Goal: Transaction & Acquisition: Purchase product/service

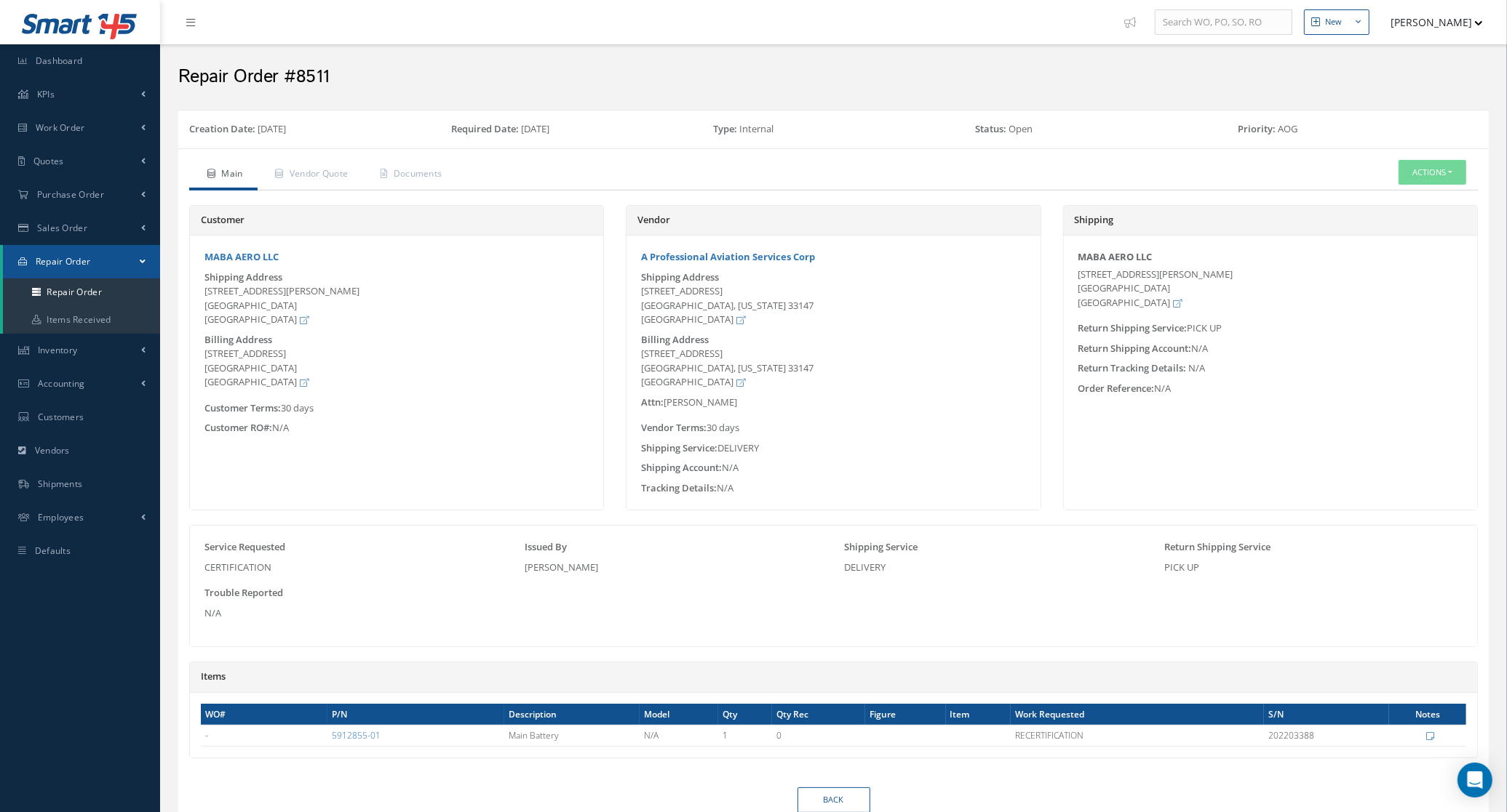
click at [447, 158] on div "Main Vendor Quote Customer Quote Documents Actions Edit Send By Email Receive D…" at bounding box center [833, 492] width 1310 height 687
drag, startPoint x: 447, startPoint y: 158, endPoint x: 440, endPoint y: 180, distance: 23.1
click at [440, 180] on link "Documents" at bounding box center [410, 175] width 94 height 31
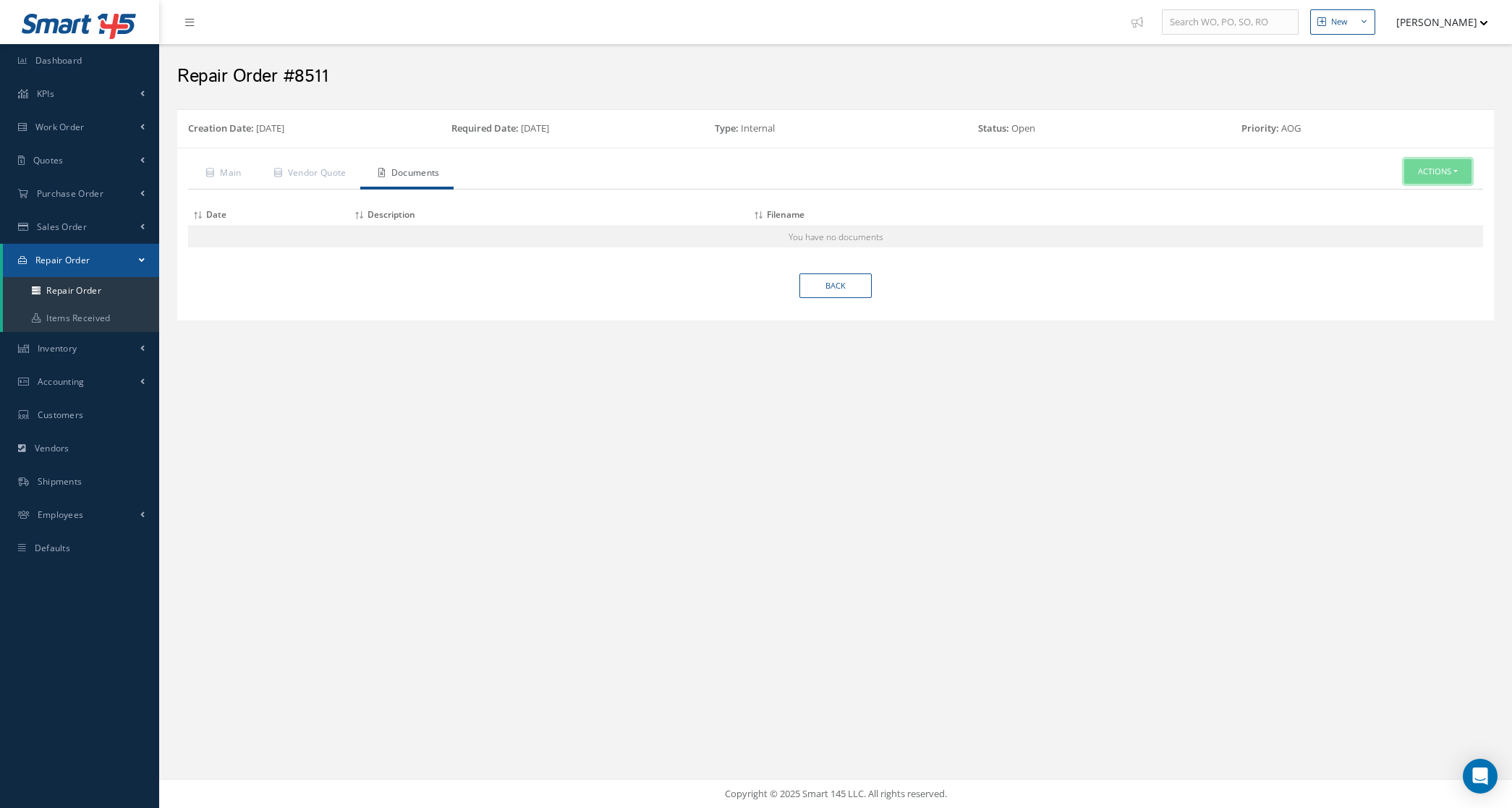
click at [1447, 180] on button "Actions" at bounding box center [1438, 172] width 67 height 25
click at [1413, 200] on link "Edit" at bounding box center [1416, 196] width 116 height 20
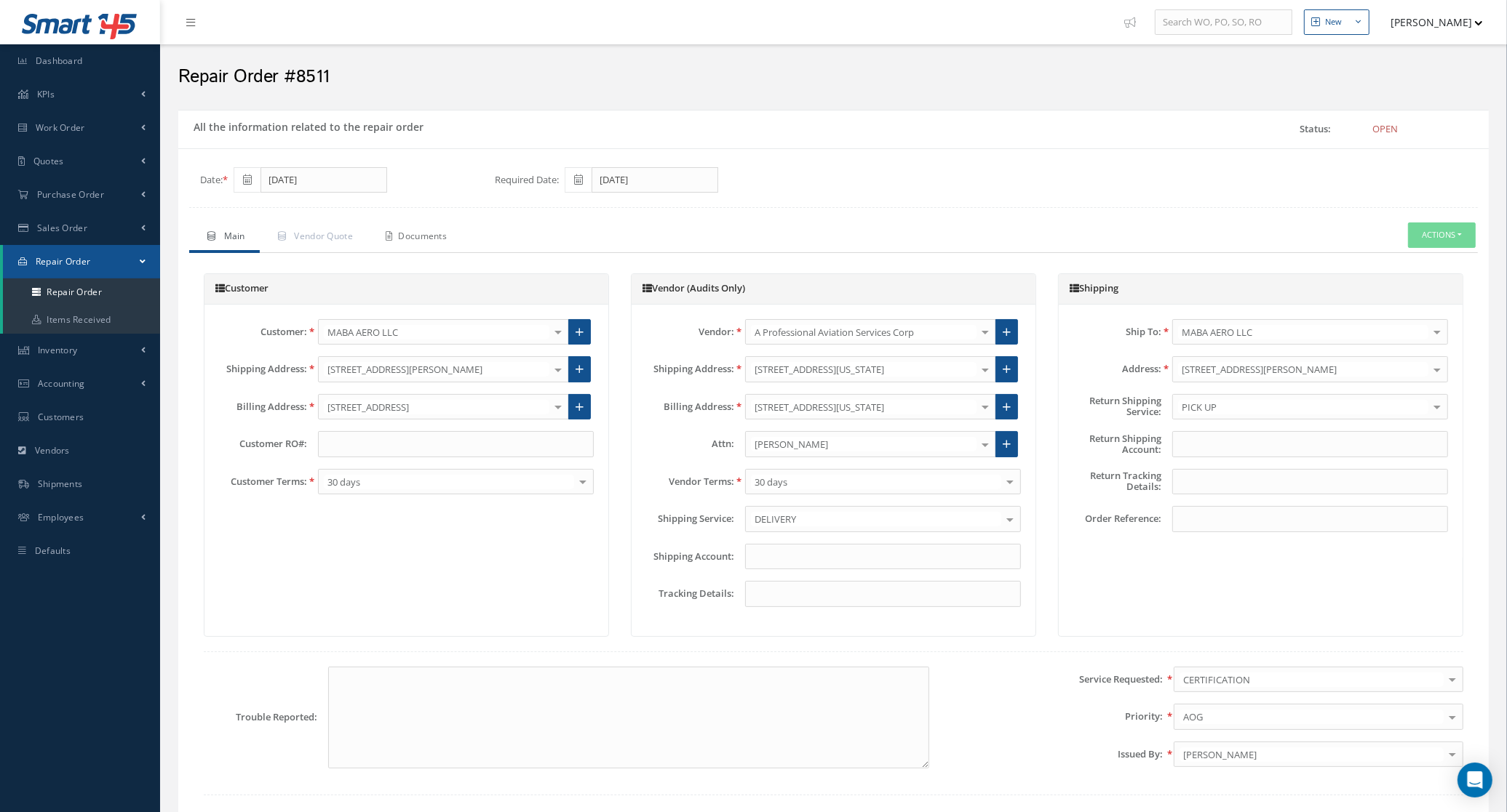
click at [433, 229] on link "Documents" at bounding box center [414, 238] width 94 height 31
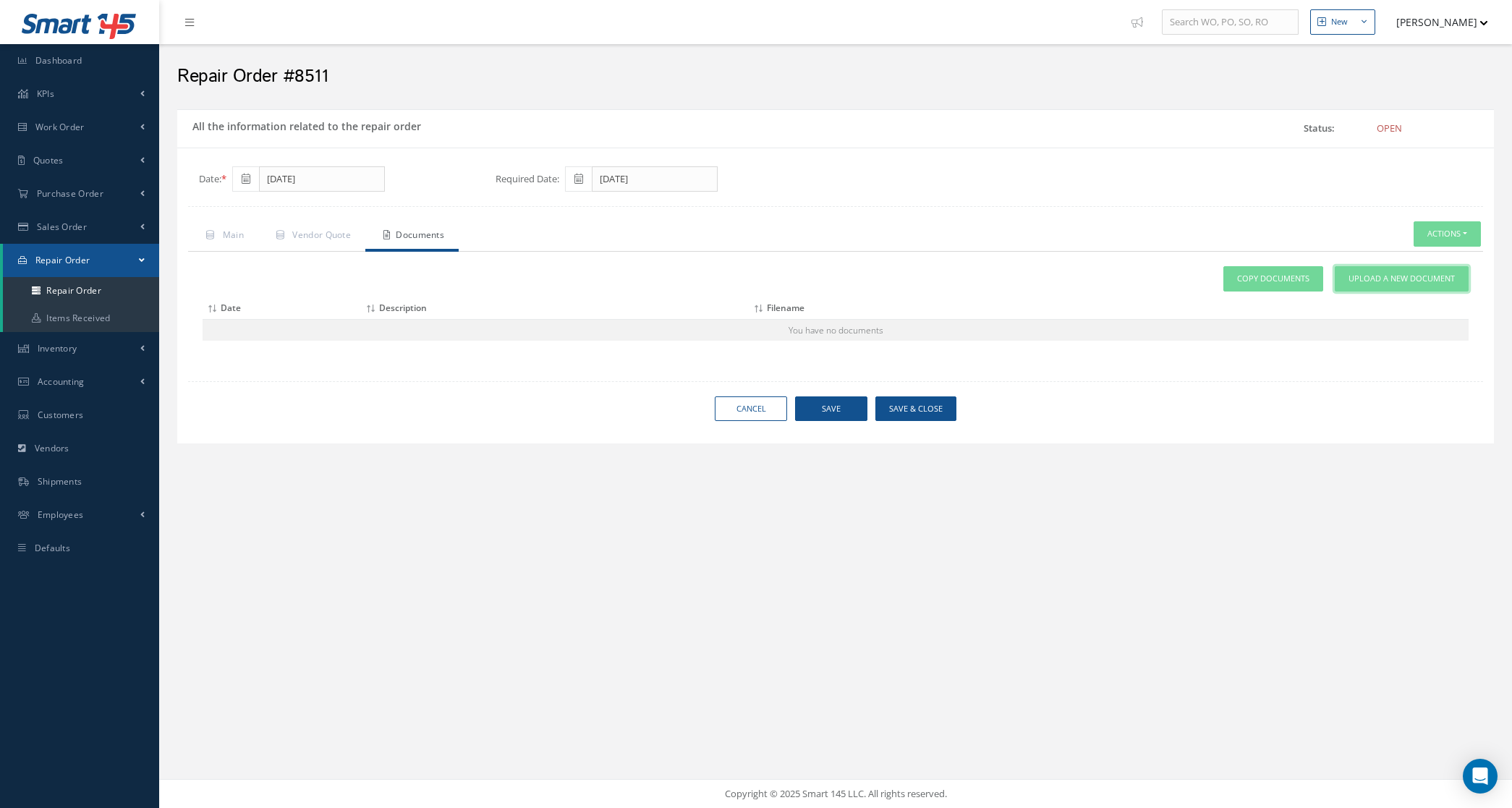
click at [1383, 288] on link "Upload a New Document" at bounding box center [1401, 279] width 133 height 25
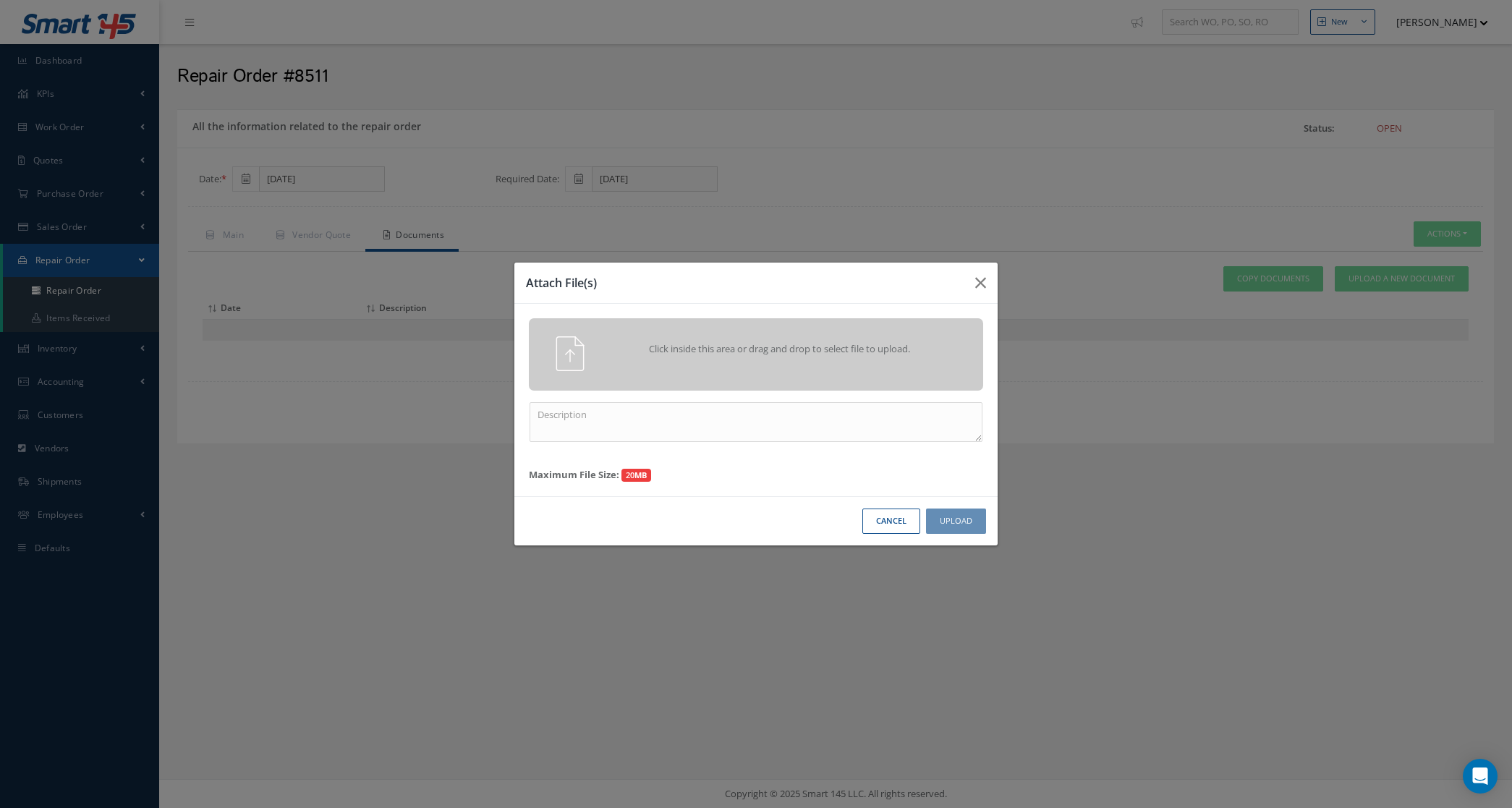
click at [870, 348] on span "Click inside this area or drag and drop to select file to upload." at bounding box center [780, 349] width 329 height 15
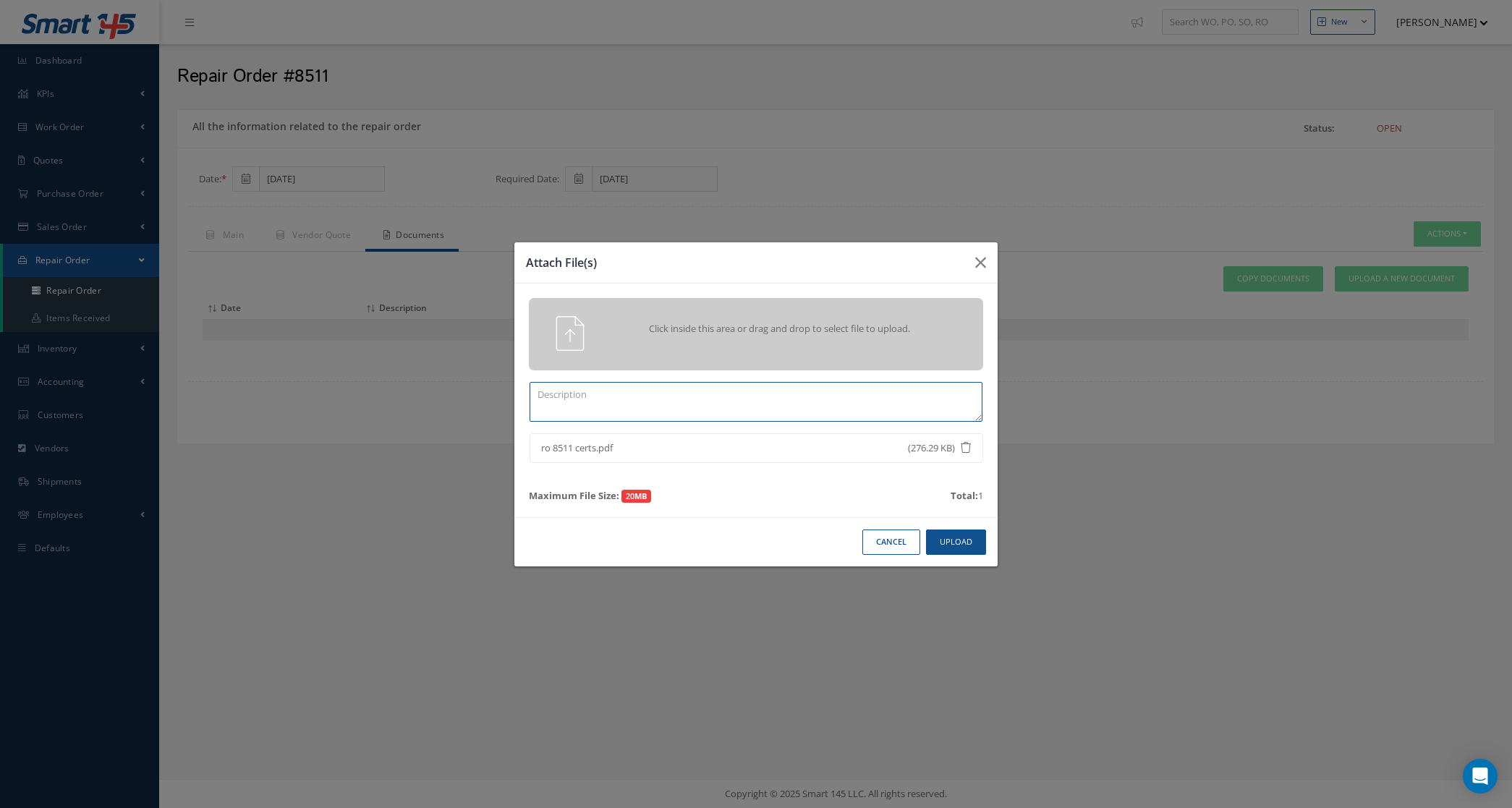
click at [909, 388] on textarea at bounding box center [756, 401] width 453 height 40
type textarea "certs"
click at [959, 534] on button "Upload" at bounding box center [955, 542] width 60 height 25
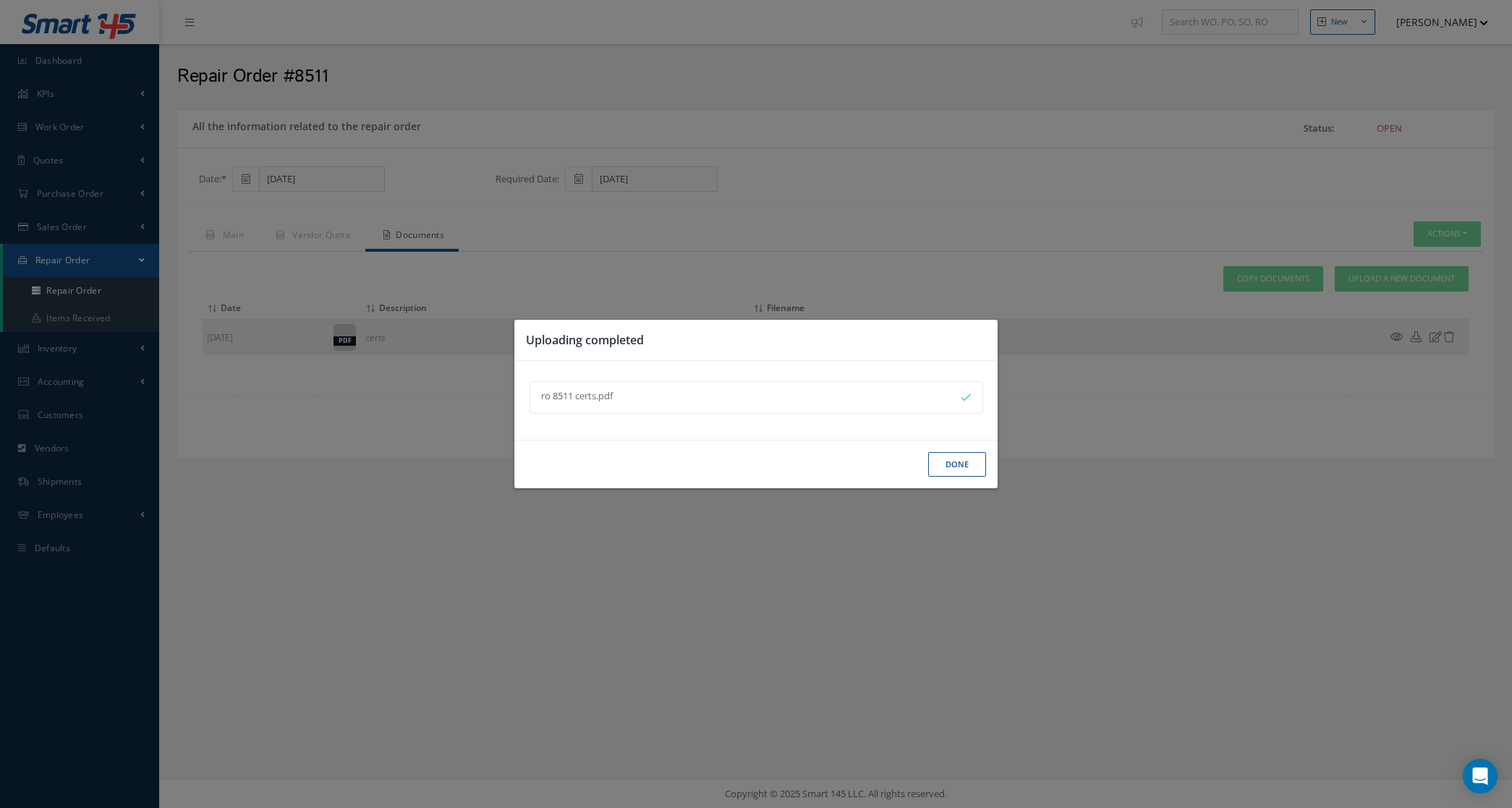
click at [949, 465] on button "Done" at bounding box center [957, 465] width 58 height 25
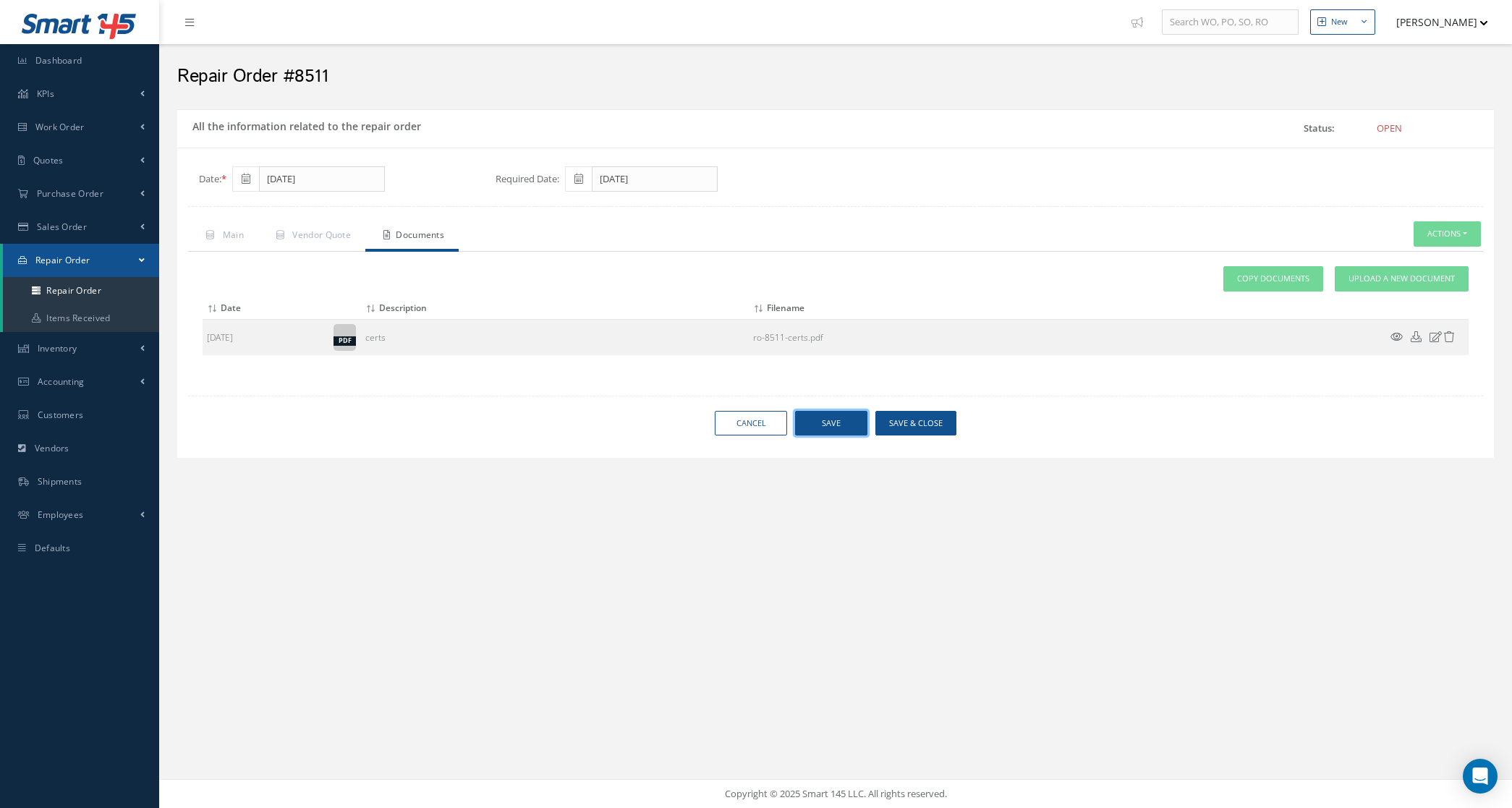
click at [811, 428] on button "Save" at bounding box center [831, 423] width 73 height 25
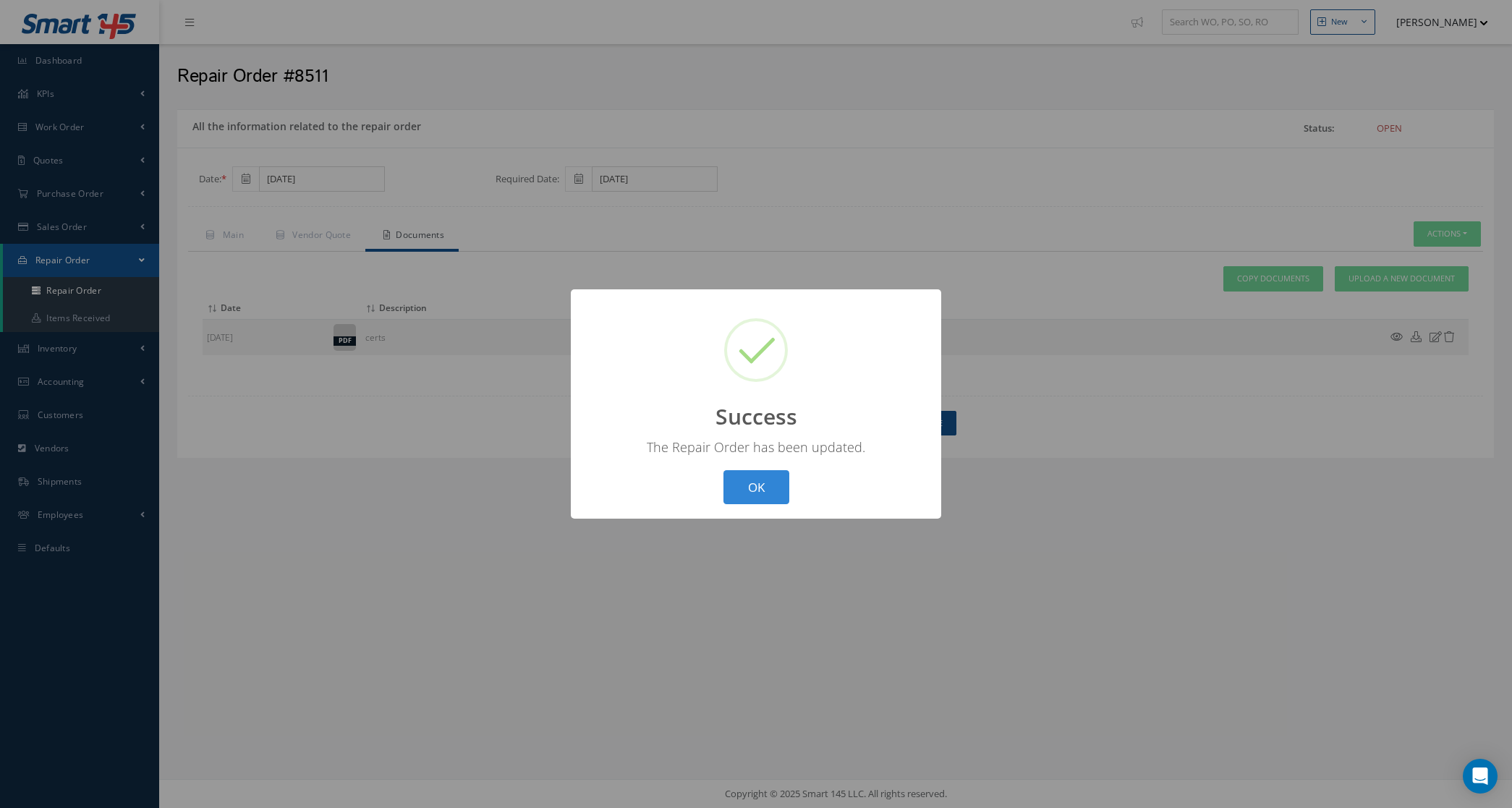
click at [720, 497] on div "OK Cancel" at bounding box center [756, 487] width 74 height 34
click at [737, 489] on button "OK" at bounding box center [756, 487] width 66 height 34
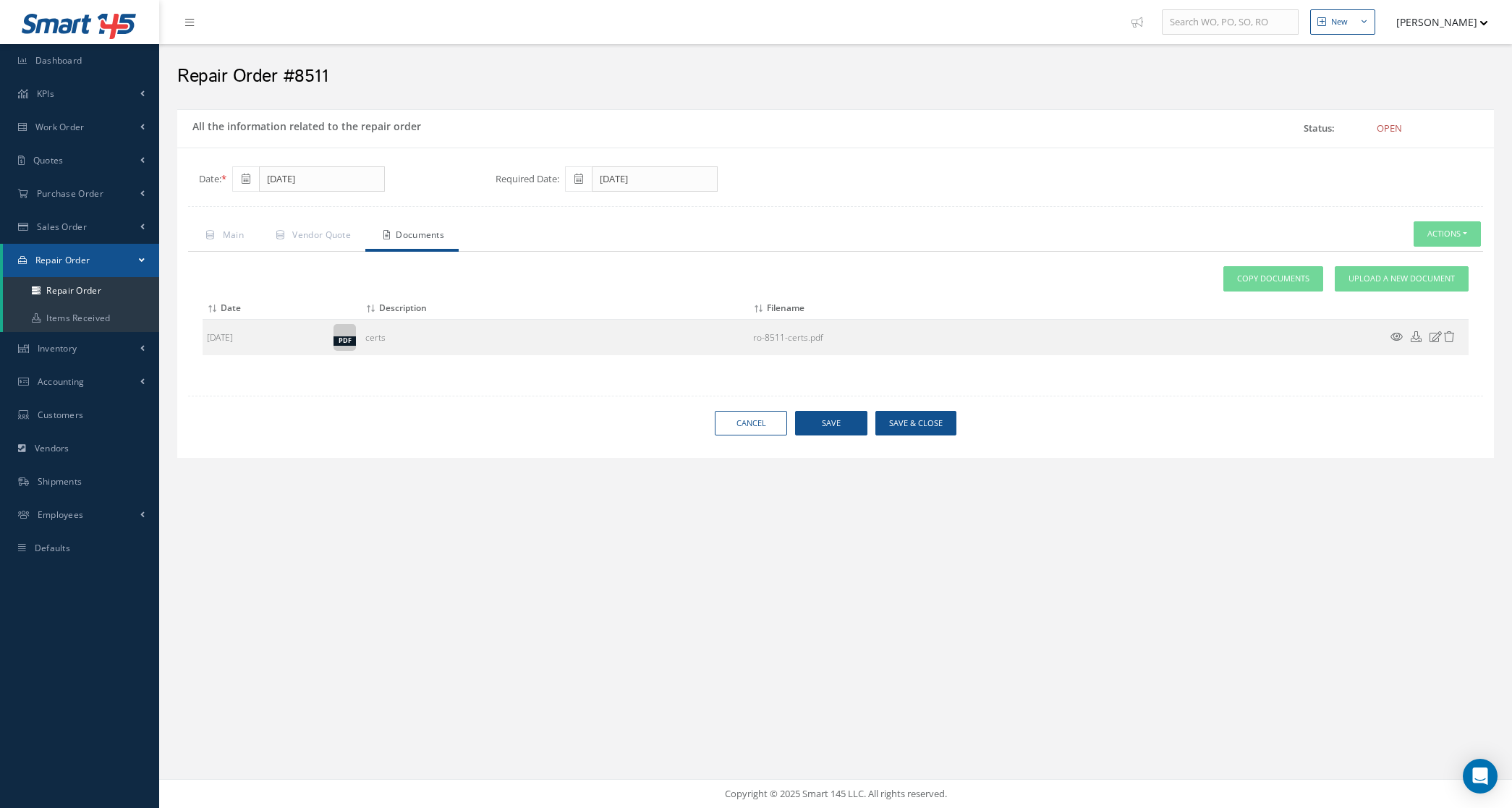
click at [321, 222] on div "Date: 08/20/2025 Required Date: 08/20/2025 Main Vendor Quote Documents Actions …" at bounding box center [835, 307] width 1295 height 282
click at [328, 243] on link "Vendor Quote" at bounding box center [311, 237] width 107 height 30
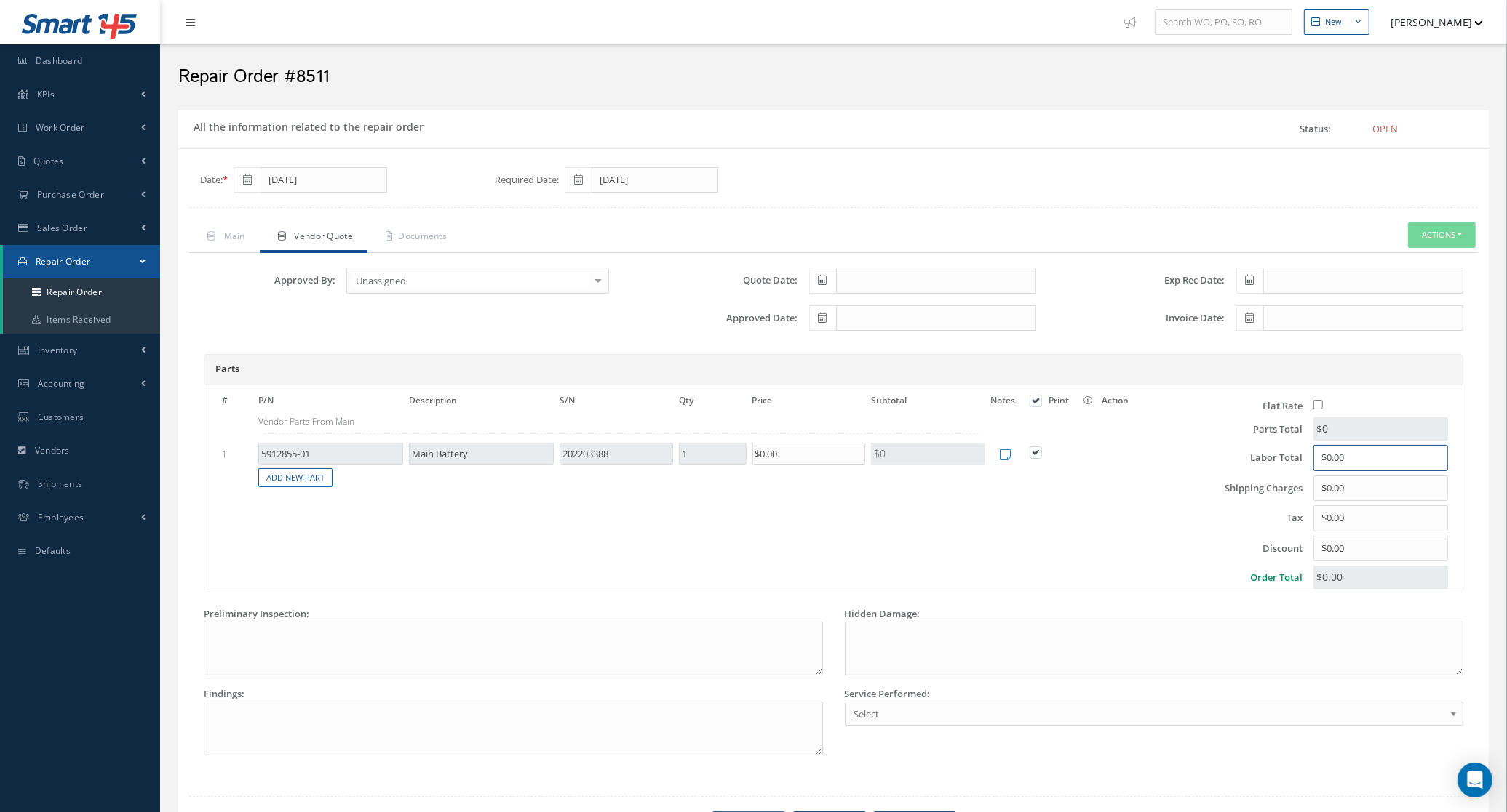
drag, startPoint x: 1382, startPoint y: 462, endPoint x: 1275, endPoint y: 463, distance: 107.0
click at [1275, 463] on div "Labor Total $0.00" at bounding box center [1302, 457] width 313 height 26
type input "$150"
click at [830, 273] on span at bounding box center [823, 280] width 27 height 26
click at [885, 415] on td "20" at bounding box center [885, 417] width 22 height 22
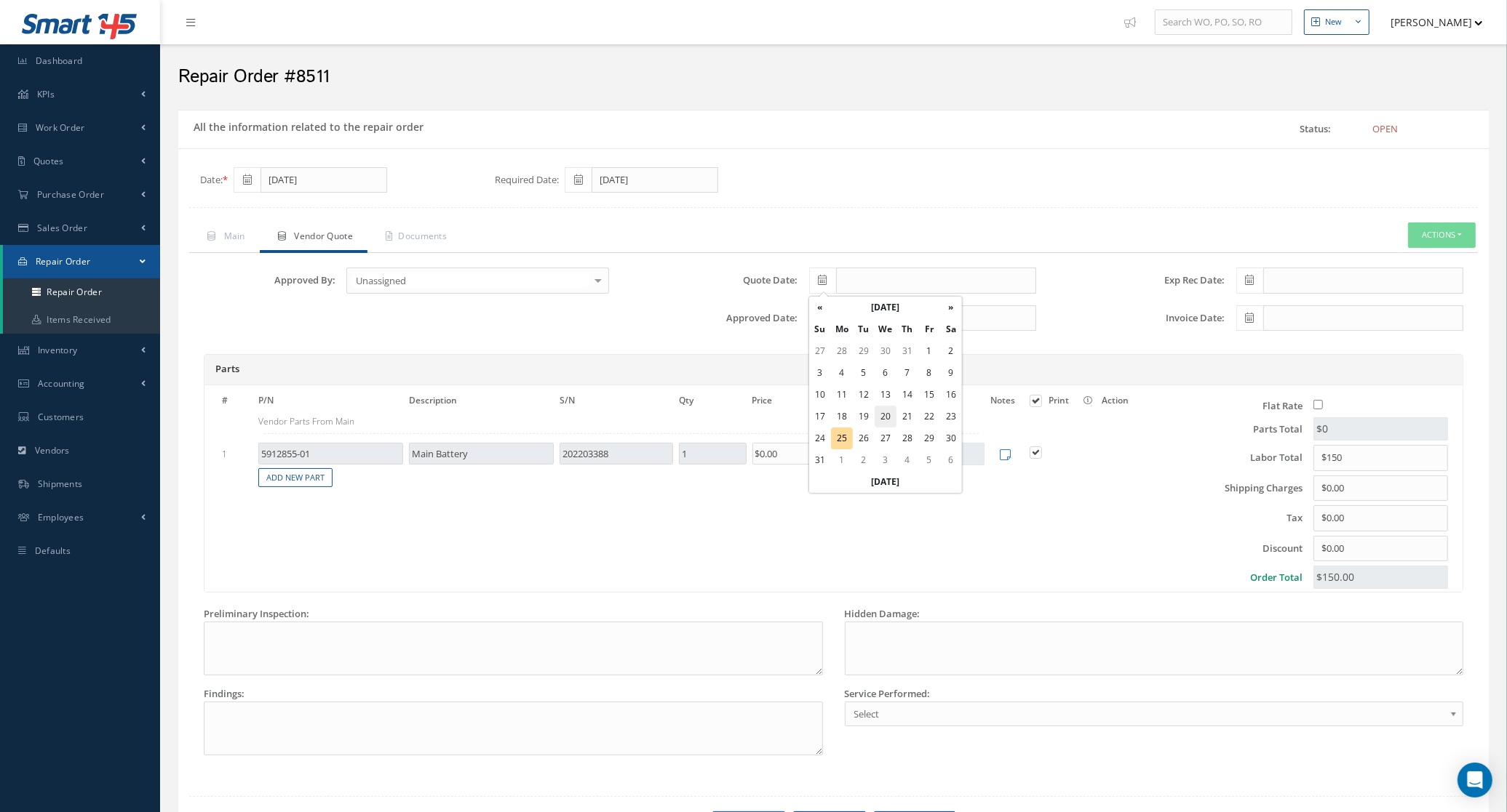
type input "[DATE]"
click at [826, 326] on span at bounding box center [823, 318] width 27 height 26
click at [886, 448] on td "20" at bounding box center [885, 454] width 22 height 22
type input "08/20/2025"
click at [1248, 322] on icon at bounding box center [1250, 318] width 9 height 10
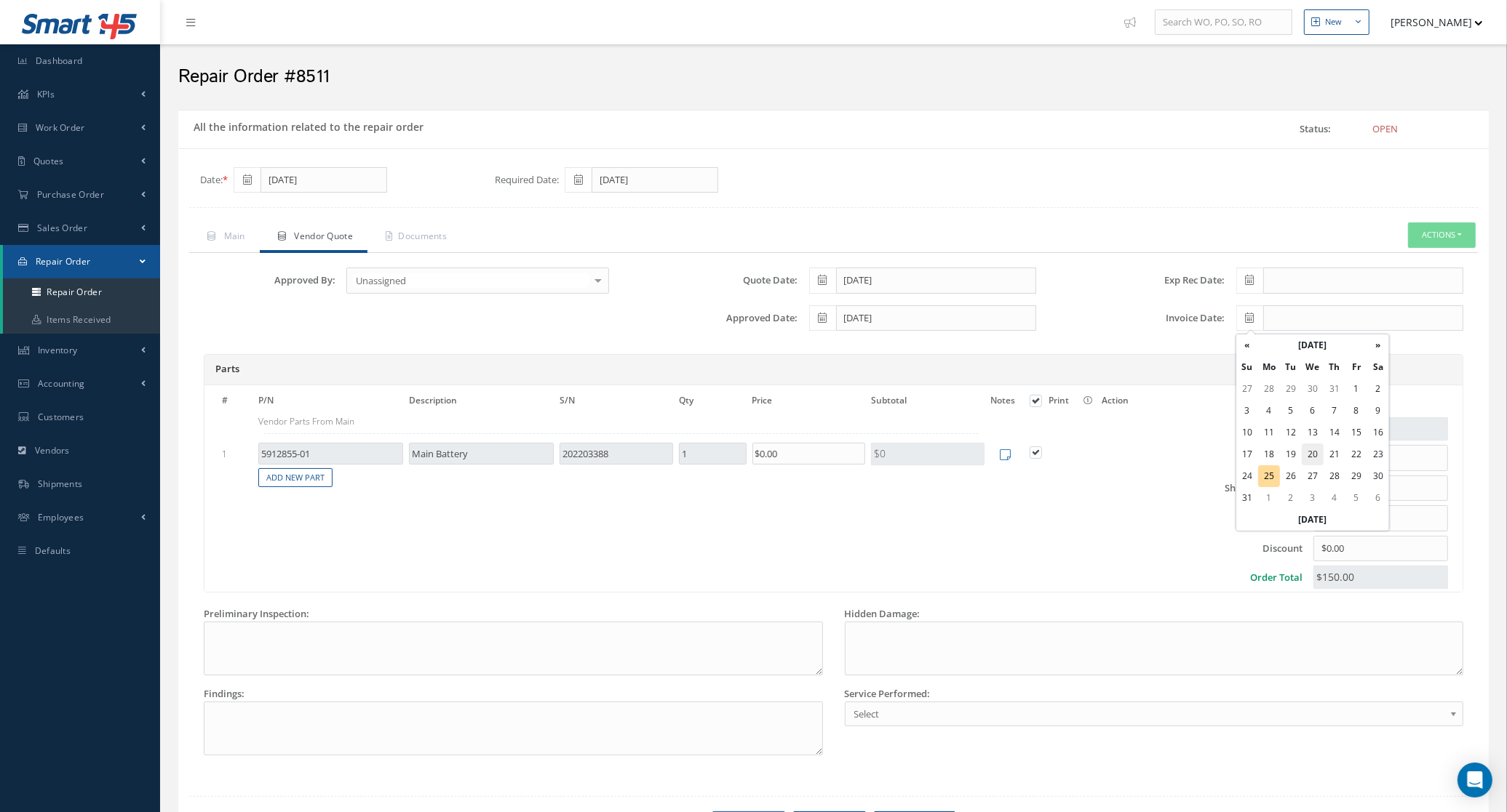
click at [1309, 456] on td "20" at bounding box center [1312, 454] width 22 height 22
type input "08/20/2025"
click at [446, 234] on link "Documents" at bounding box center [414, 238] width 94 height 31
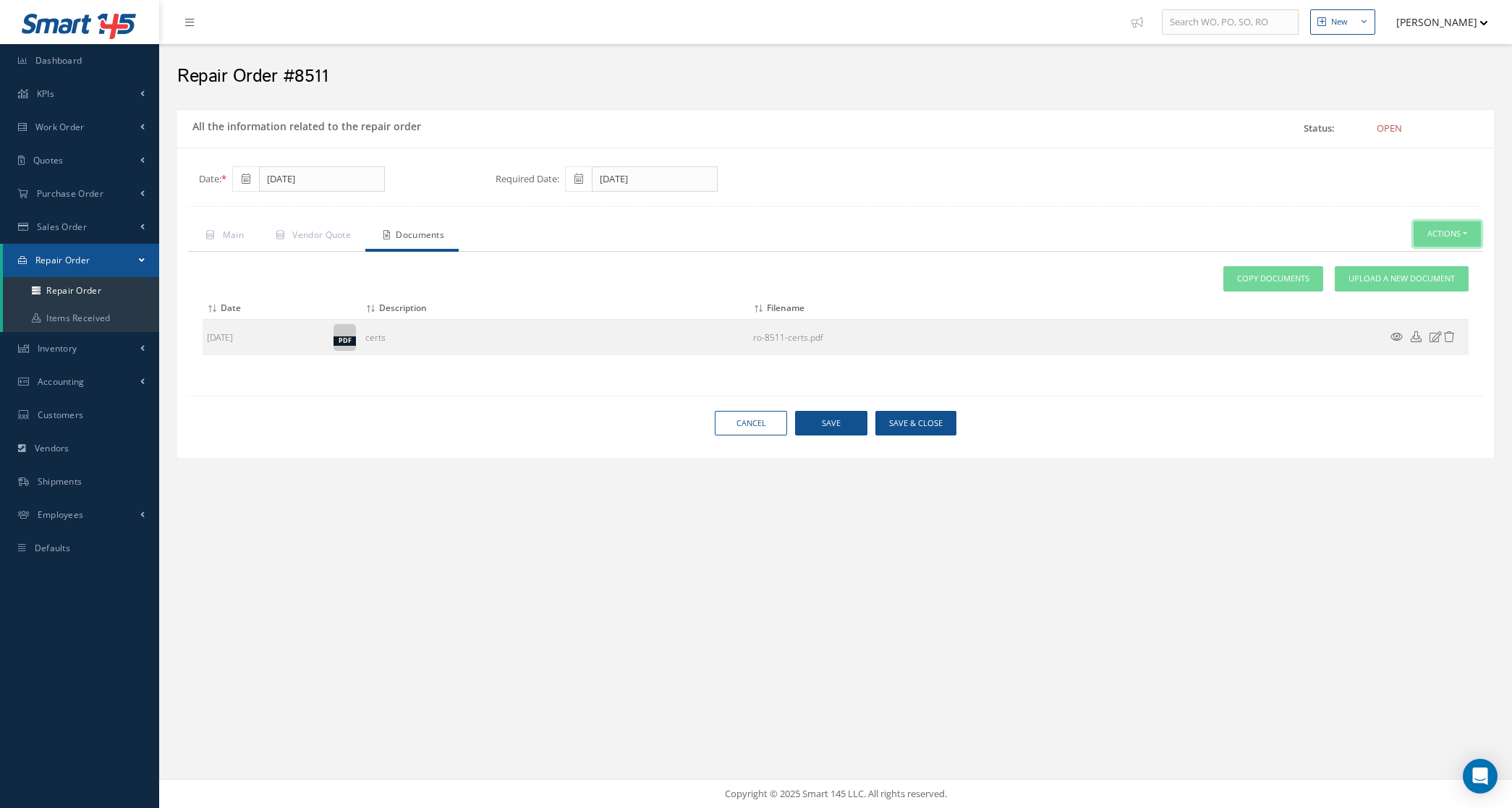
click at [1416, 247] on button "Actions" at bounding box center [1447, 234] width 67 height 25
click at [1422, 301] on link "Receive" at bounding box center [1425, 297] width 116 height 20
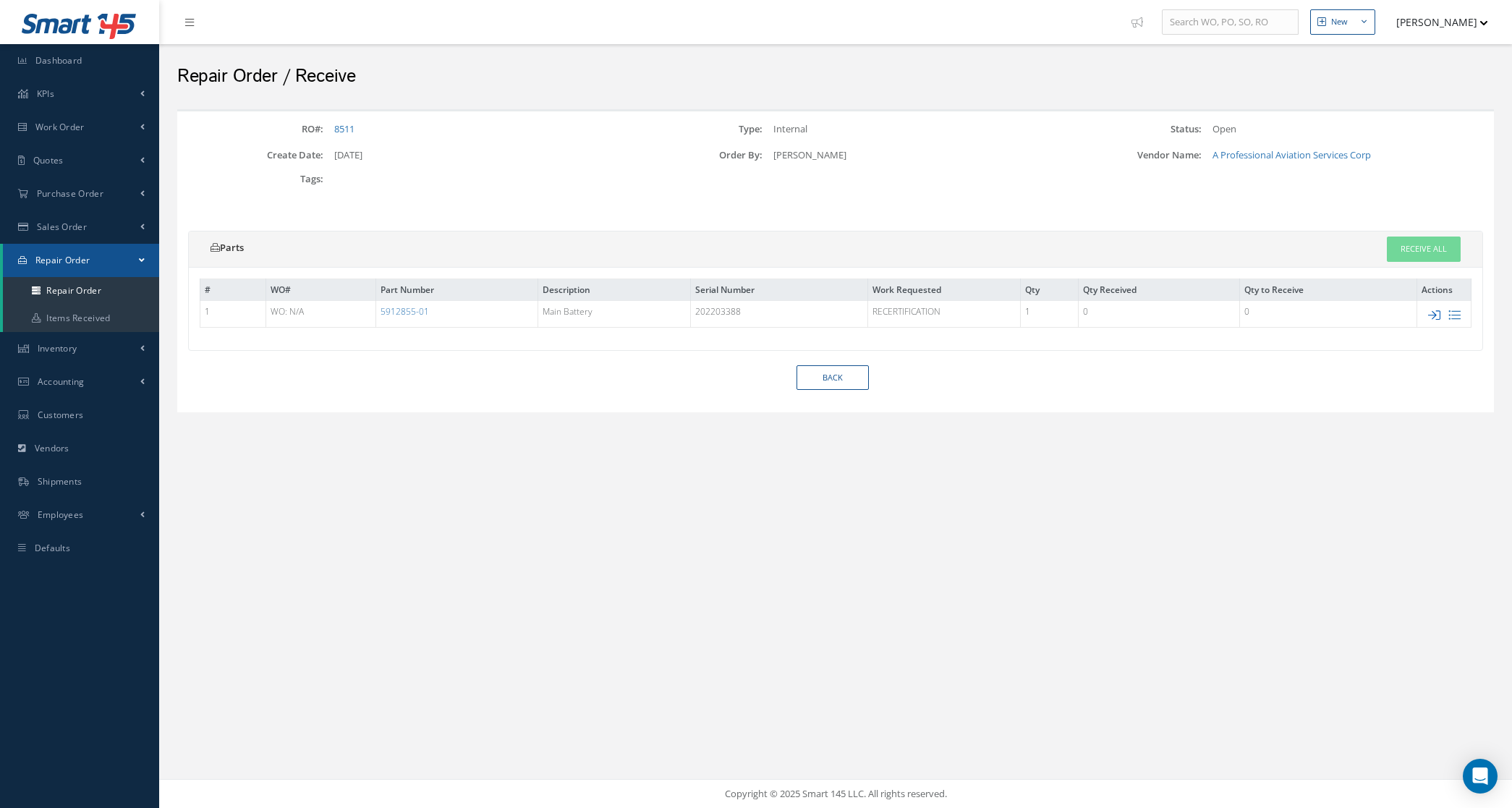
click at [1432, 315] on icon at bounding box center [1435, 315] width 12 height 12
type input "202203388"
checkbox input "true"
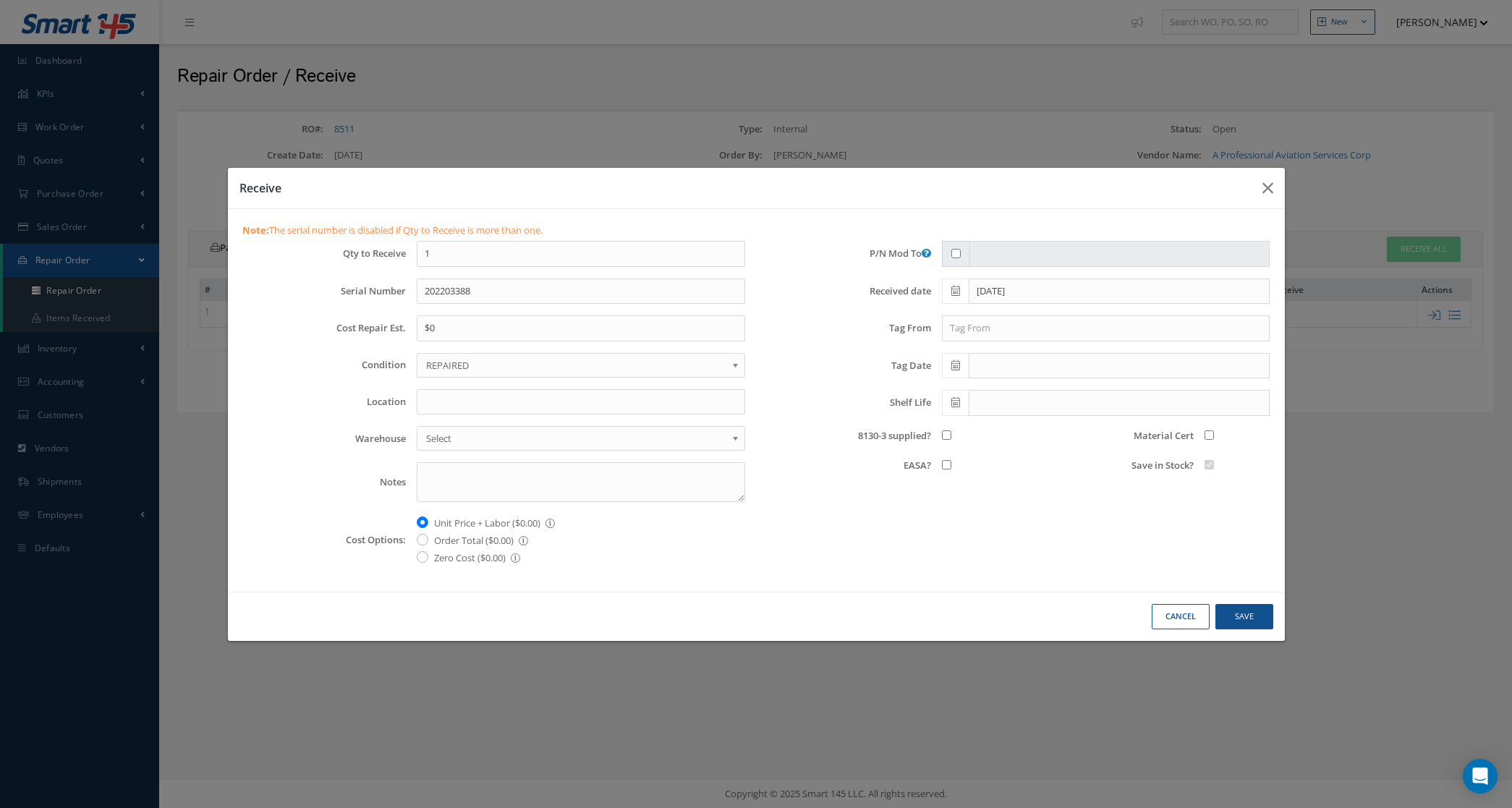
click at [957, 366] on icon at bounding box center [955, 365] width 9 height 10
click at [1038, 496] on td "21" at bounding box center [1040, 500] width 22 height 22
type input "08/21/2025"
click at [963, 334] on input "text" at bounding box center [1106, 328] width 329 height 26
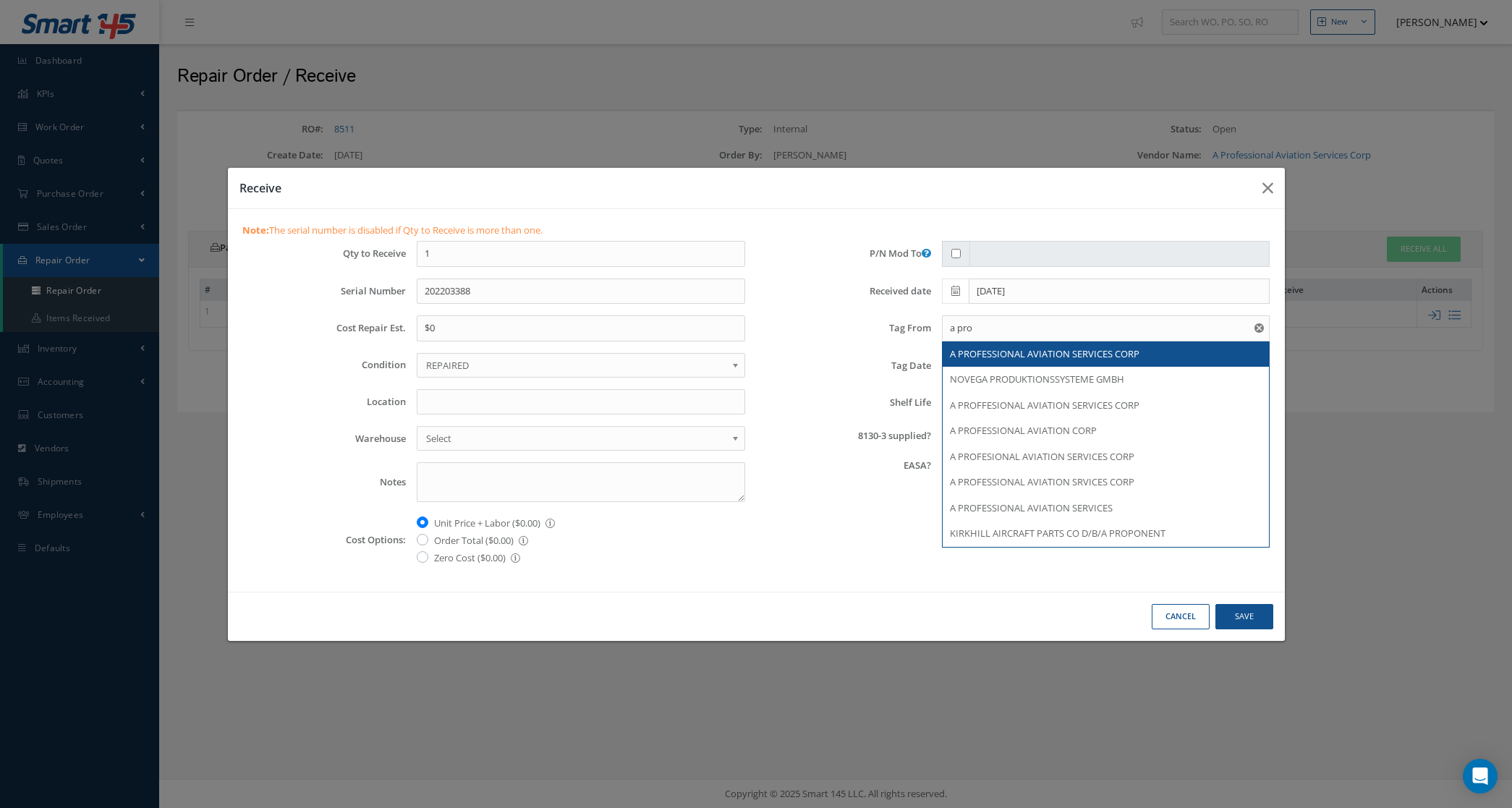
click at [1038, 362] on div "A PROFESSIONAL AVIATION SERVICES CORP" at bounding box center [1106, 354] width 327 height 26
type input "A PROFESSIONAL AVIATION SERVICES CORP"
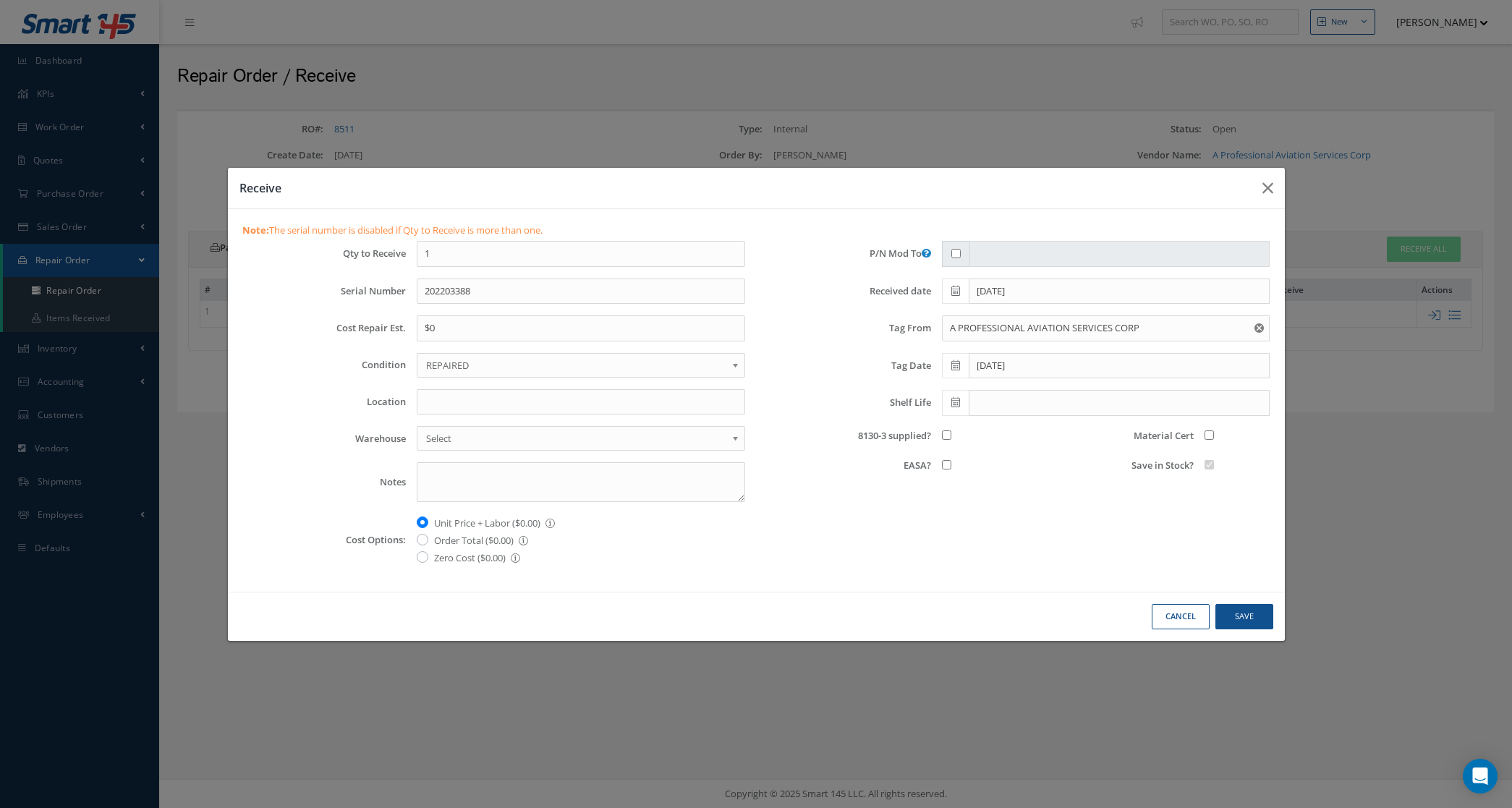
click at [1207, 438] on input "Material Cert" at bounding box center [1209, 435] width 9 height 9
checkbox input "true"
click at [945, 440] on input "8130-3 supplied?" at bounding box center [947, 435] width 9 height 9
checkbox input "true"
click at [1227, 610] on button "Save" at bounding box center [1244, 617] width 58 height 25
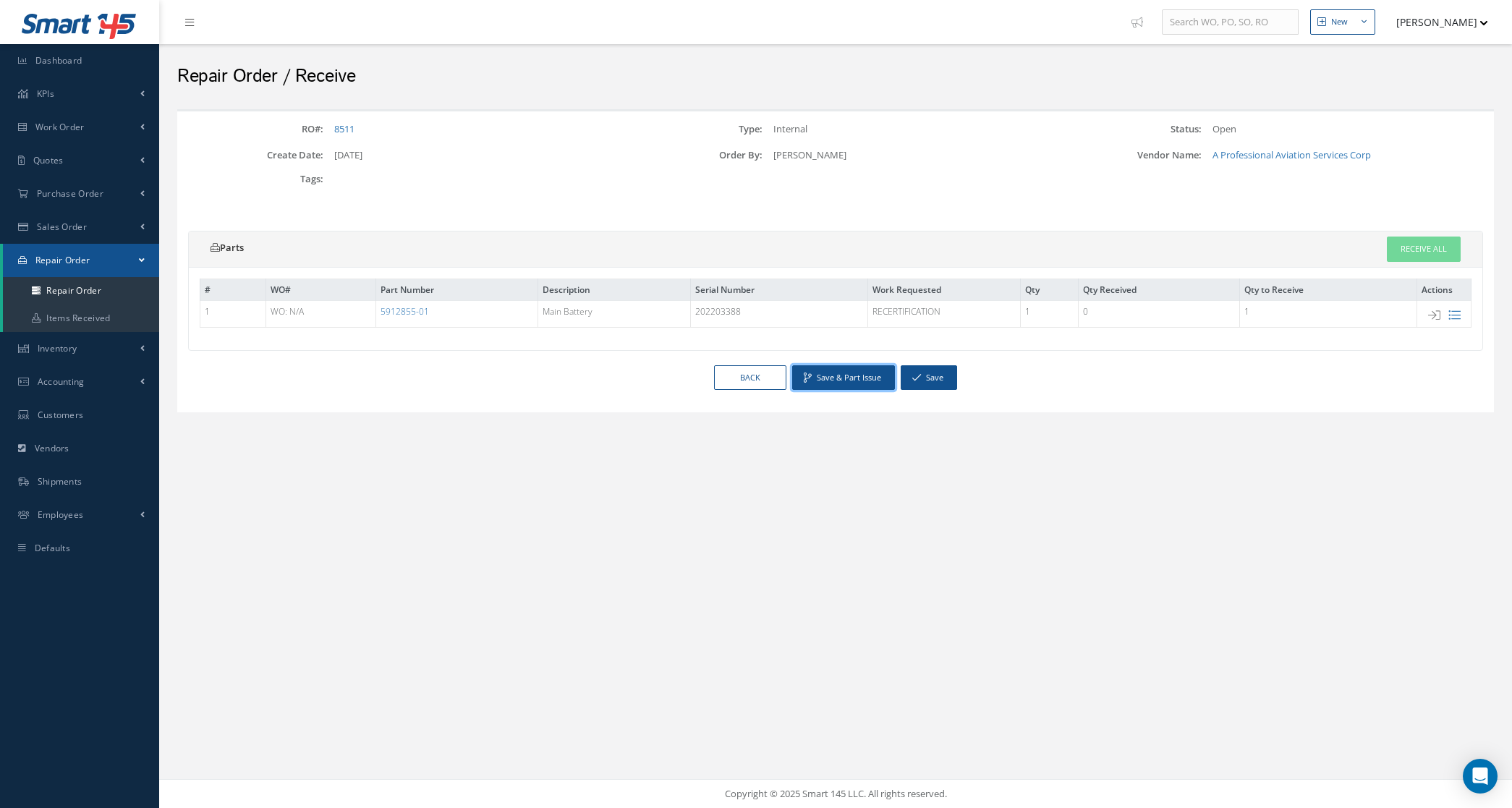
click at [847, 381] on button "Save & Part Issue" at bounding box center [844, 378] width 103 height 25
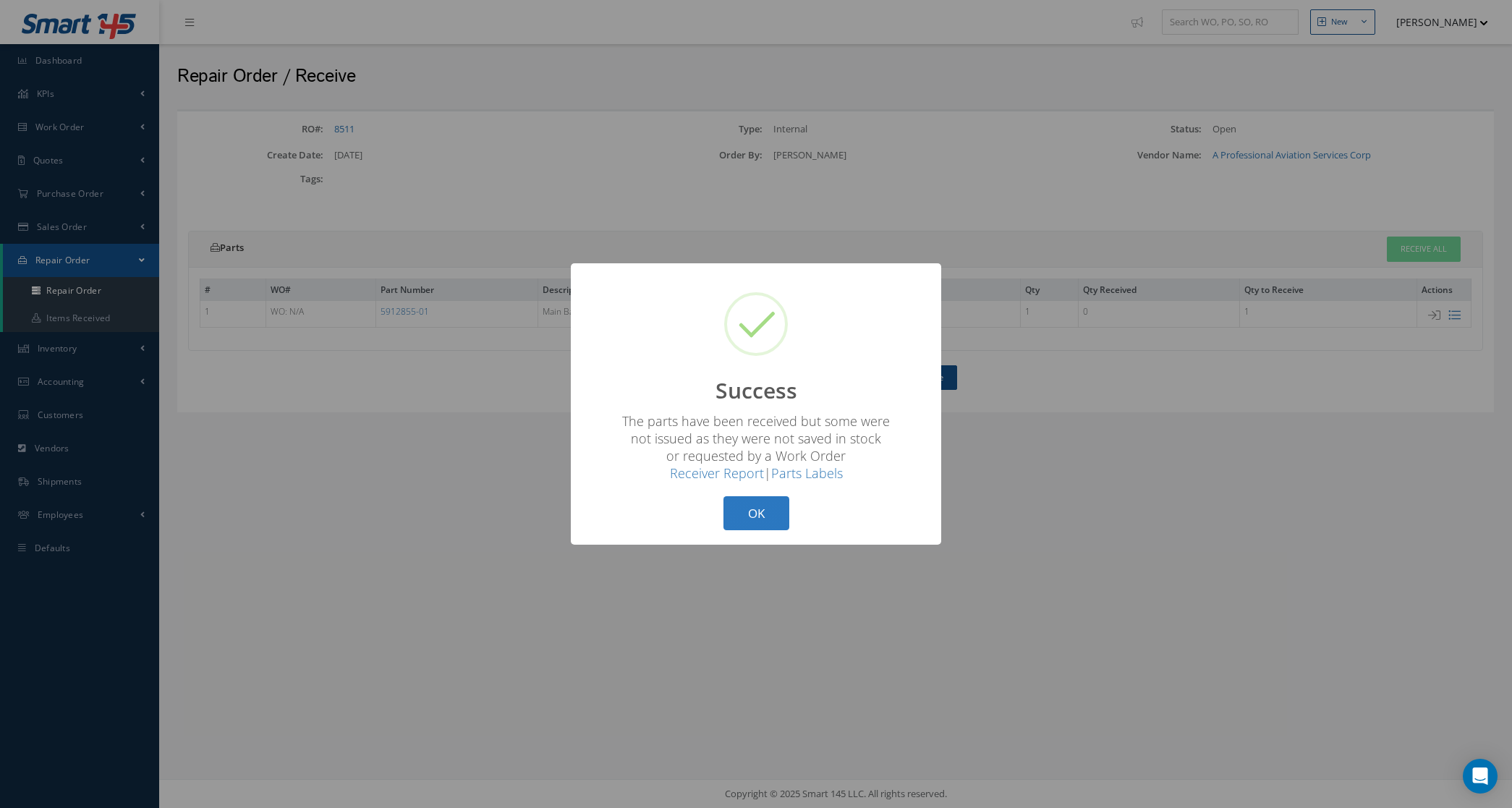
click at [756, 501] on button "OK" at bounding box center [756, 514] width 66 height 34
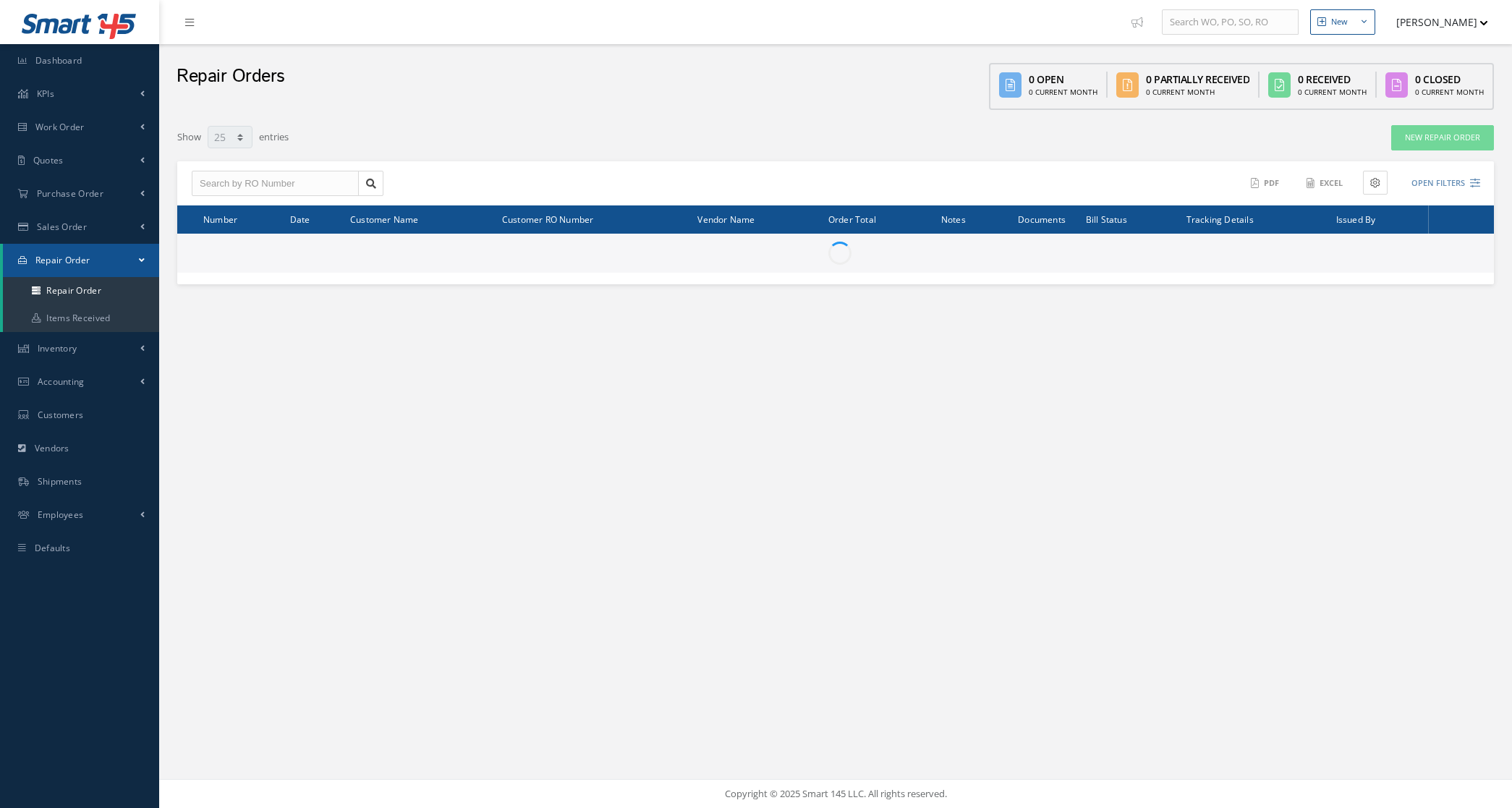
select select "25"
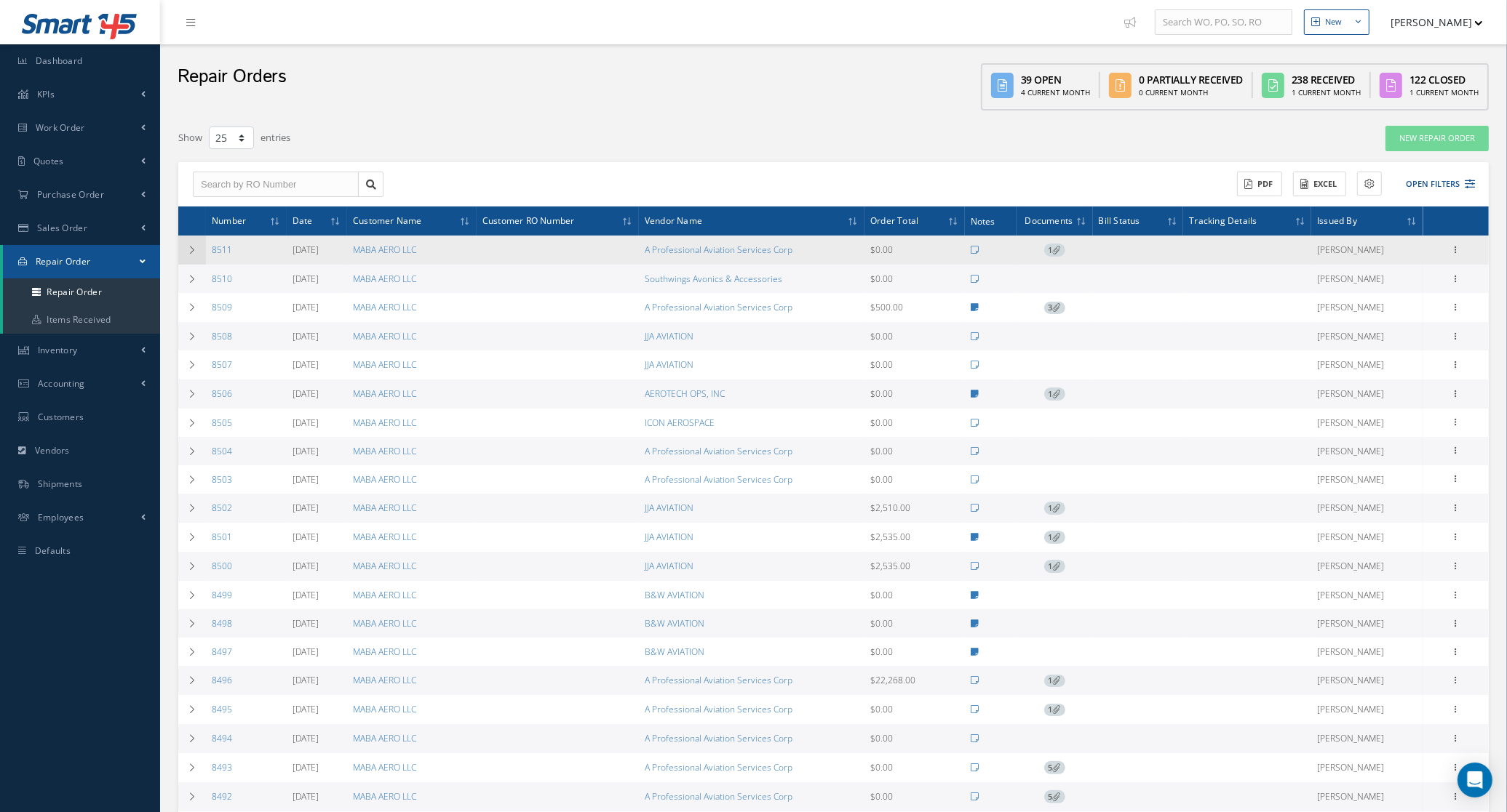
click at [185, 252] on td at bounding box center [192, 249] width 27 height 29
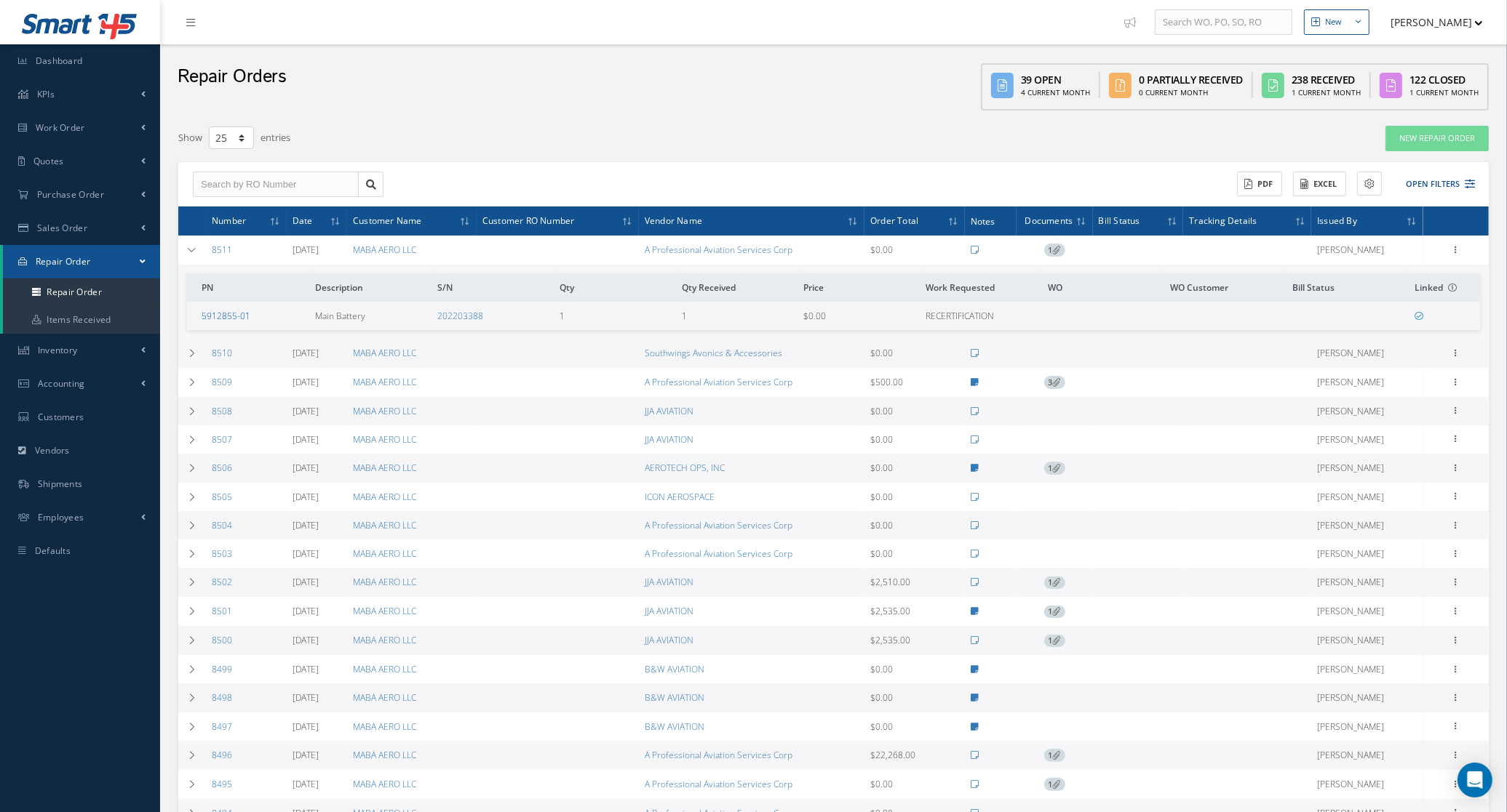
click at [219, 317] on link "5912855-01" at bounding box center [226, 316] width 49 height 13
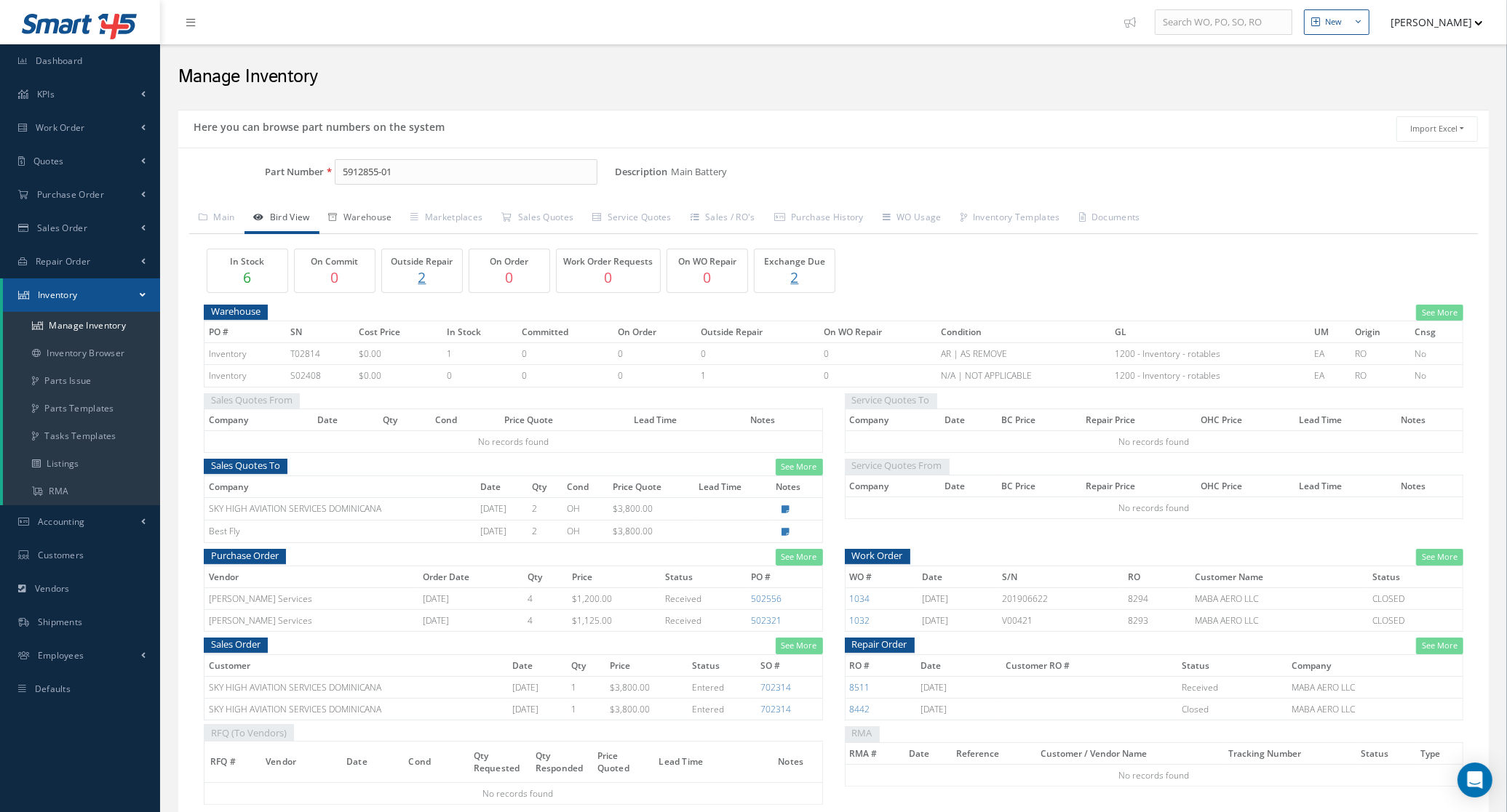
click at [376, 223] on link "Warehouse" at bounding box center [360, 219] width 82 height 31
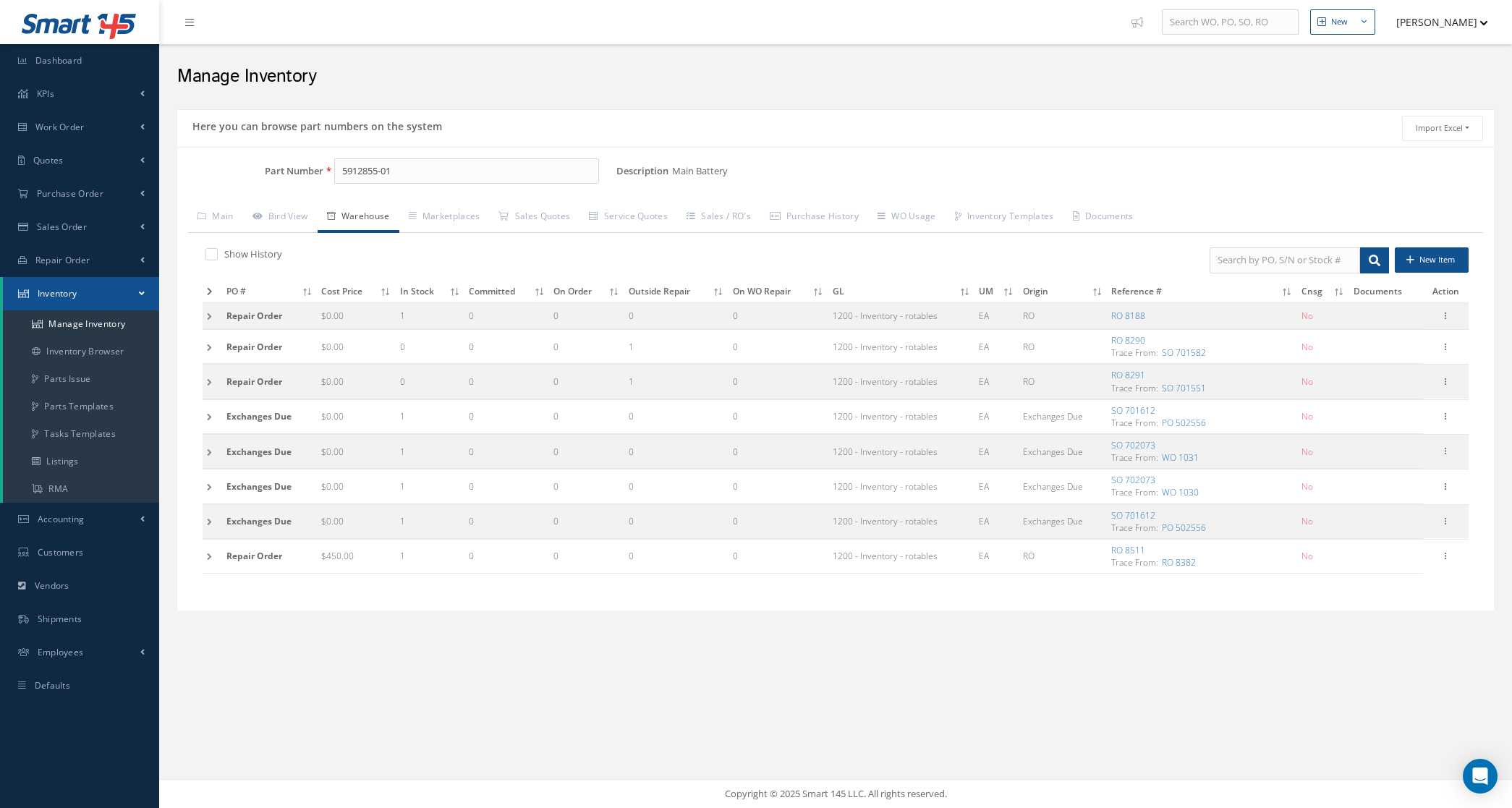
click at [211, 563] on td at bounding box center [212, 557] width 20 height 34
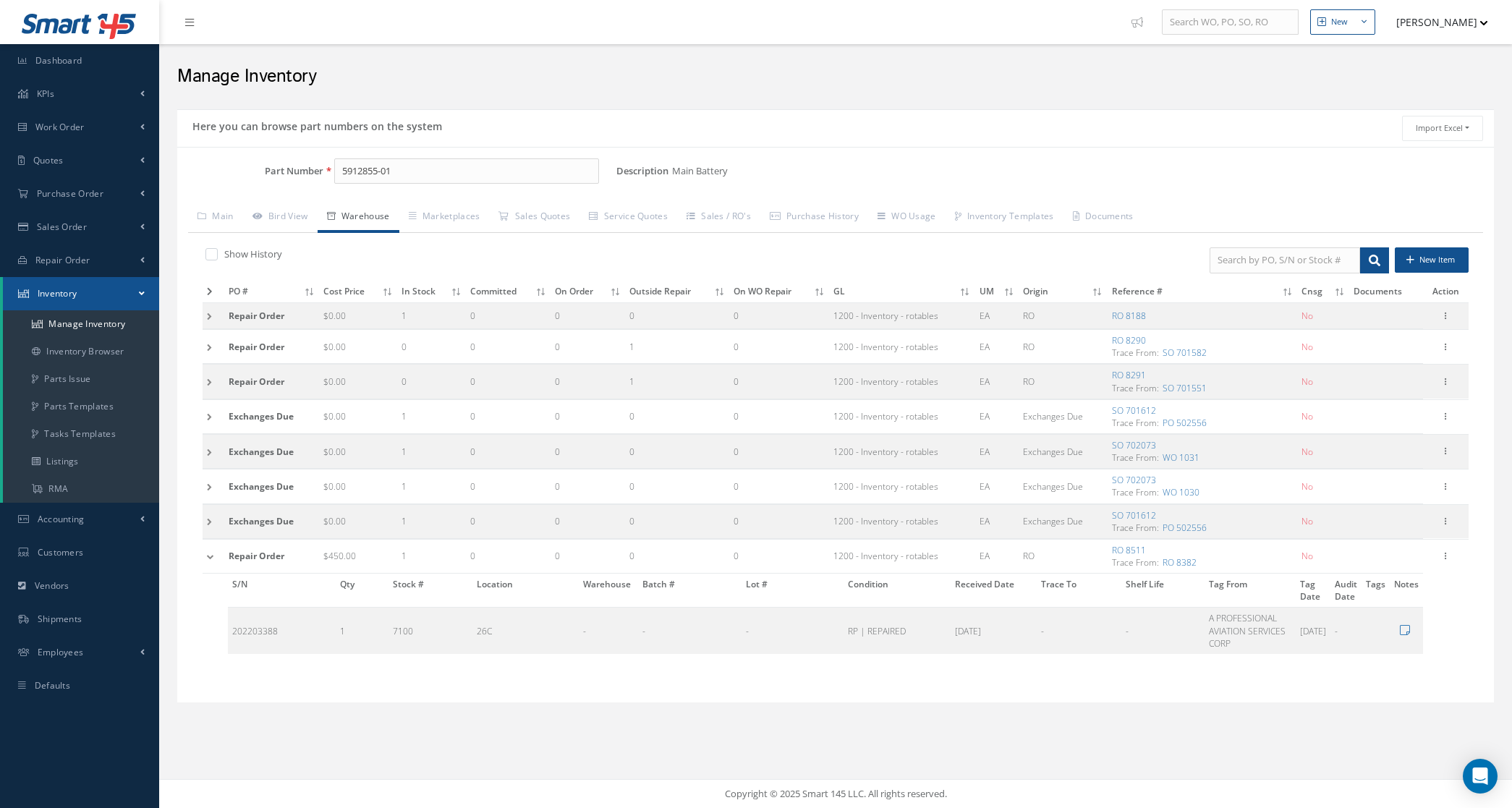
click at [214, 561] on td at bounding box center [214, 557] width 22 height 34
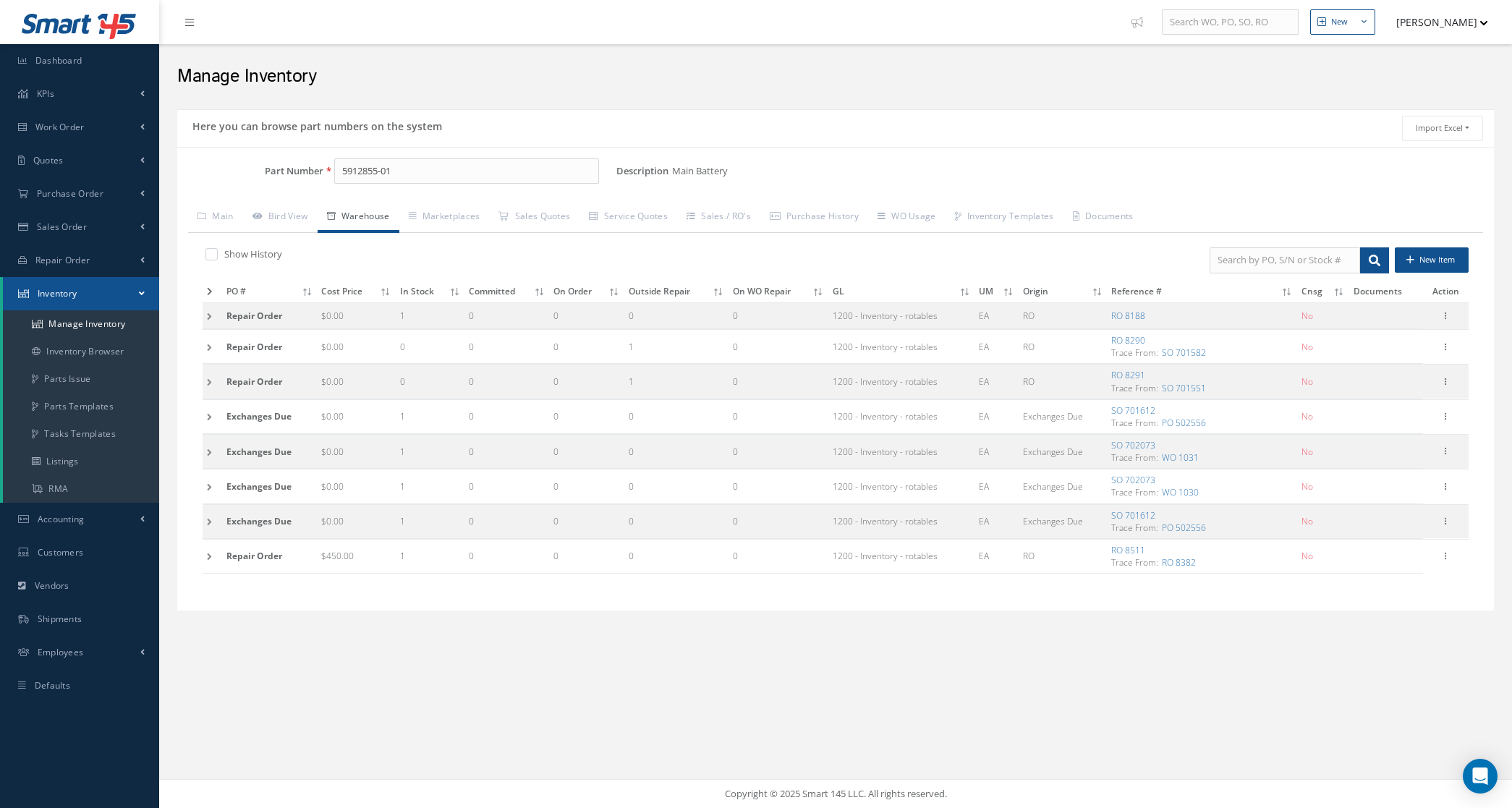
click at [211, 561] on td at bounding box center [212, 557] width 20 height 34
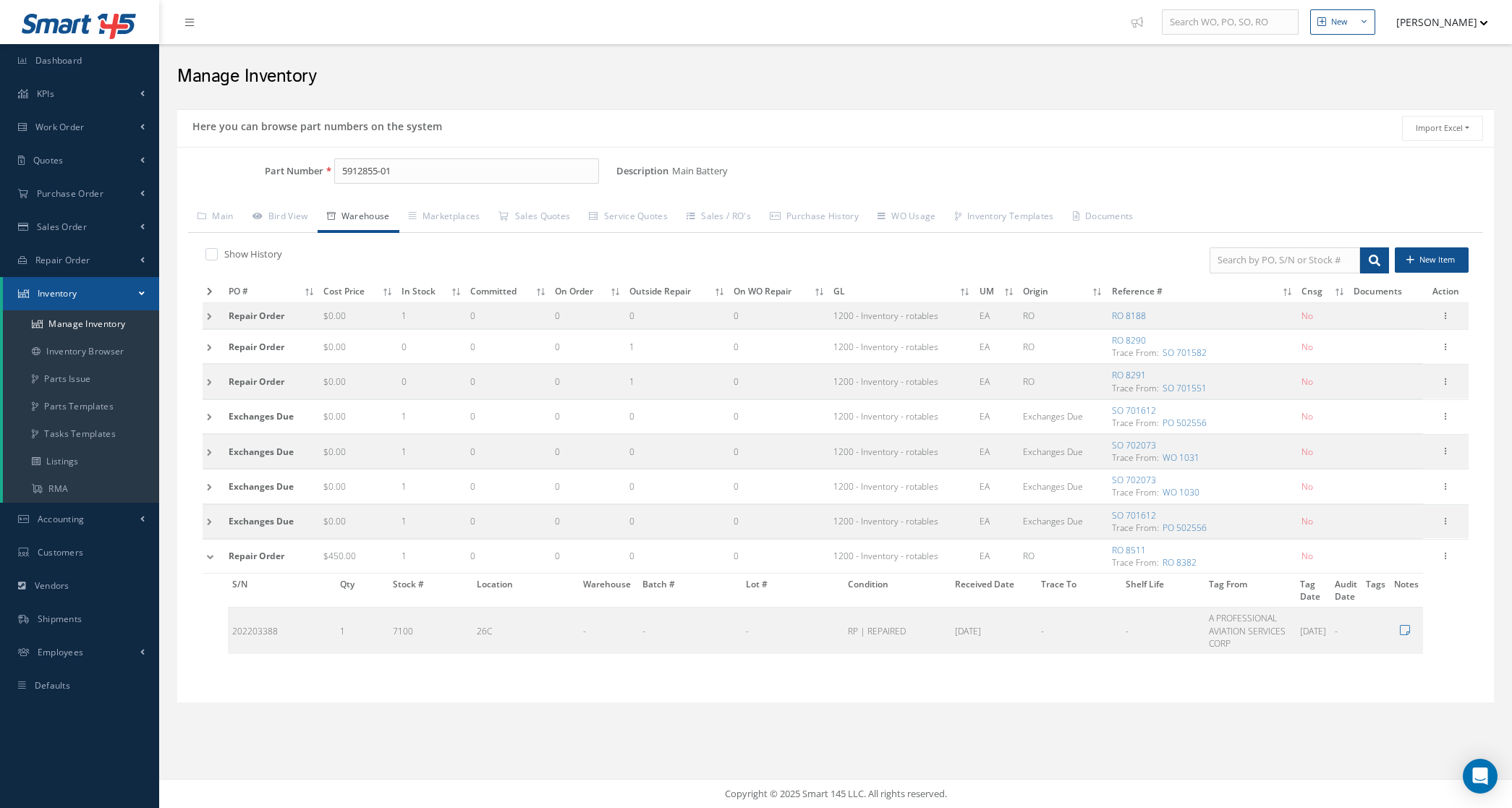
click at [211, 561] on td at bounding box center [214, 557] width 22 height 34
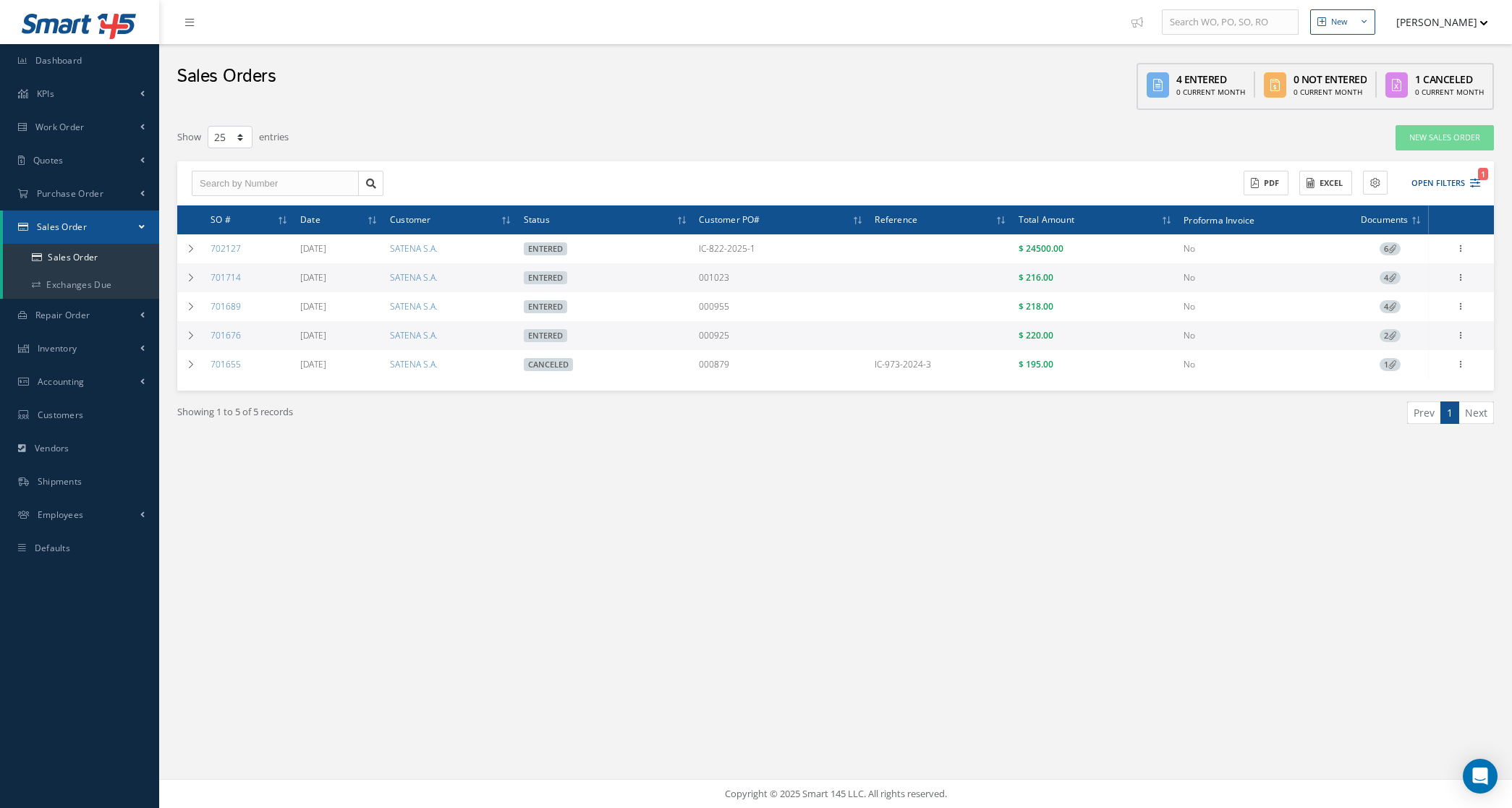
select select "25"
click at [55, 162] on span "Quotes" at bounding box center [48, 160] width 30 height 12
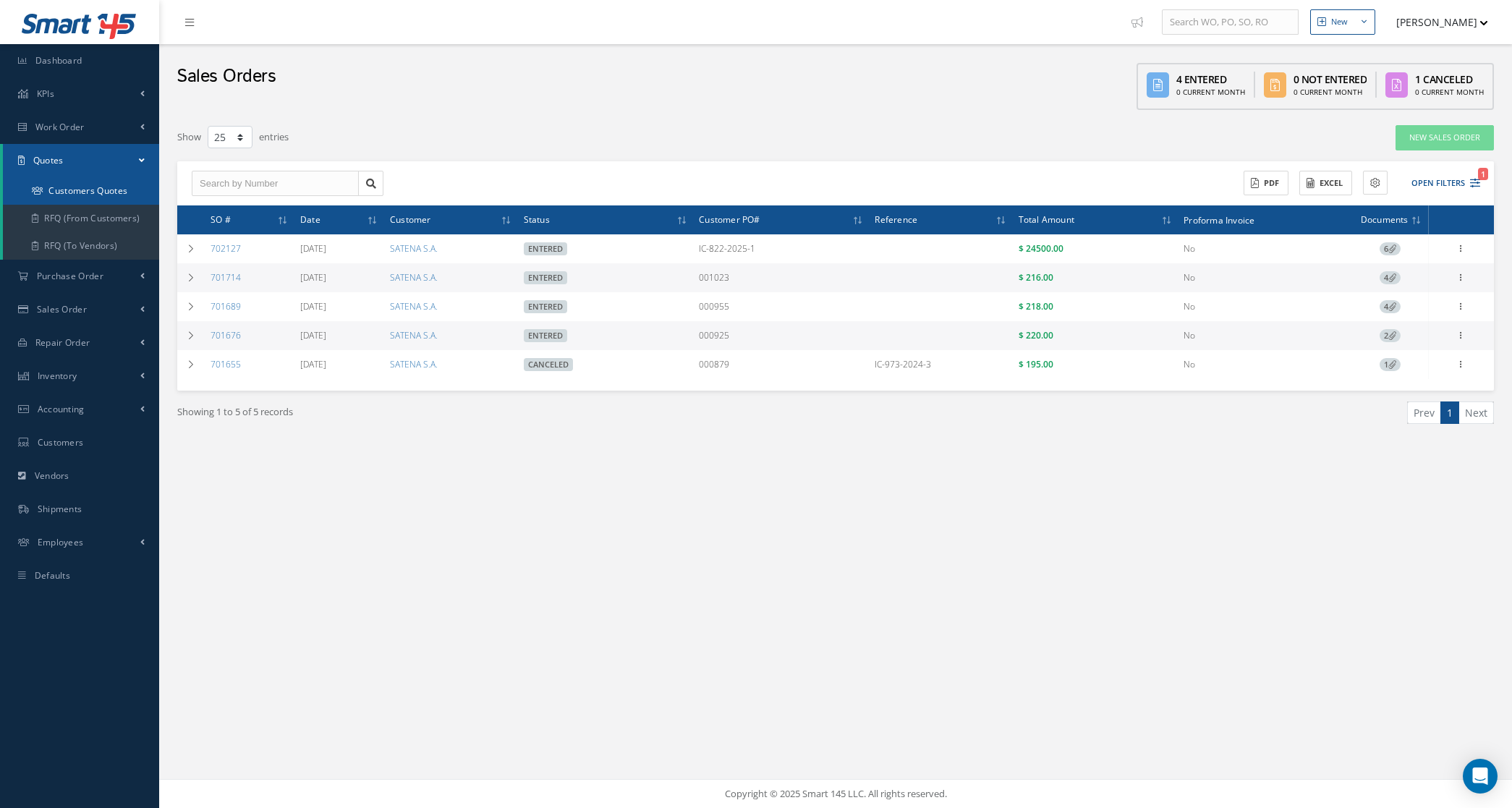
click at [62, 187] on link "Customers Quotes" at bounding box center [81, 190] width 156 height 27
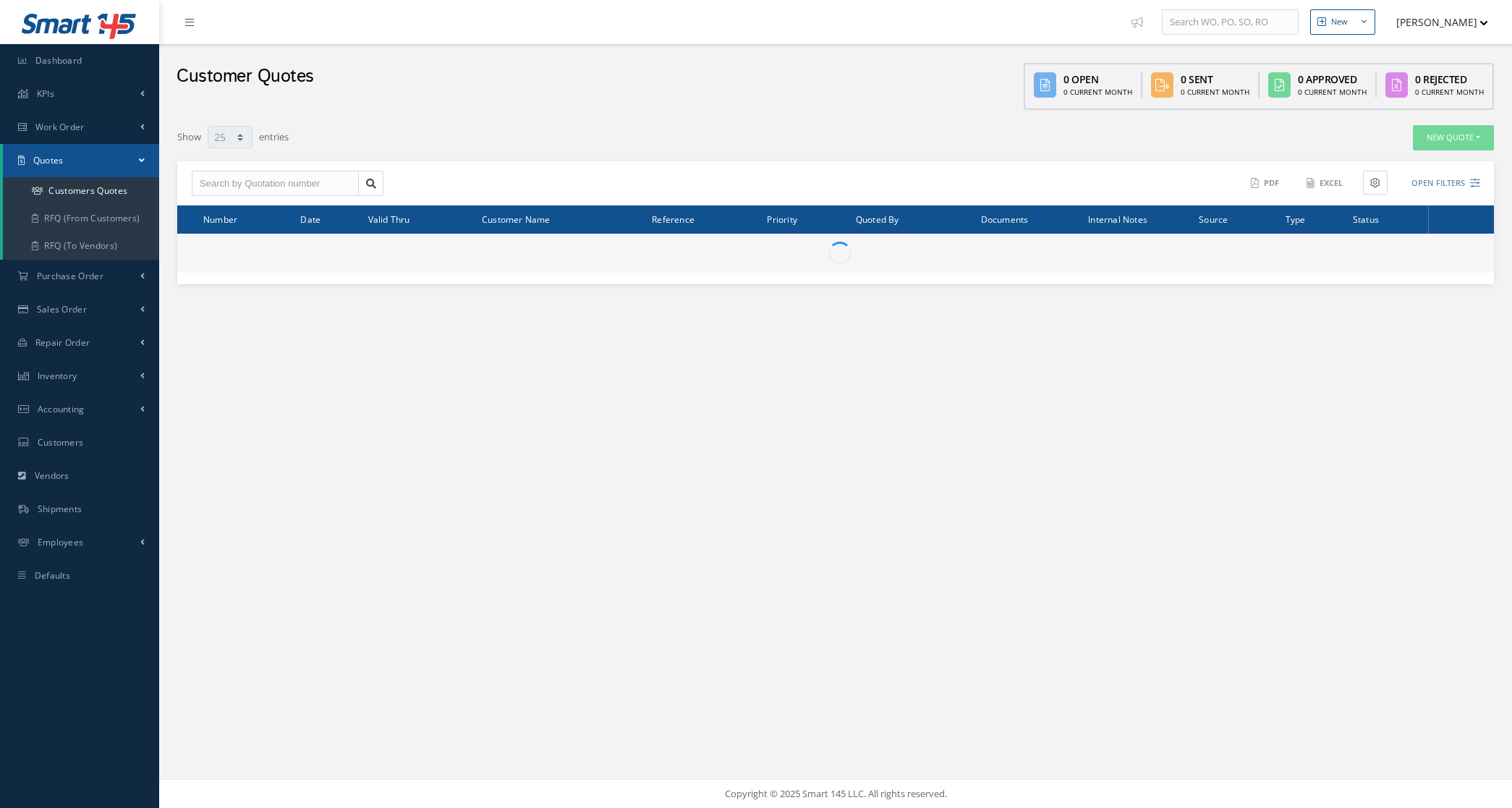
select select "25"
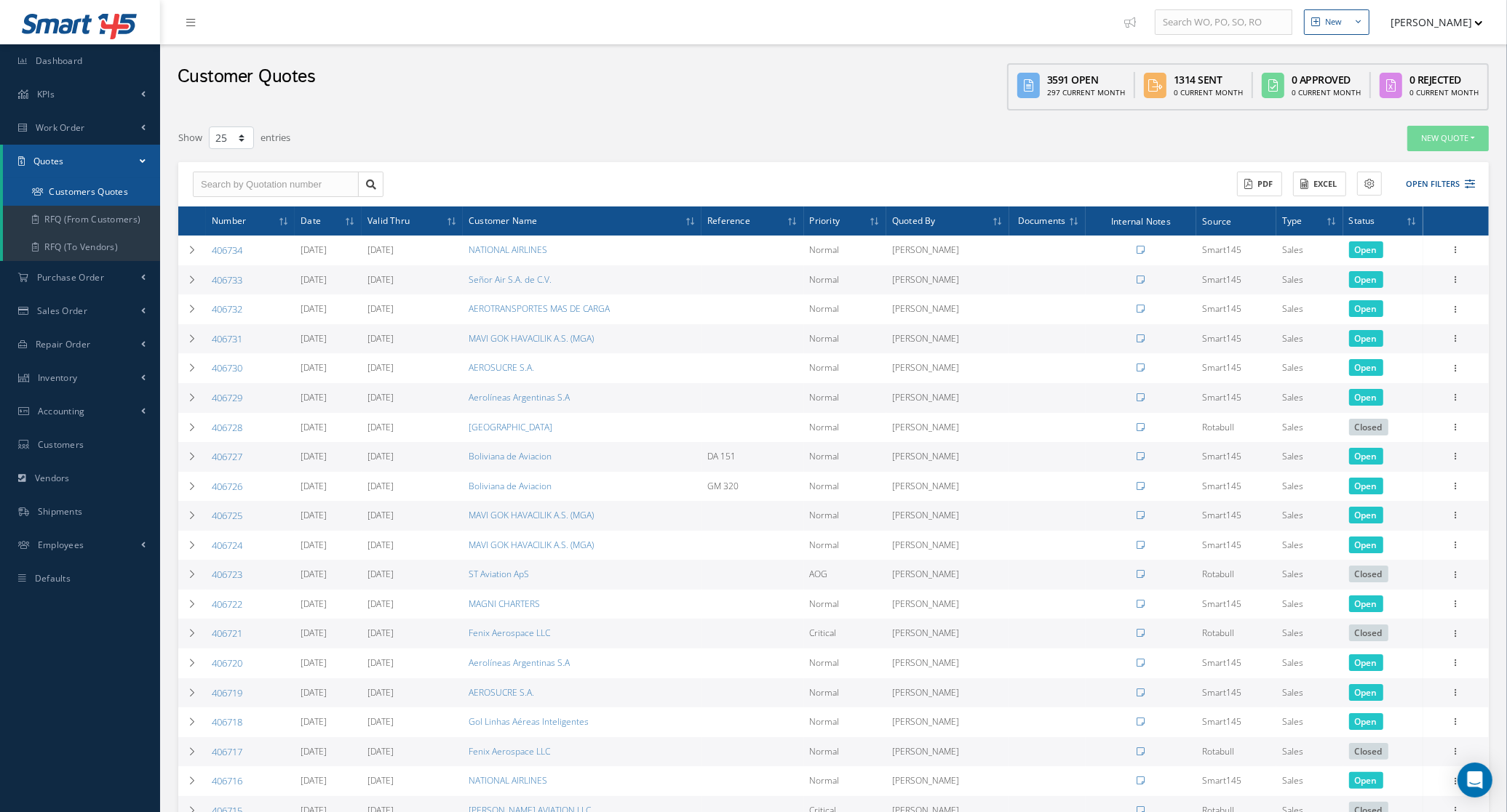
click at [92, 202] on link "Customers Quotes" at bounding box center [82, 191] width 157 height 27
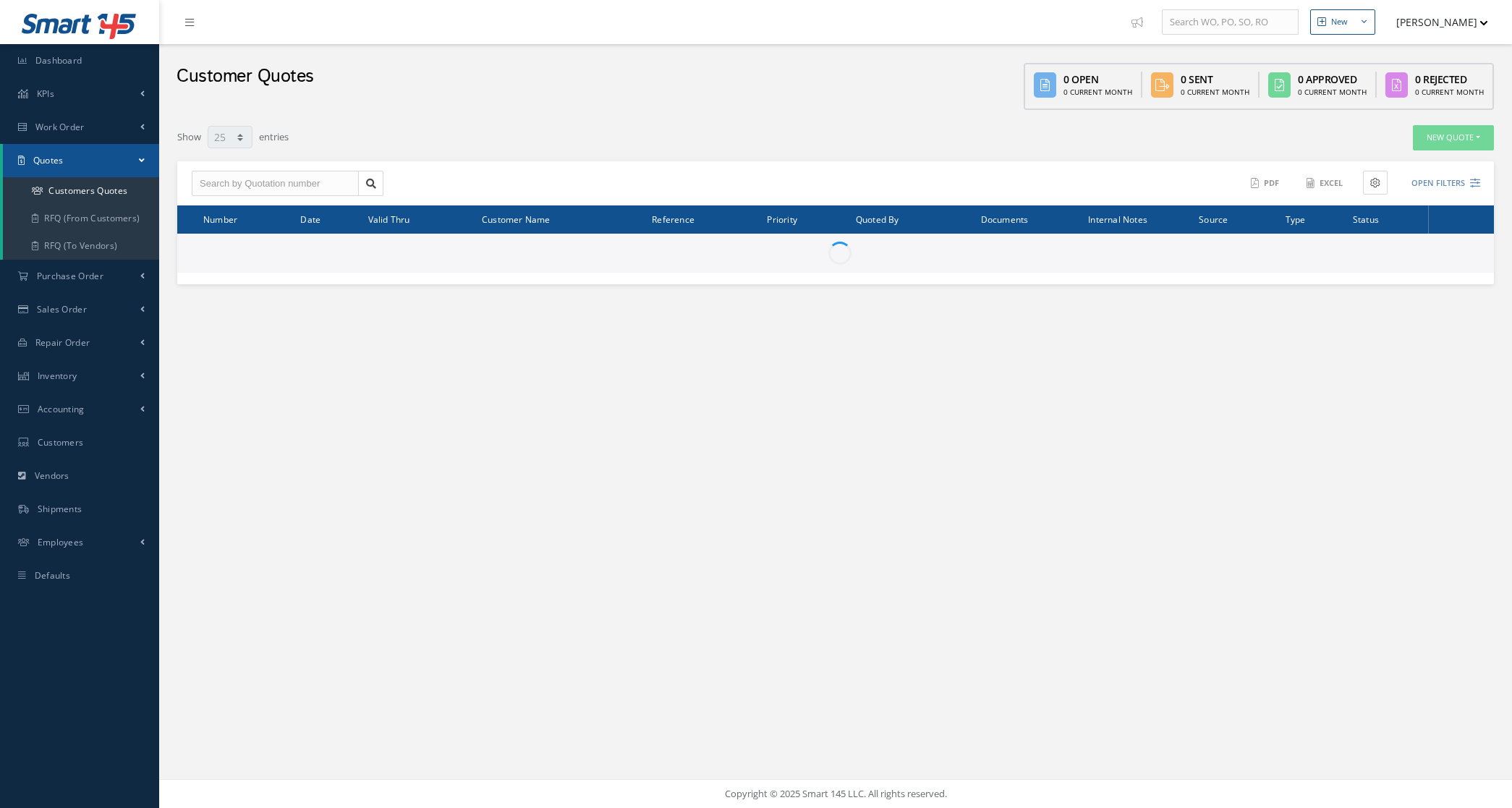
select select "25"
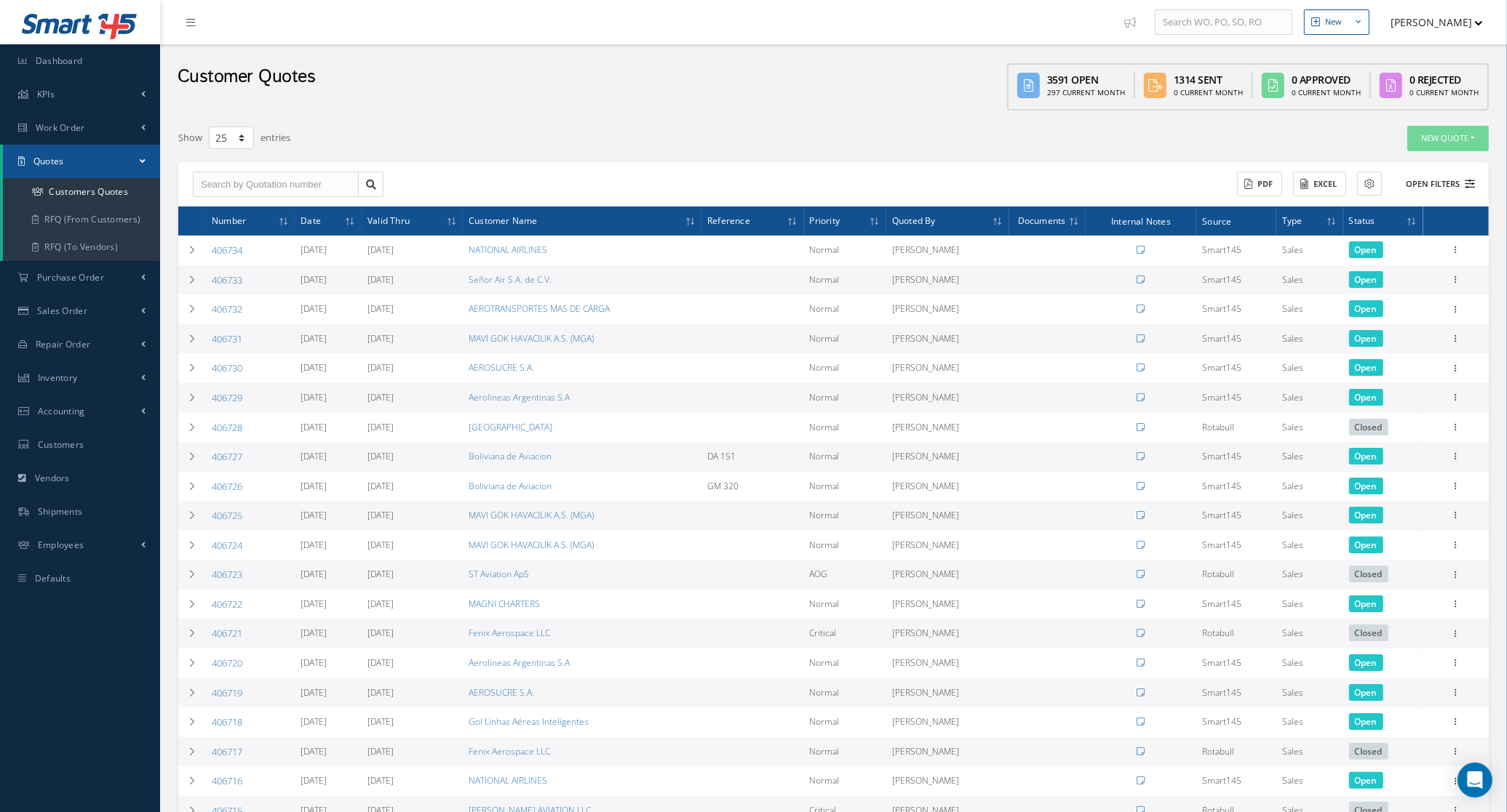
click at [1430, 182] on button "Open Filters" at bounding box center [1433, 184] width 82 height 24
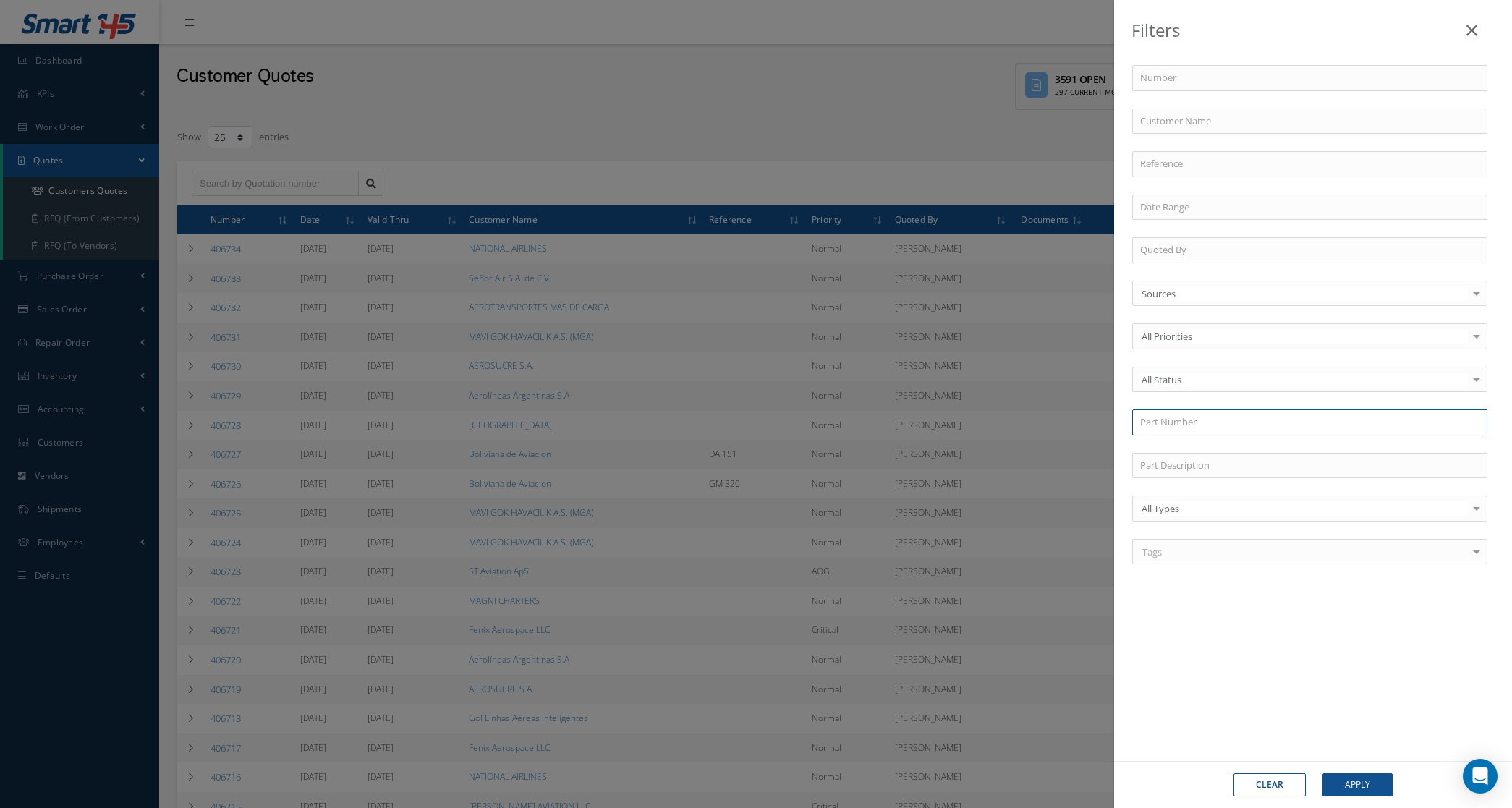
click at [1190, 427] on input "text" at bounding box center [1310, 422] width 355 height 26
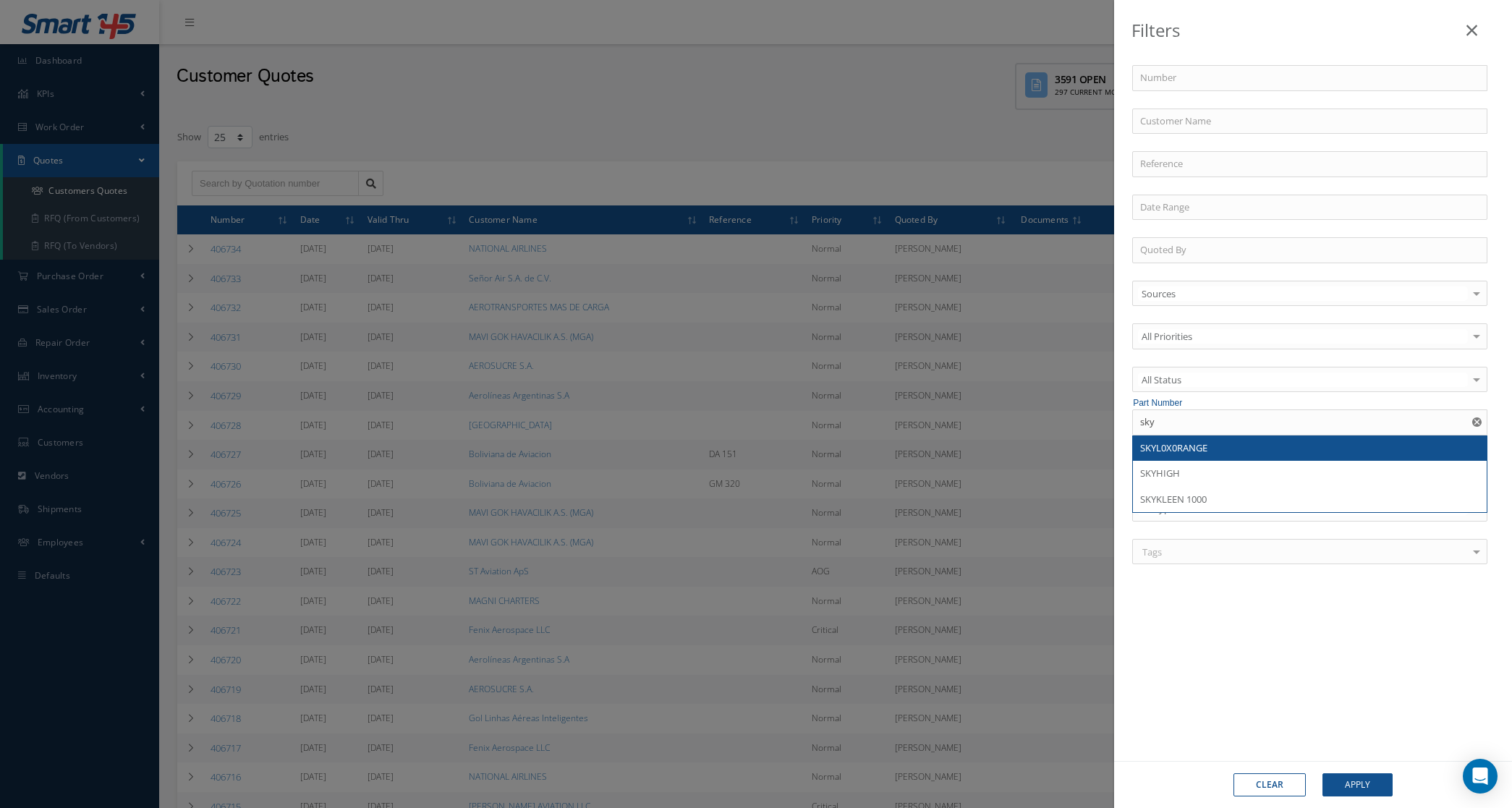
click at [1227, 452] on div "SKYL0X0RANGE" at bounding box center [1310, 448] width 340 height 15
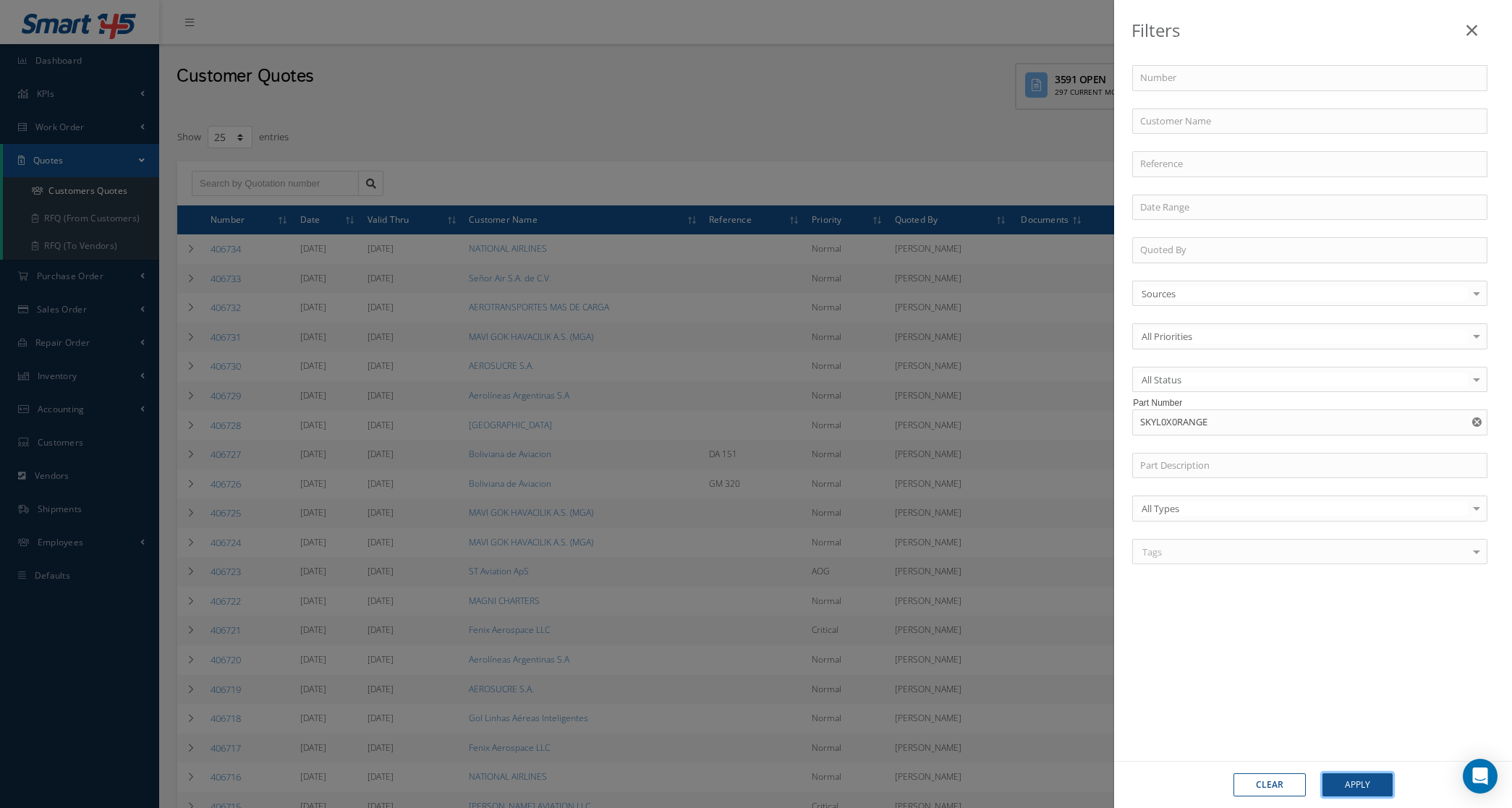
click at [1353, 788] on button "Apply" at bounding box center [1357, 785] width 70 height 23
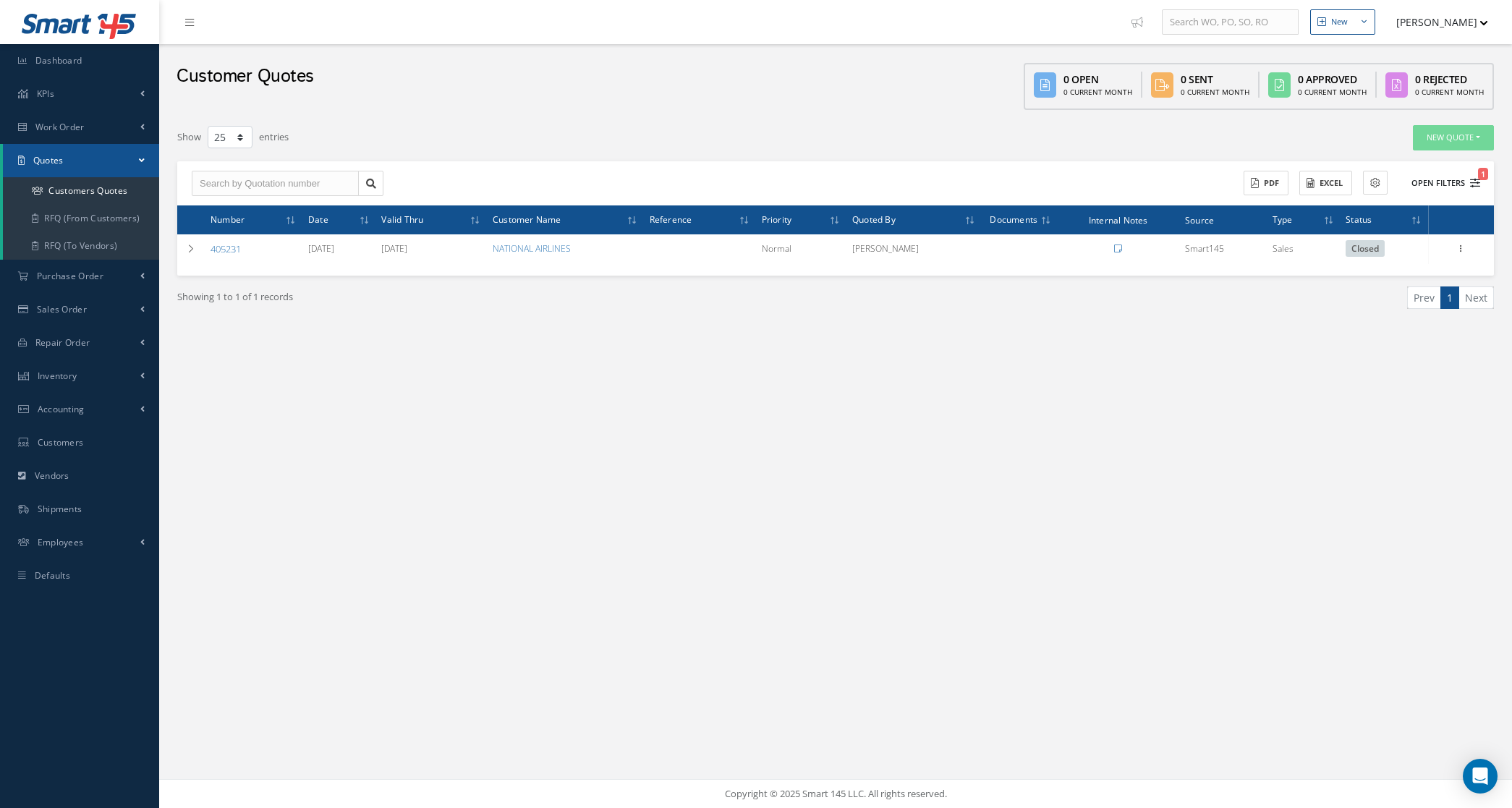
click at [1469, 175] on button "Open Filters 1" at bounding box center [1439, 183] width 82 height 24
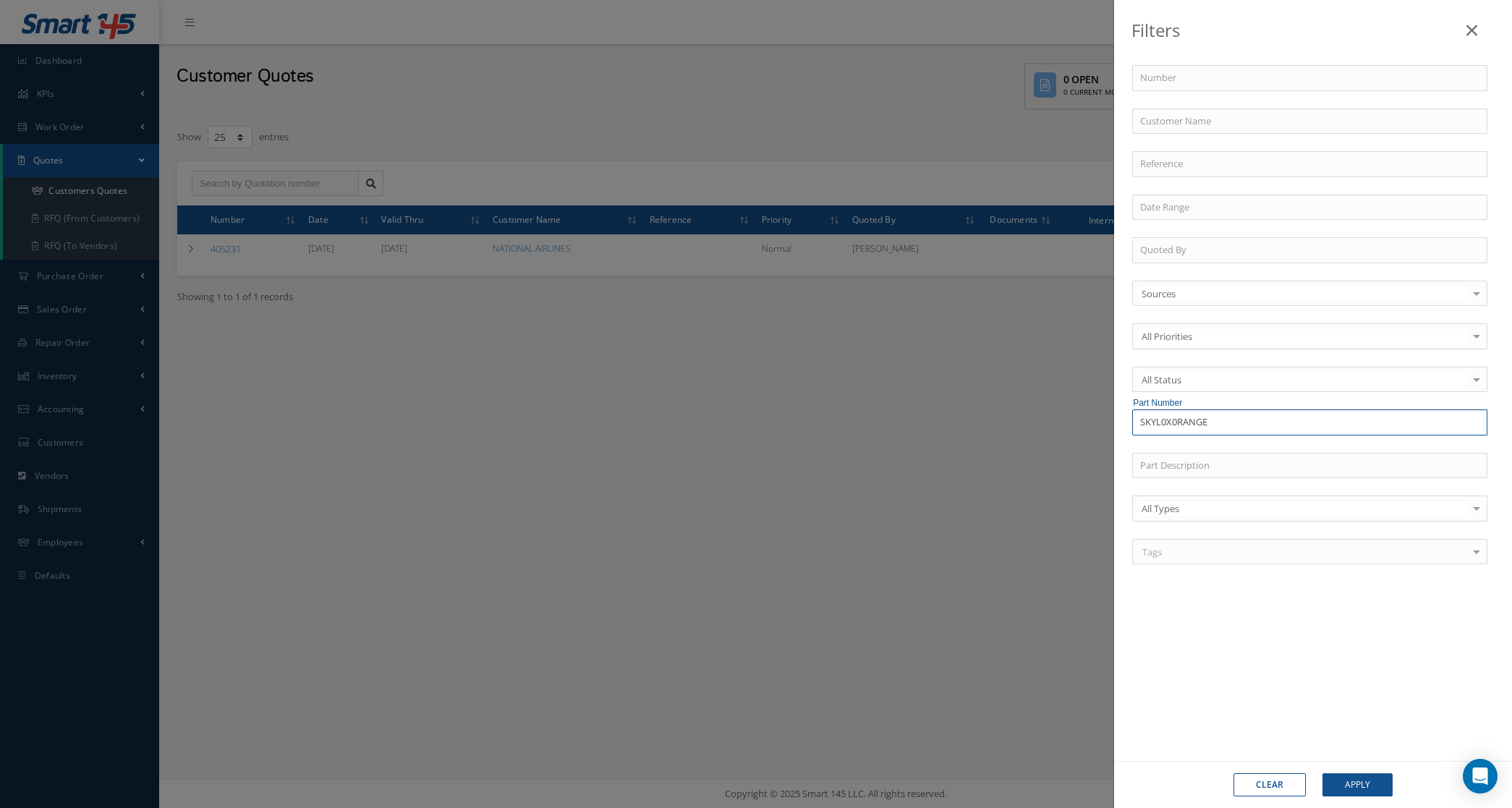
drag, startPoint x: 1238, startPoint y: 425, endPoint x: 986, endPoint y: 425, distance: 252.0
click at [986, 425] on div "Filters Number Customer Name Reference Quoted By Sources Sources Smart145 Rotab…" at bounding box center [756, 404] width 1512 height 808
click at [1248, 427] on input "SKYL0X0RANGE" at bounding box center [1310, 422] width 355 height 26
type input "S"
click at [1252, 117] on input "text" at bounding box center [1310, 121] width 355 height 26
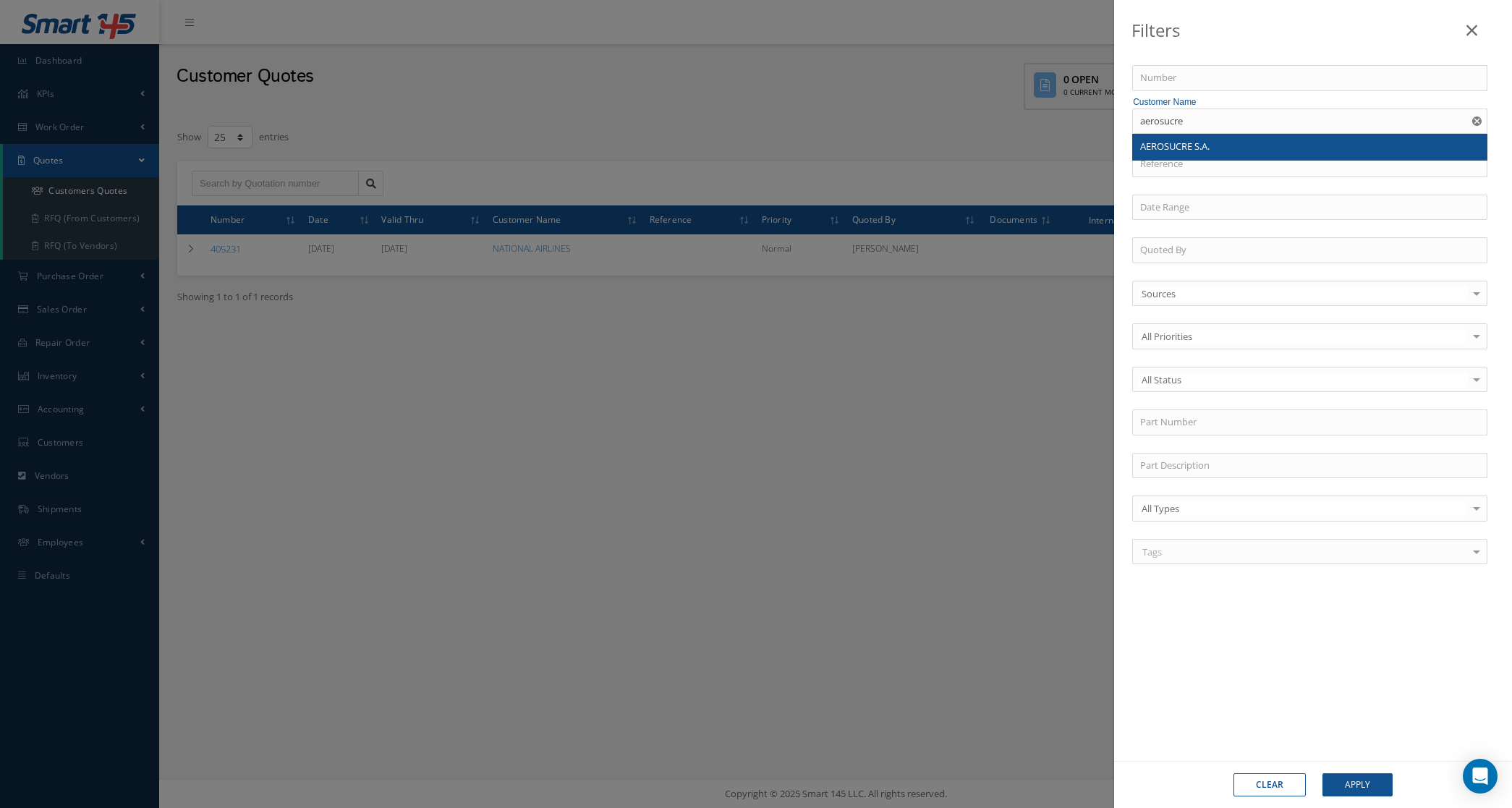
click at [1210, 143] on span "AEROSUCRE S.A." at bounding box center [1175, 146] width 69 height 13
type input "AEROSUCRE S.A."
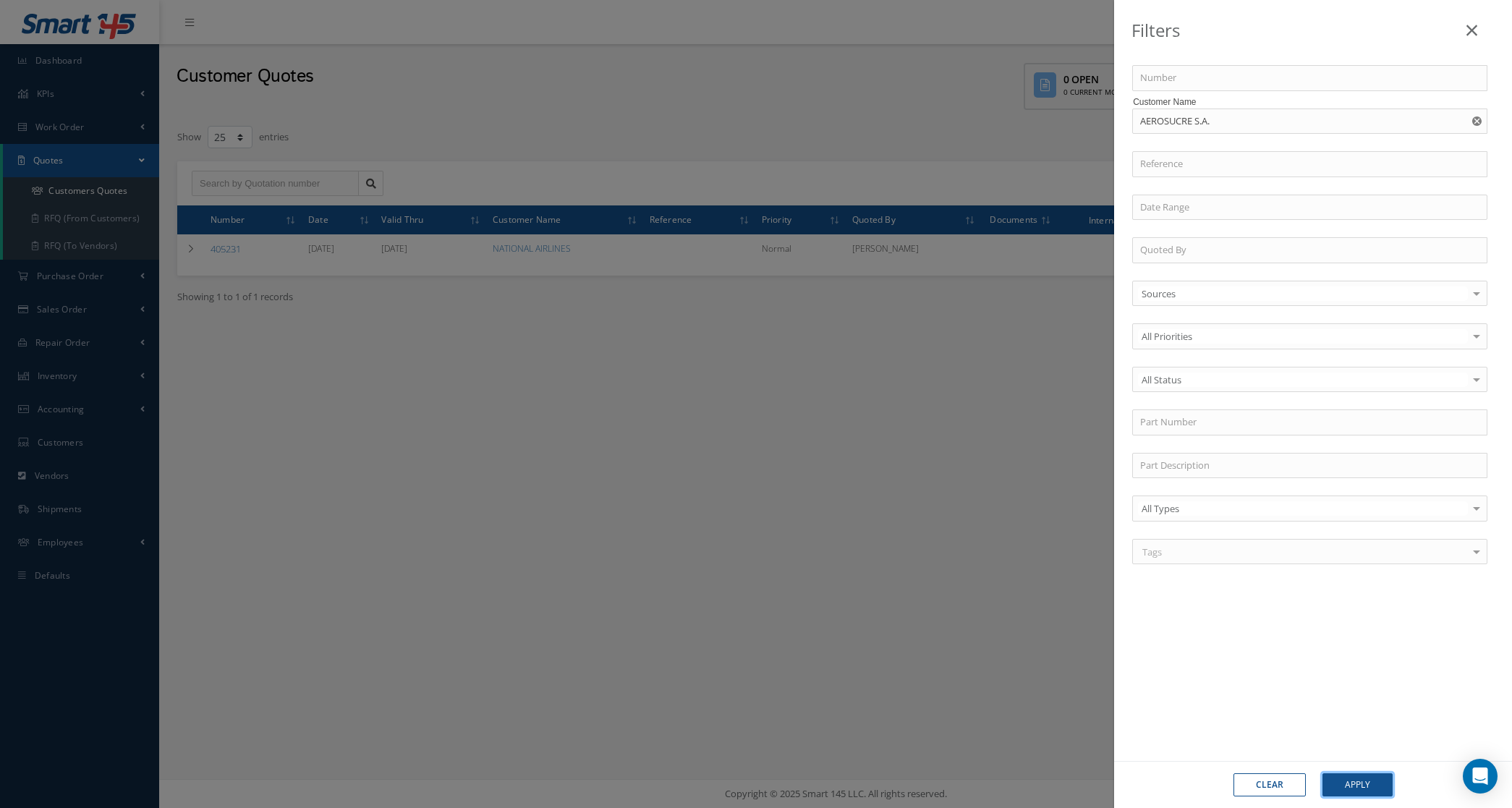
click at [1361, 787] on button "Apply" at bounding box center [1357, 785] width 70 height 23
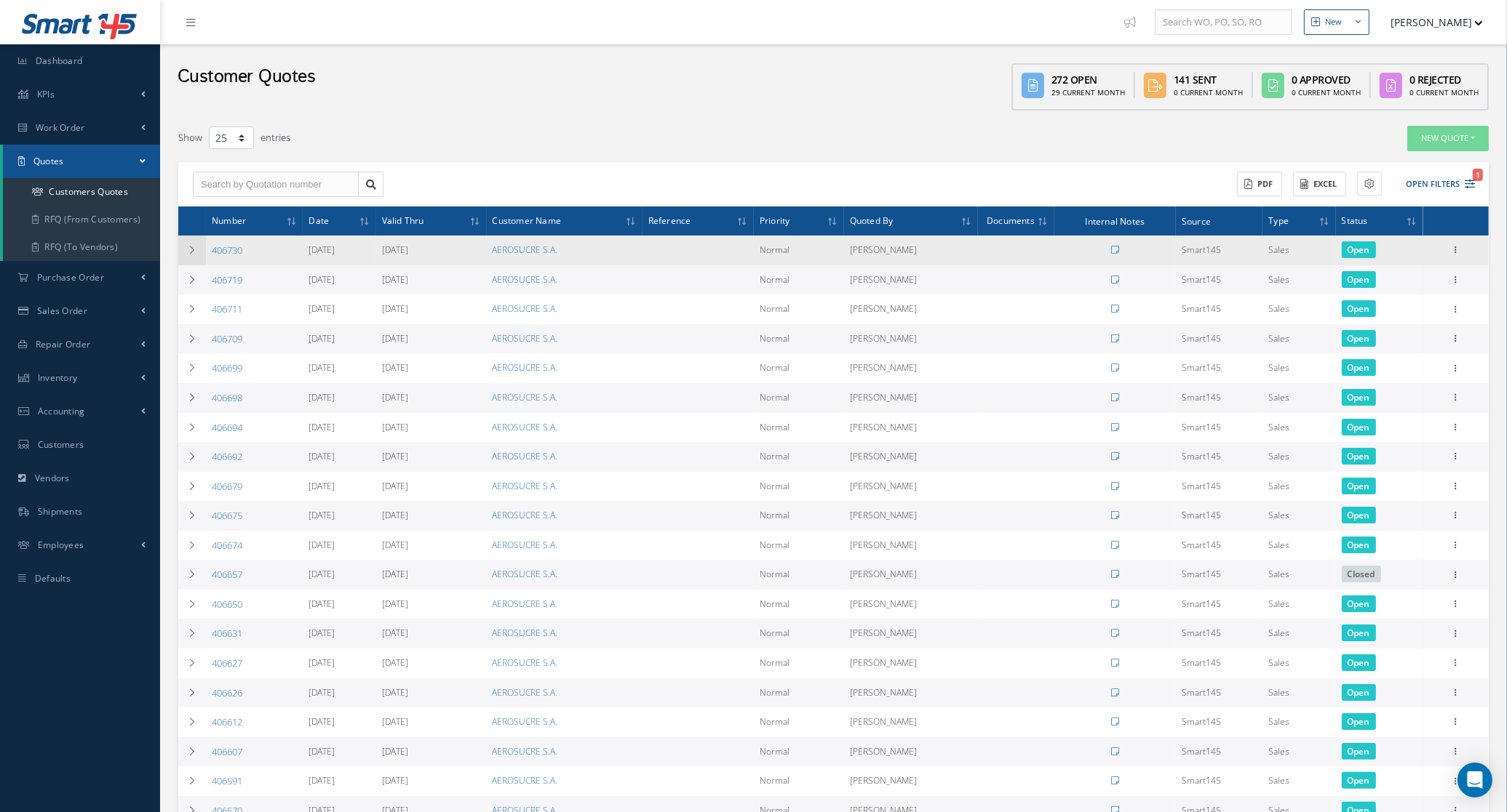
click at [191, 256] on td at bounding box center [192, 250] width 27 height 30
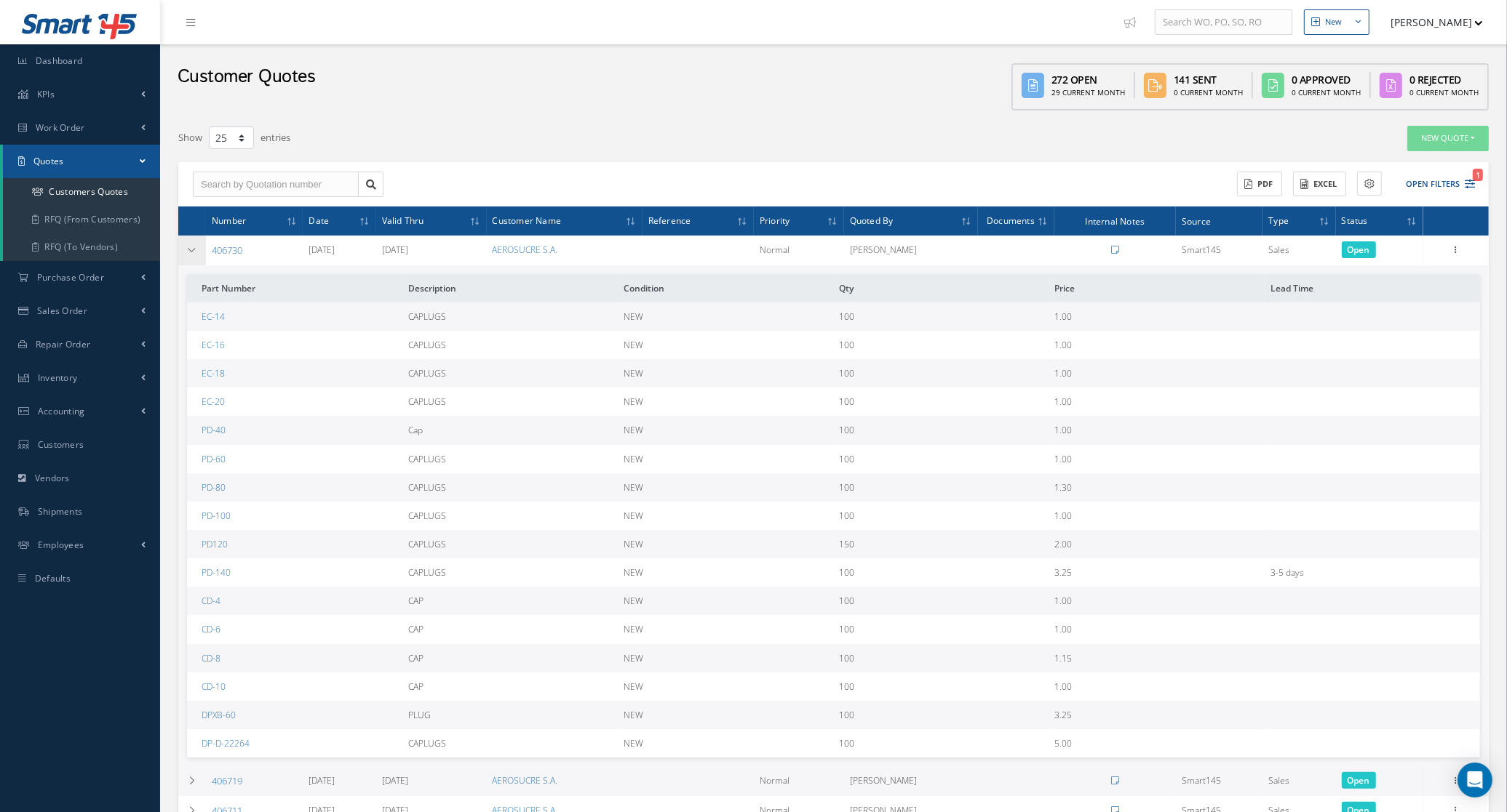
click at [191, 253] on icon at bounding box center [192, 249] width 10 height 9
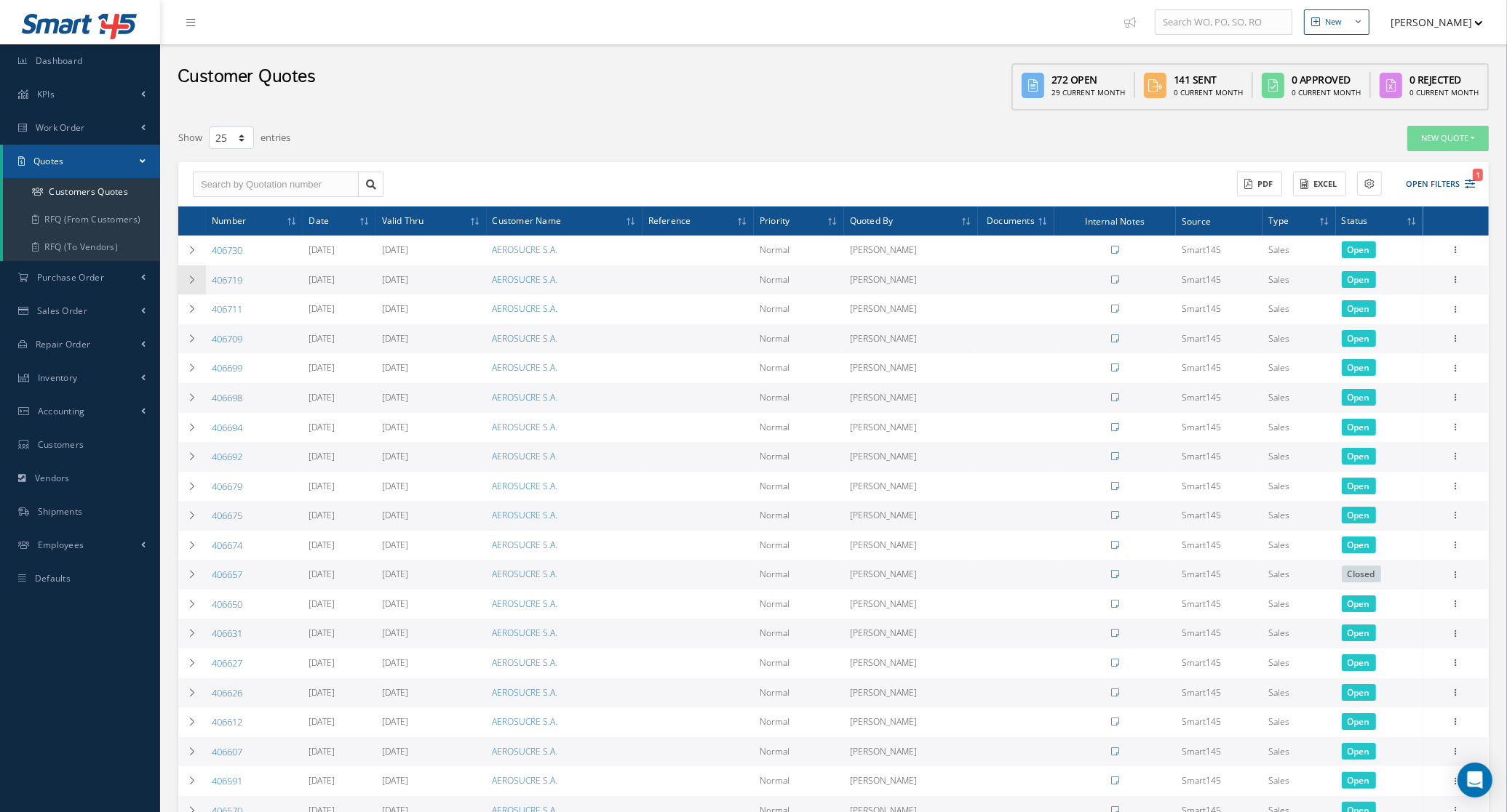
click at [191, 275] on icon at bounding box center [192, 279] width 10 height 9
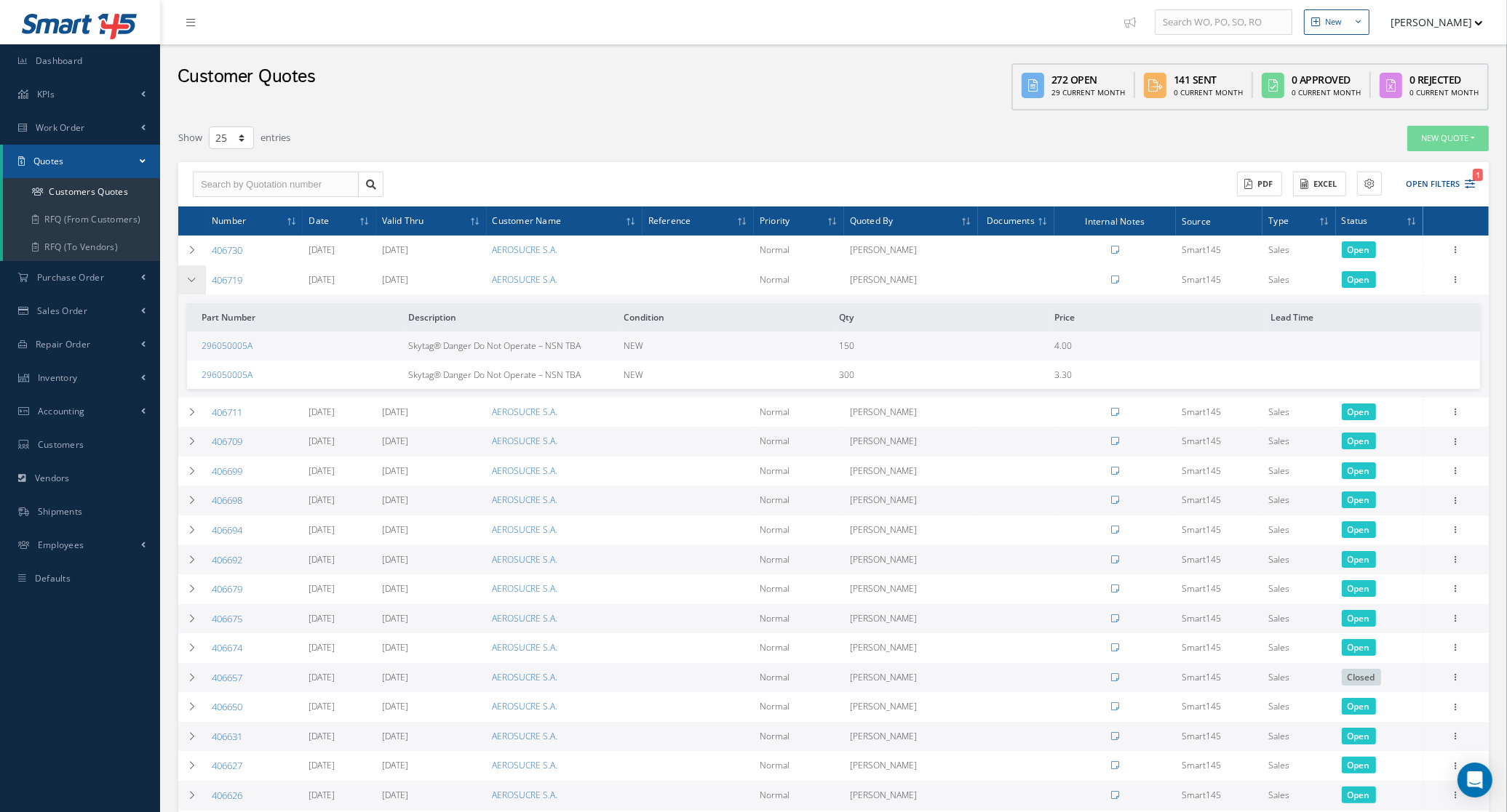
click at [191, 275] on icon at bounding box center [192, 279] width 10 height 9
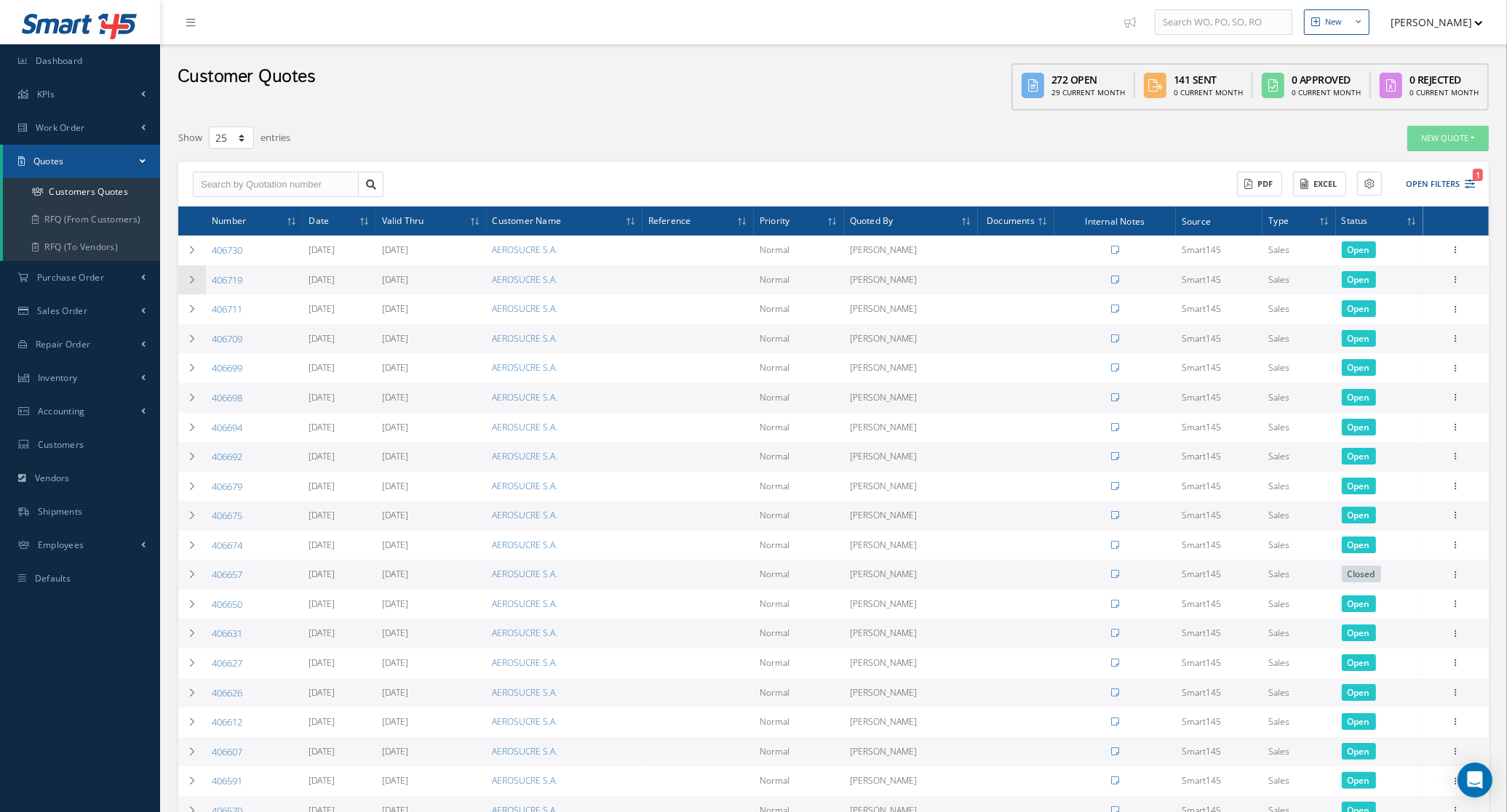
click at [183, 274] on td at bounding box center [192, 280] width 27 height 30
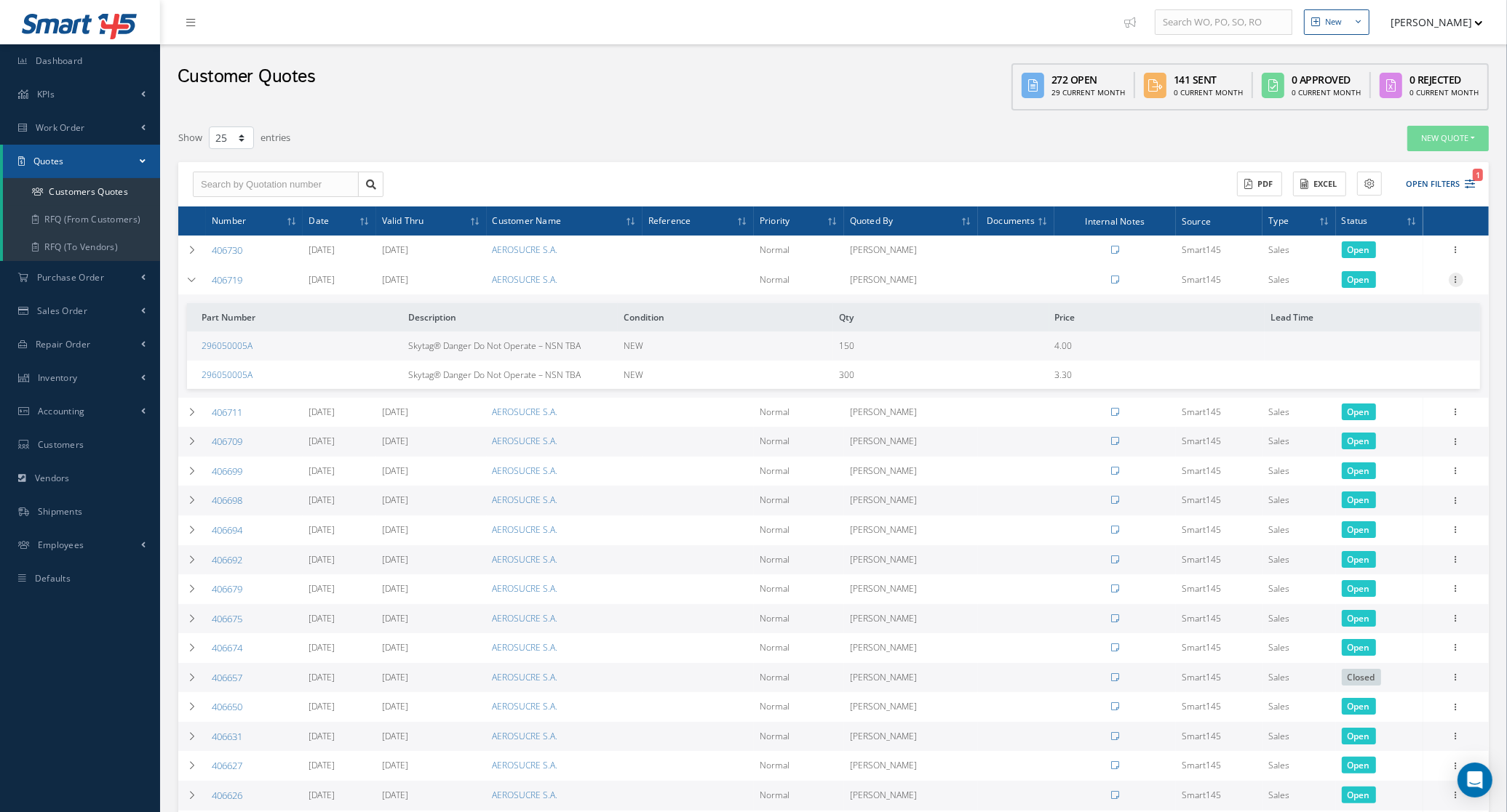
click at [1458, 276] on icon at bounding box center [1455, 279] width 15 height 12
click at [1407, 356] on link "Convert to Sales Order" at bounding box center [1388, 370] width 115 height 30
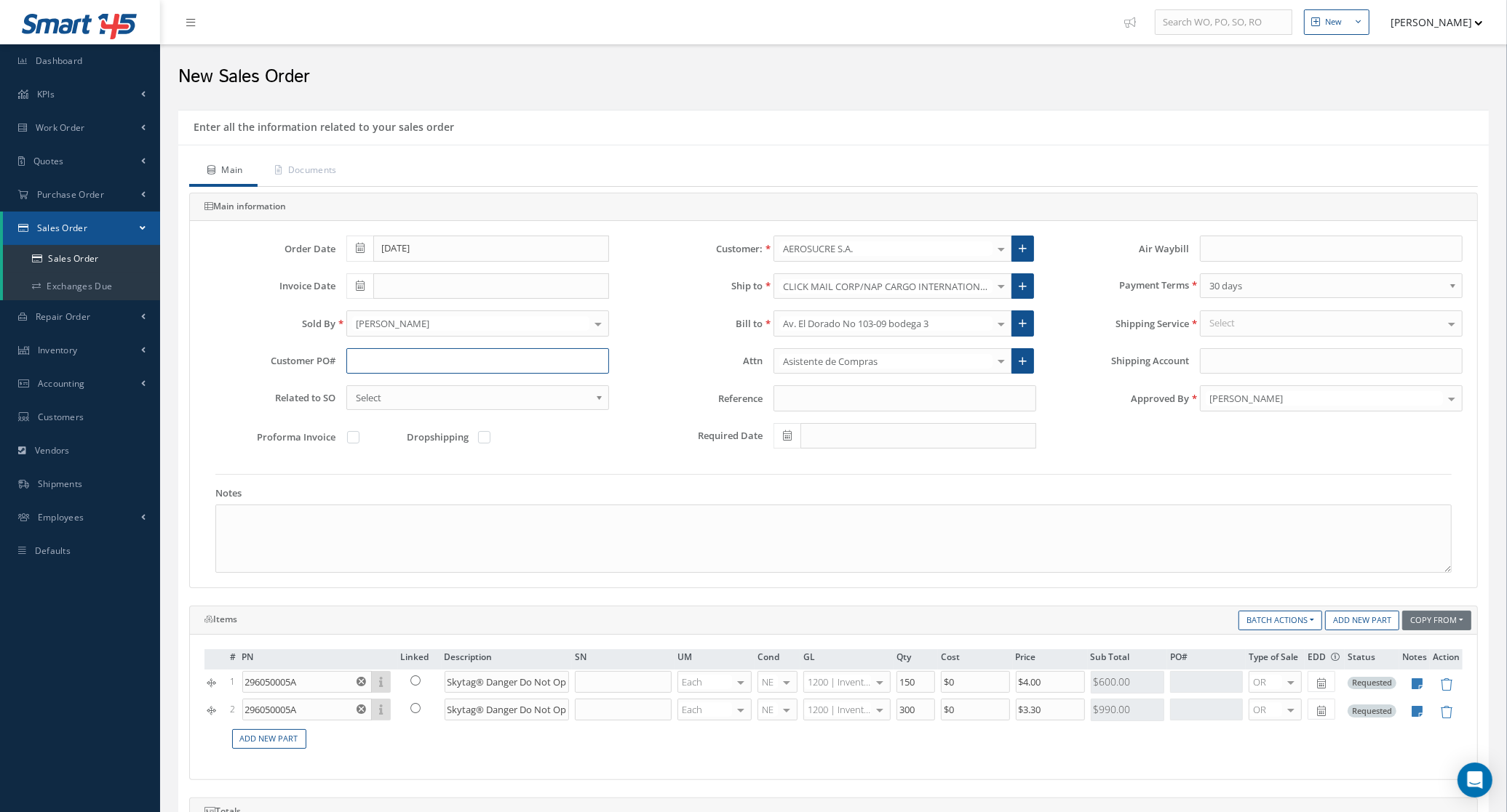
click at [403, 358] on input "text" at bounding box center [477, 361] width 263 height 26
type input "o"
type input "OC00066"
click at [1242, 322] on div "Select" at bounding box center [1330, 323] width 263 height 26
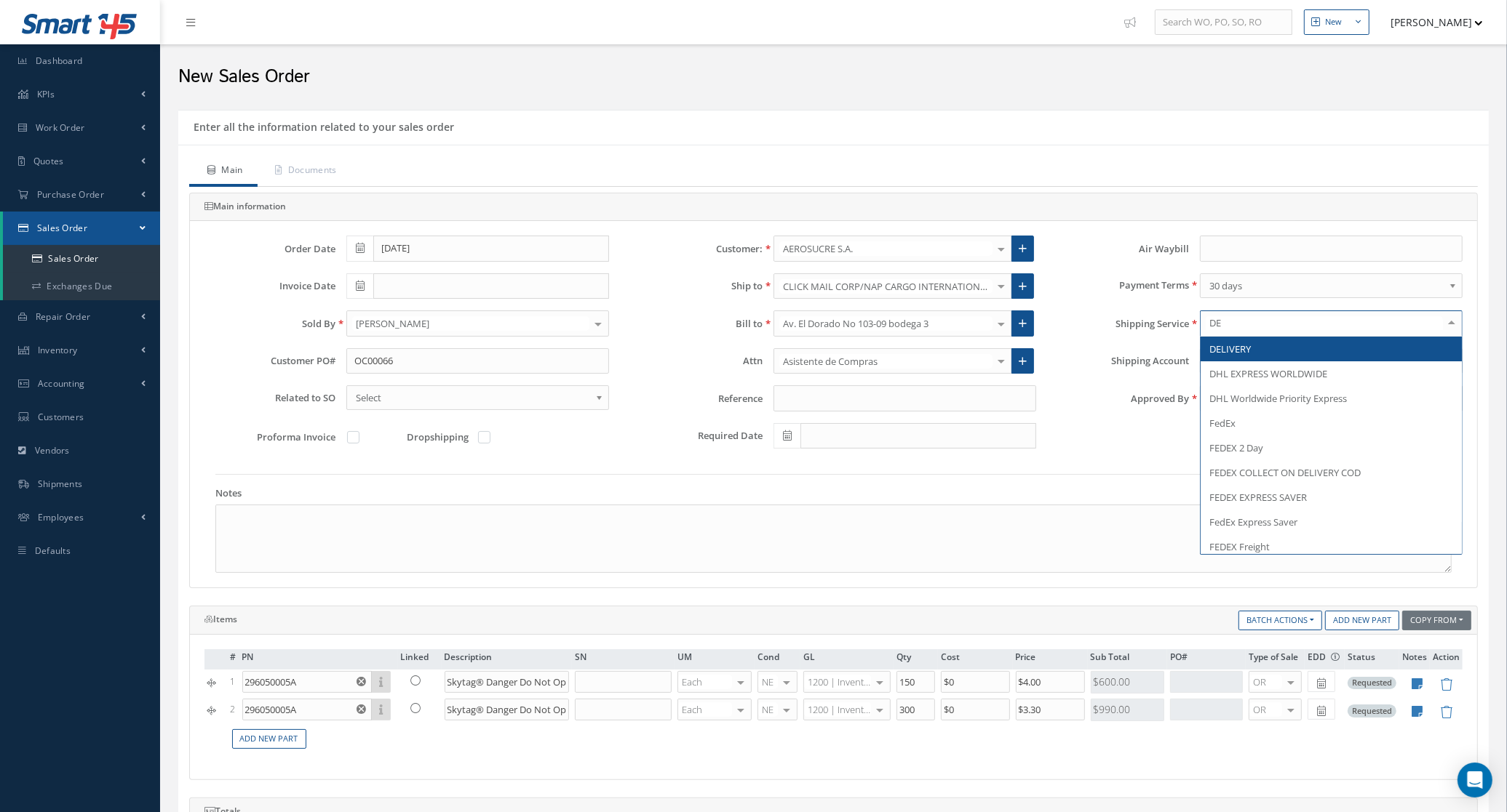
type input "DEL"
click at [1249, 346] on span "DELIVERY" at bounding box center [1229, 349] width 42 height 13
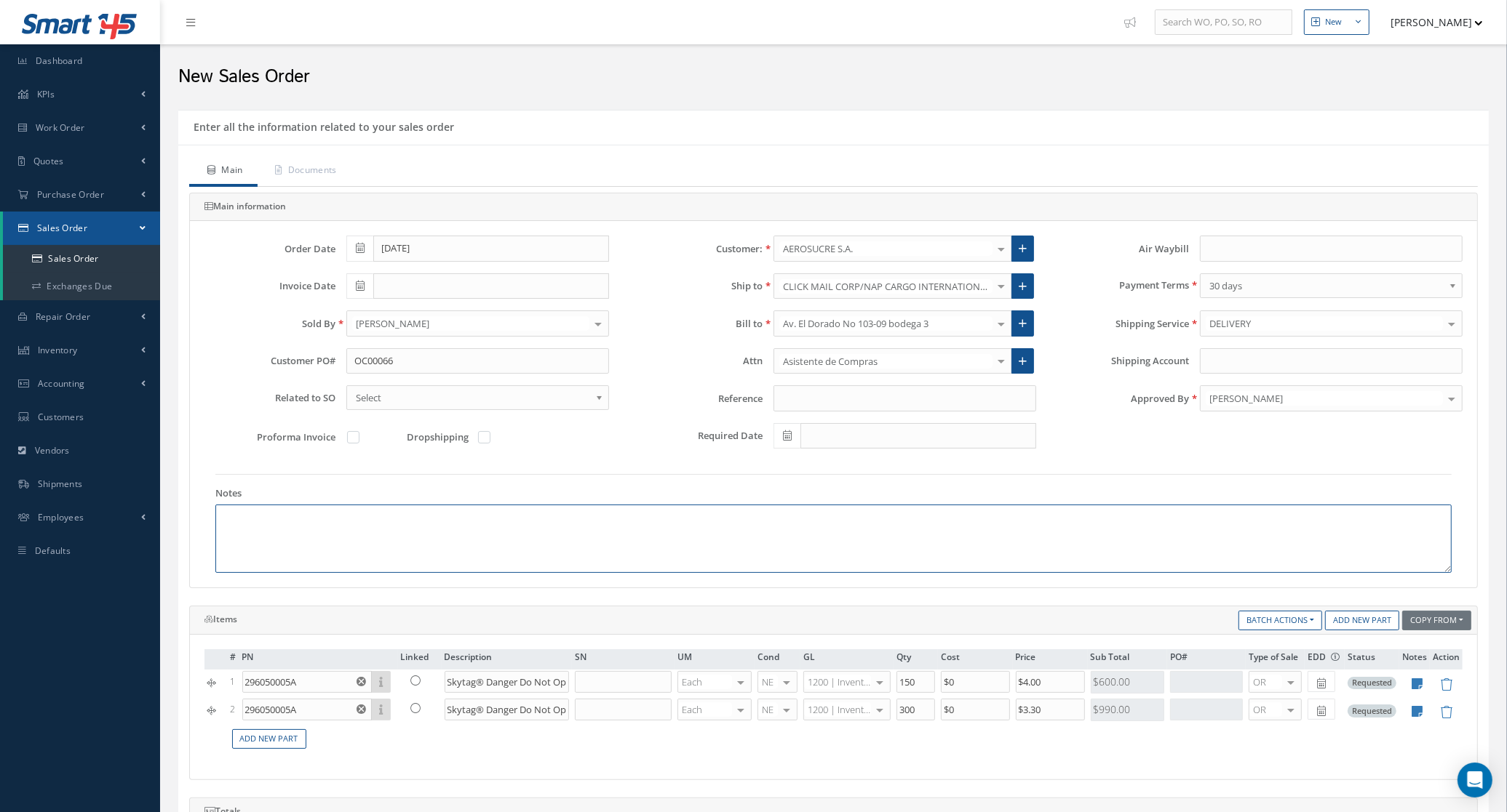
click at [328, 526] on textarea at bounding box center [833, 538] width 1236 height 68
paste textarea "INCOTERM: FCA-MIA MONEDA DE NEGOCIACIÓN: USD"
type textarea "INCOTERM: FCA-MIA MONEDA DE NEGOCIACIÓN: USD"
click at [1444, 716] on icon at bounding box center [1446, 712] width 13 height 13
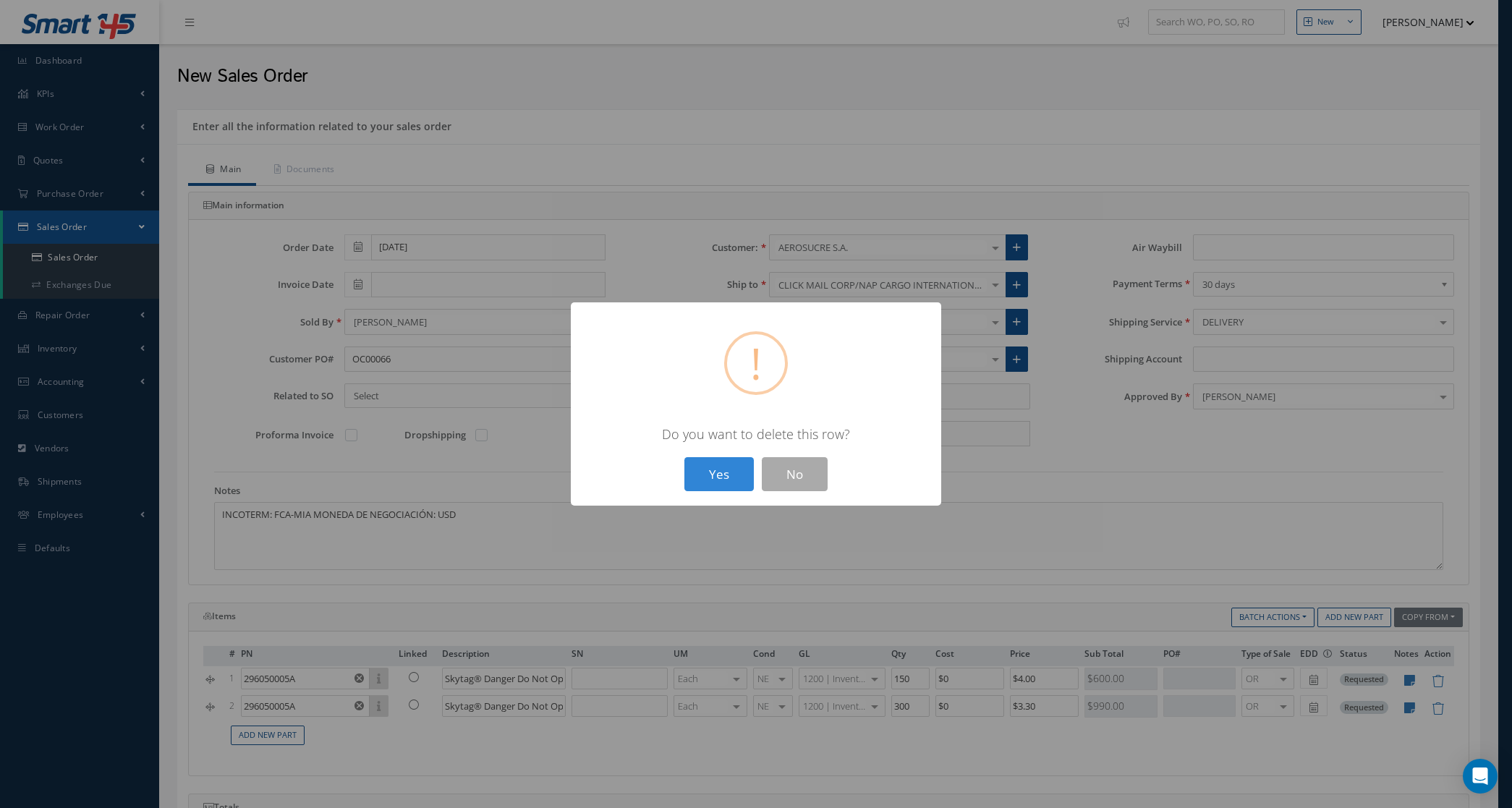
click at [700, 494] on div "? ! i × Do you want to delete this row? Yes No" at bounding box center [756, 404] width 371 height 203
click at [699, 472] on button "Yes" at bounding box center [719, 475] width 69 height 34
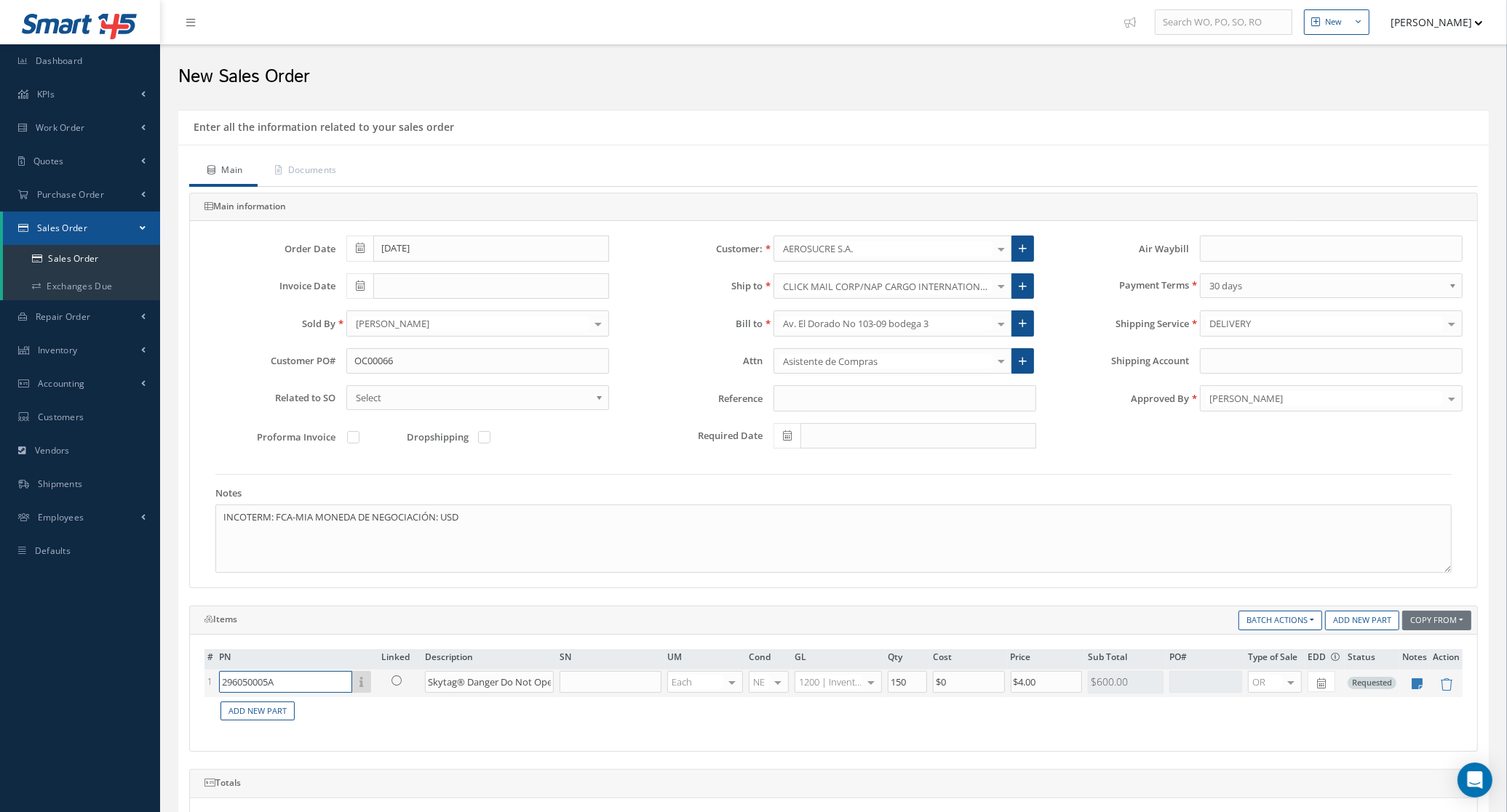
click at [308, 687] on input "296050005A" at bounding box center [286, 682] width 133 height 22
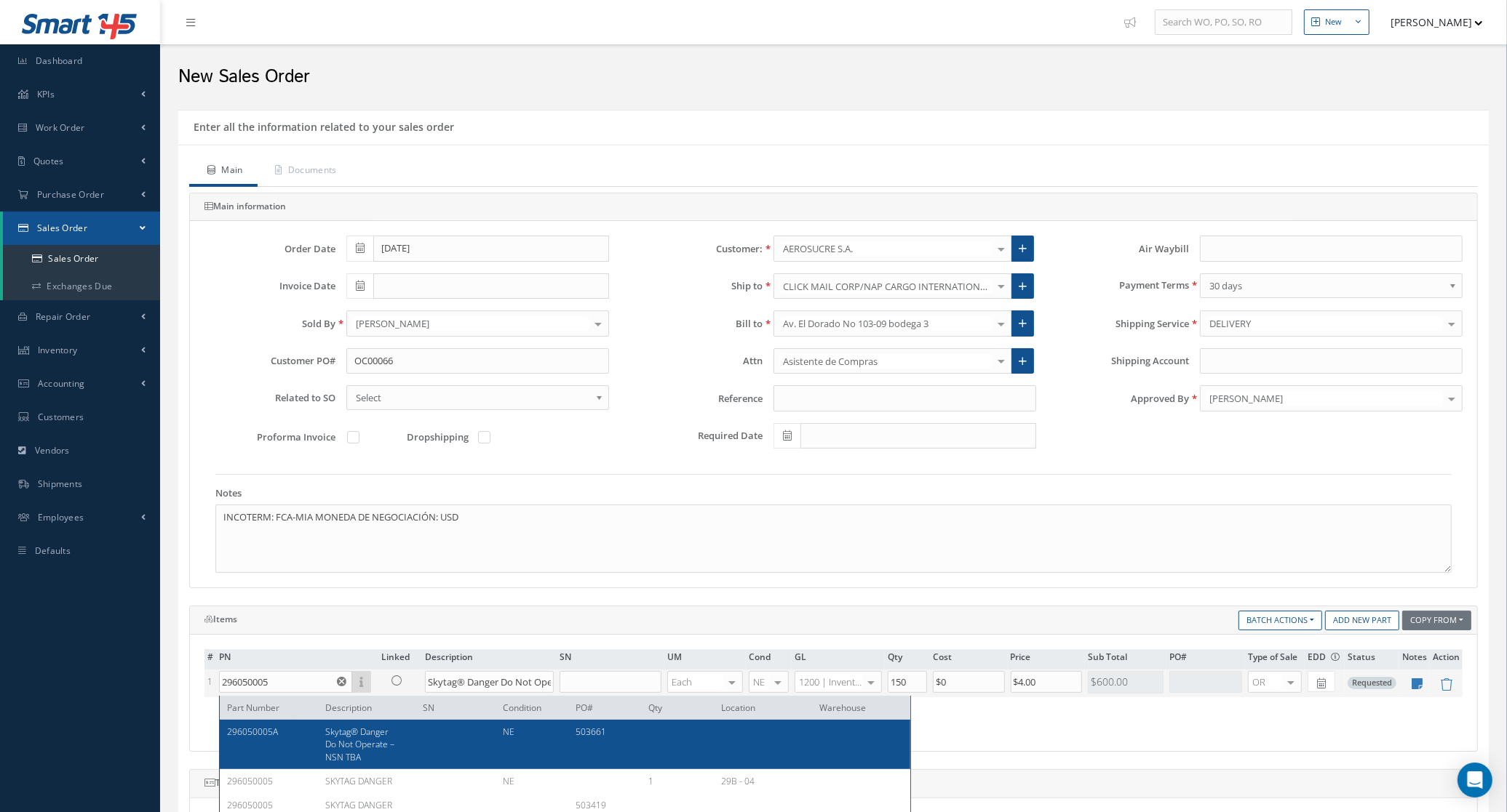
click at [332, 735] on div "# PN Linked Description SN UM Cond GL Qty Cost Price Sub Total PO# Type of Sale…" at bounding box center [833, 694] width 1258 height 88
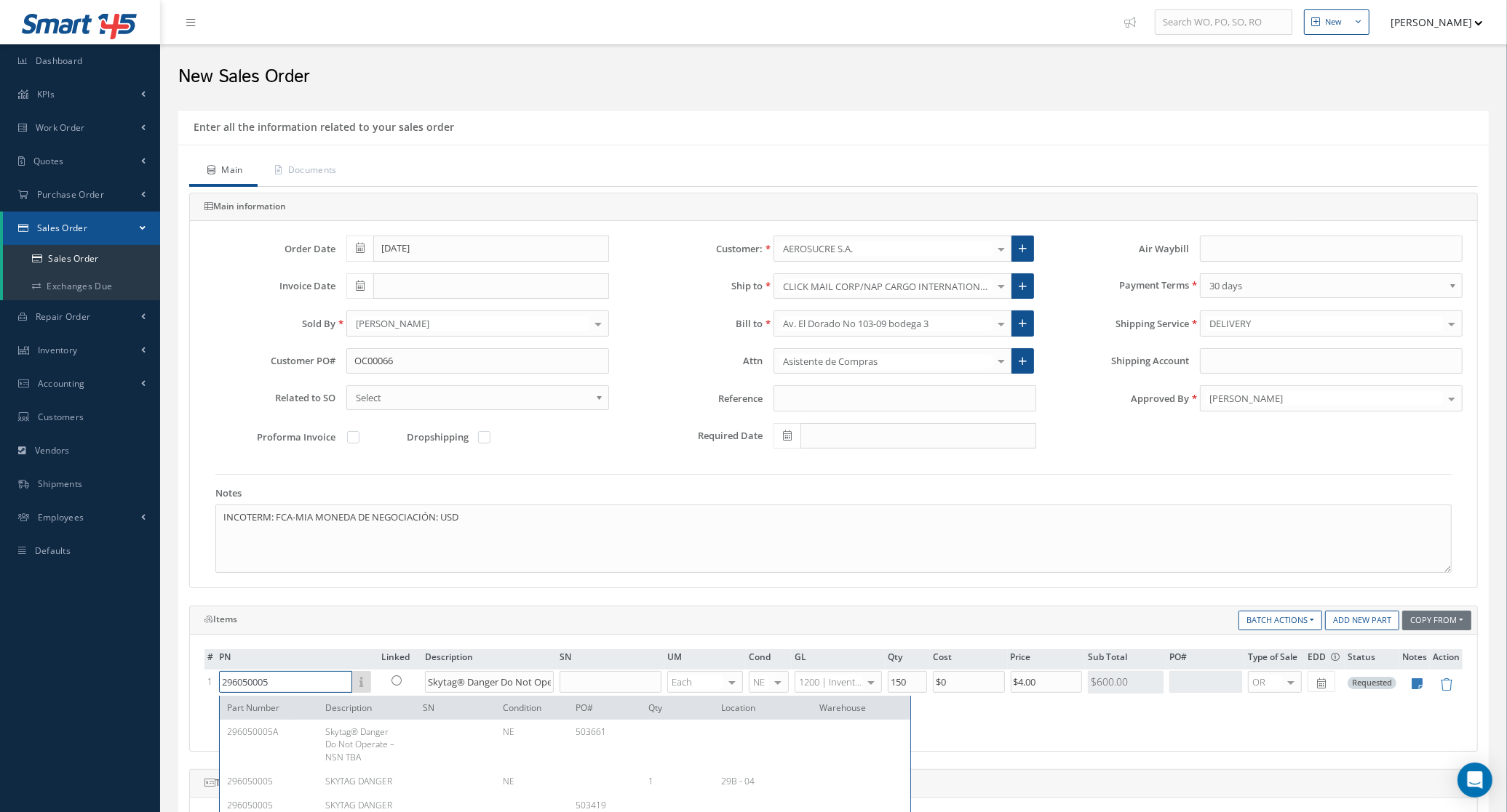
drag, startPoint x: 217, startPoint y: 688, endPoint x: 78, endPoint y: 673, distance: 139.8
click at [78, 673] on div "Smart 145 Dashboard KPIs Accounting Work Order Work Order Preview" at bounding box center [754, 592] width 1507 height 1185
paste input "296050005A"
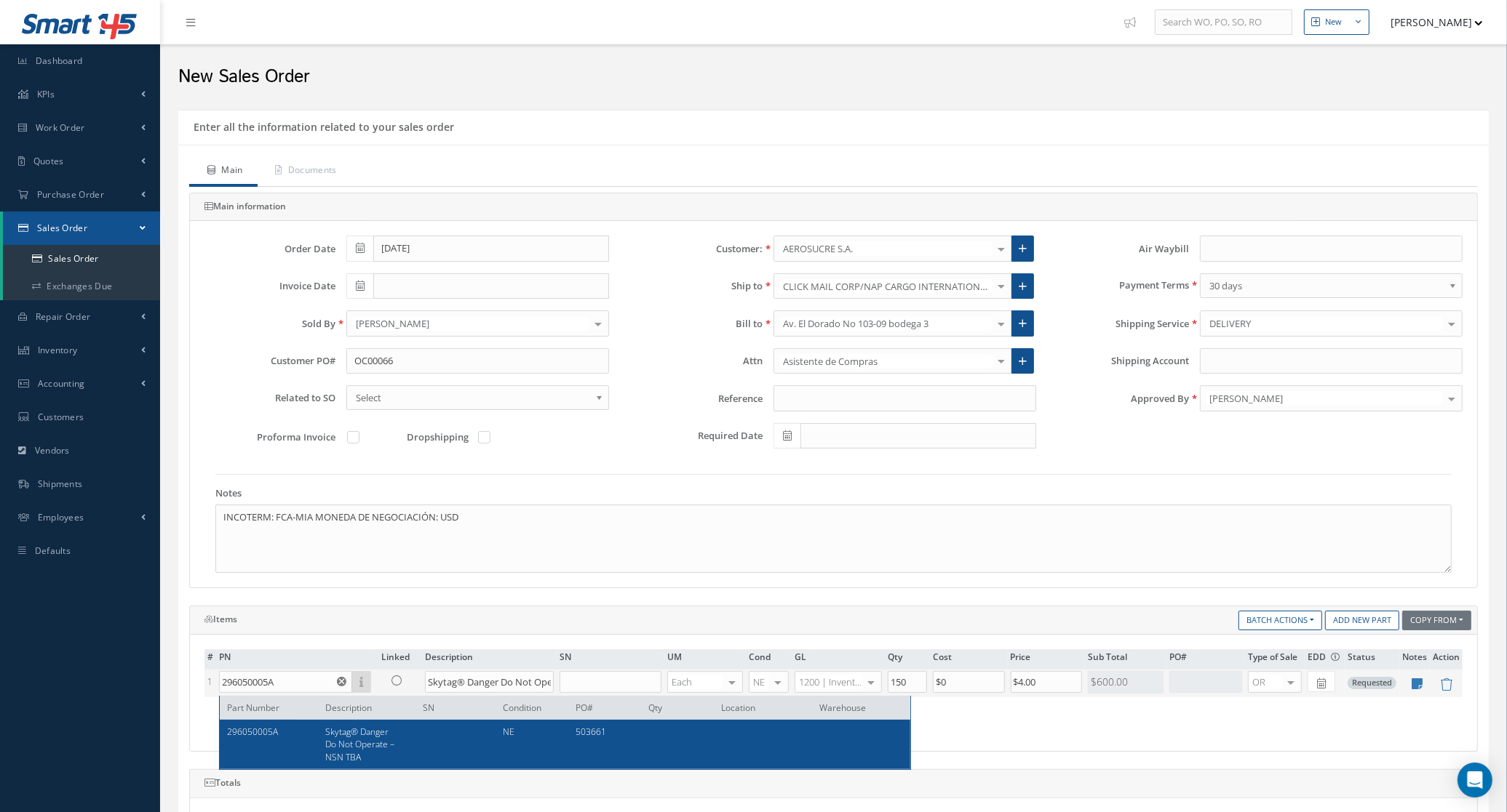
click at [266, 731] on span "296050005A" at bounding box center [252, 732] width 51 height 13
type input "296050005A"
type input "$2"
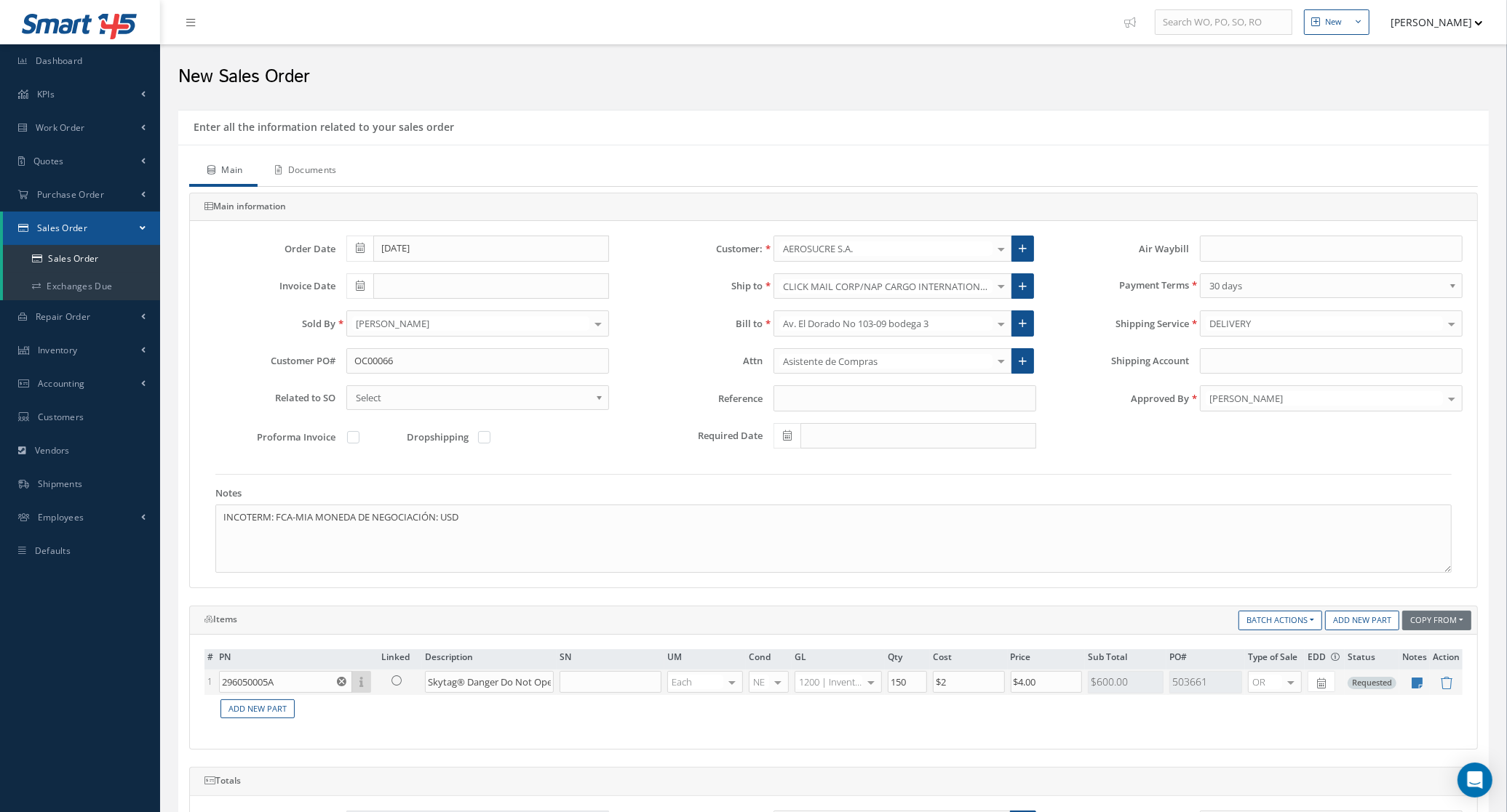
click at [300, 161] on link "Documents" at bounding box center [305, 171] width 94 height 31
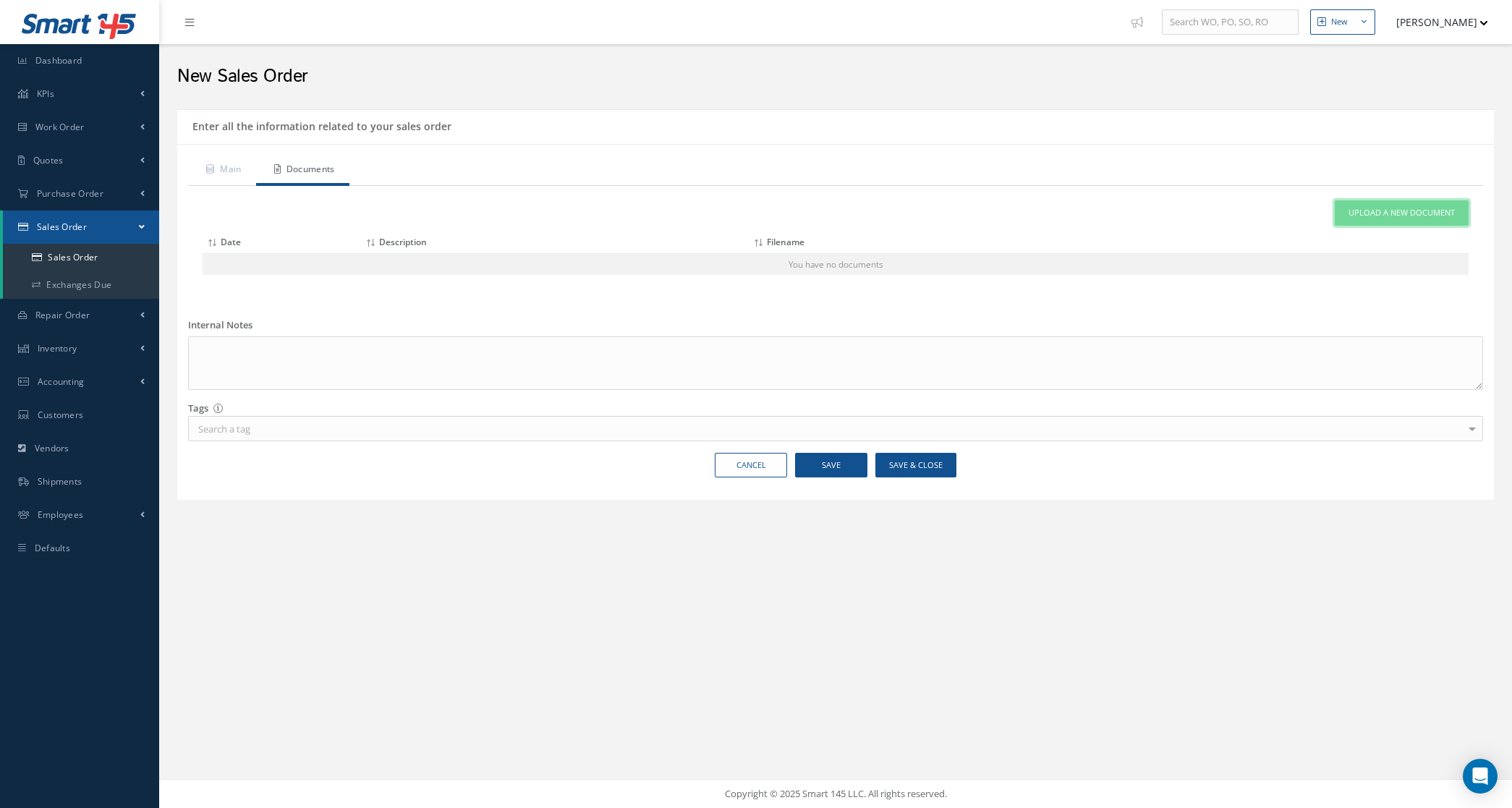
click at [1419, 219] on span "Upload a New Document" at bounding box center [1402, 213] width 106 height 12
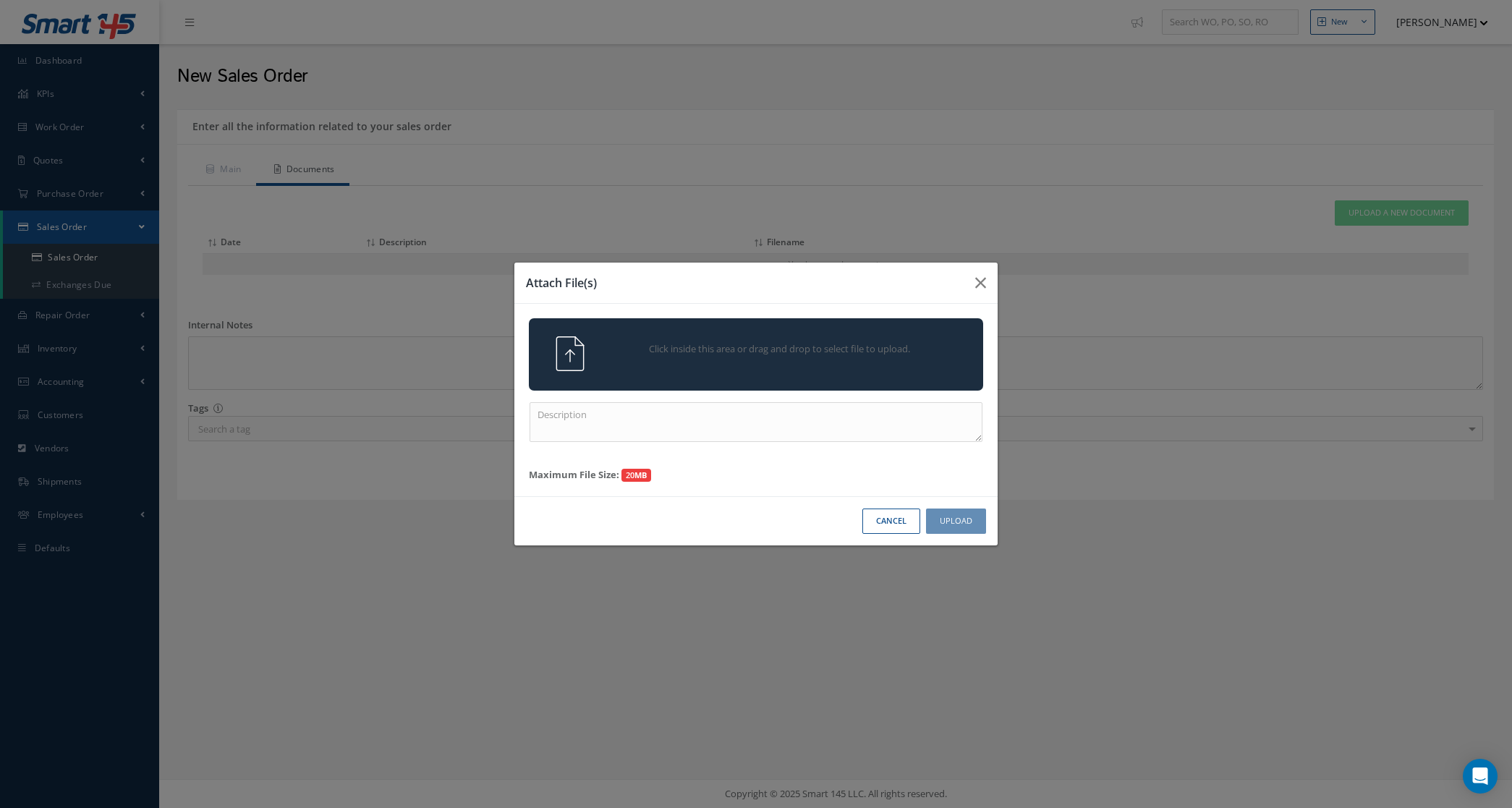
click at [733, 348] on span "Click inside this area or drag and drop to select file to upload." at bounding box center [780, 349] width 329 height 15
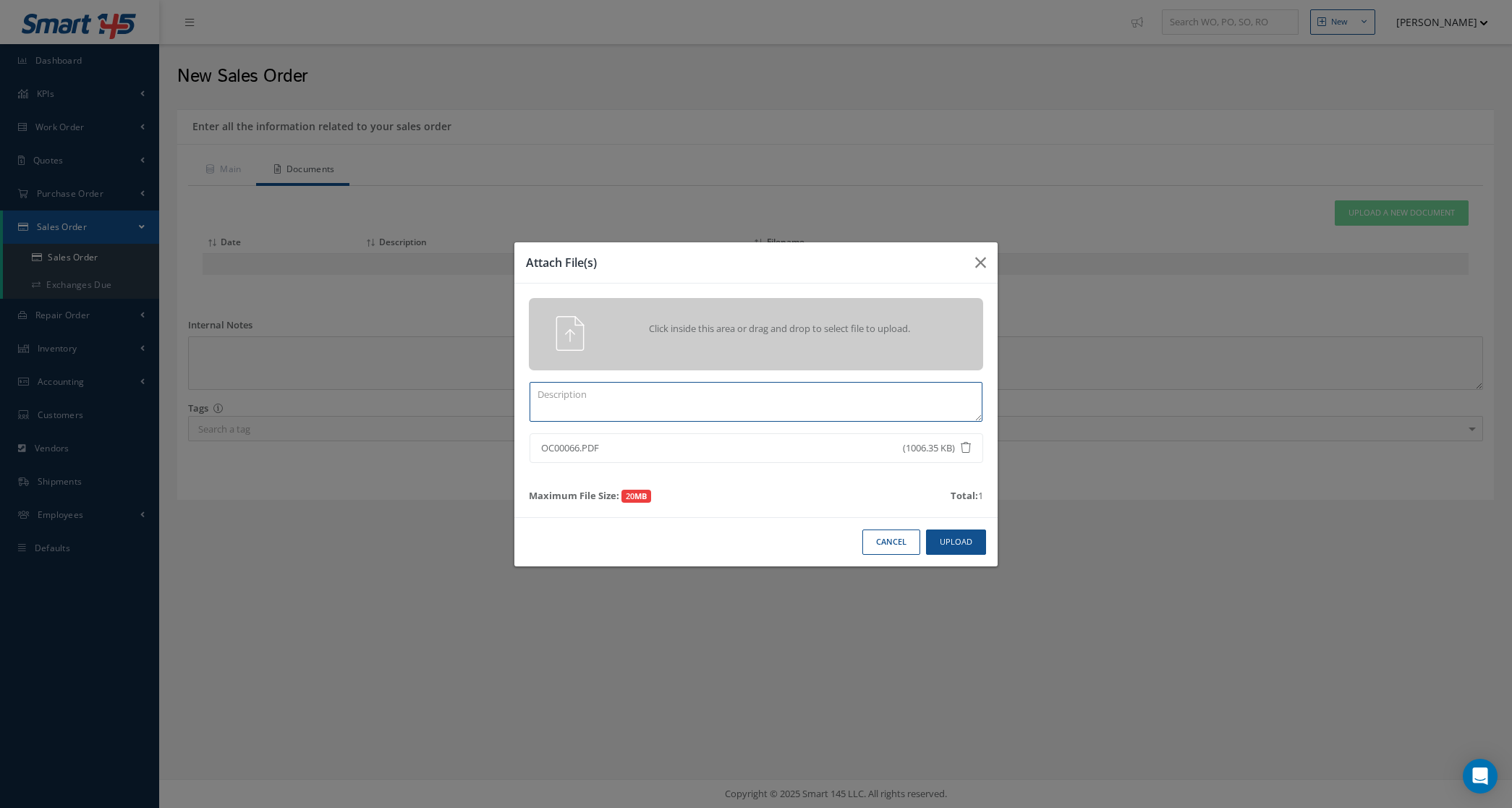
click at [805, 415] on textarea at bounding box center [756, 401] width 453 height 40
type textarea "PO"
click at [968, 550] on button "Upload" at bounding box center [955, 542] width 60 height 25
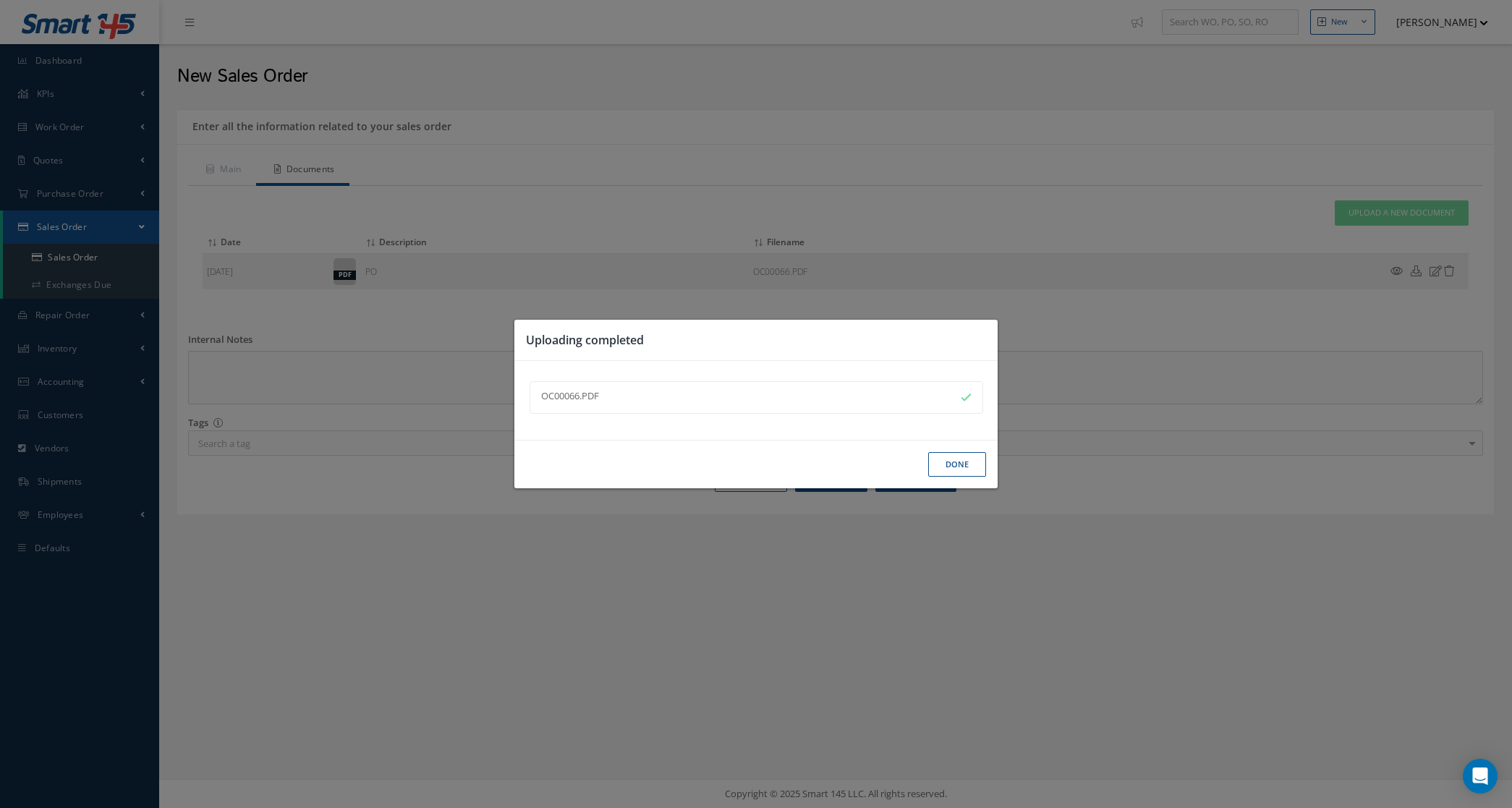
click at [946, 465] on button "Done" at bounding box center [957, 465] width 58 height 25
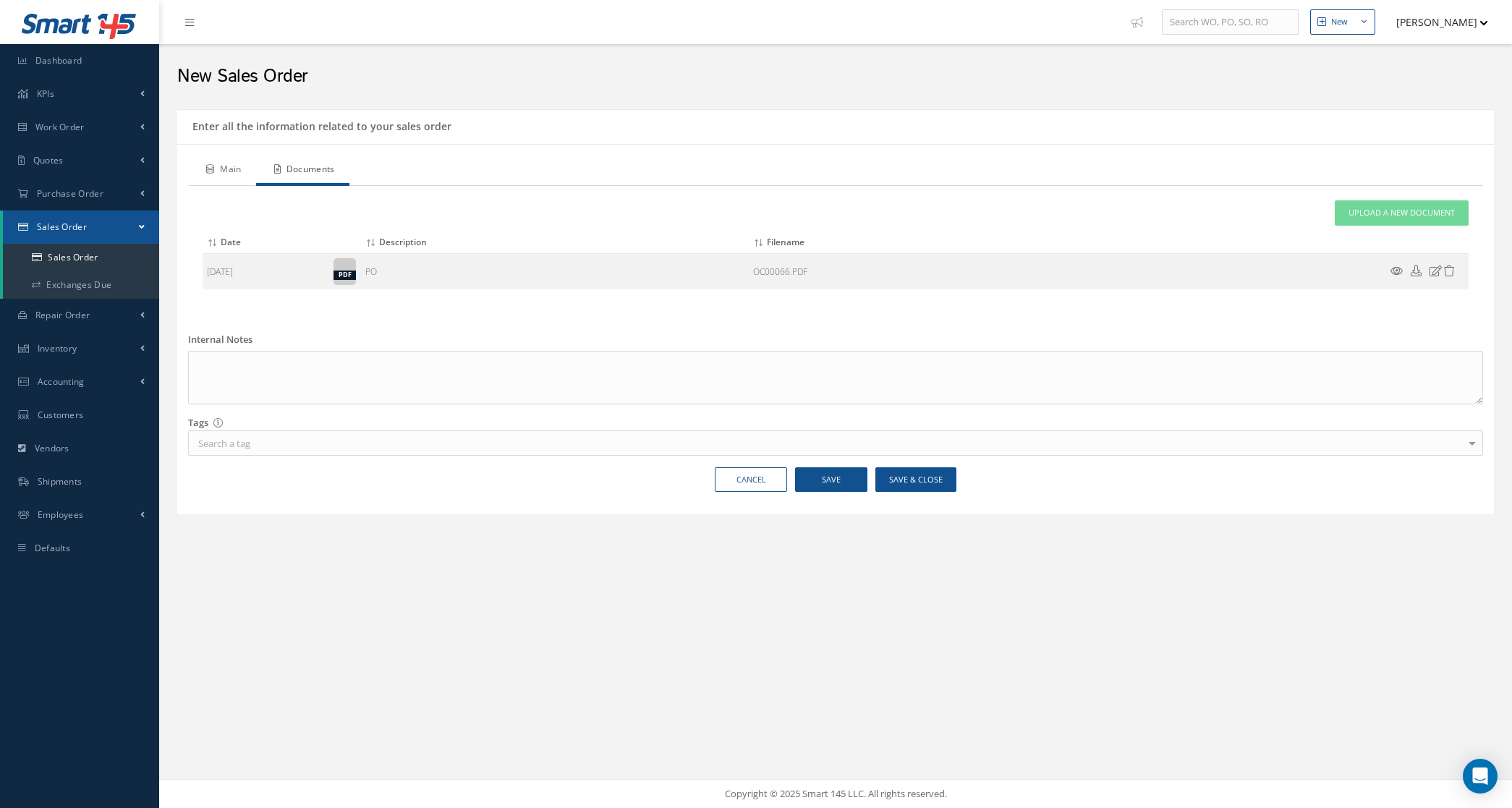
click at [222, 174] on link "Main" at bounding box center [222, 170] width 68 height 30
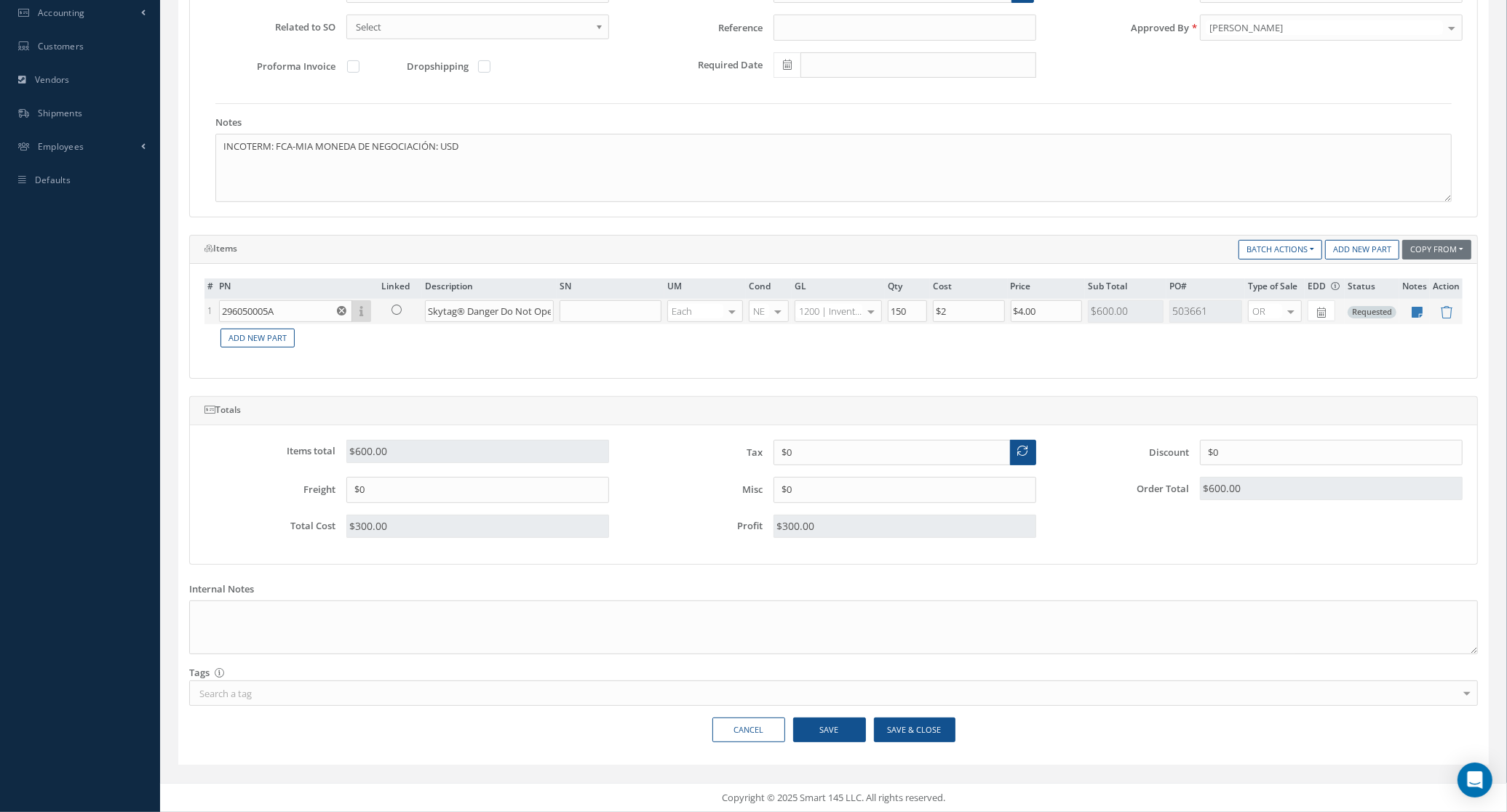
scroll to position [376, 0]
click at [900, 731] on button "Save & Close" at bounding box center [914, 730] width 82 height 25
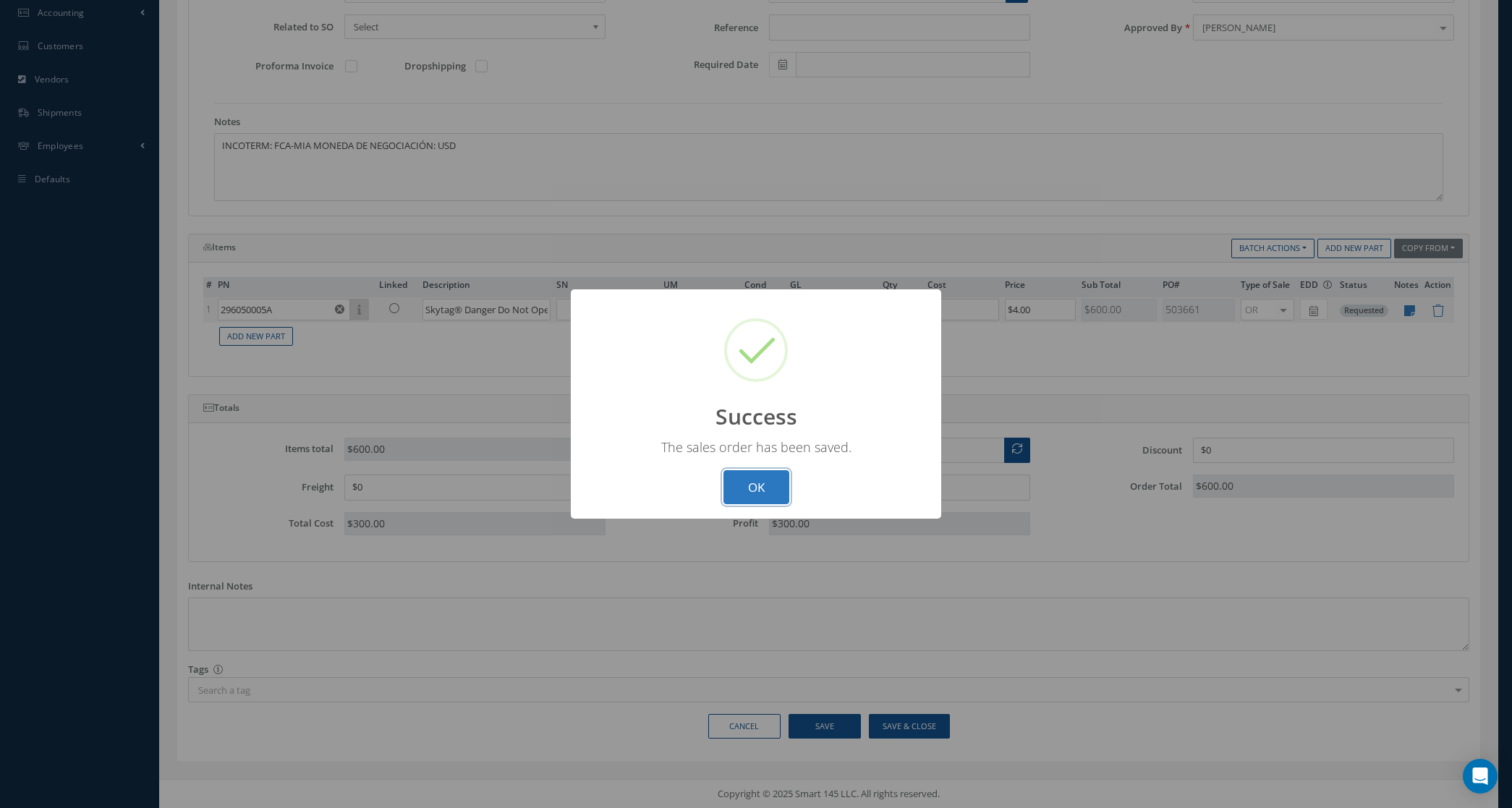
click at [767, 479] on button "OK" at bounding box center [756, 487] width 66 height 34
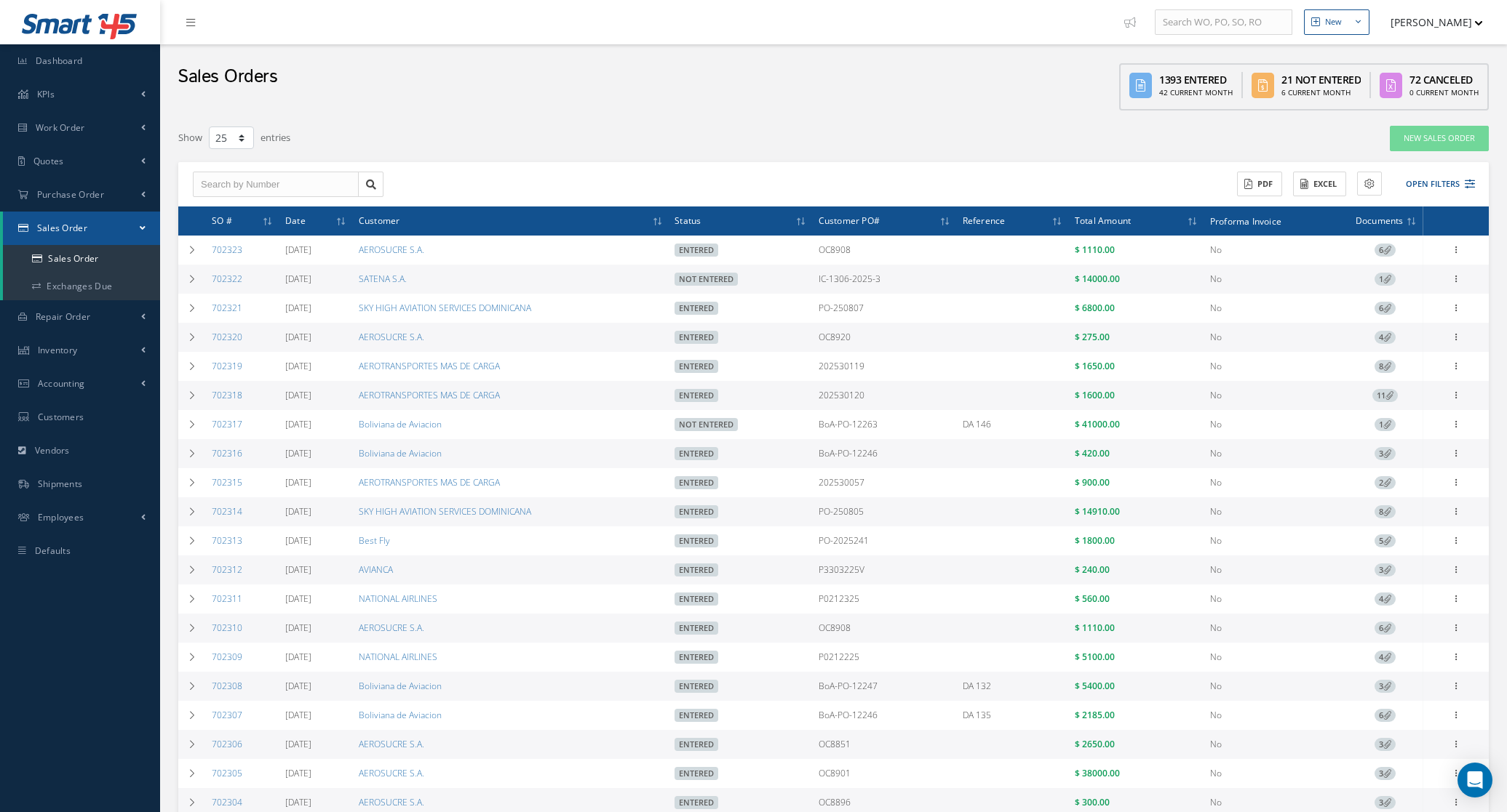
select select "25"
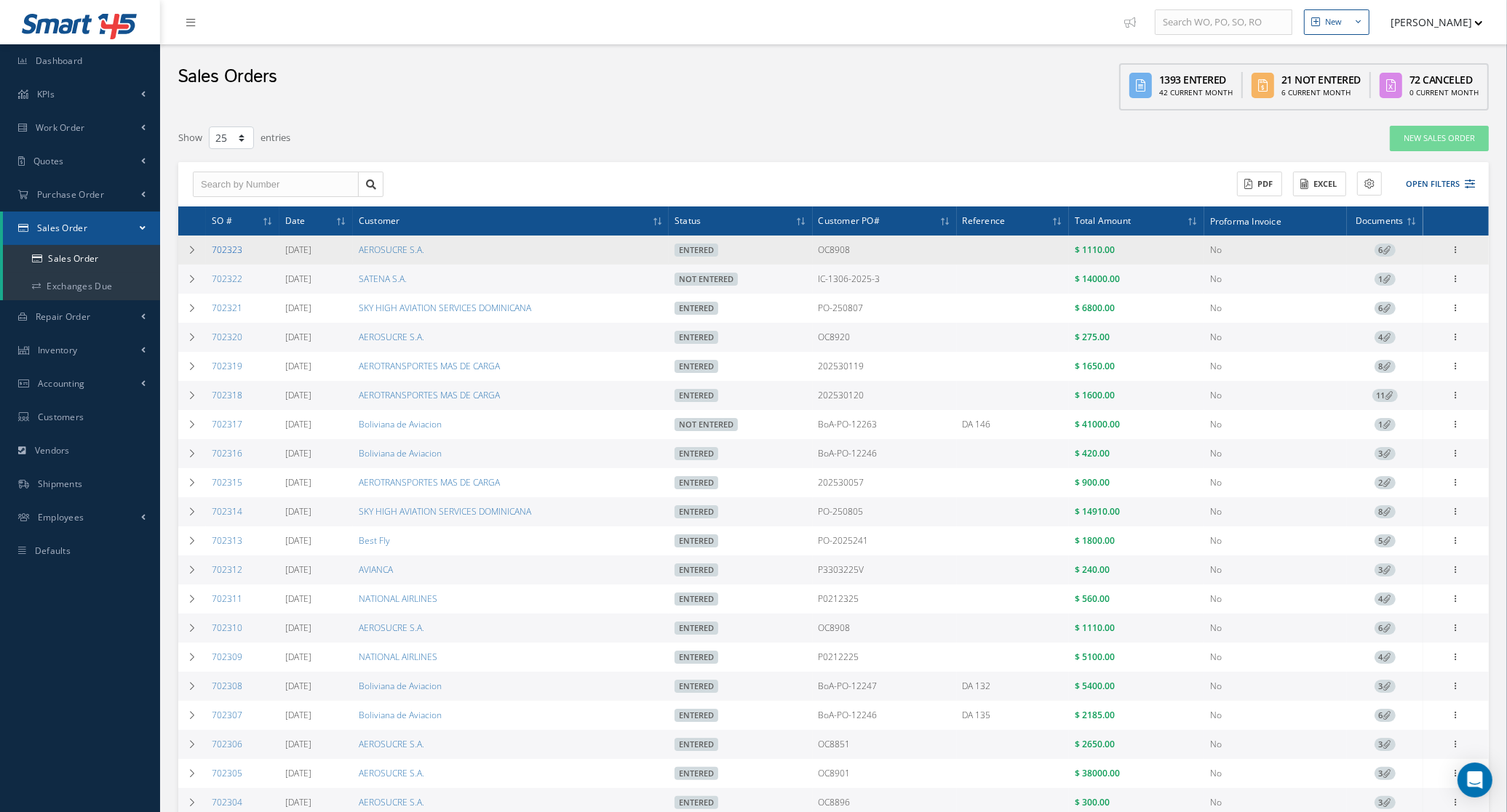
click at [221, 251] on link "702323" at bounding box center [227, 249] width 31 height 13
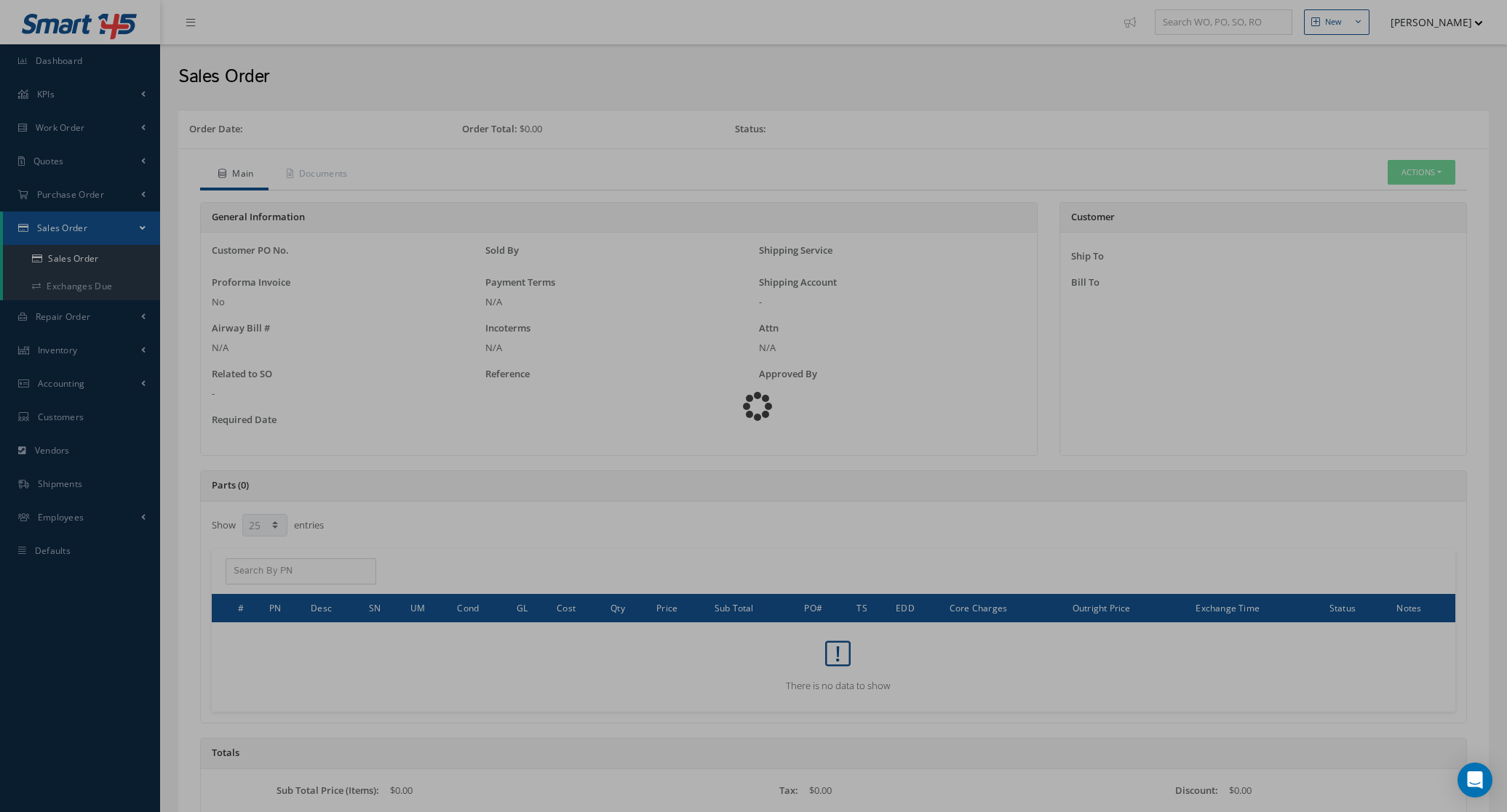
select select "25"
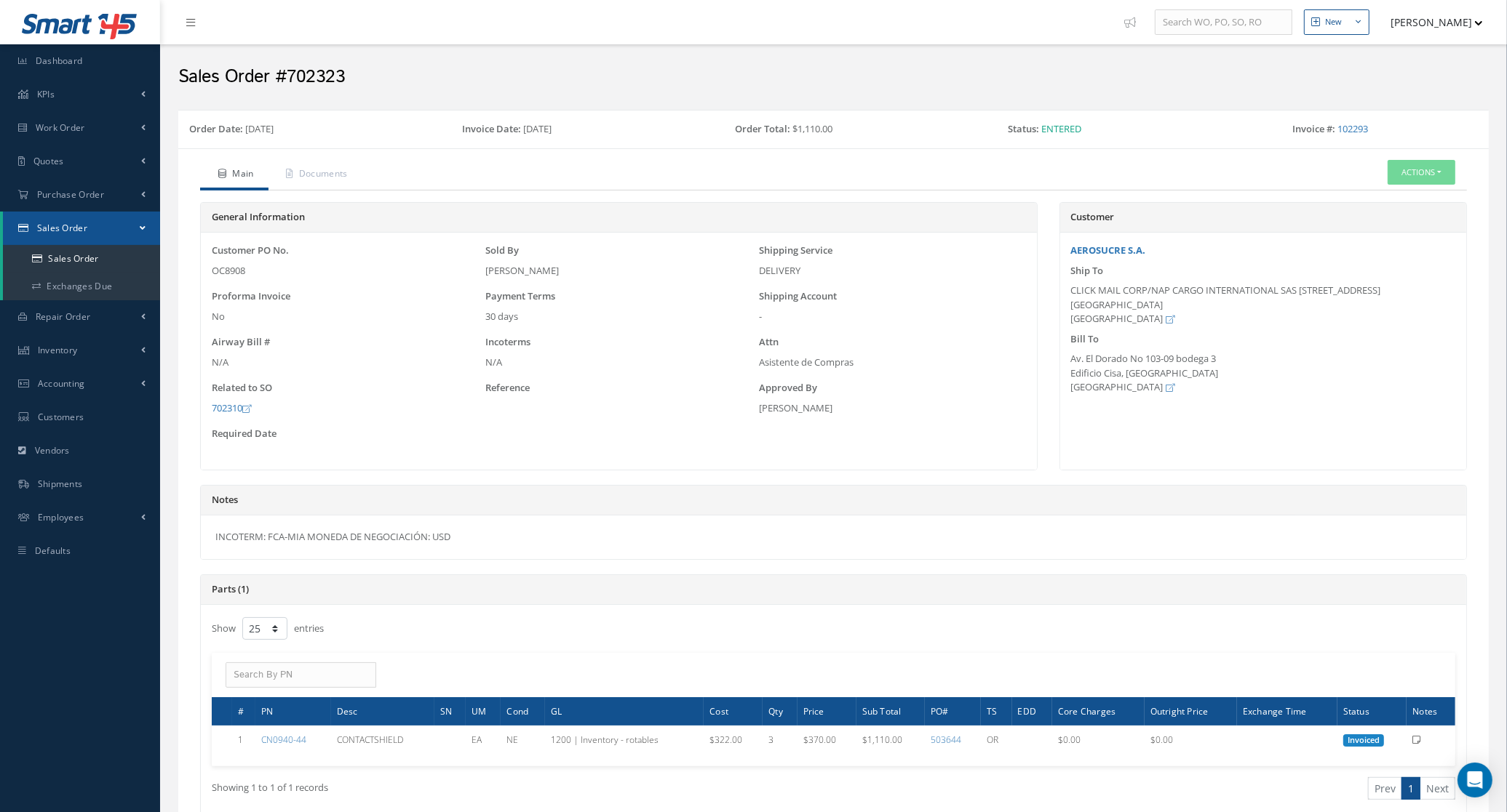
drag, startPoint x: 468, startPoint y: 537, endPoint x: 176, endPoint y: 523, distance: 292.3
click at [176, 525] on div "Order Date: [DATE] Invoice Date: [DATE] Order Total: $1,110.00 Status: Entered …" at bounding box center [833, 599] width 1332 height 978
copy div "INCOTERM: FCA-MIA MONEDA DE NEGOCIACIÓN: USD"
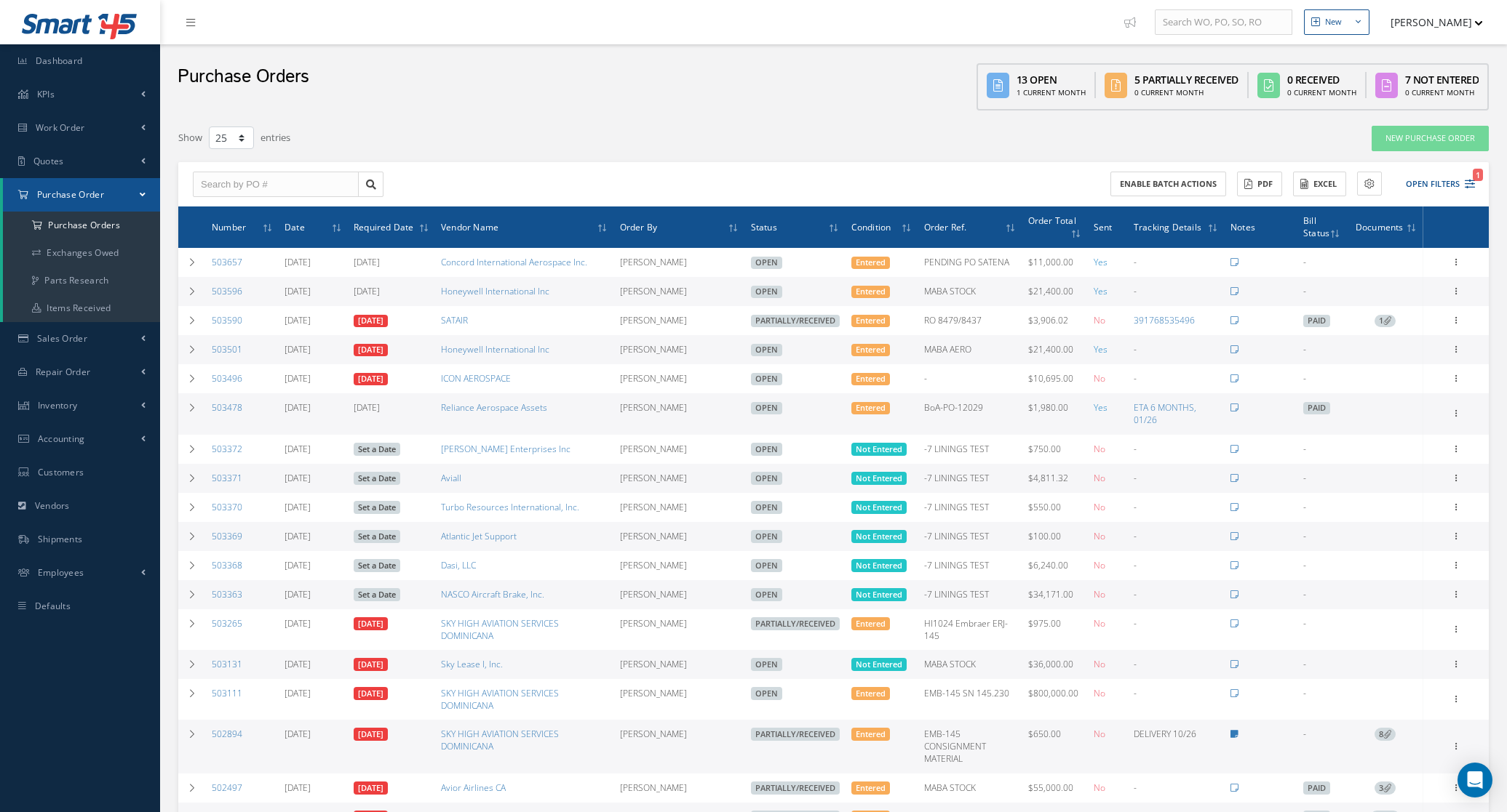
select select "25"
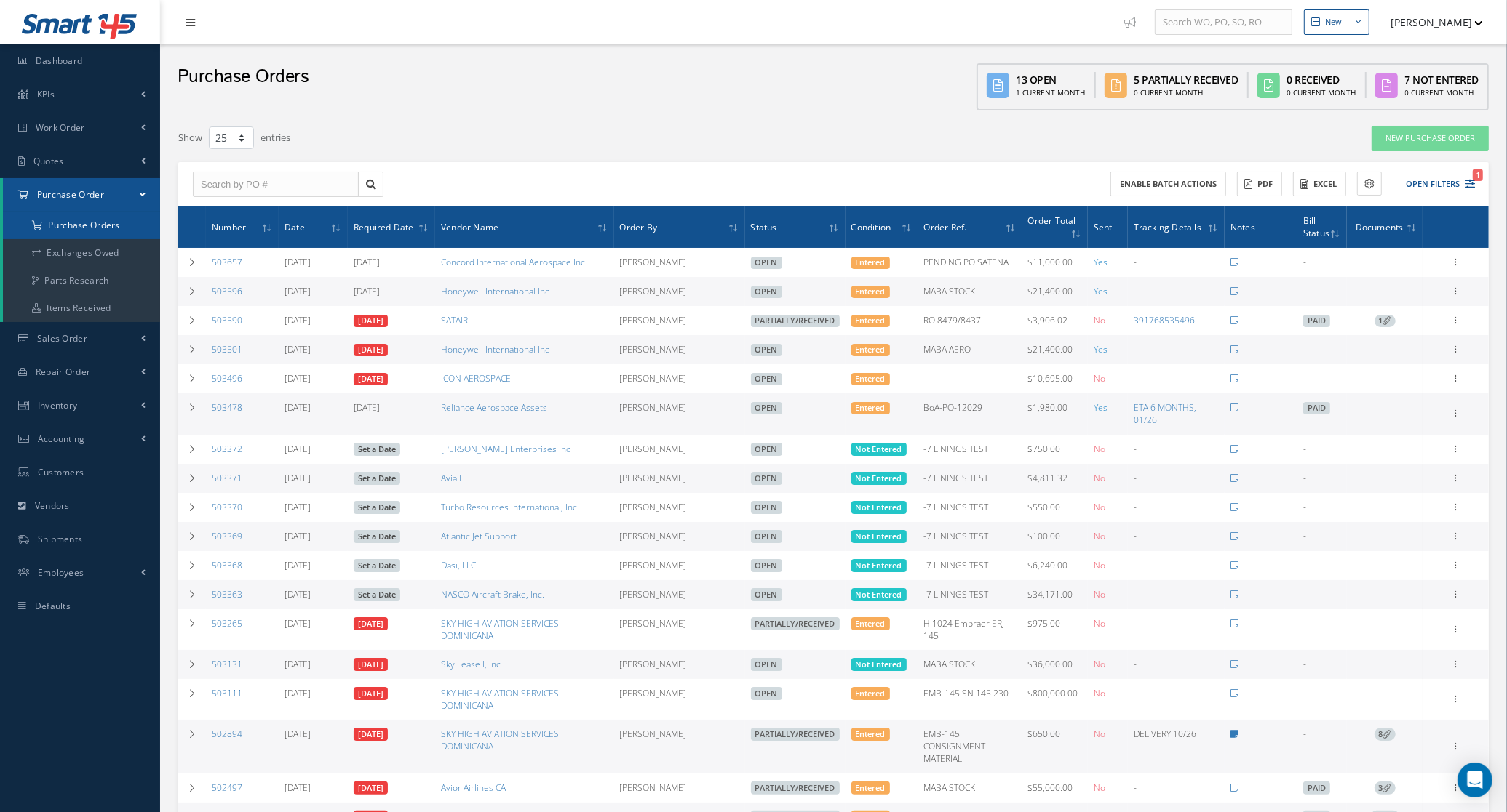
click at [45, 224] on a=1&status_id=2&status_id=3&status_id=5&collapsedFilters"] "Purchase Orders" at bounding box center [82, 225] width 157 height 27
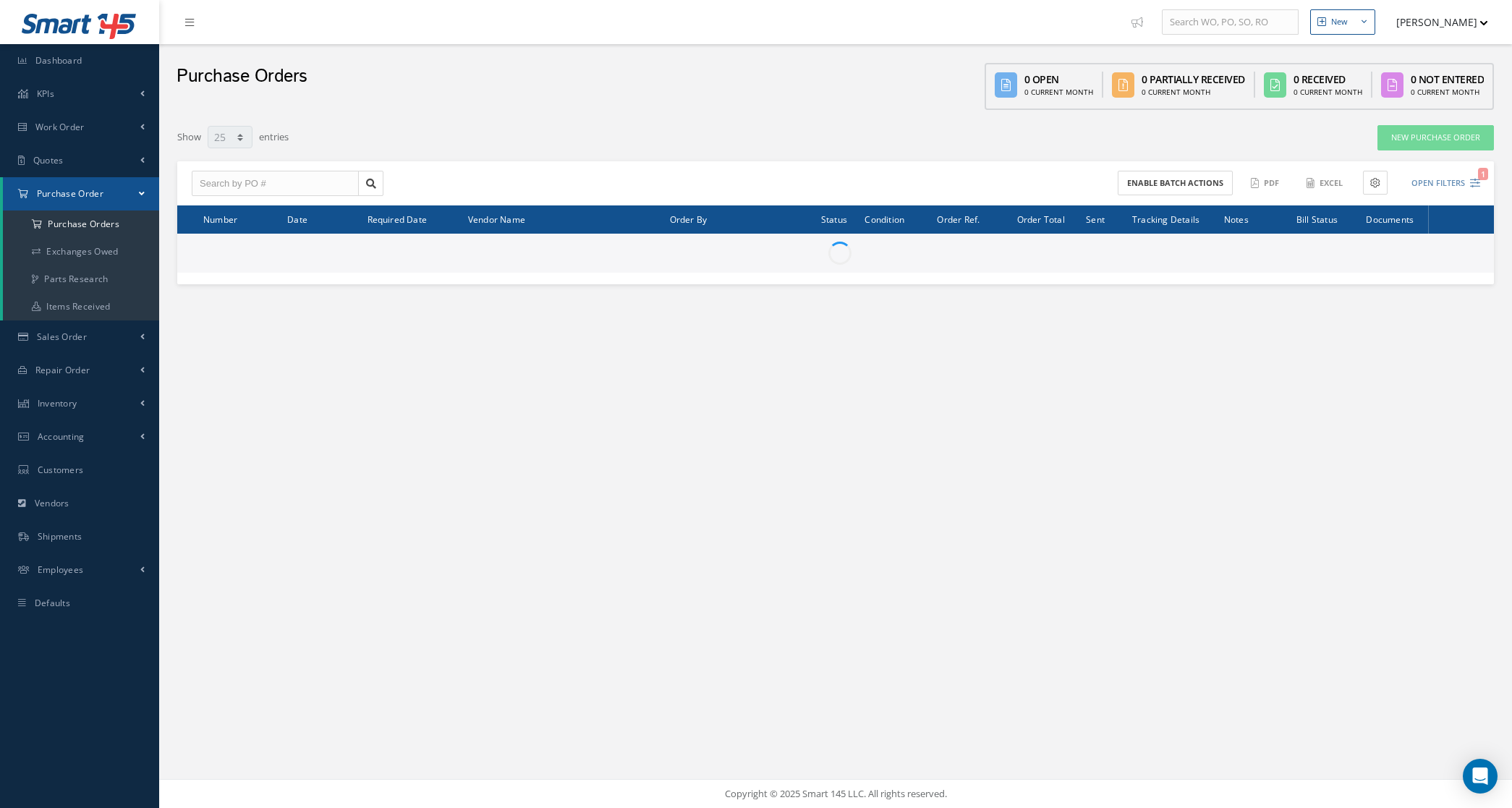
select select "25"
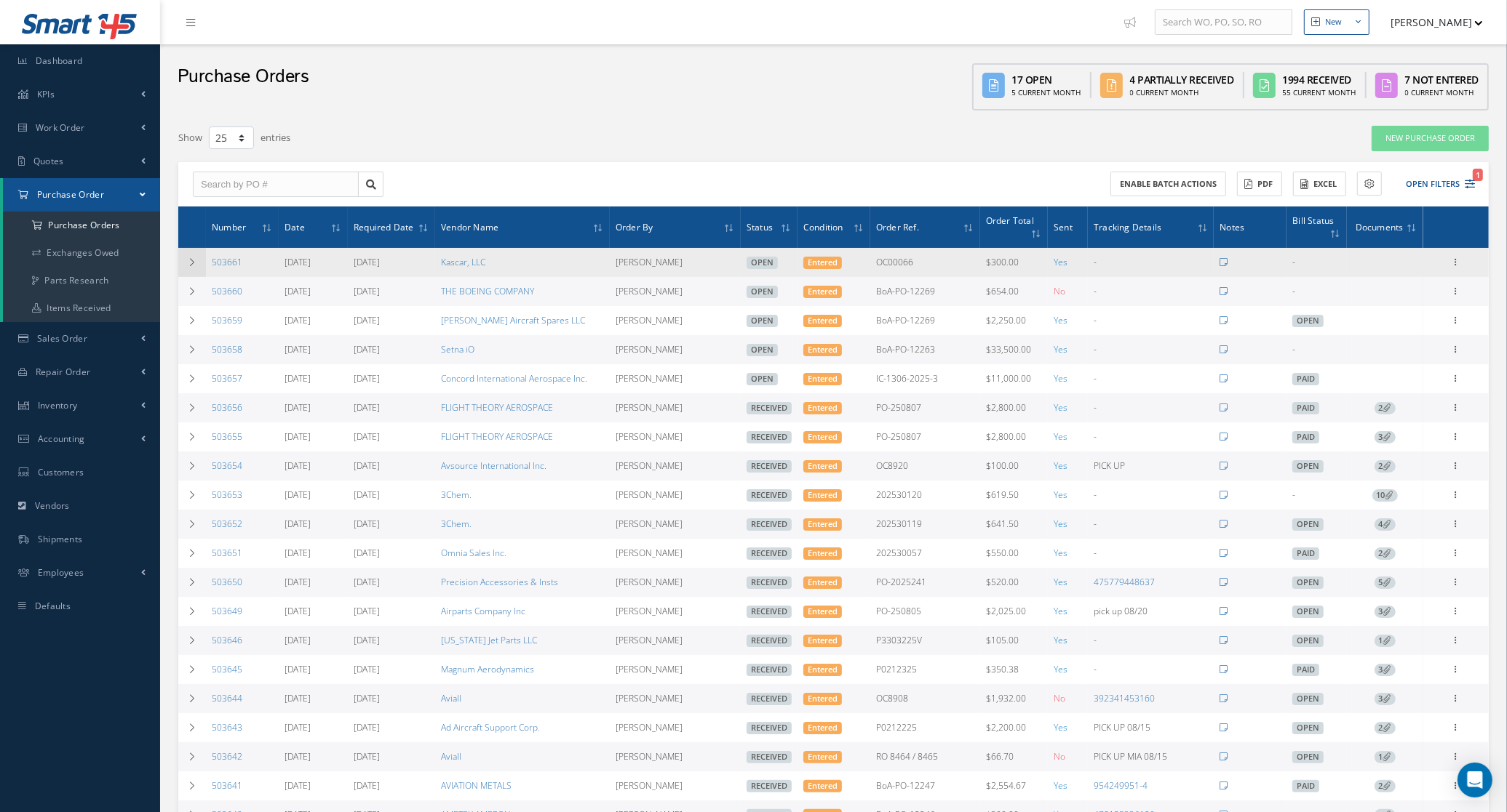
click at [190, 258] on icon at bounding box center [192, 262] width 10 height 9
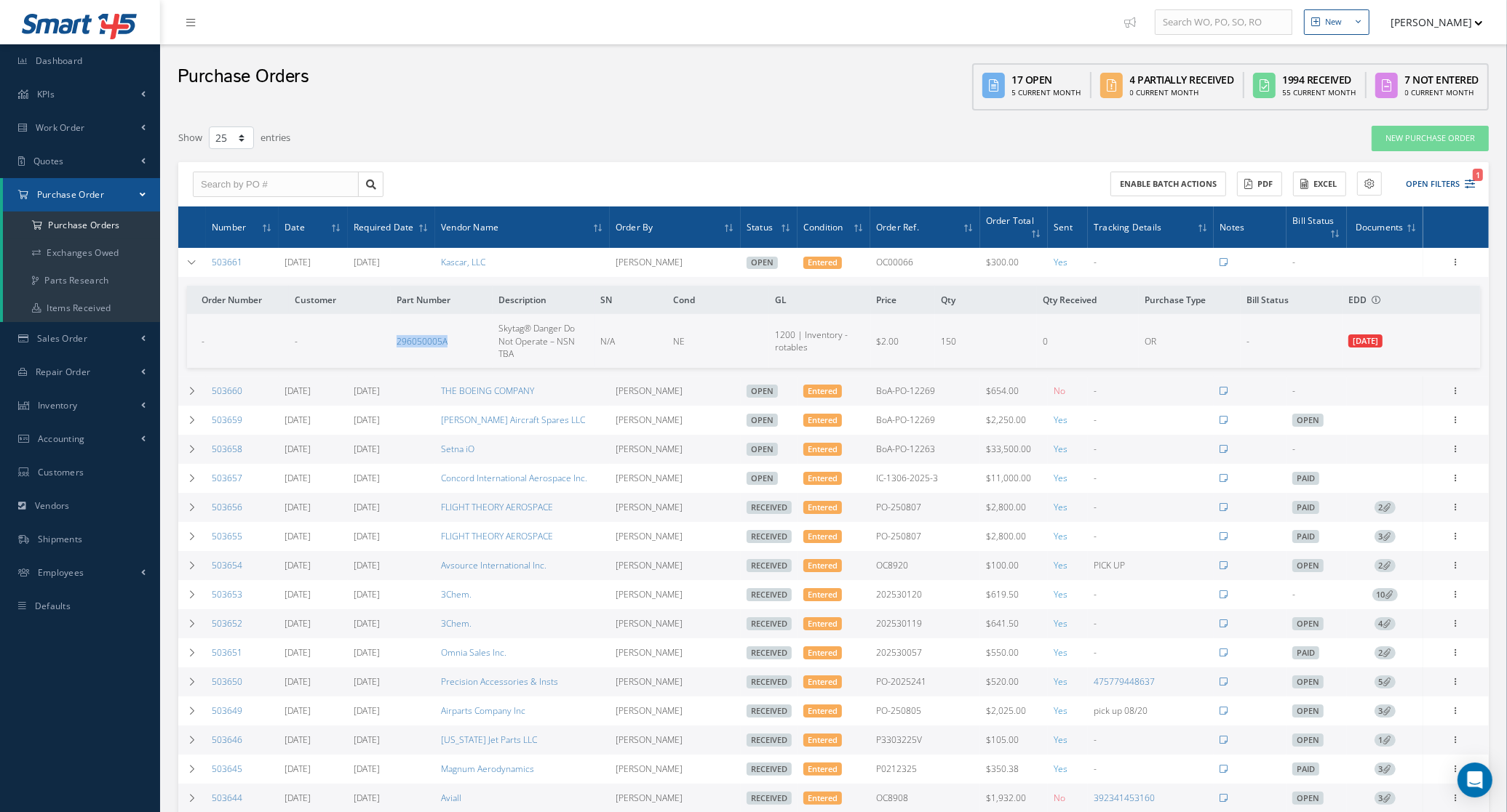
drag, startPoint x: 369, startPoint y: 347, endPoint x: 449, endPoint y: 351, distance: 80.1
click at [449, 351] on tr "- - 296050005A Skytag® Danger Do Not Operate – NSN TBA N/A NE 1200 | Inventory …" at bounding box center [833, 340] width 1293 height 53
copy tr "296050005A"
click at [104, 157] on link "Quotes" at bounding box center [80, 161] width 160 height 34
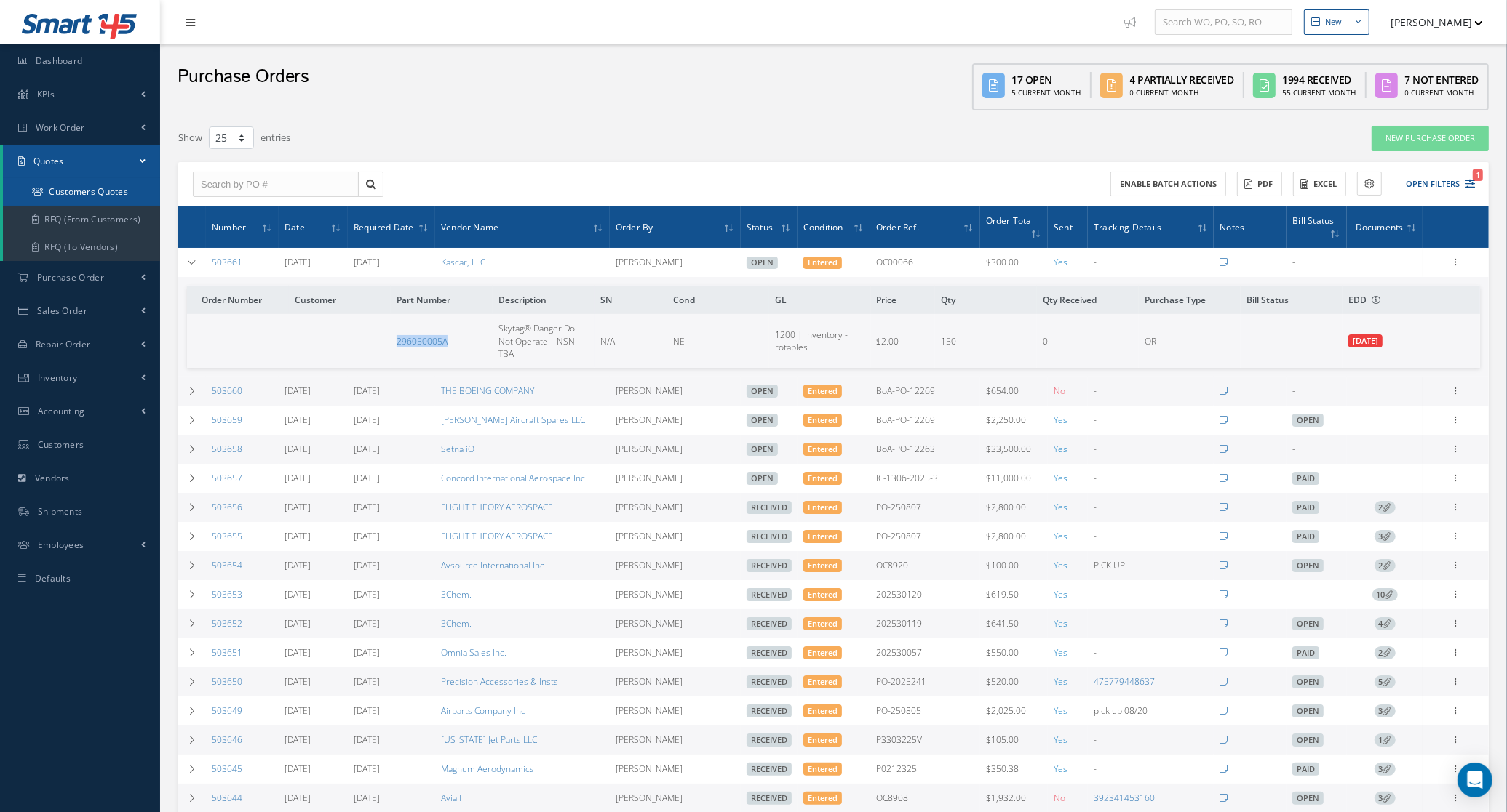
click at [88, 186] on link "Customers Quotes" at bounding box center [82, 191] width 157 height 27
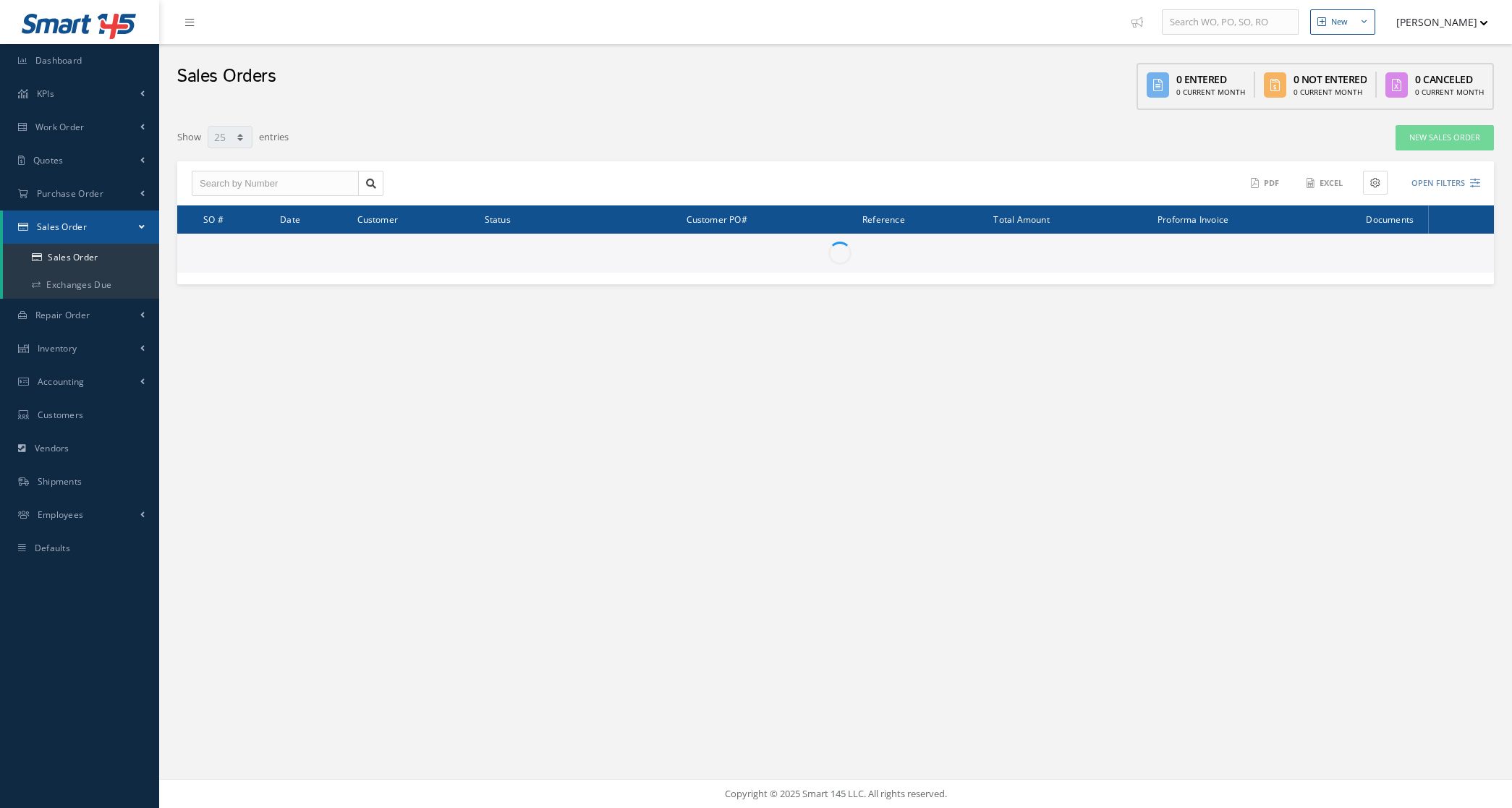
select select "25"
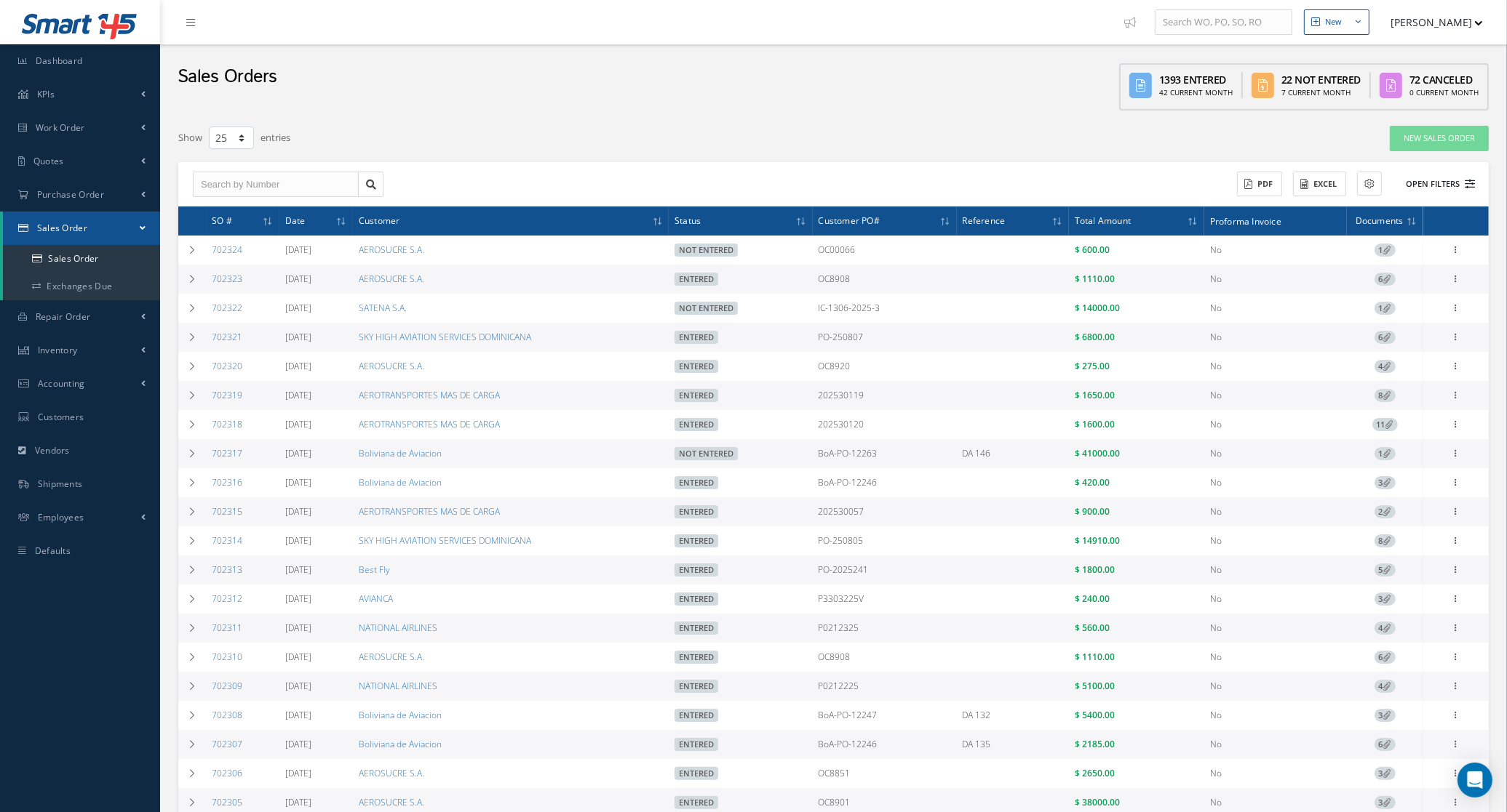
click at [1465, 185] on icon at bounding box center [1469, 184] width 10 height 10
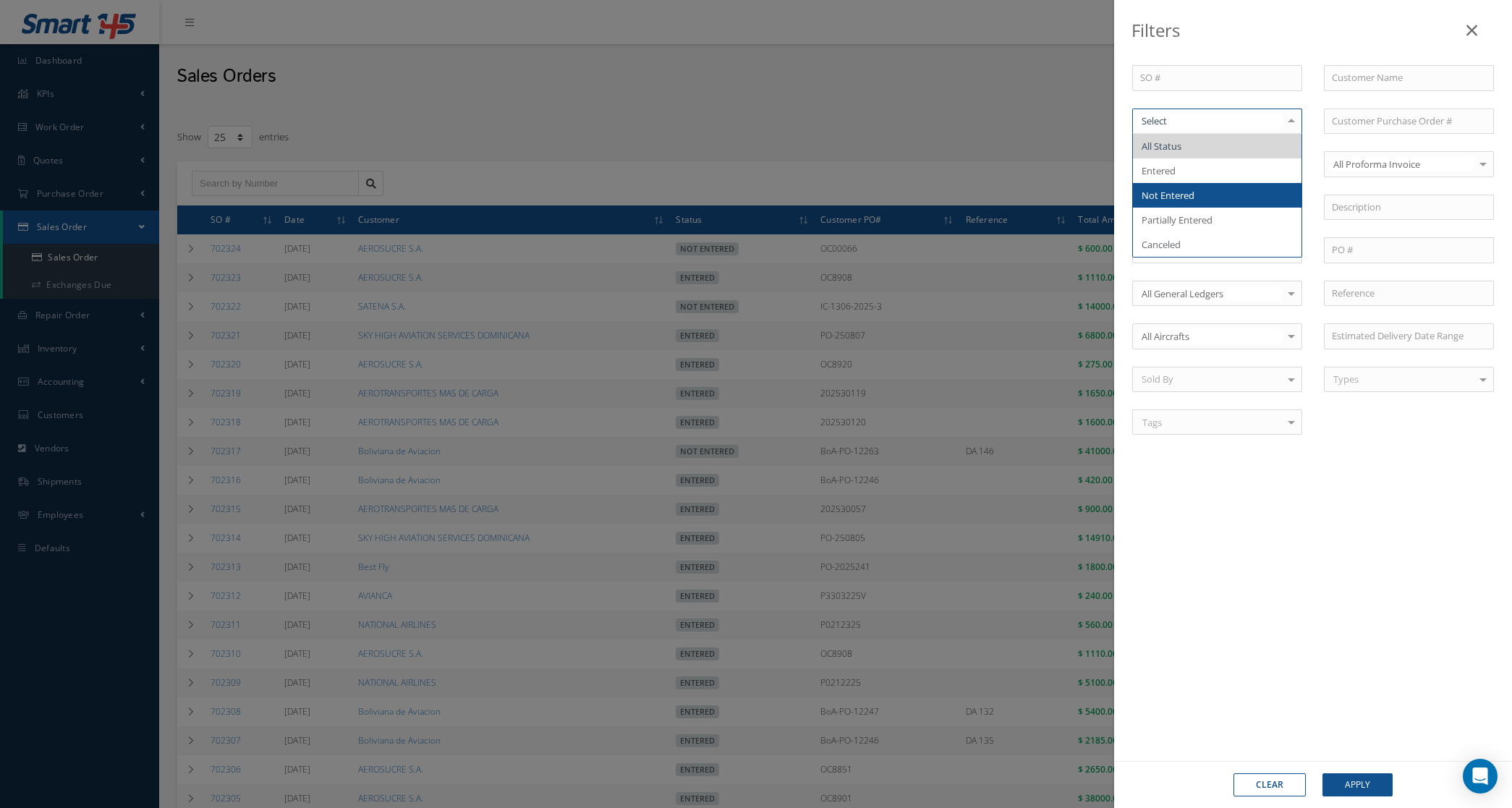
click at [1194, 194] on span "Not Entered" at bounding box center [1169, 195] width 53 height 13
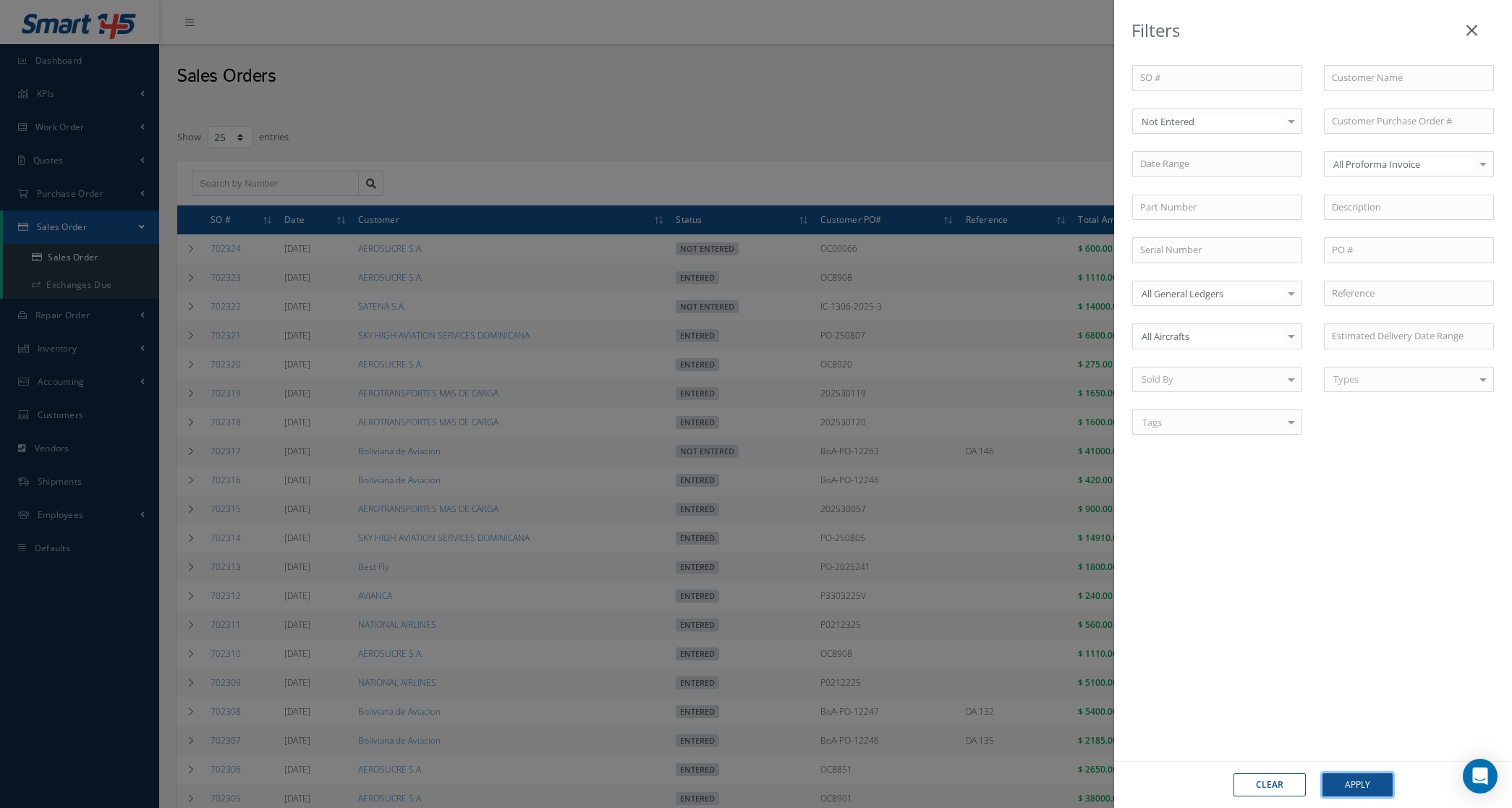
click at [1369, 795] on button "Apply" at bounding box center [1357, 785] width 70 height 23
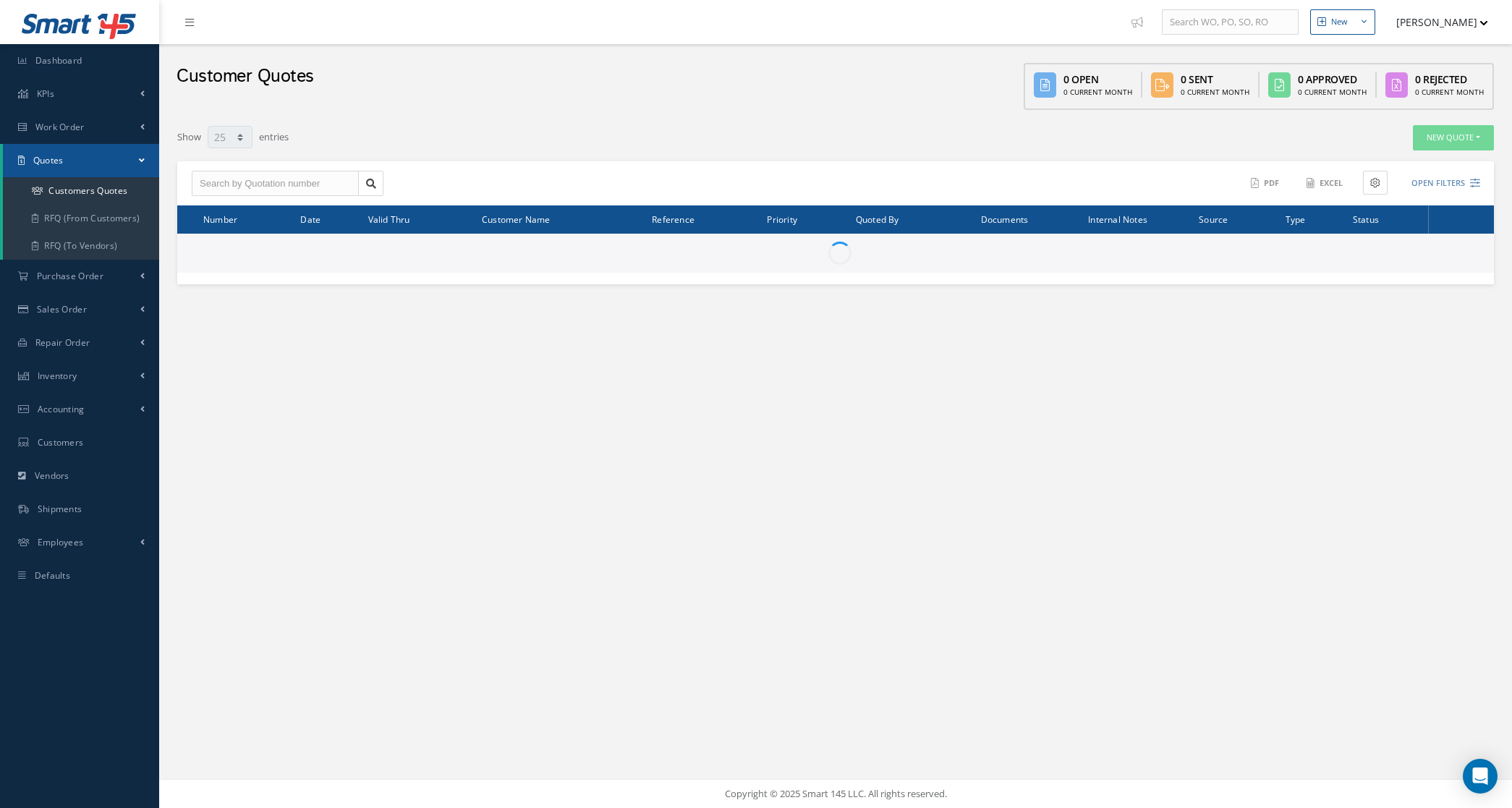
select select "25"
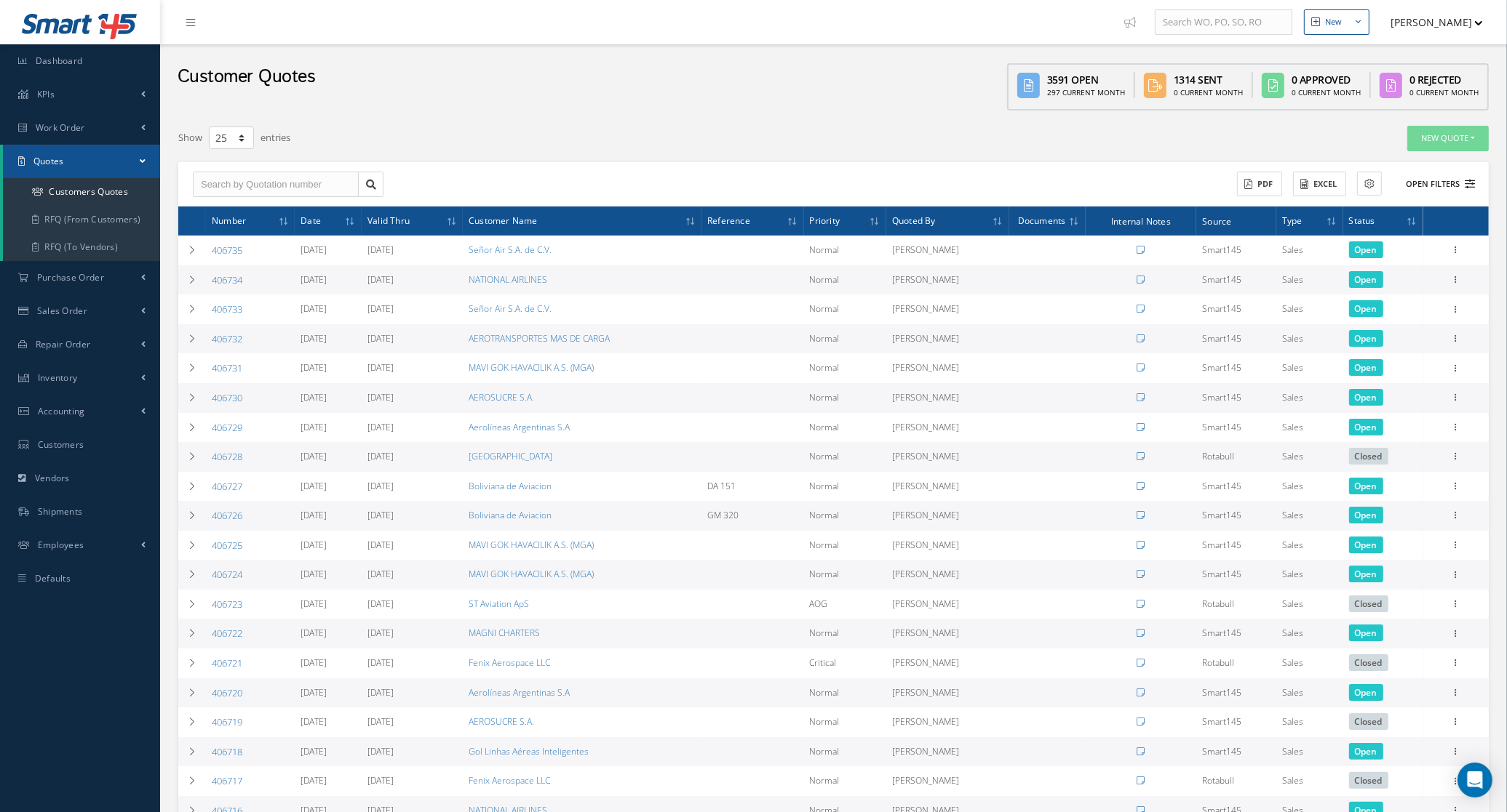
click at [1443, 176] on button "Open Filters" at bounding box center [1433, 184] width 82 height 24
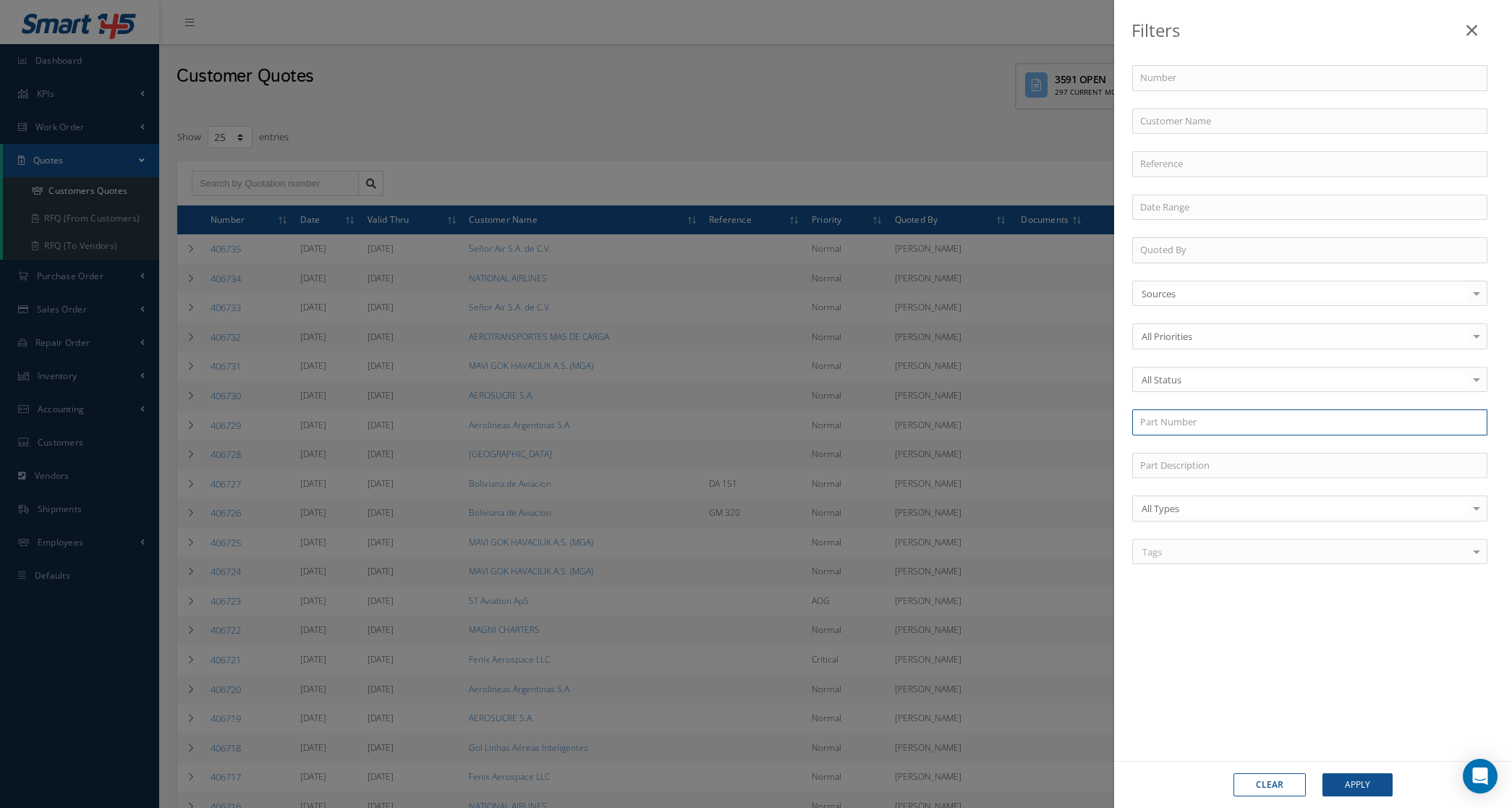
click at [1174, 418] on input "text" at bounding box center [1310, 422] width 355 height 26
paste input "NAS1763J060606"
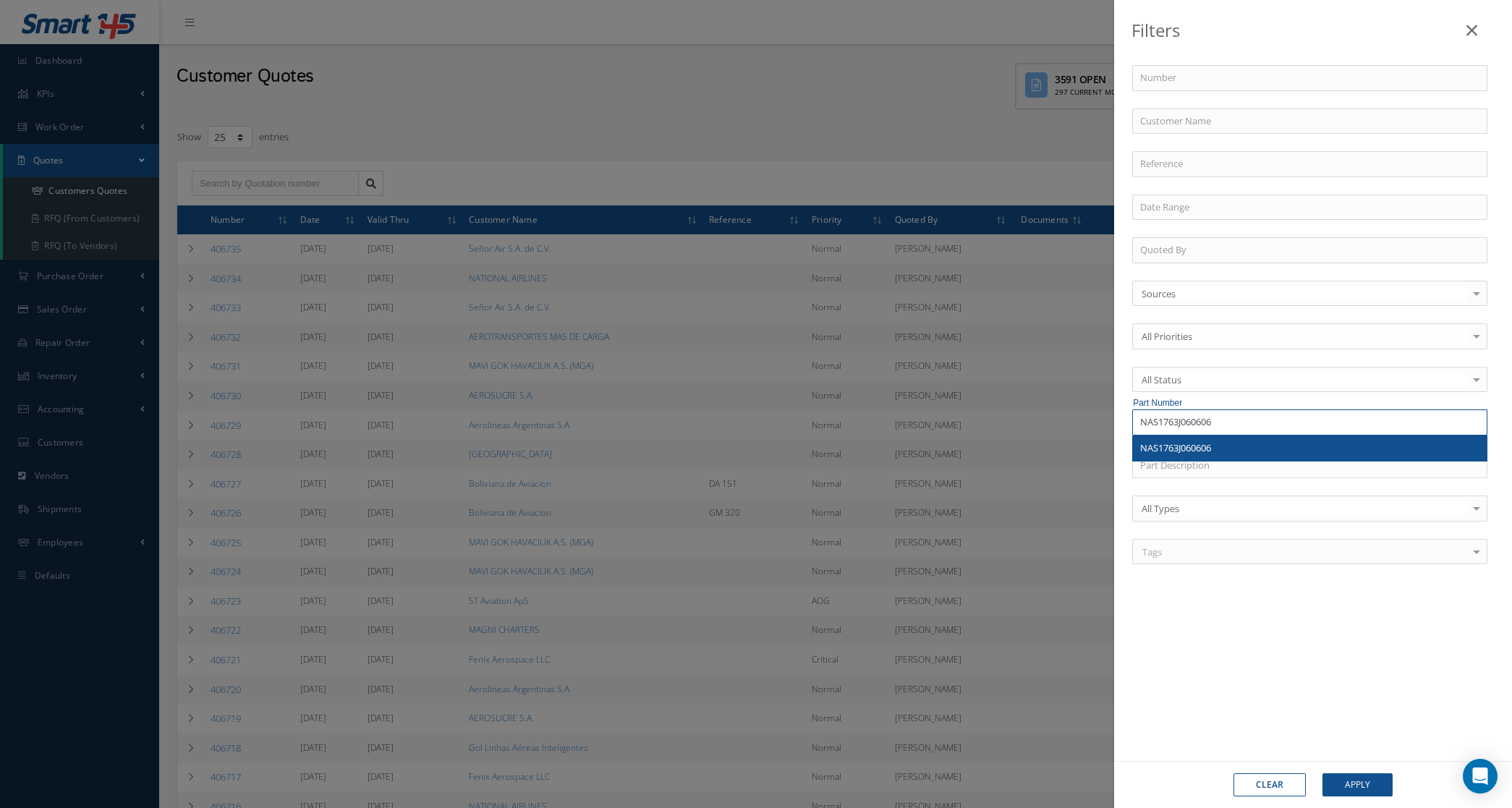
type input "NAS1763J060606"
click at [1218, 456] on div "NAS1763J060606" at bounding box center [1310, 448] width 340 height 15
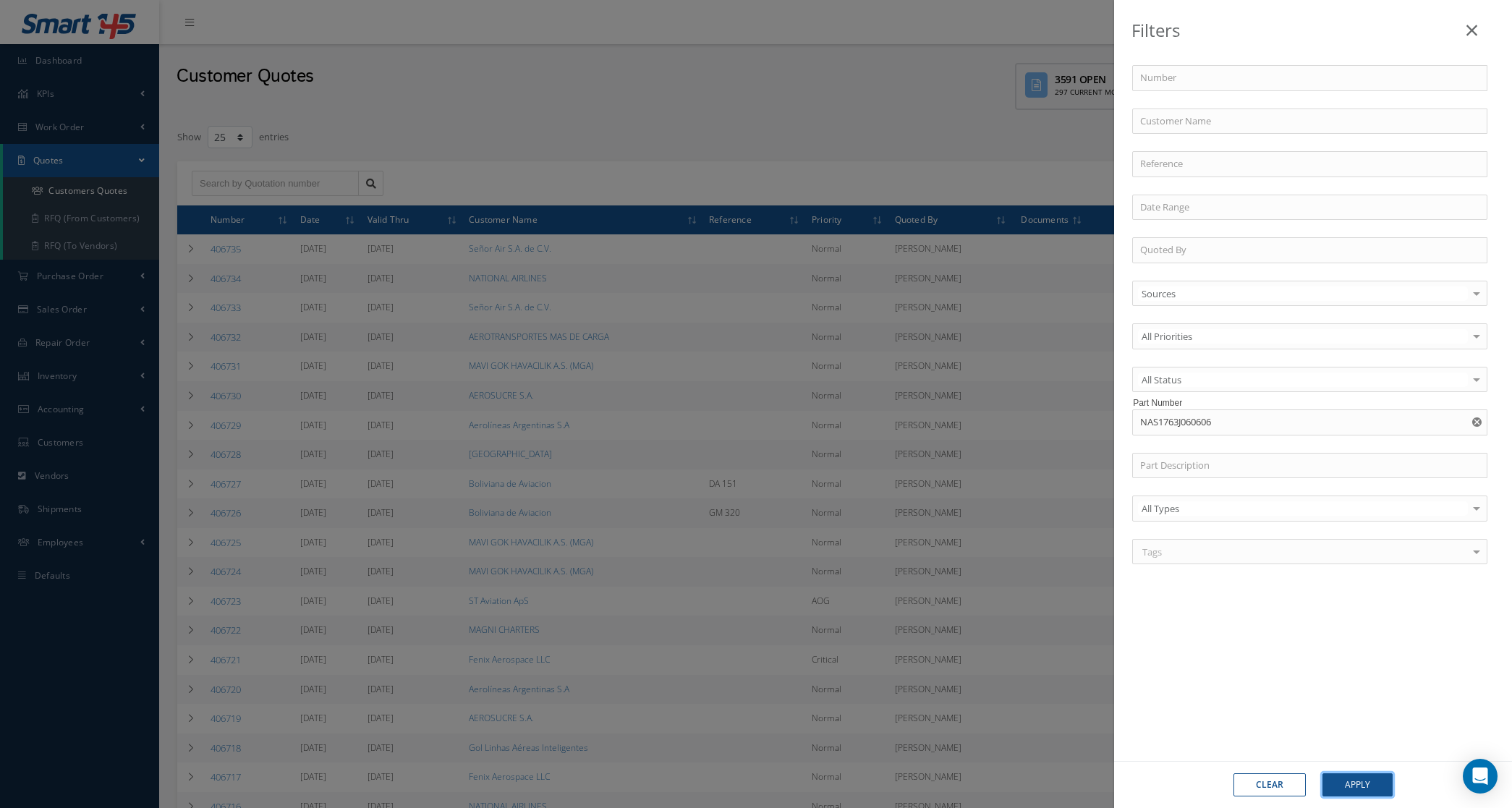
click at [1347, 782] on button "Apply" at bounding box center [1357, 785] width 70 height 23
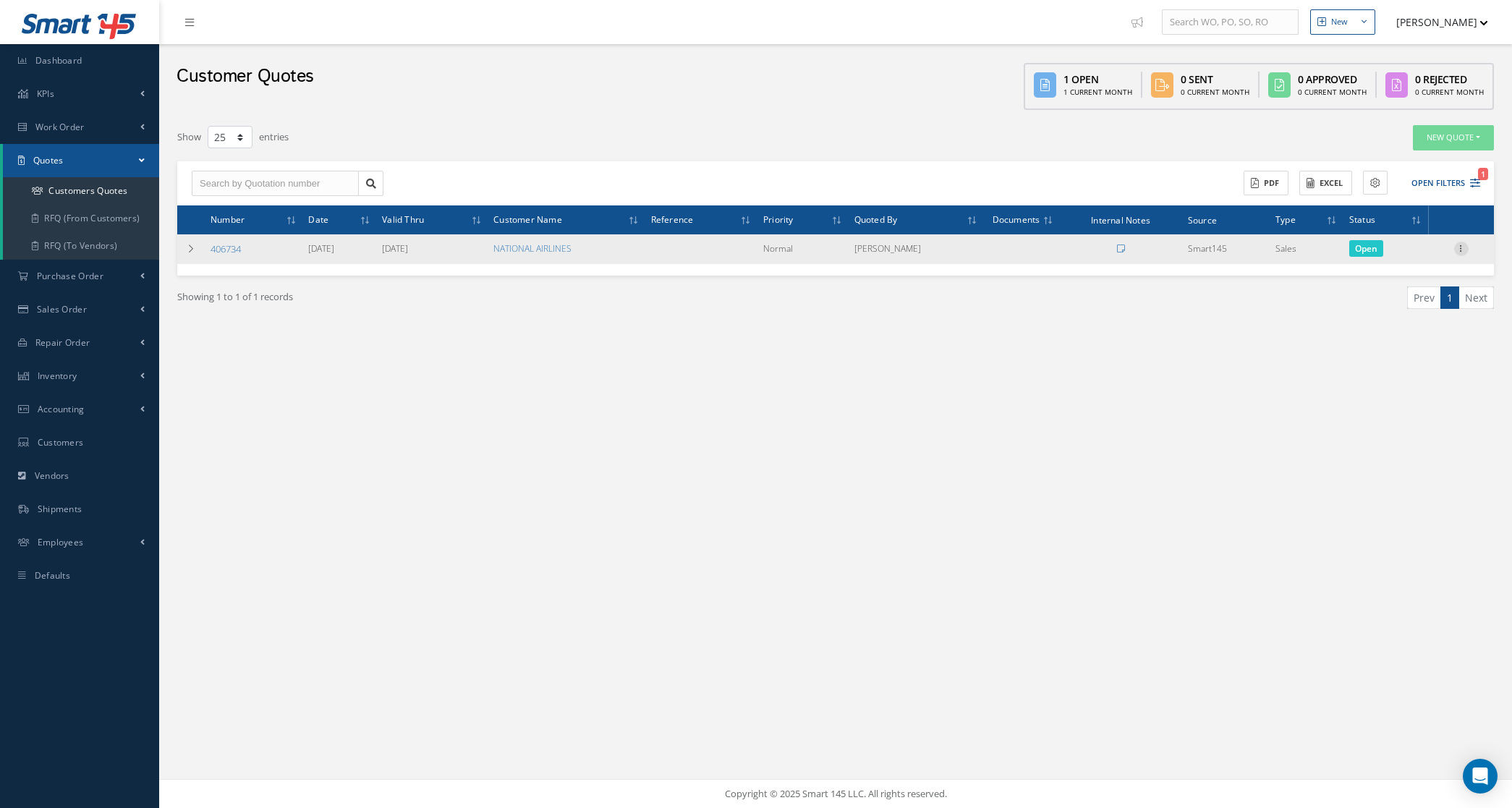
click at [1468, 250] on icon at bounding box center [1461, 247] width 15 height 12
click at [1407, 329] on link "Convert to Sales Order" at bounding box center [1395, 338] width 114 height 30
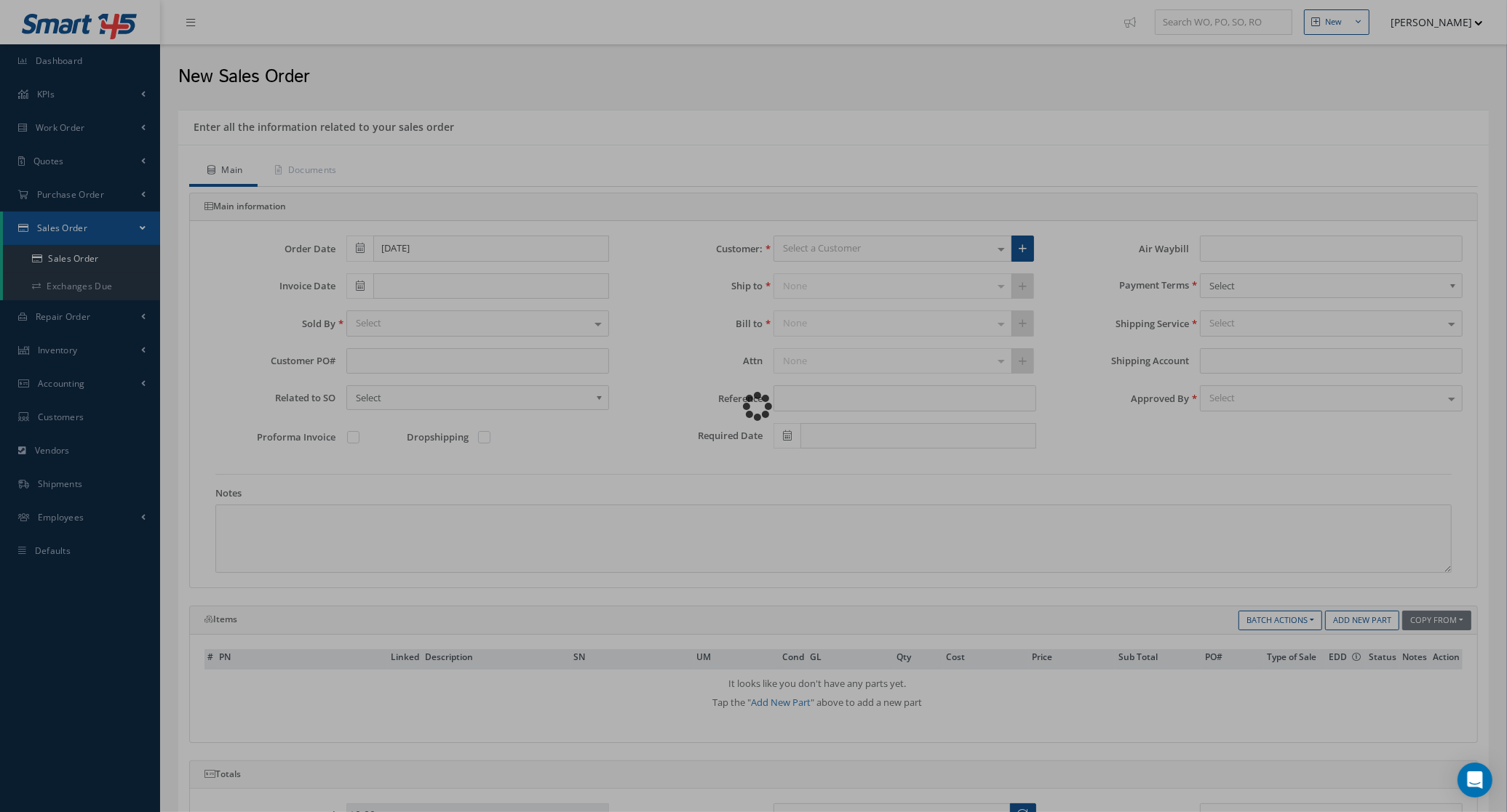
type input "$350"
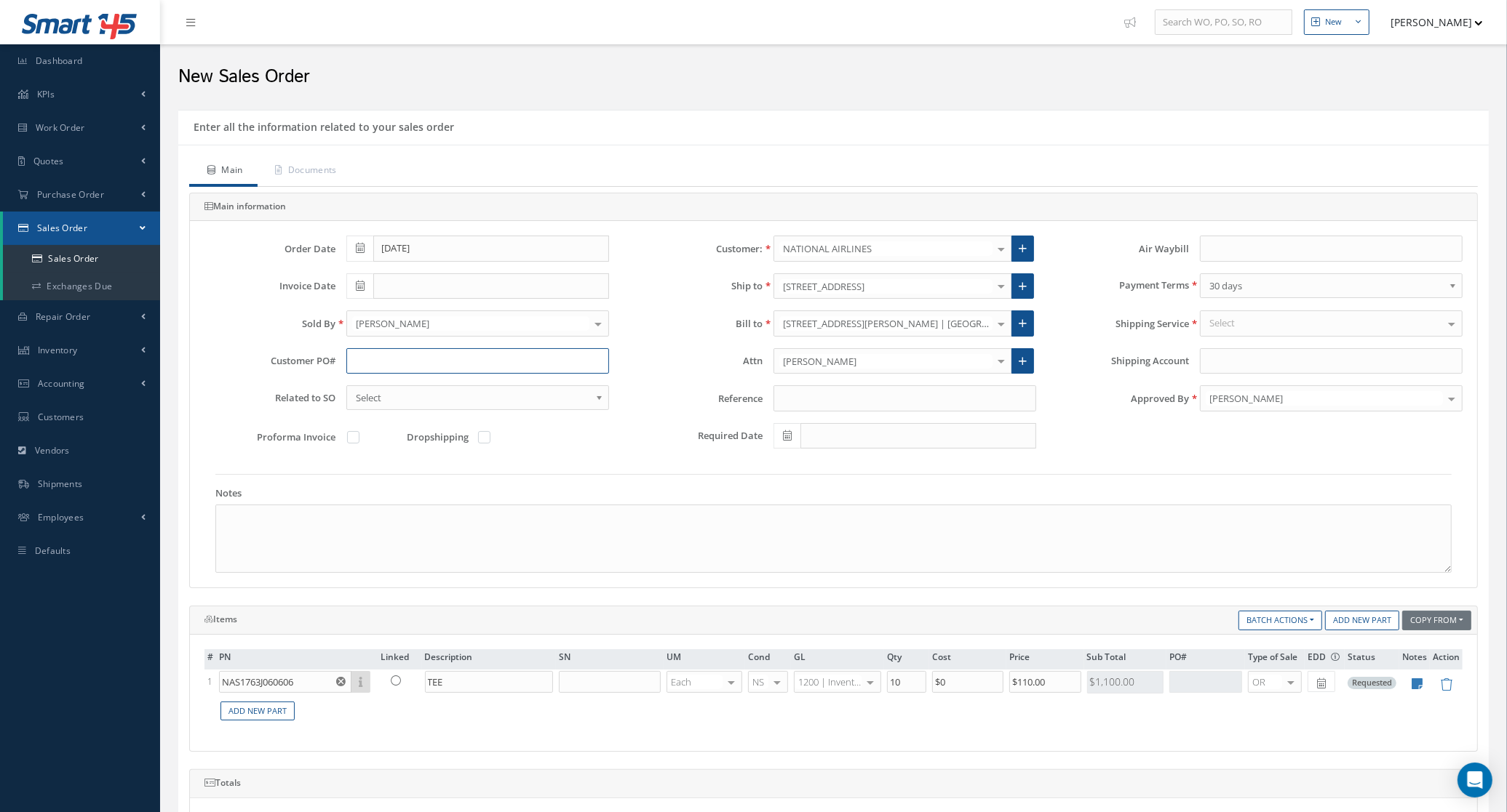
click at [361, 356] on input "text" at bounding box center [477, 361] width 263 height 26
paste input "P0225025"
type input "P0225025"
click at [330, 165] on link "Documents" at bounding box center [305, 171] width 94 height 31
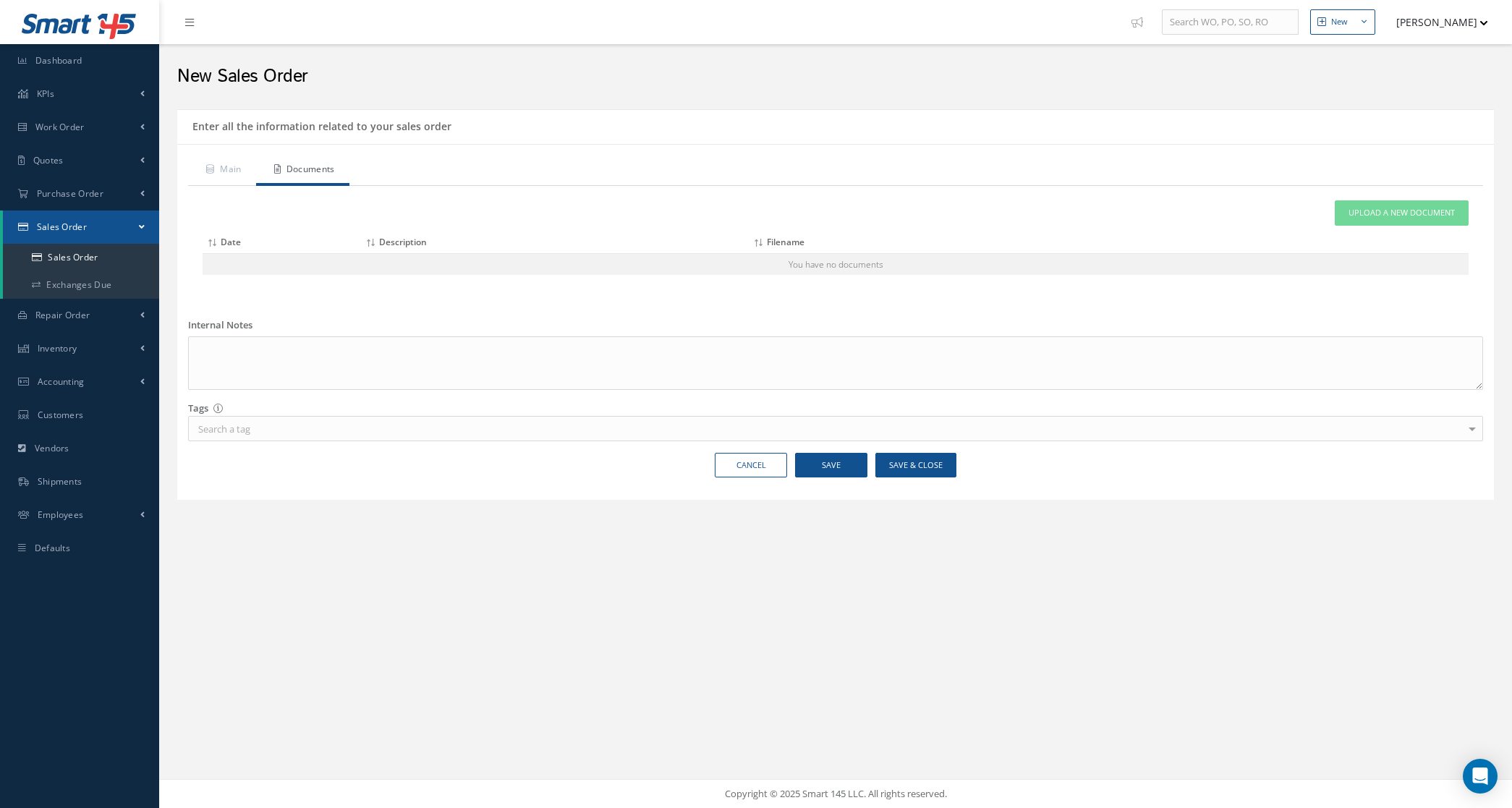
click at [1350, 200] on div "Attach File(s) Click inside this area or drag and drop to select file to upload…" at bounding box center [835, 243] width 1295 height 115
click at [1396, 222] on link "Upload a New Document" at bounding box center [1401, 213] width 133 height 25
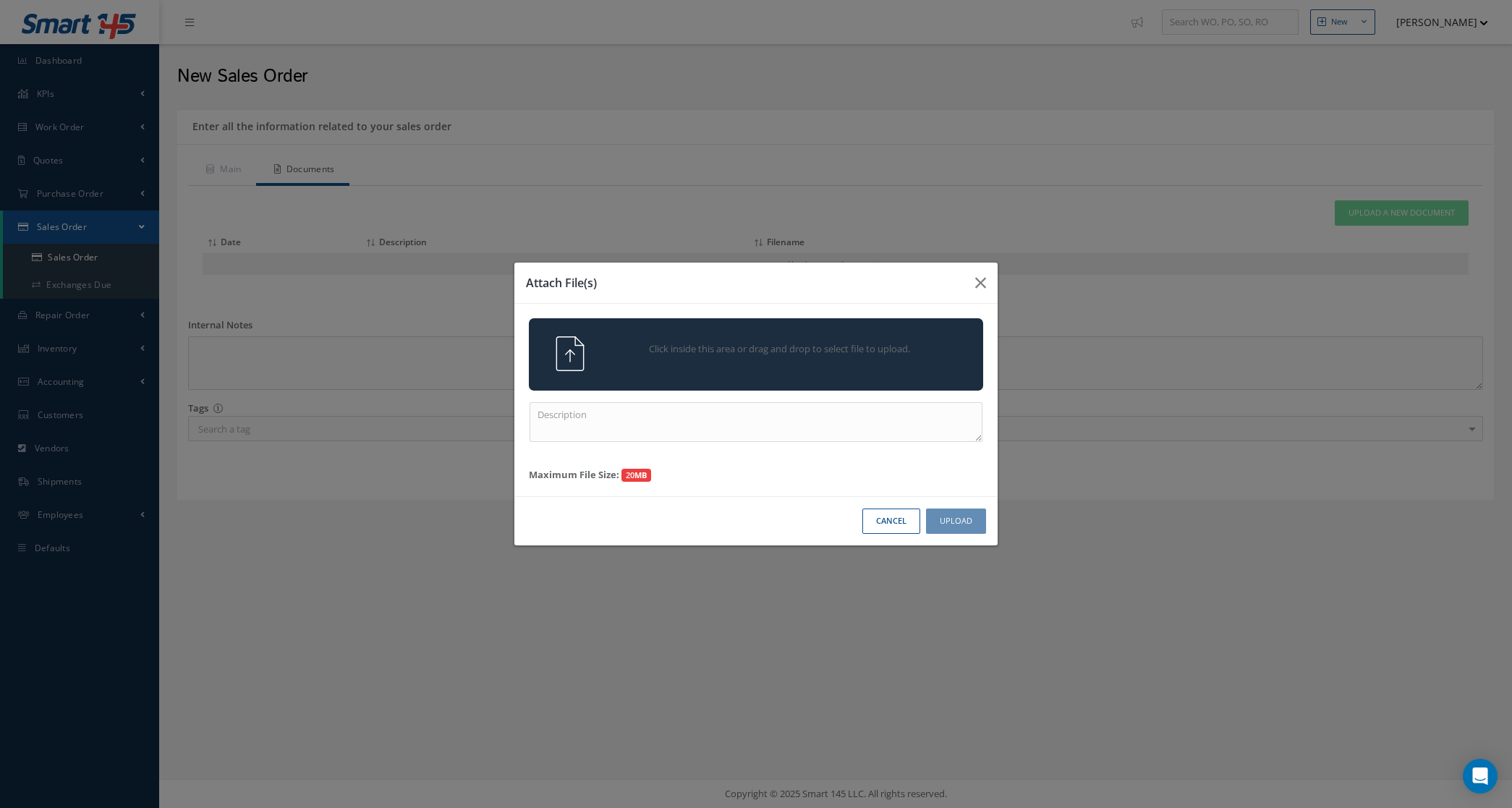
click at [877, 367] on div "Click inside this area or drag and drop to select file to upload." at bounding box center [756, 354] width 476 height 34
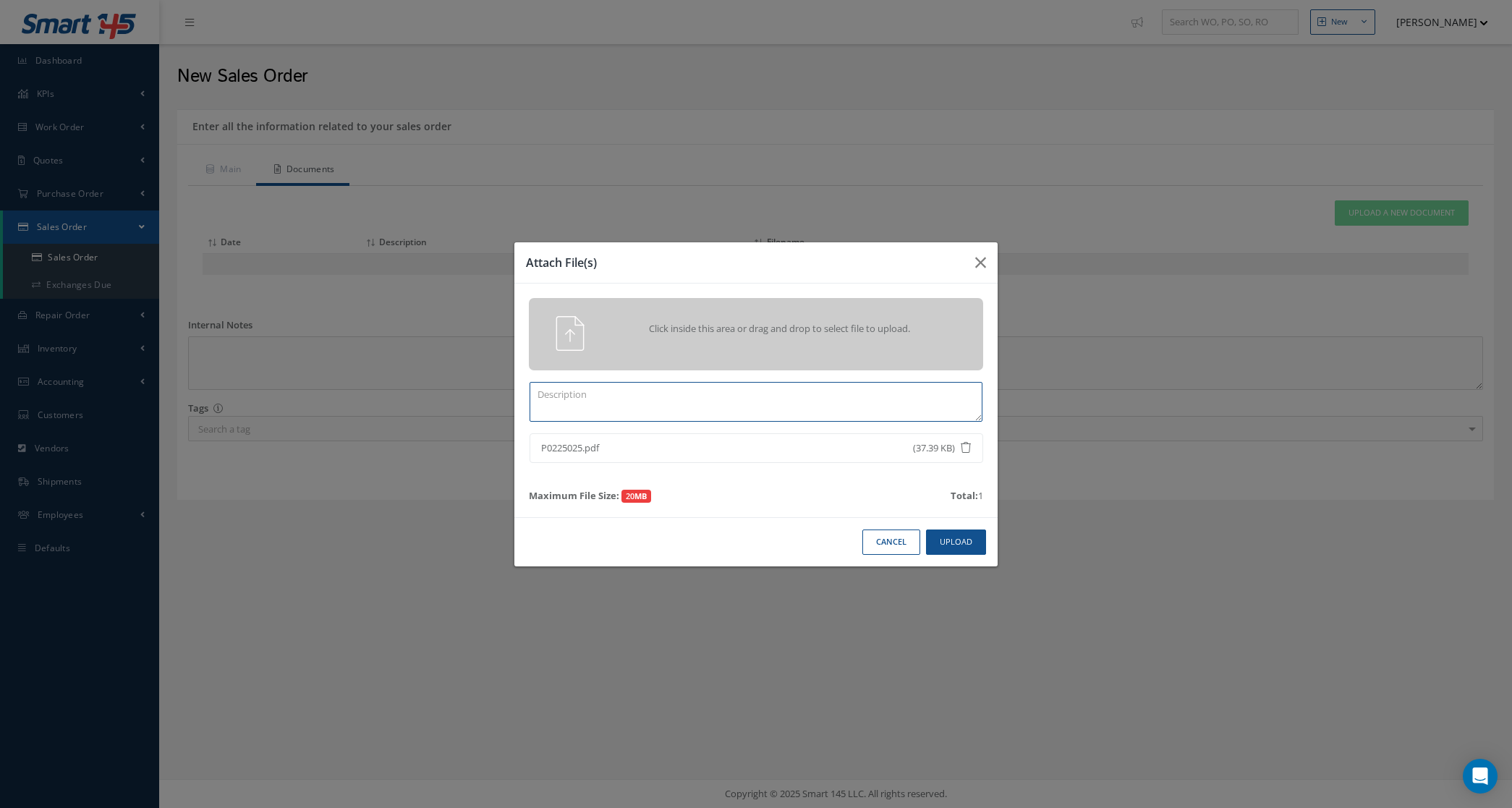
click at [831, 411] on textarea at bounding box center [756, 401] width 453 height 40
type textarea "PO"
click at [964, 543] on button "Upload" at bounding box center [955, 542] width 60 height 25
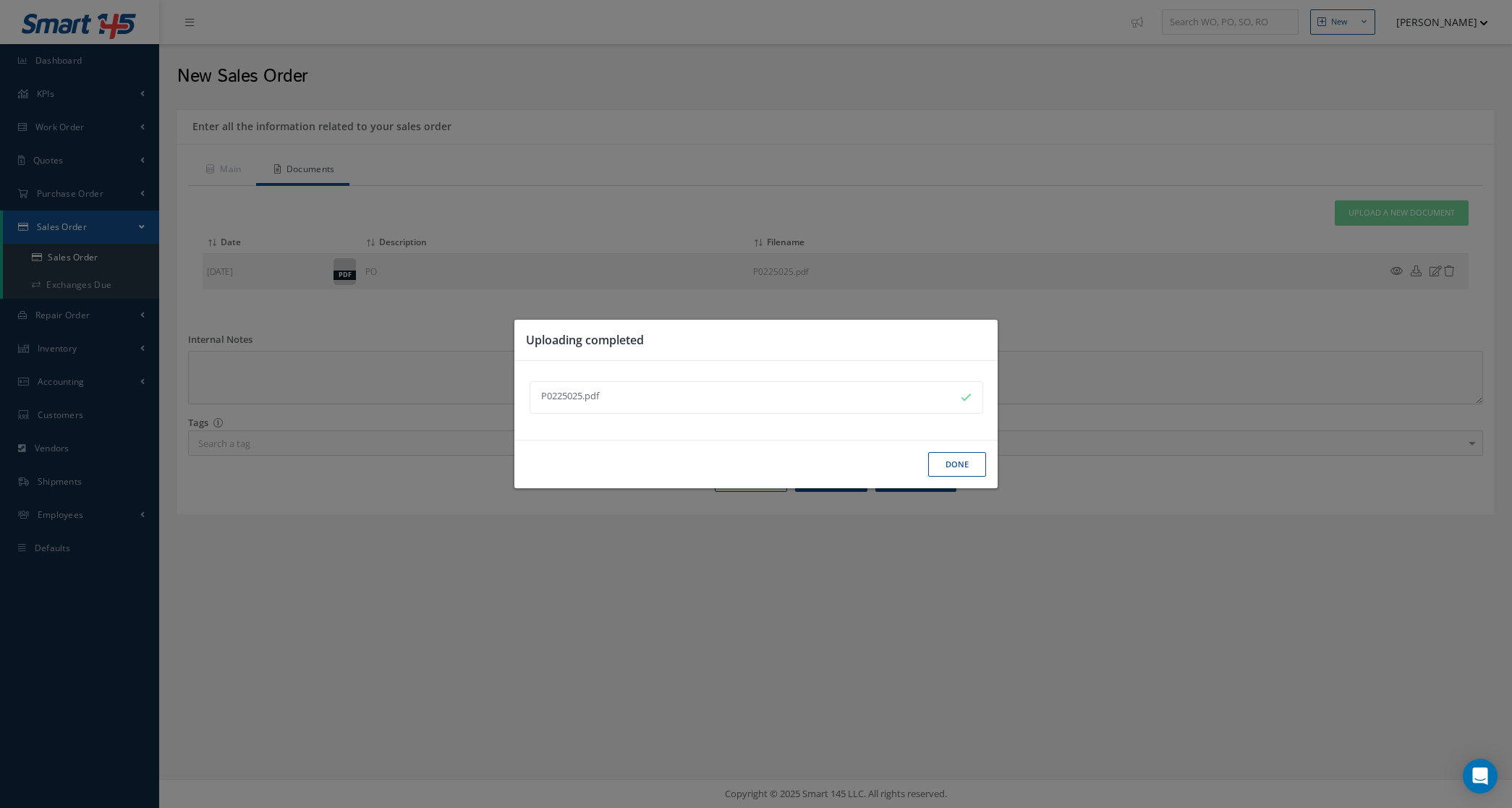
click at [0, 0] on div "Uploading completed P0225025.pdf Done" at bounding box center [0, 0] width 0 height 0
click at [942, 471] on button "Done" at bounding box center [957, 465] width 58 height 25
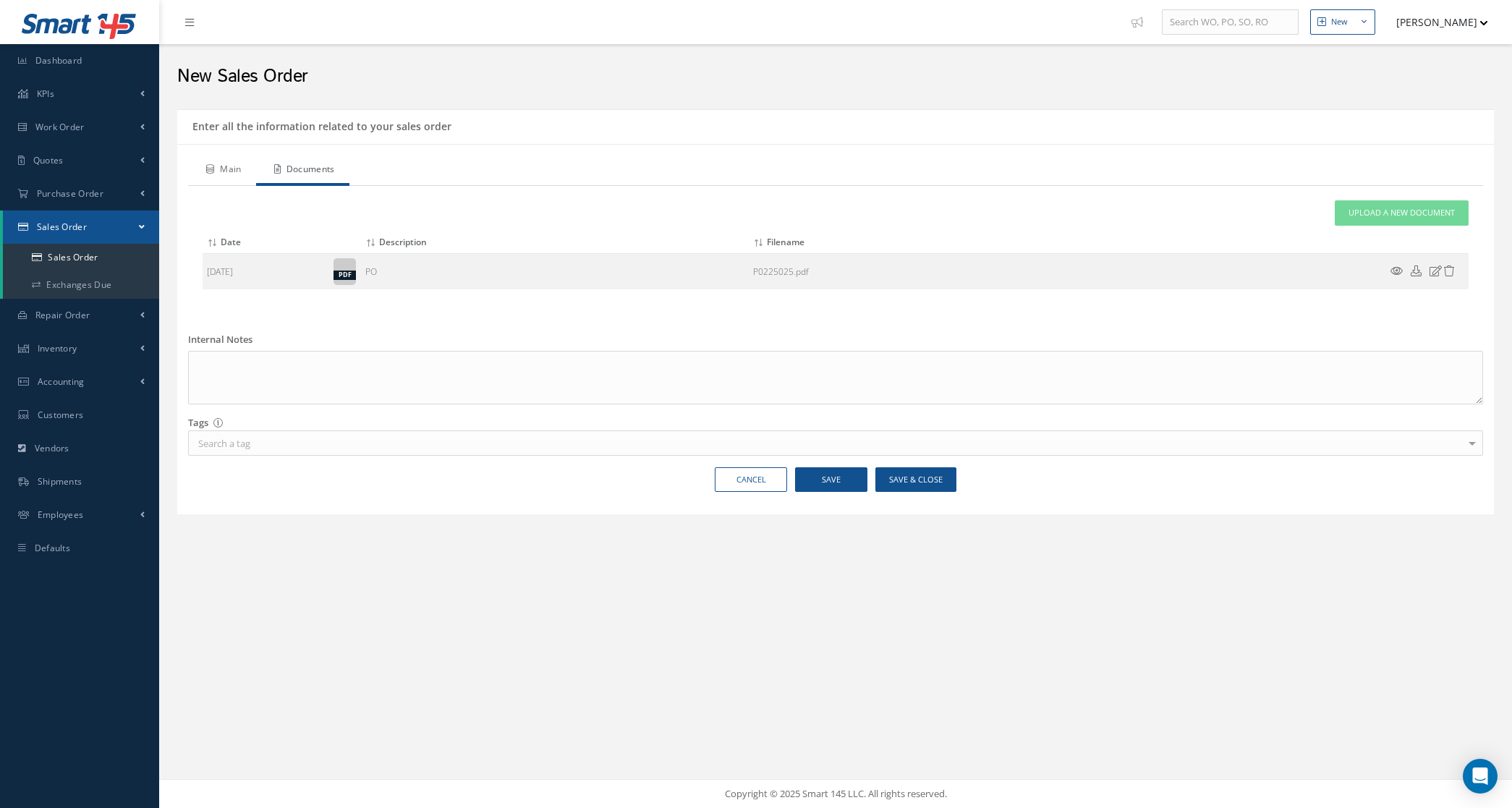
click at [219, 165] on link "Main" at bounding box center [222, 170] width 68 height 30
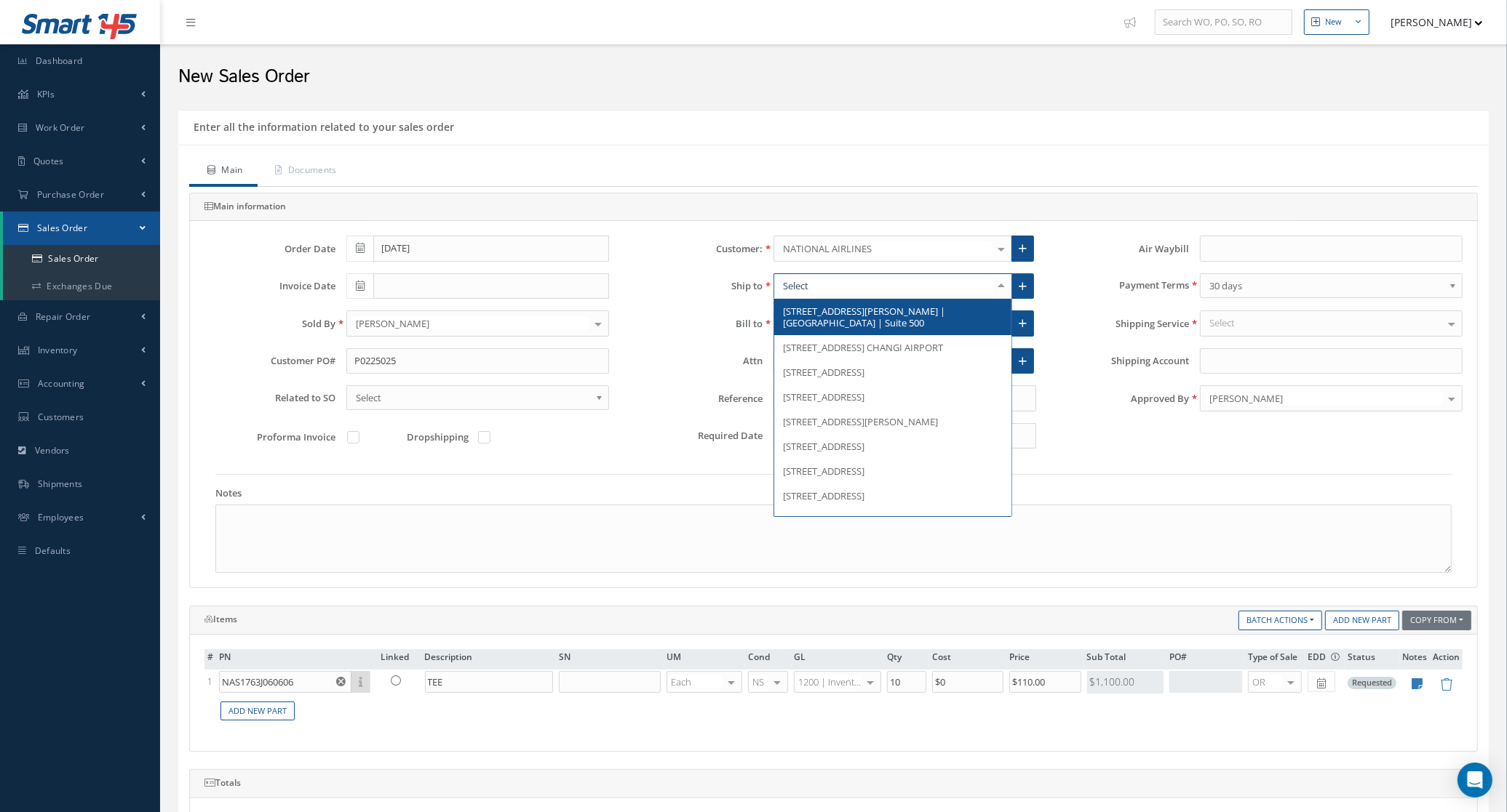
click at [1002, 289] on div at bounding box center [1001, 286] width 20 height 24
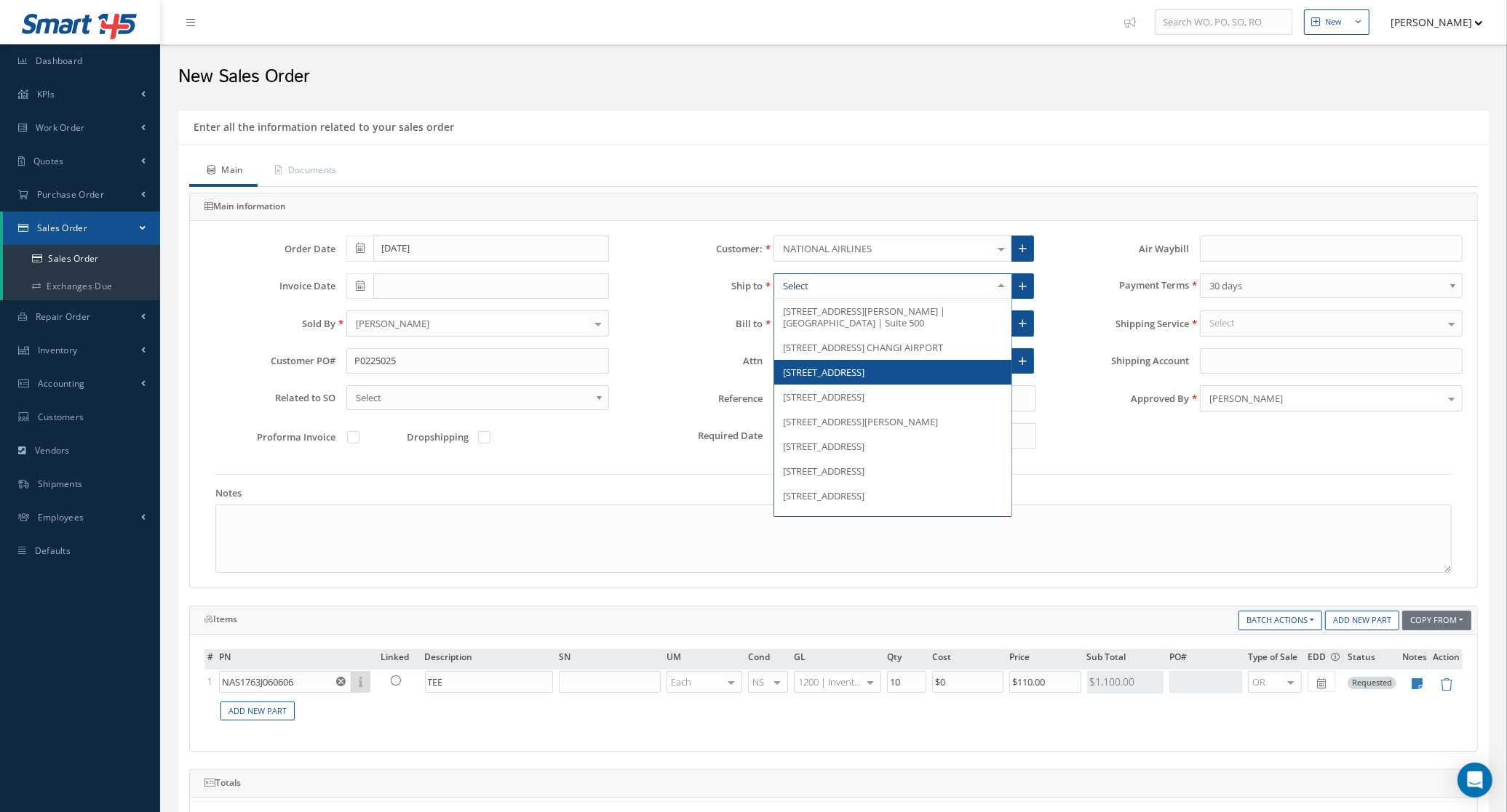
click at [845, 379] on span "2411 United Ln" at bounding box center [823, 372] width 82 height 13
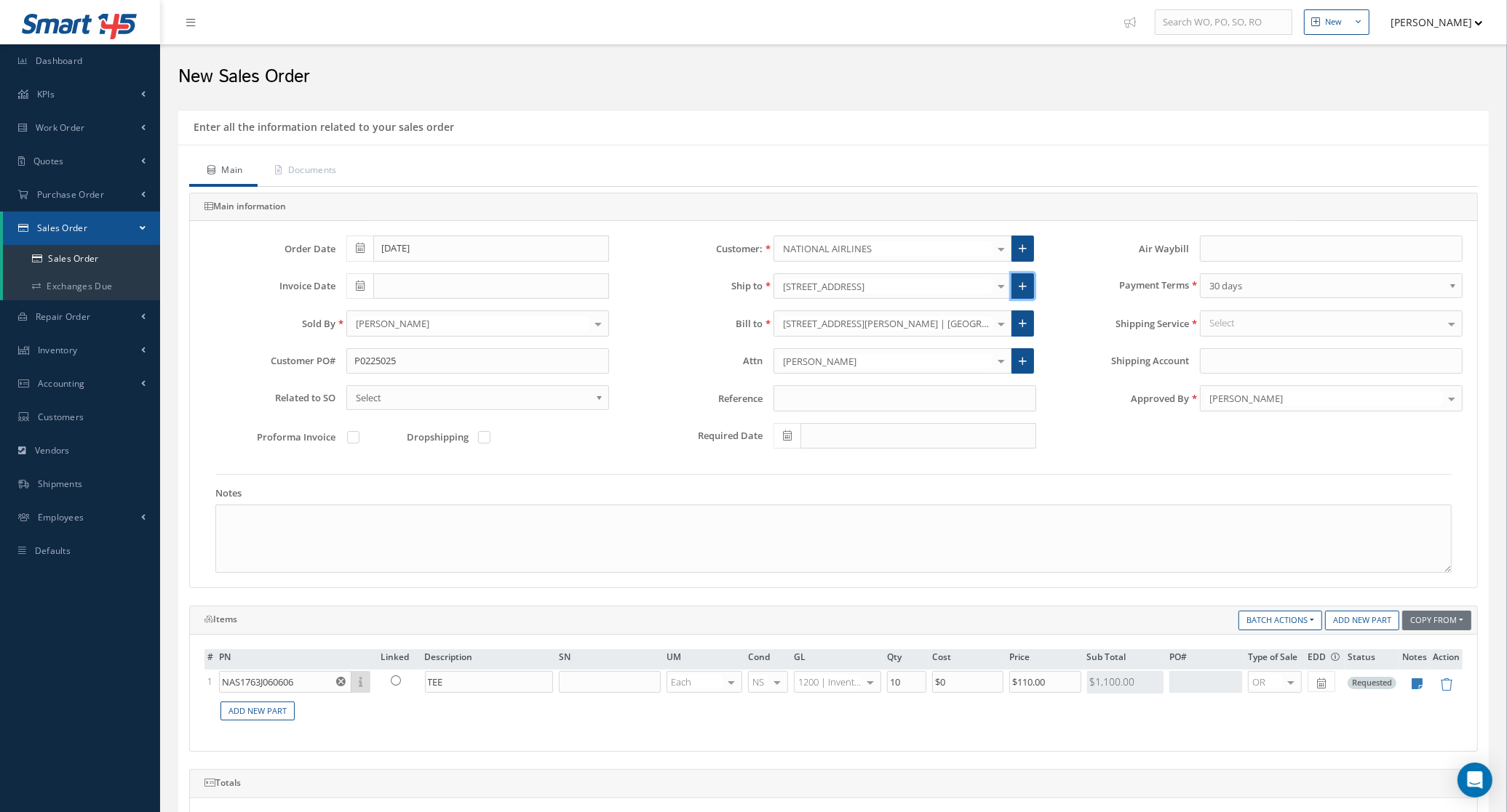
click at [1022, 287] on icon at bounding box center [1023, 286] width 8 height 10
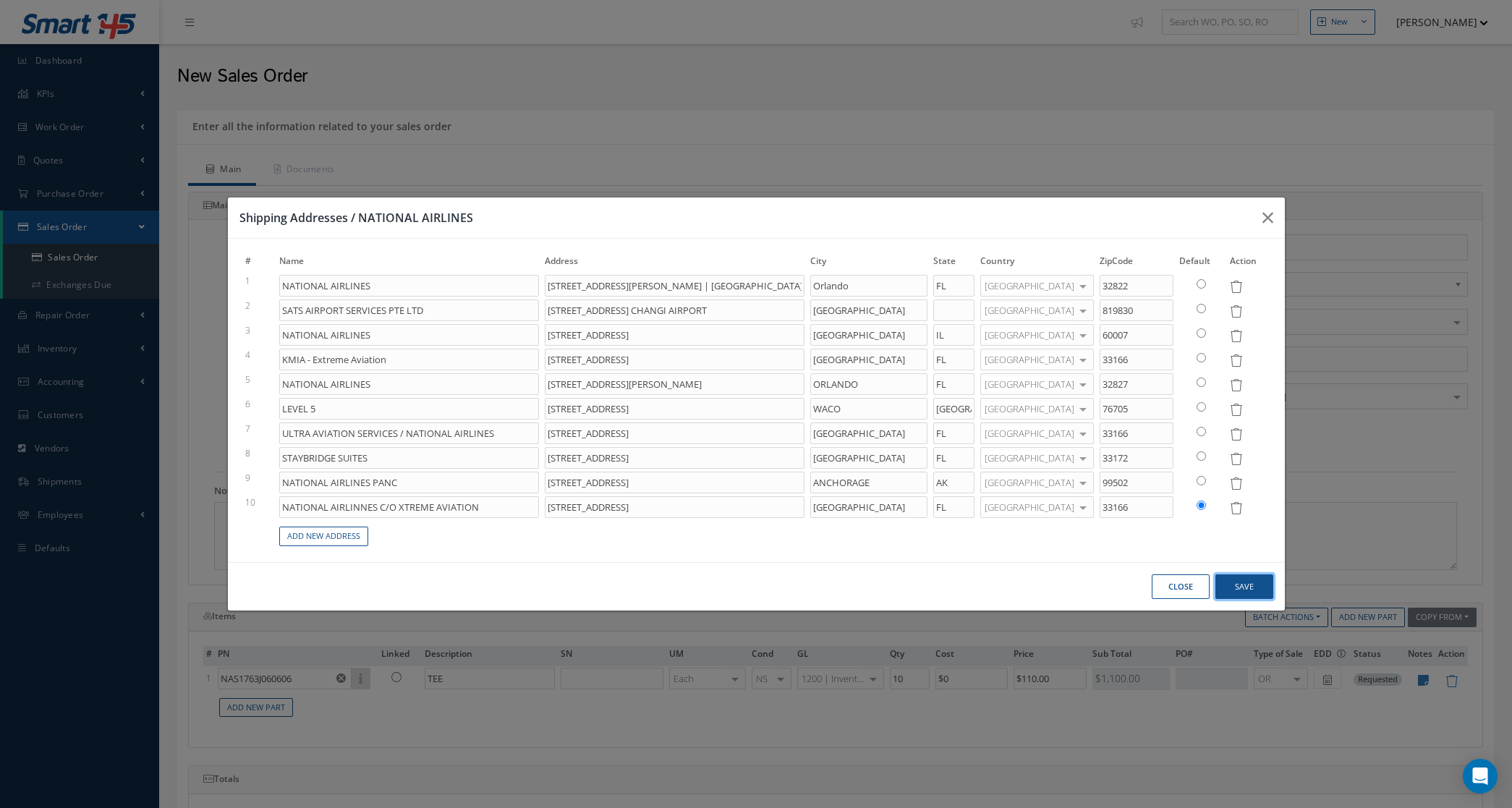
click at [1248, 588] on button "Save" at bounding box center [1244, 587] width 58 height 25
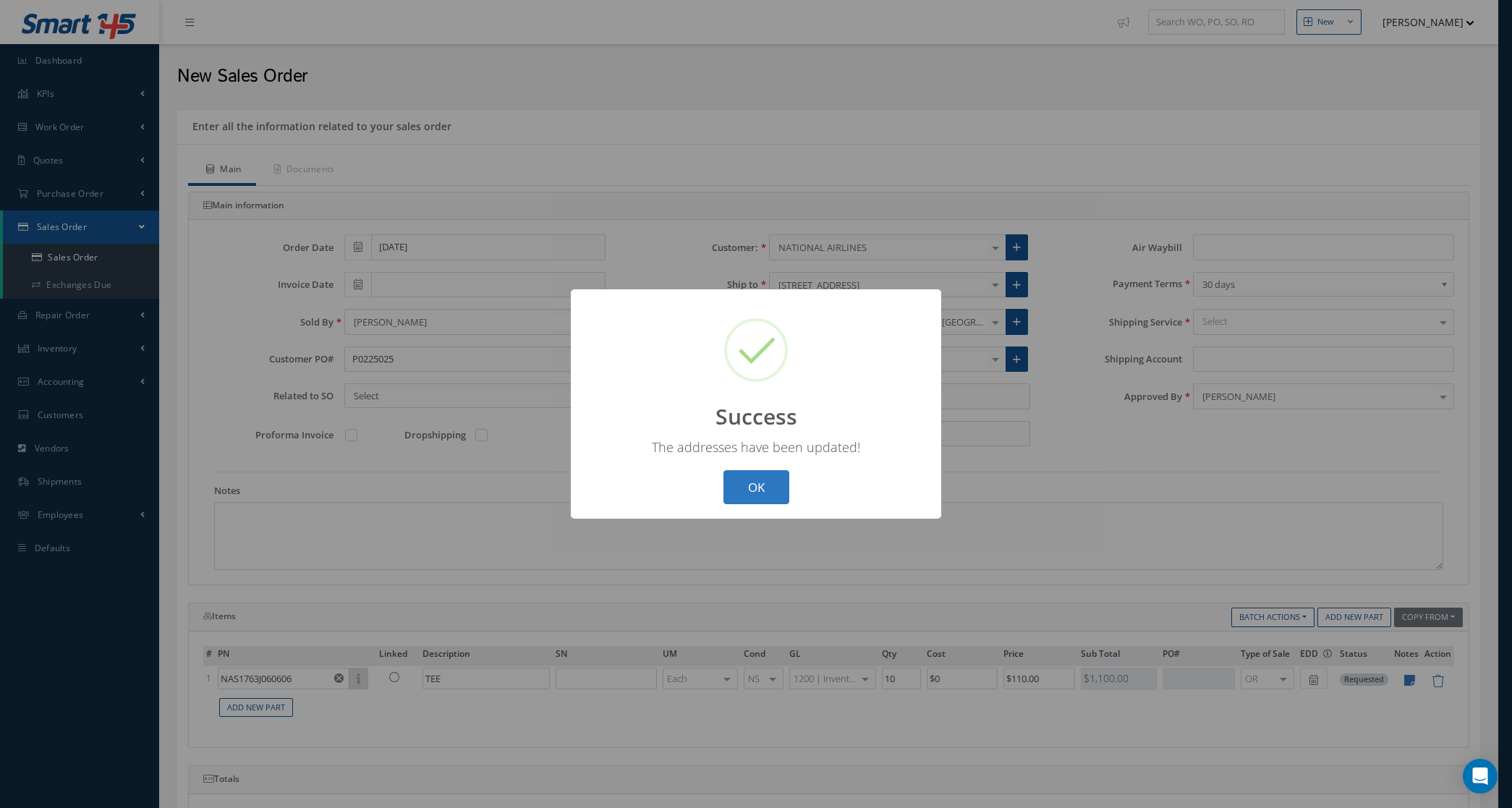
click at [754, 500] on button "OK" at bounding box center [756, 487] width 66 height 34
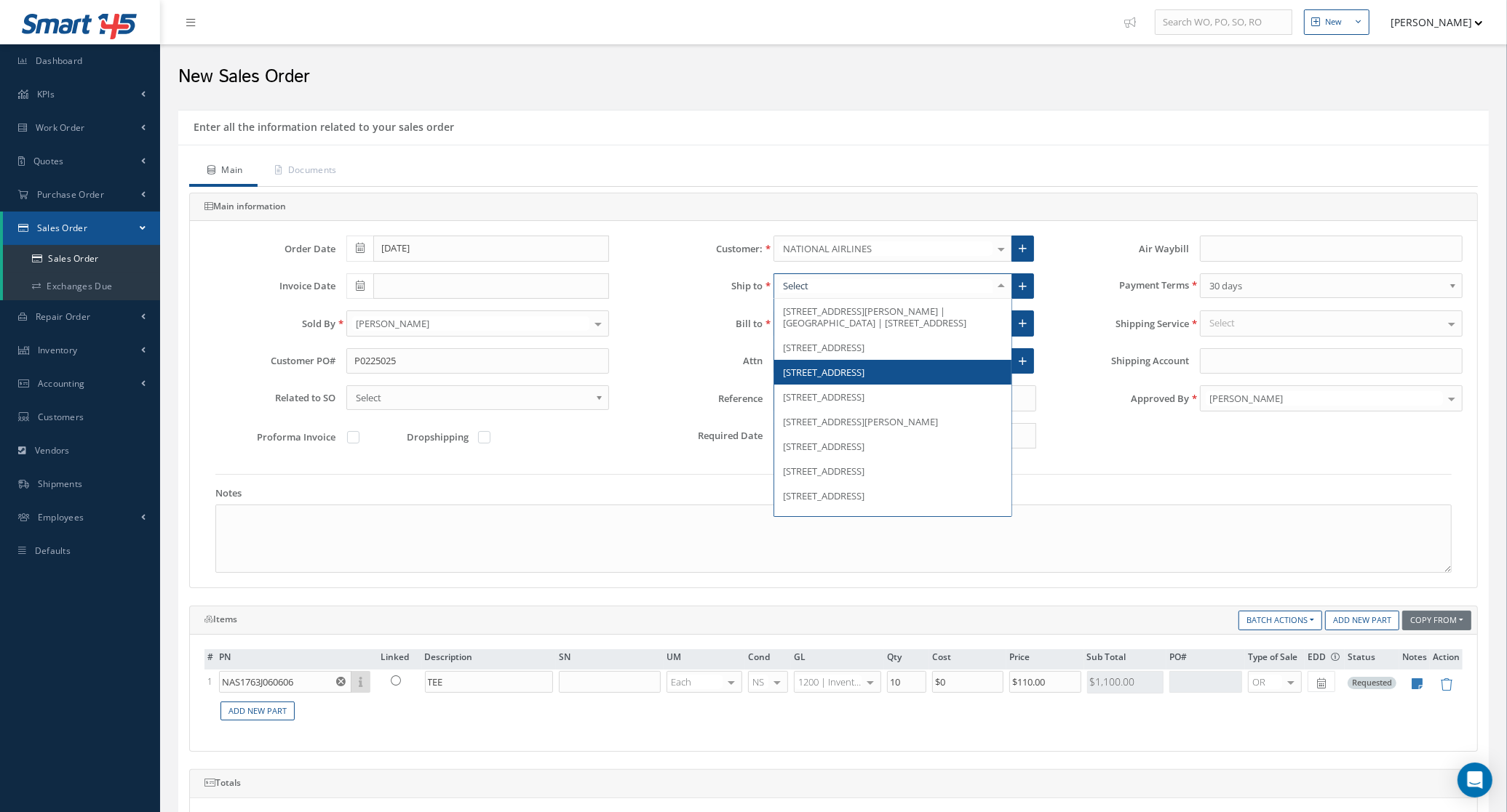
click at [999, 293] on div at bounding box center [1001, 286] width 20 height 24
click at [868, 384] on span "2411 United Ln, Elk Grove Village, IL 60007, United States" at bounding box center [892, 373] width 237 height 25
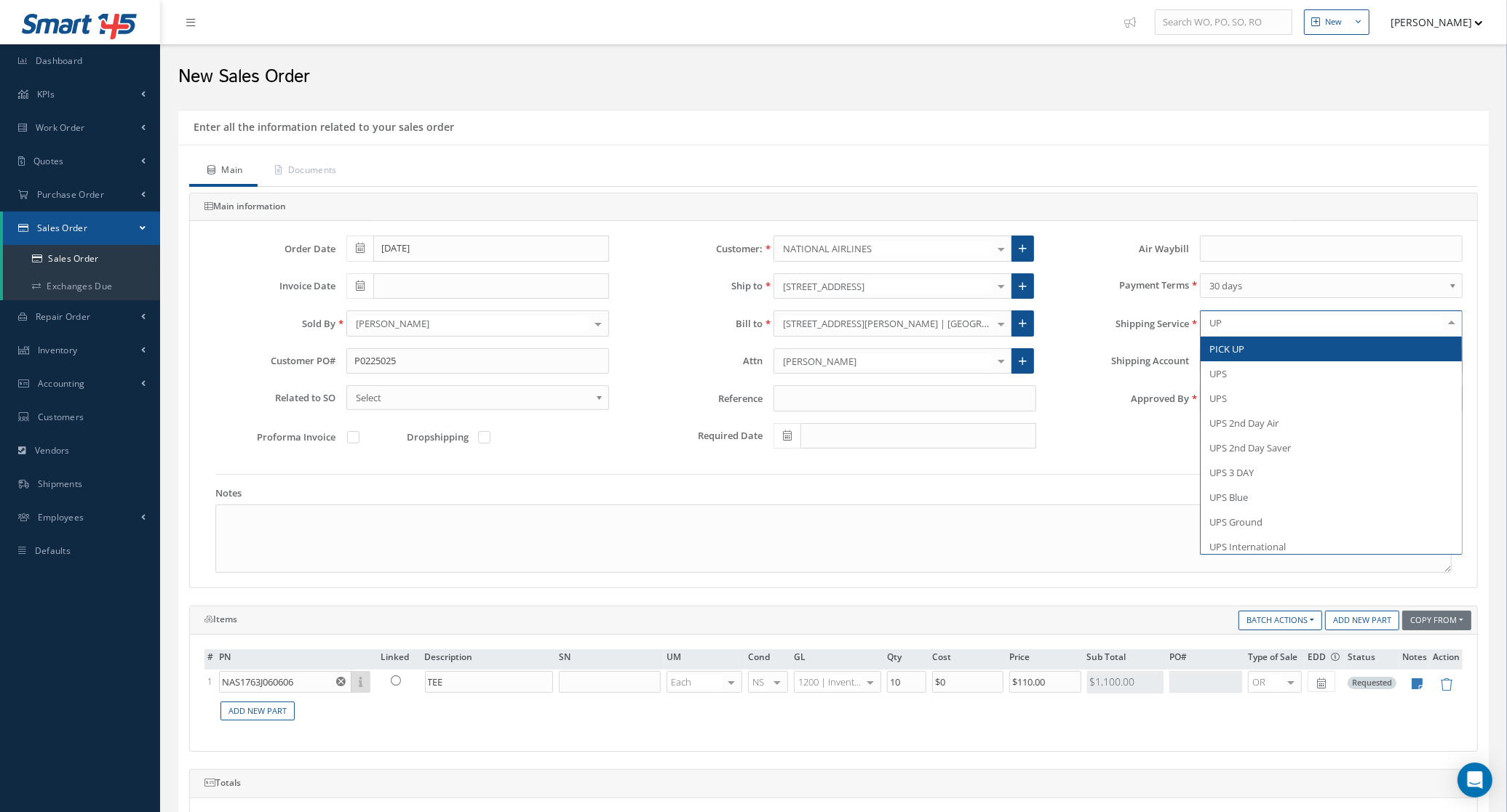
type input "UPS"
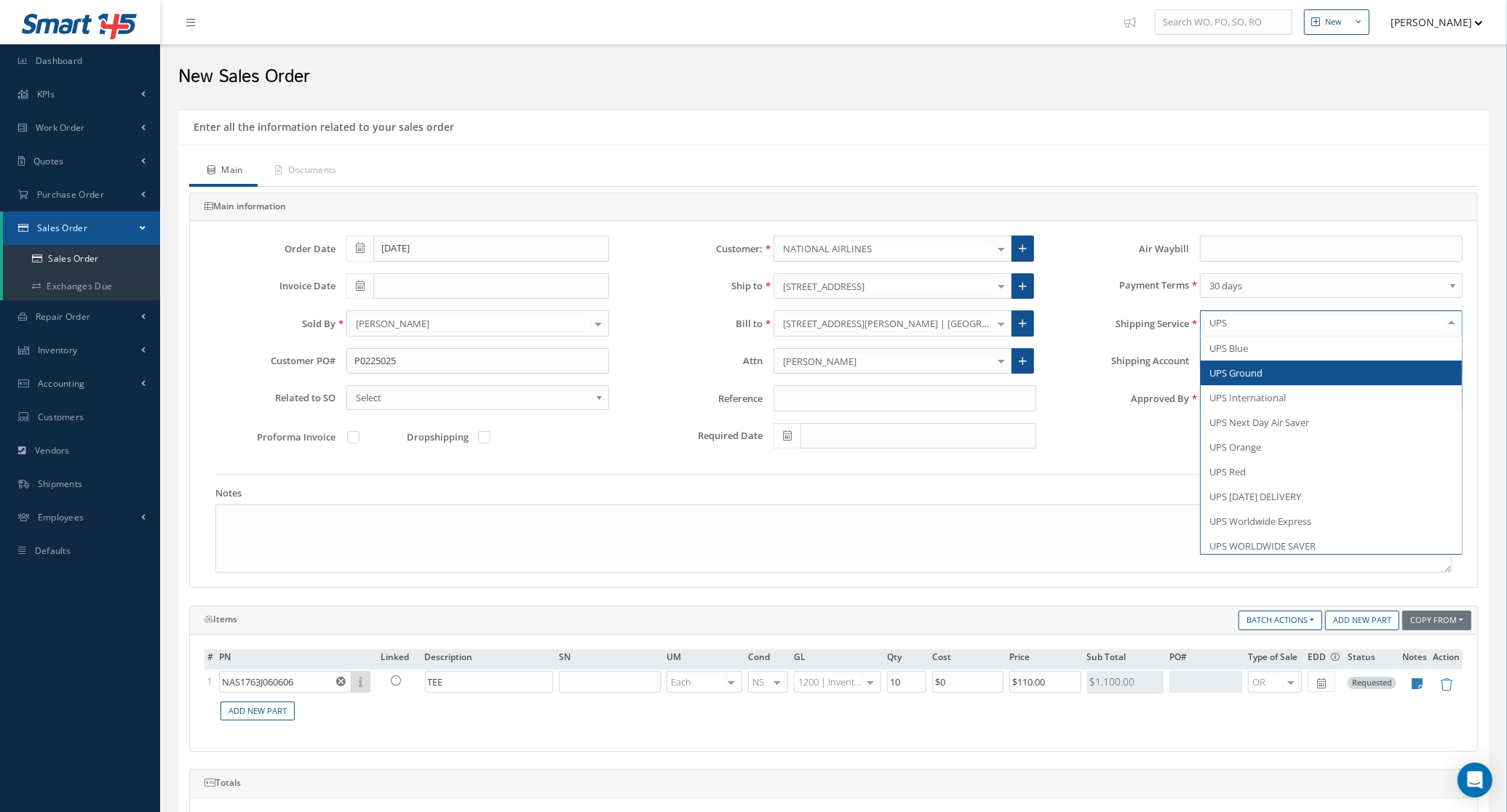
scroll to position [128, 0]
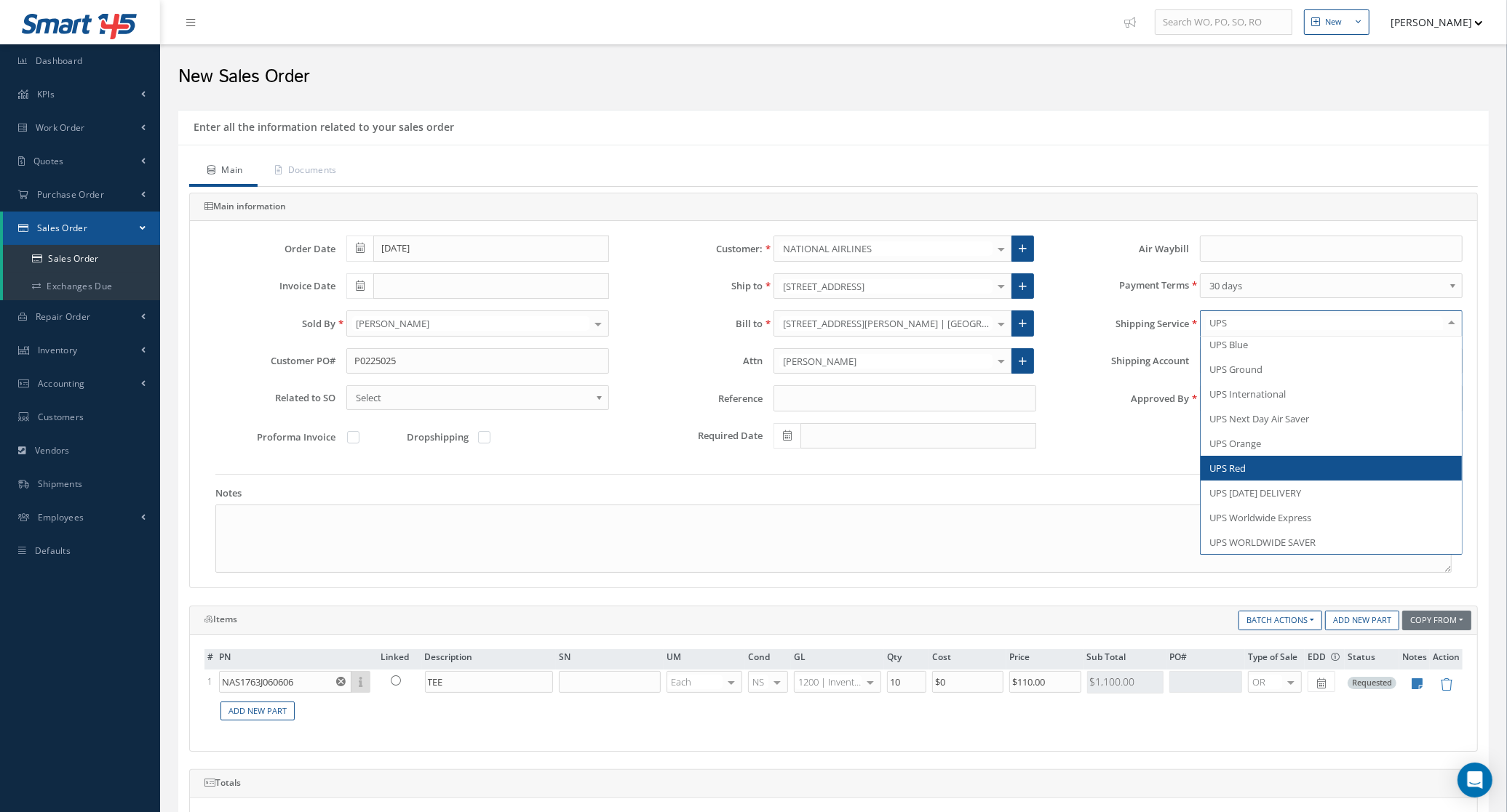
click at [1284, 469] on span "UPS Red" at bounding box center [1330, 468] width 261 height 25
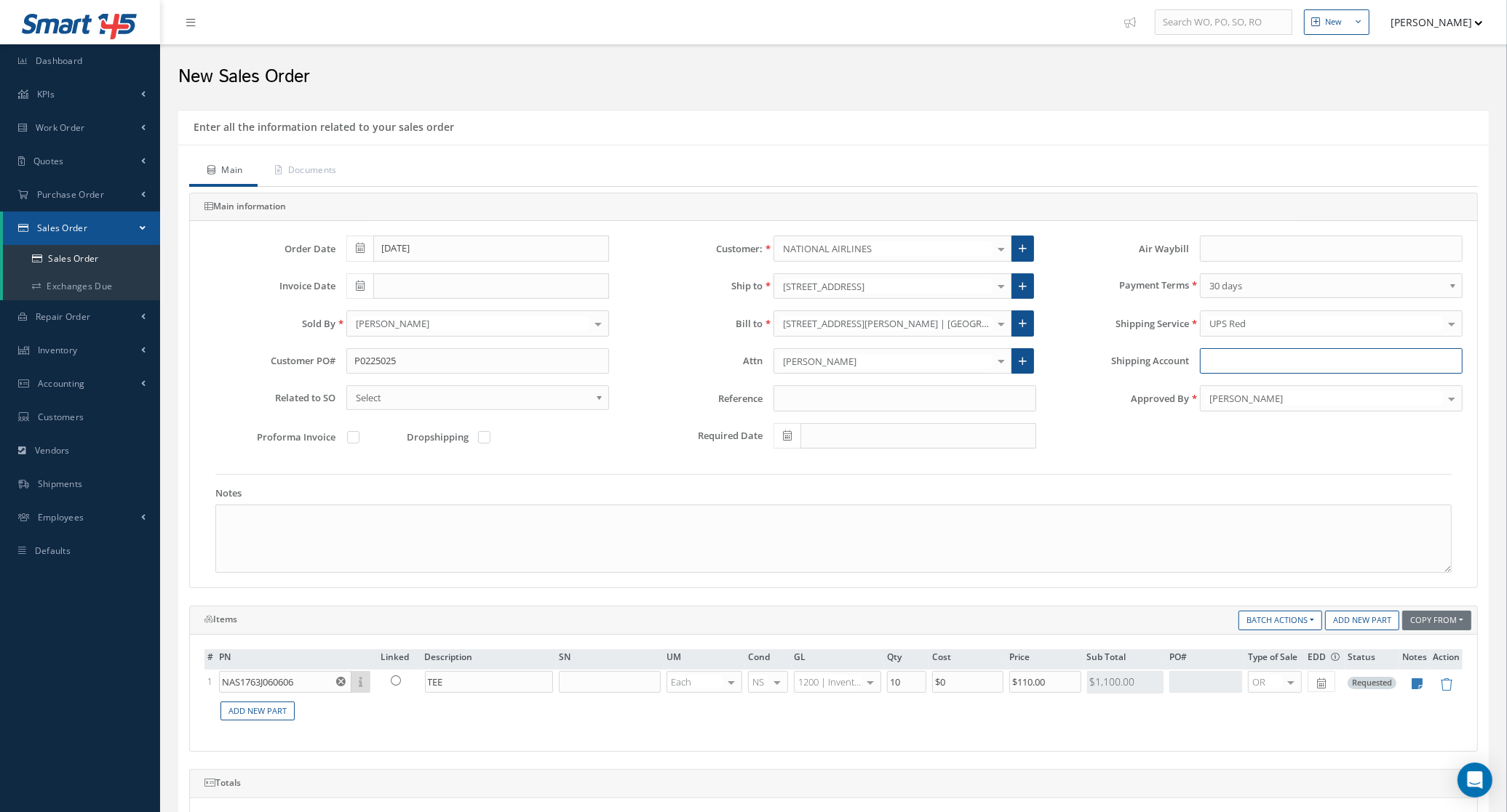
click at [1233, 358] on input "Shipping Account" at bounding box center [1330, 361] width 263 height 26
type input "A3F195"
click at [1275, 415] on div "Approved By Andres Diaz Albert Damelles Andres Diaz Barbara Diaz Burcu Duman Ca…" at bounding box center [1260, 404] width 426 height 38
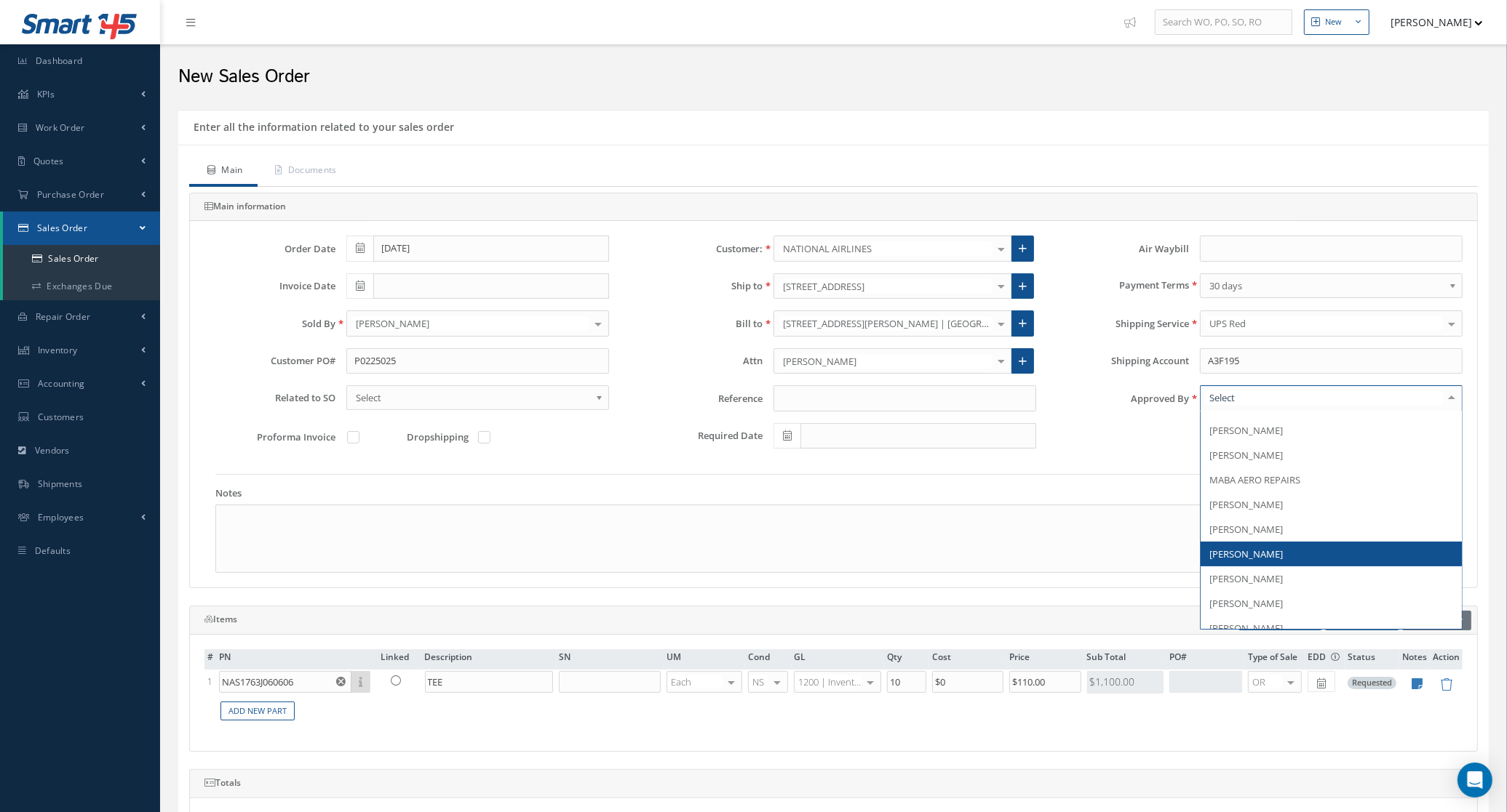
scroll to position [227, 0]
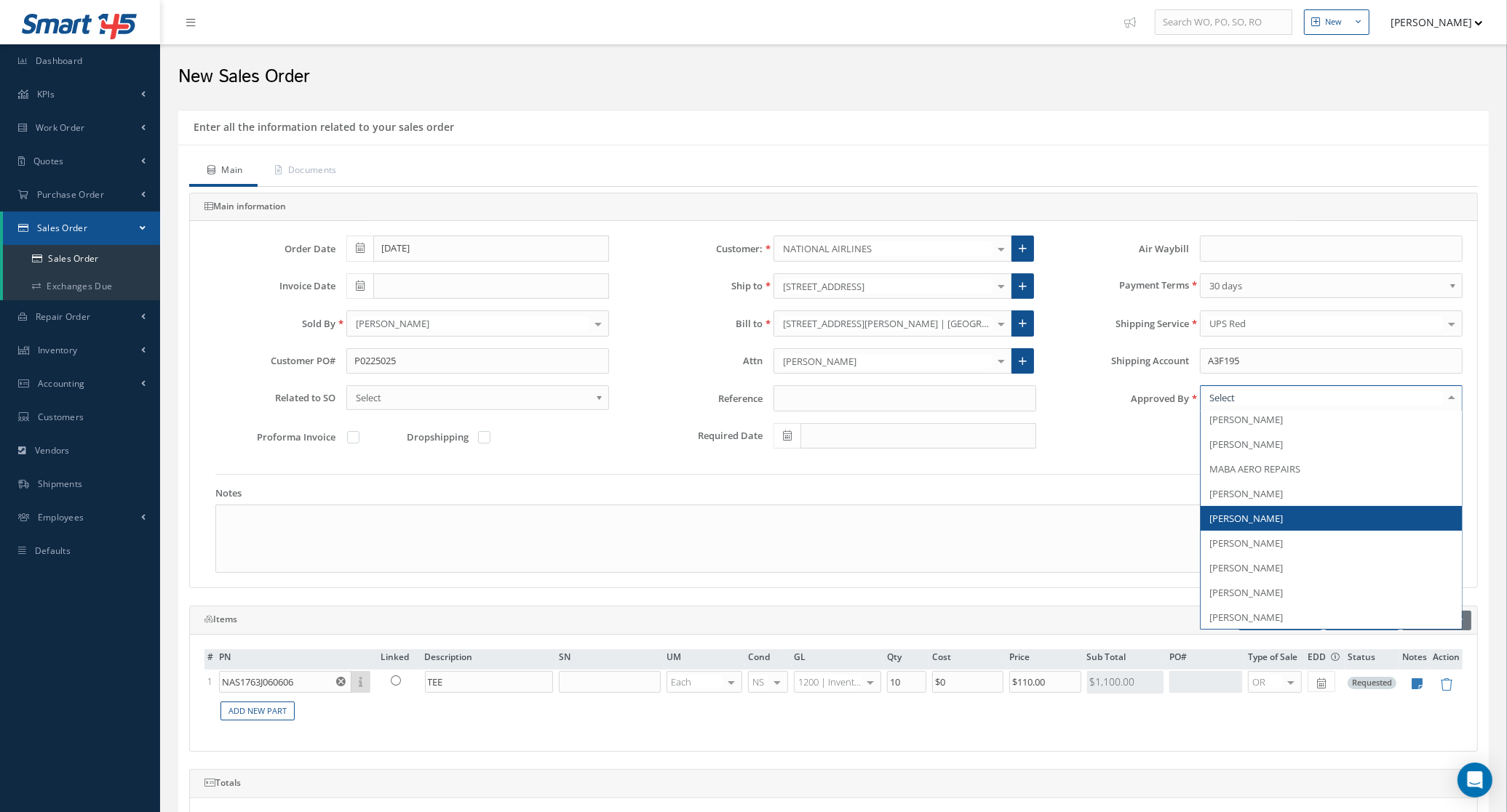
click at [1278, 520] on span "[PERSON_NAME]" at bounding box center [1246, 519] width 74 height 13
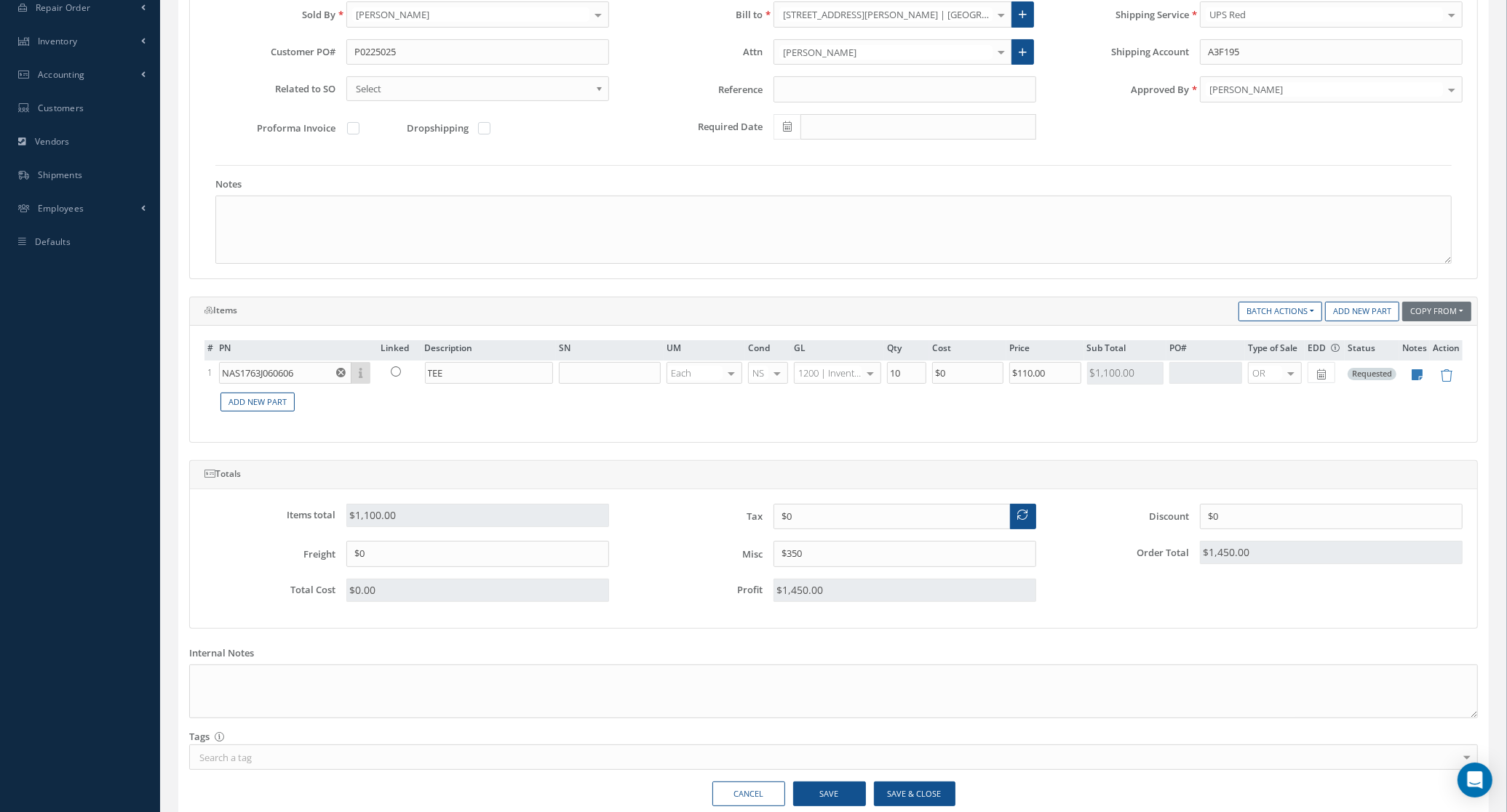
scroll to position [378, 0]
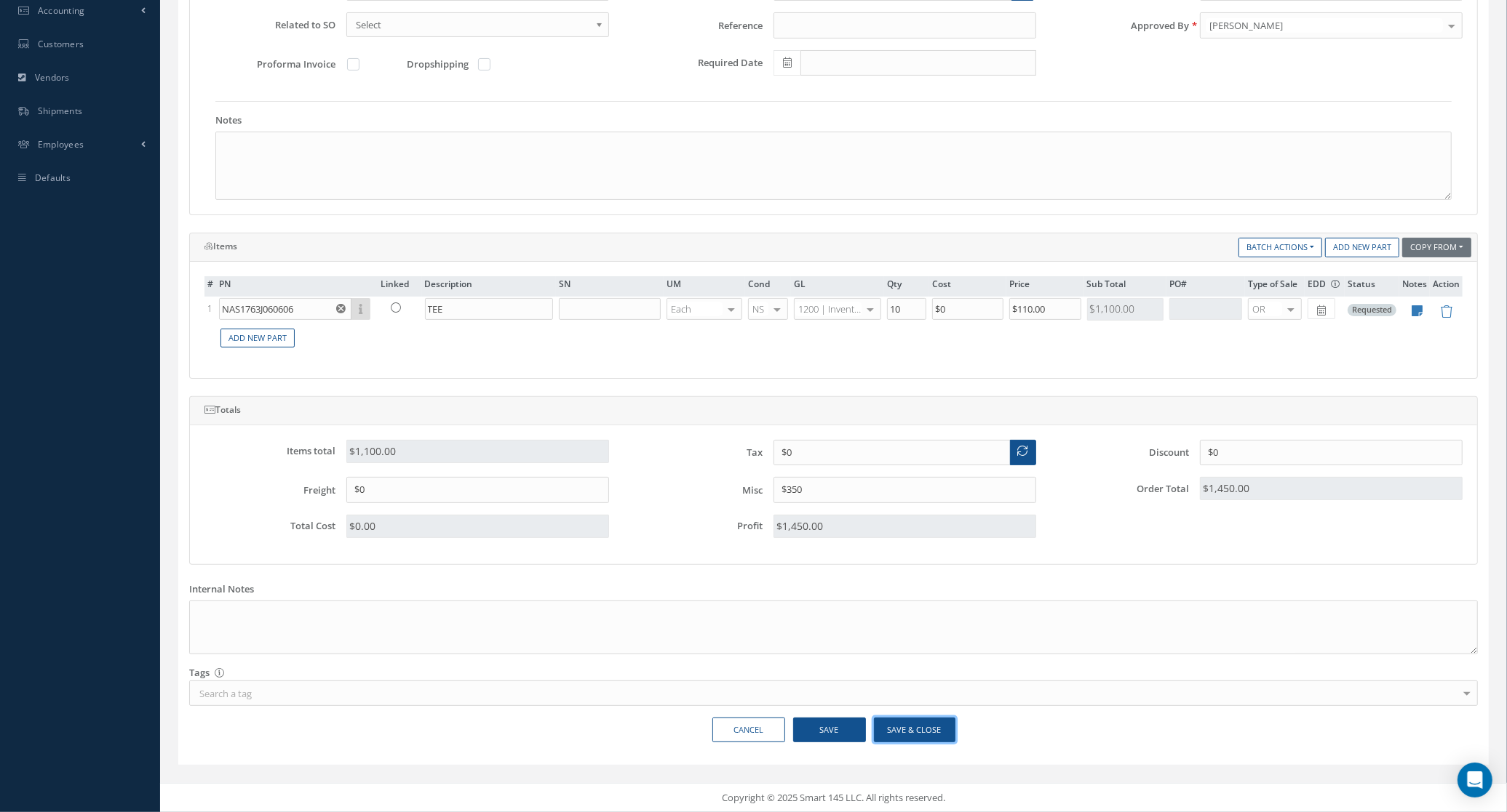
click at [896, 735] on button "Save & Close" at bounding box center [914, 730] width 82 height 25
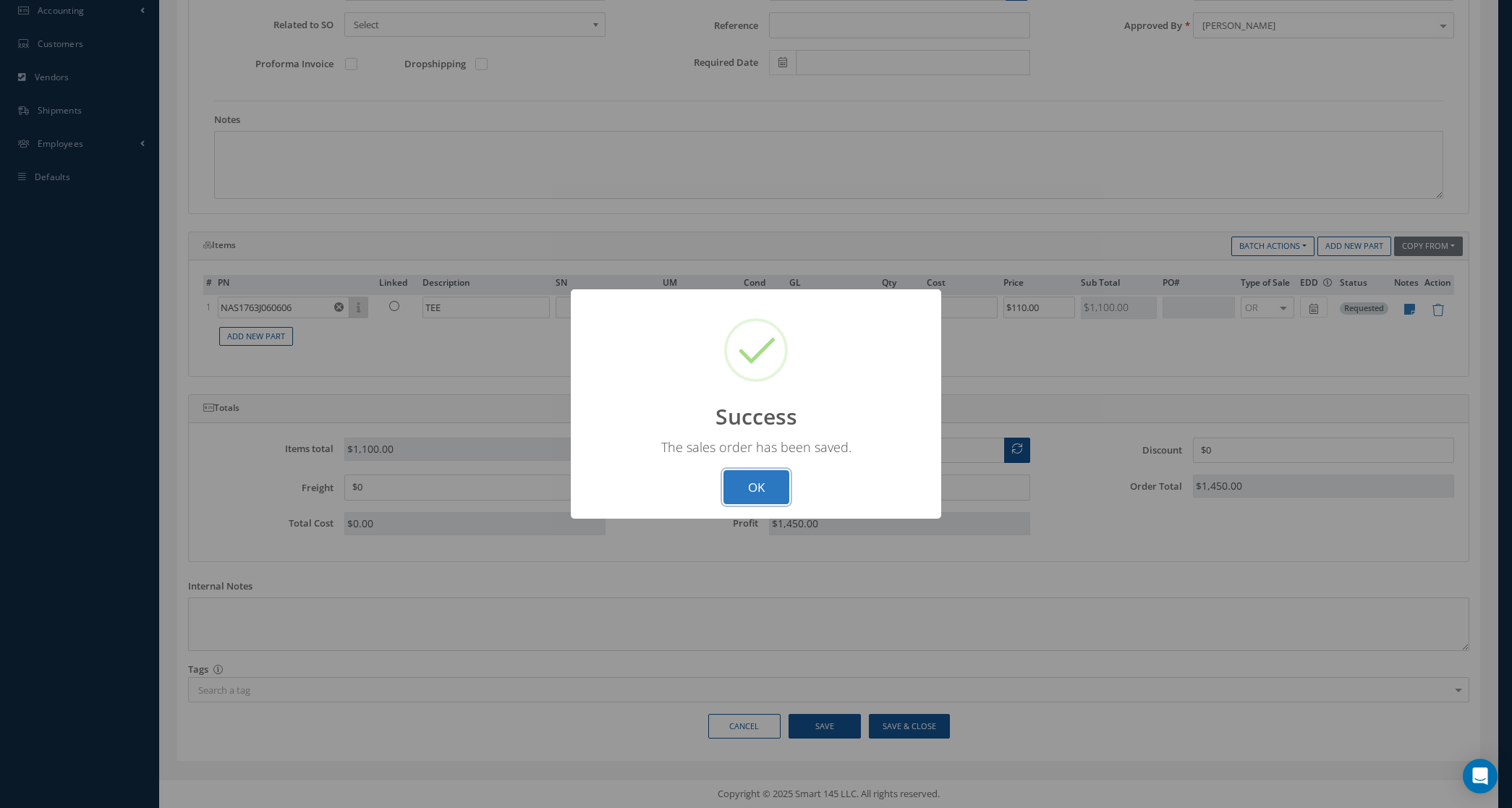
click at [784, 482] on button "OK" at bounding box center [756, 487] width 66 height 34
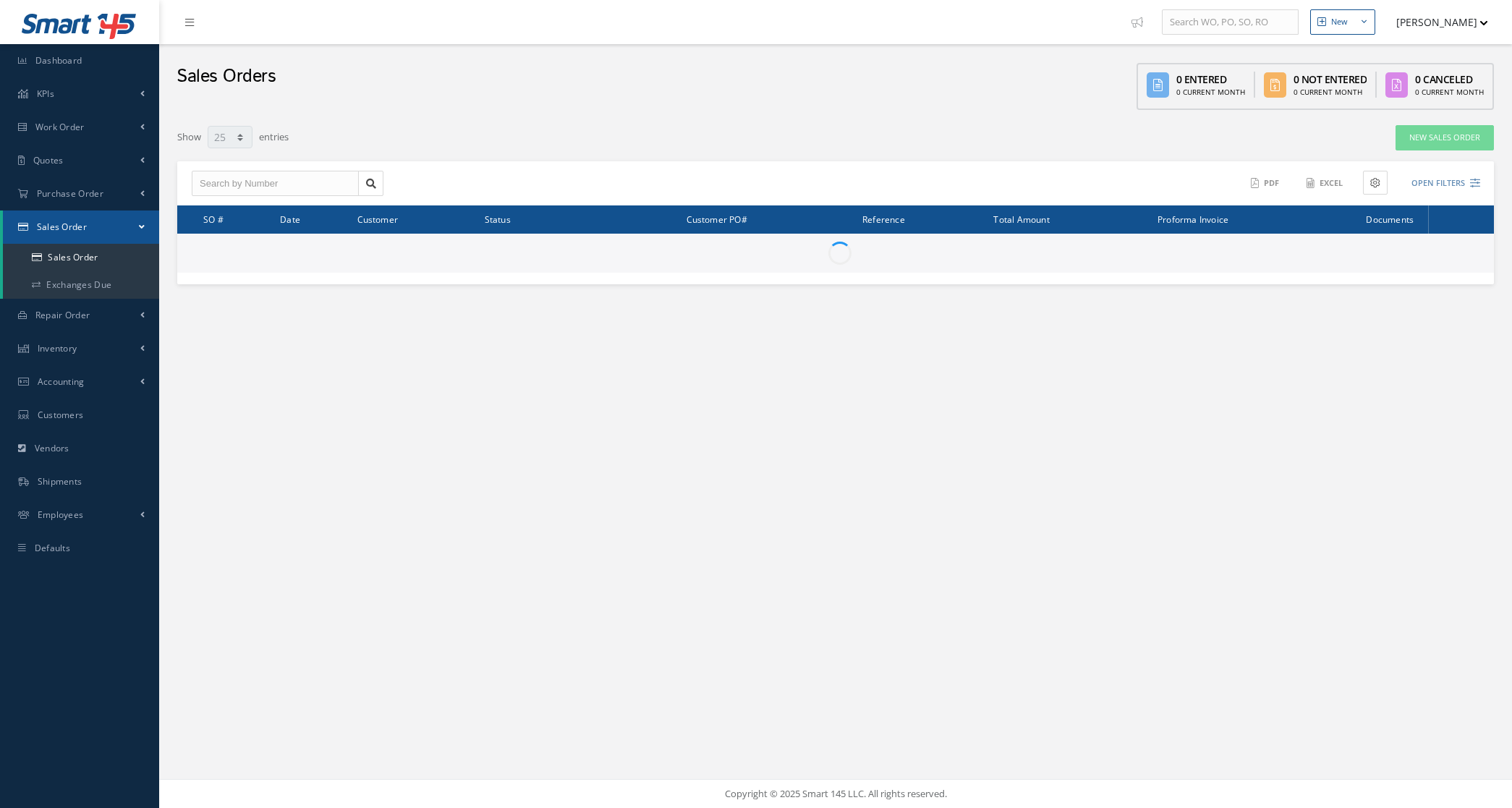
select select "25"
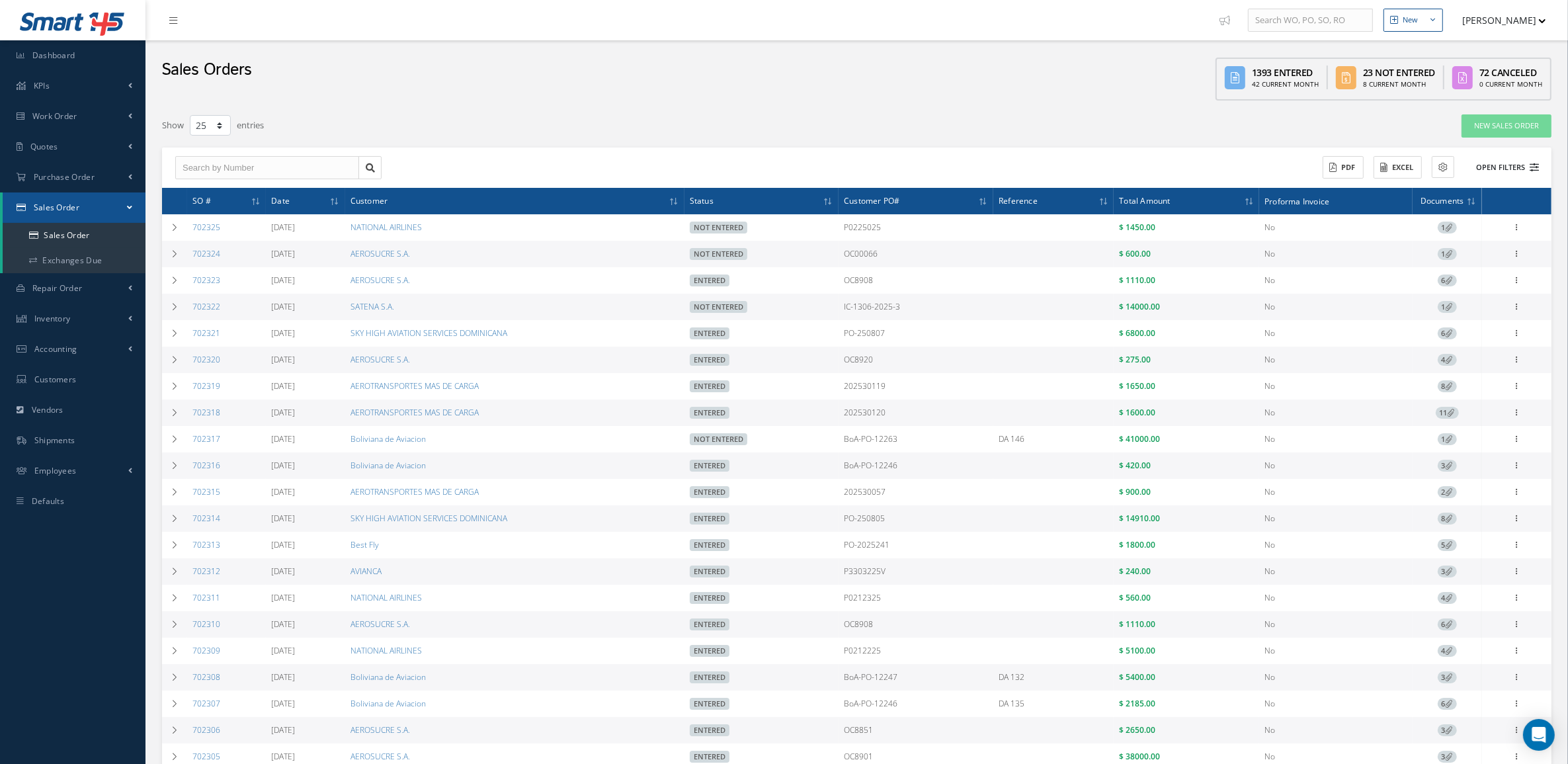
click at [1381, 169] on button "Open Filters" at bounding box center [1501, 168] width 75 height 22
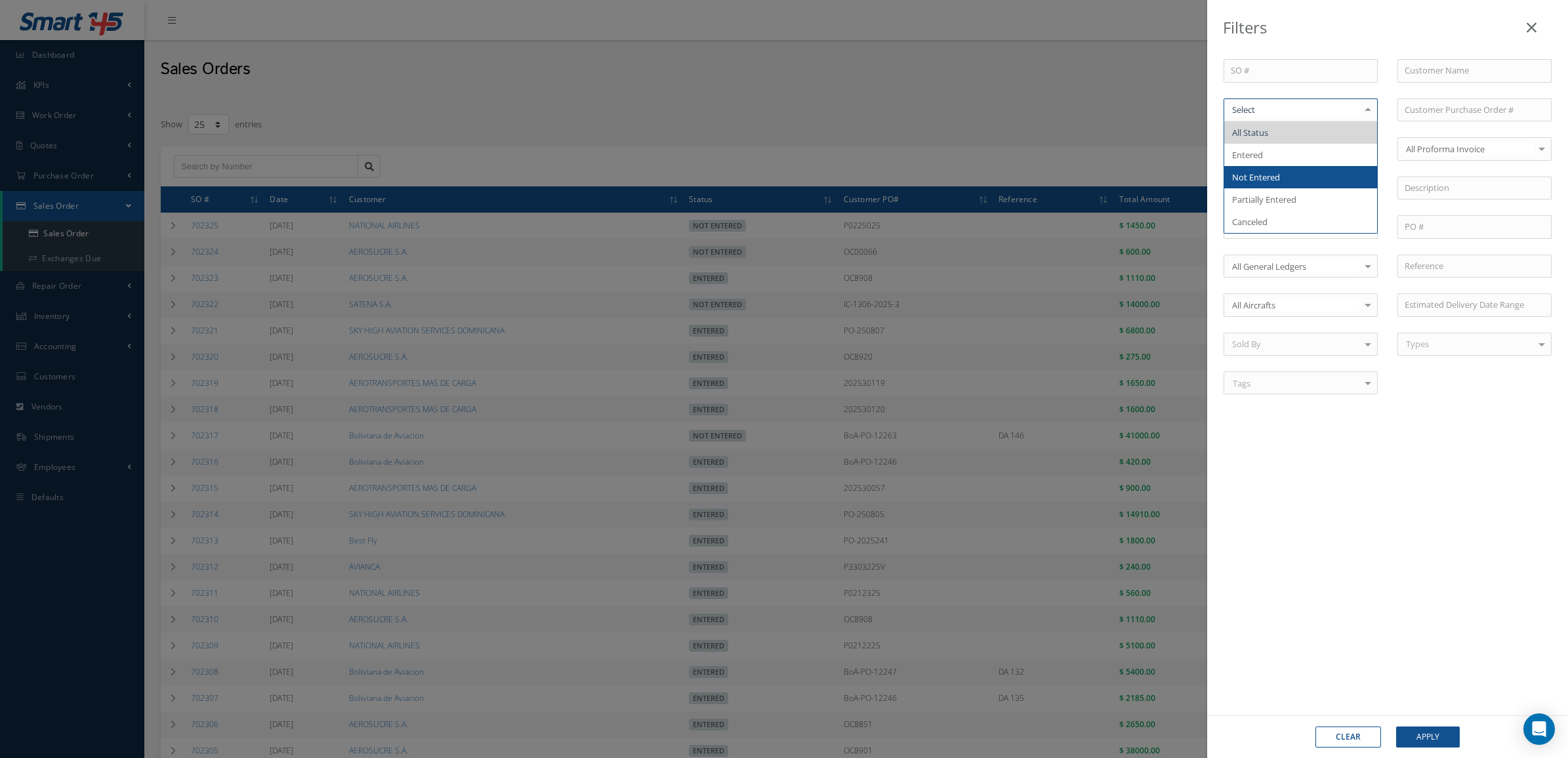
click at [1288, 174] on span "Not Entered" at bounding box center [1301, 177] width 153 height 23
click at [1370, 732] on button "Apply" at bounding box center [1428, 737] width 64 height 21
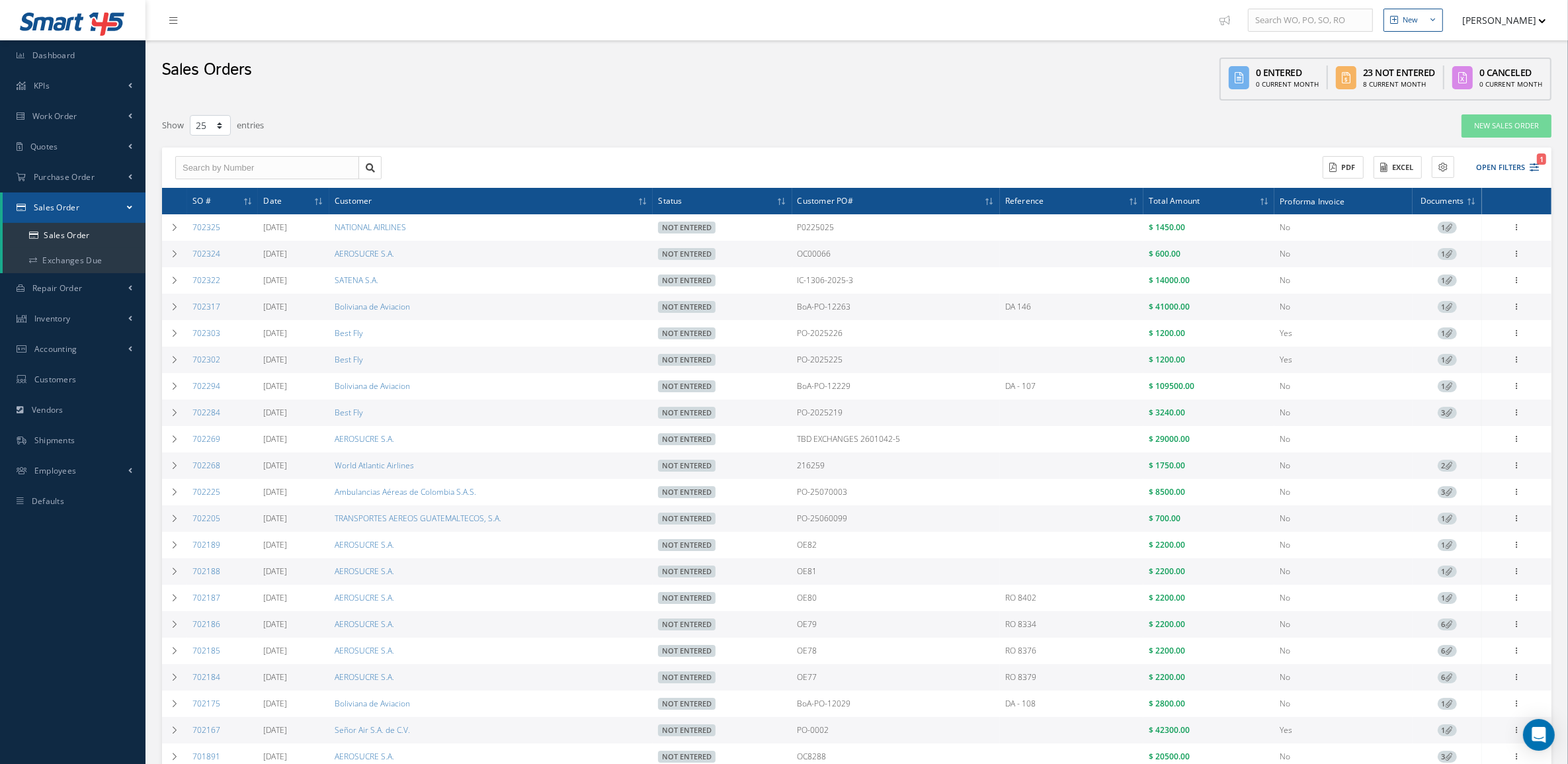
drag, startPoint x: 243, startPoint y: 255, endPoint x: 189, endPoint y: 259, distance: 54.1
click at [189, 259] on td "702324" at bounding box center [222, 253] width 71 height 26
copy link "702324"
click at [977, 127] on div "New Sales Order" at bounding box center [1267, 125] width 587 height 24
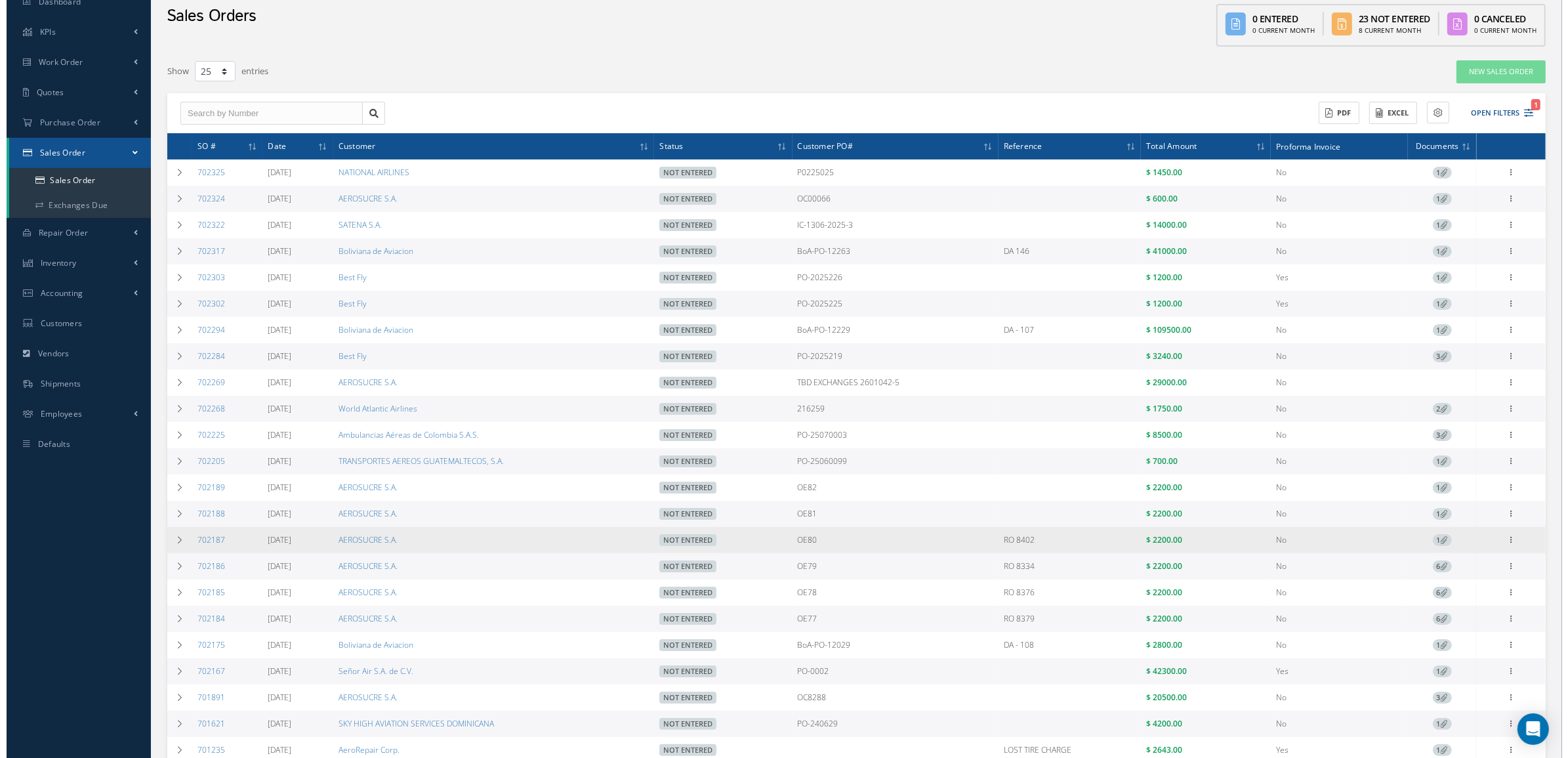
scroll to position [82, 0]
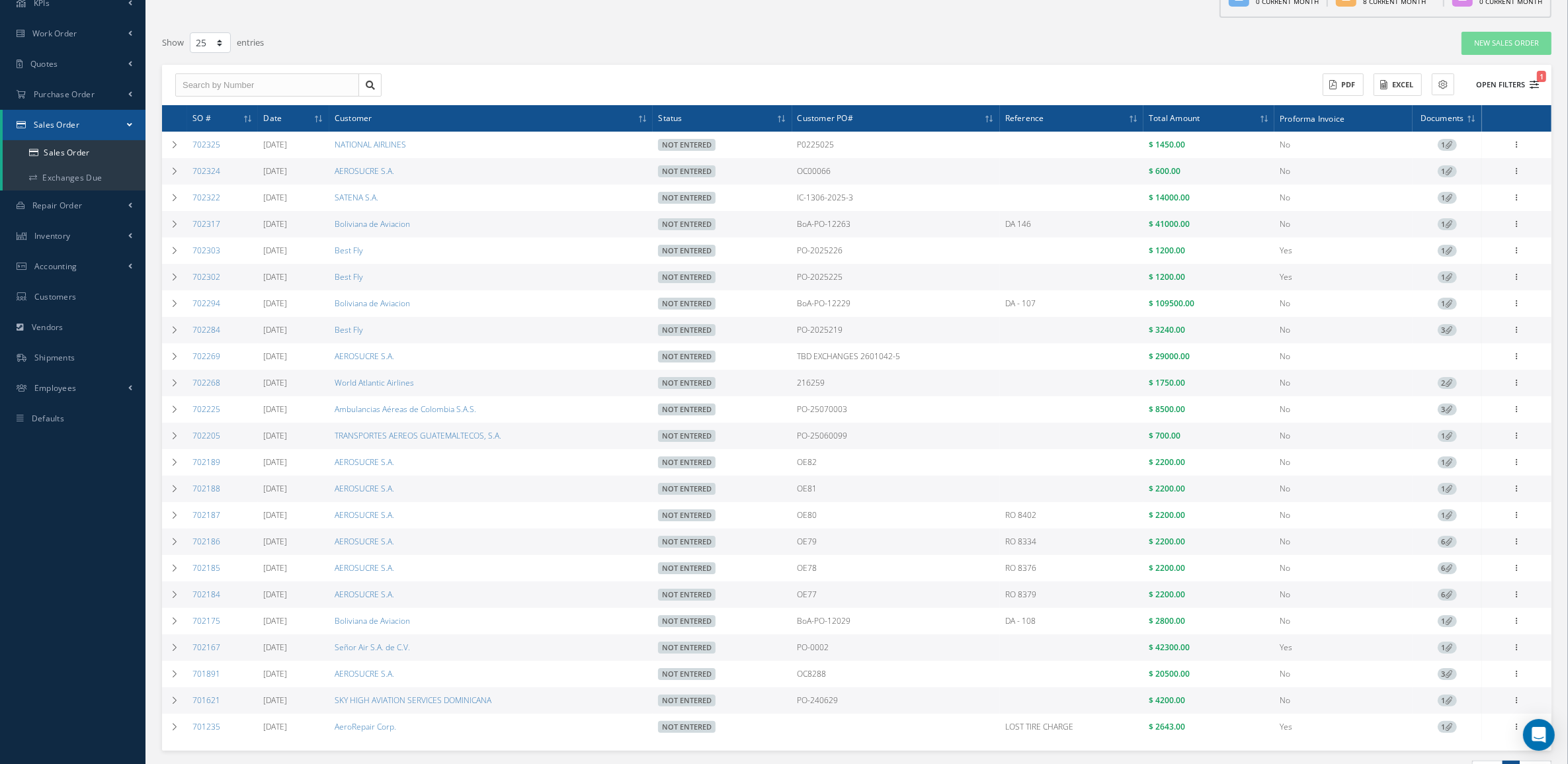
click at [1381, 81] on icon "1" at bounding box center [1534, 84] width 9 height 9
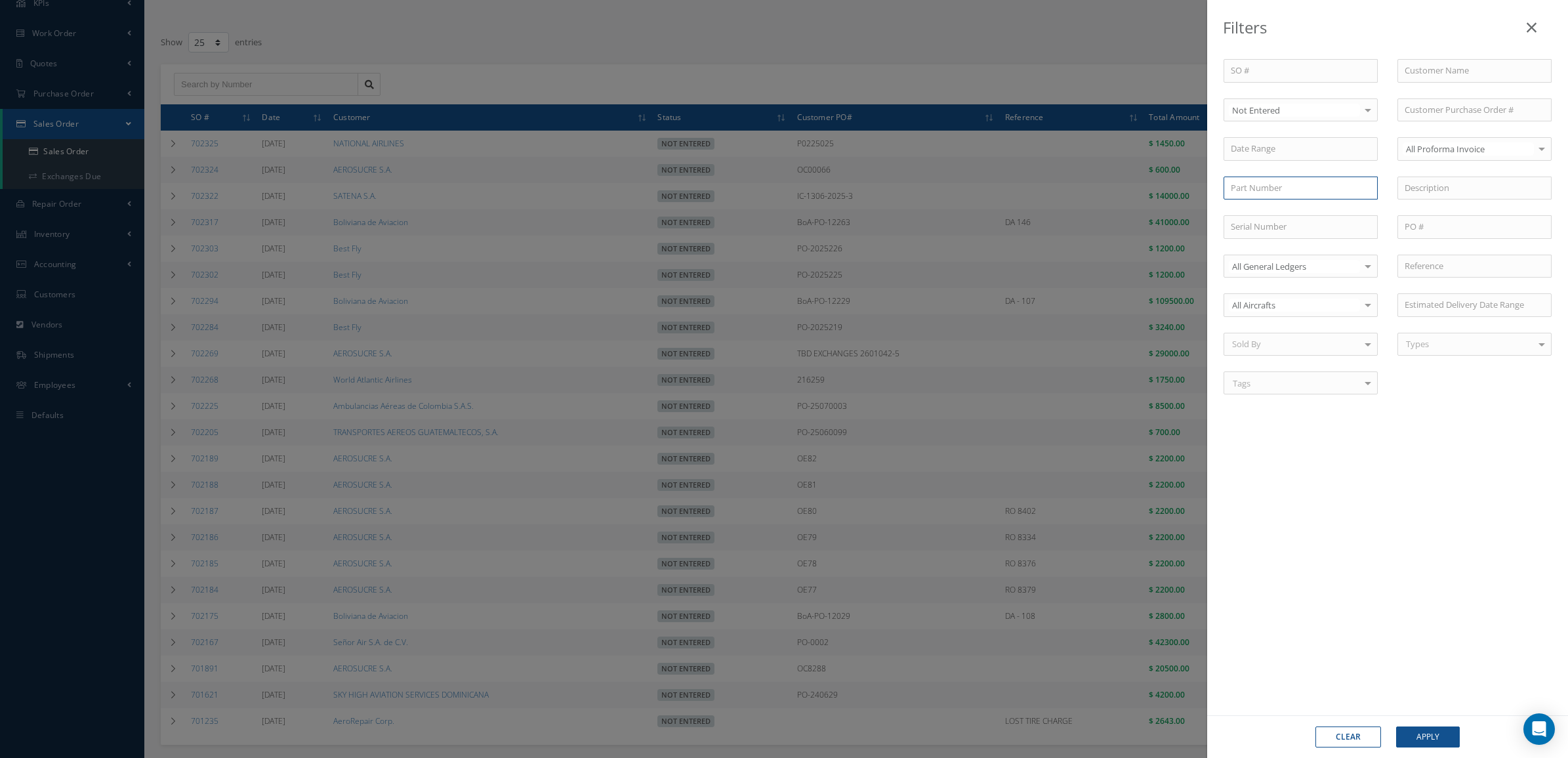
click at [1300, 193] on input "text" at bounding box center [1301, 188] width 154 height 23
paste input "BACB30NN4K12"
click at [1250, 185] on input "BACB30NN4K12" at bounding box center [1301, 188] width 154 height 23
type input "BACB30NN4K12"
click at [1370, 732] on button "Apply" at bounding box center [1428, 737] width 64 height 21
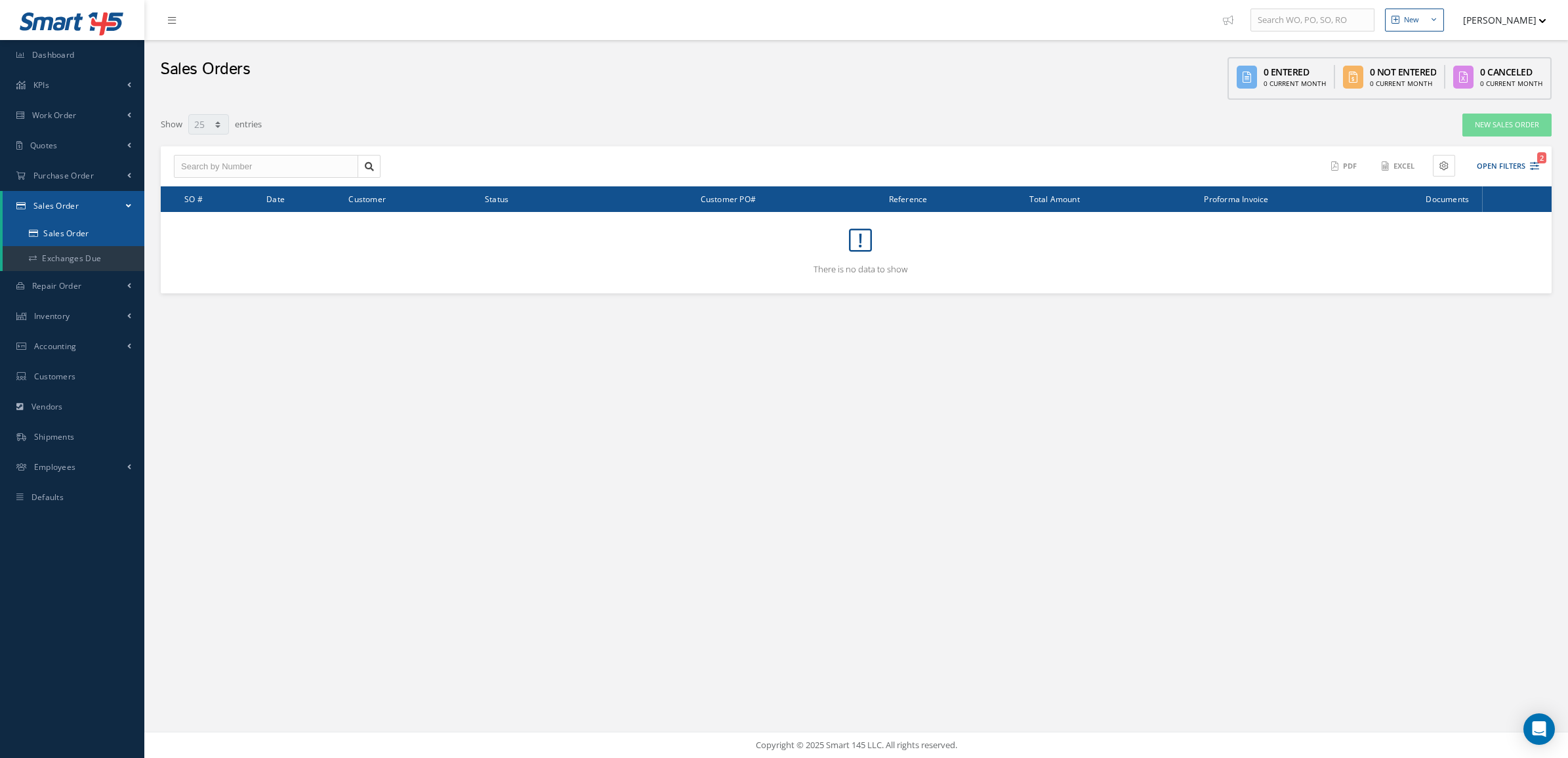
click at [84, 227] on link "Sales Order" at bounding box center [74, 233] width 142 height 25
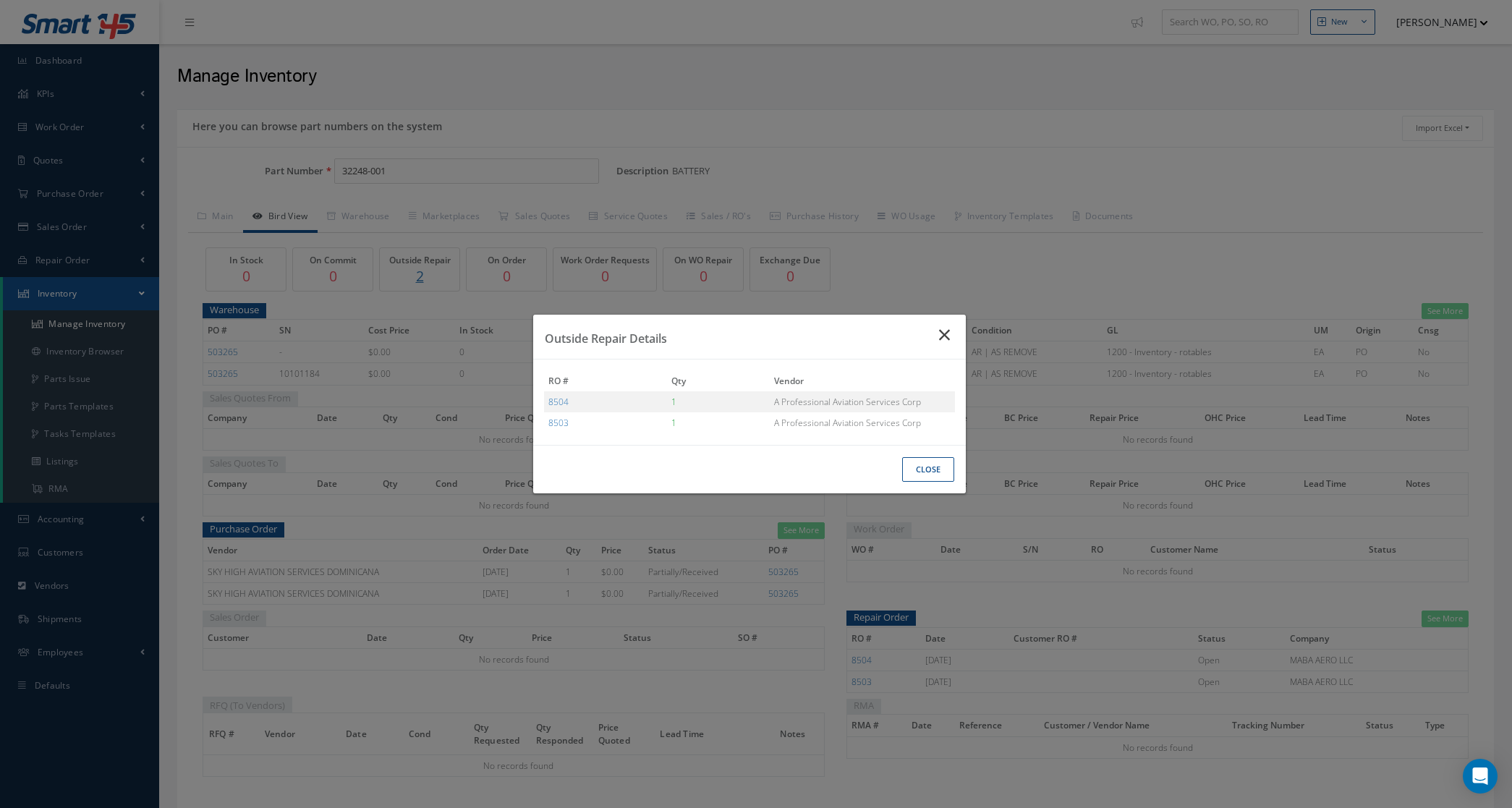
click at [939, 339] on icon "Close" at bounding box center [946, 335] width 15 height 17
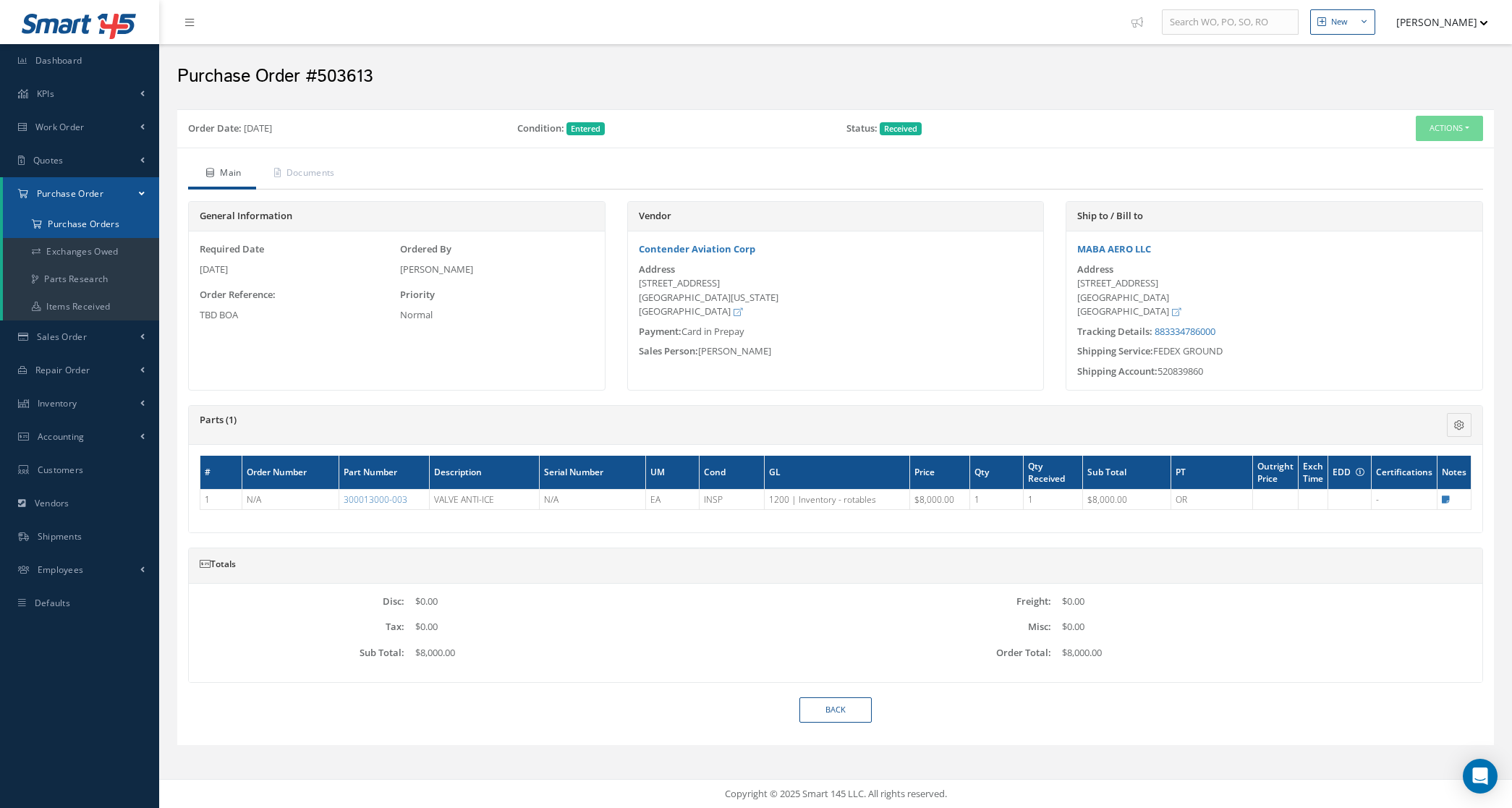
click at [80, 230] on a=1&status_id=2&status_id=3&status_id=5&collapsedFilters"] "Purchase Orders" at bounding box center [81, 224] width 156 height 27
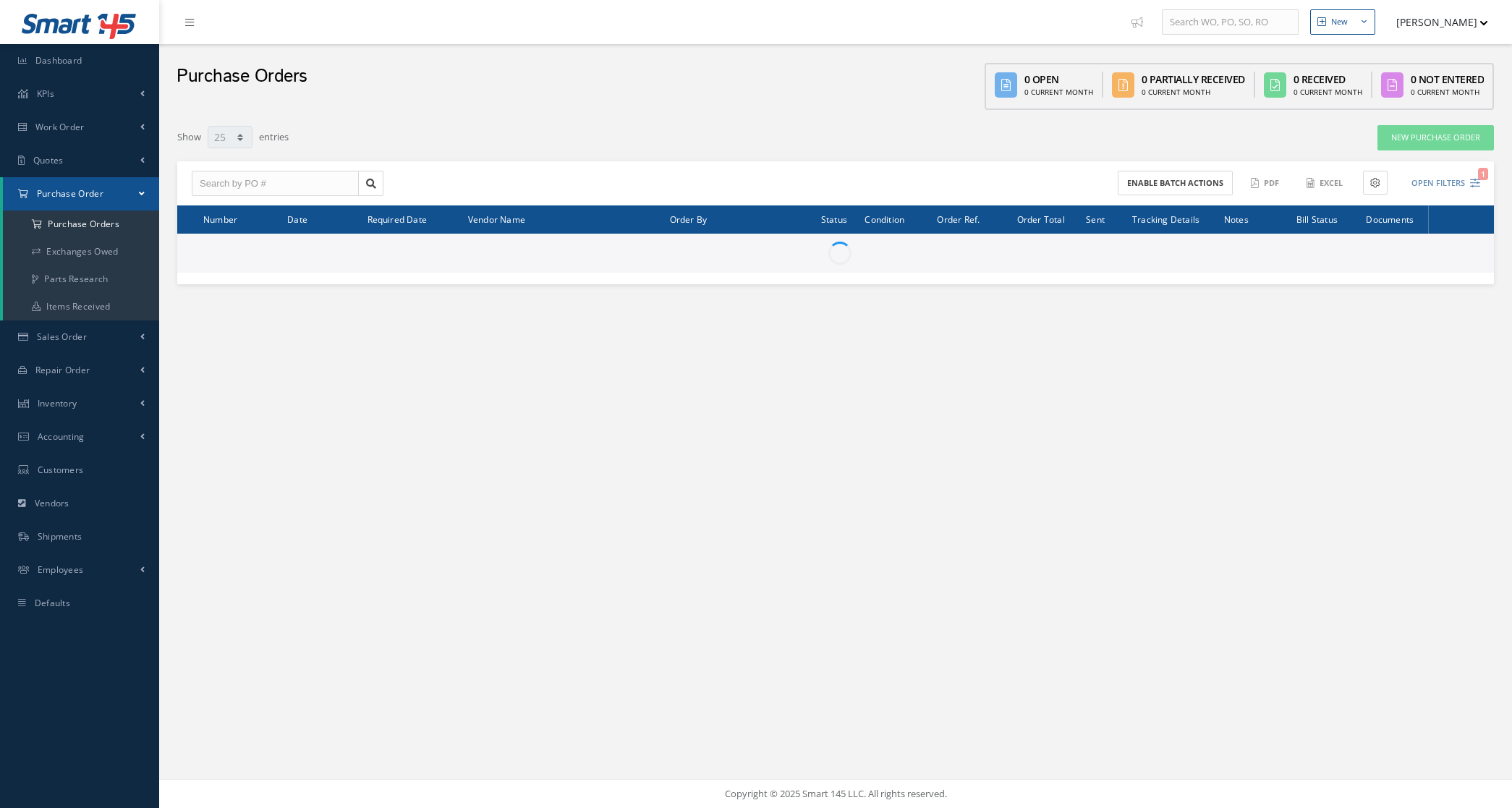
select select "25"
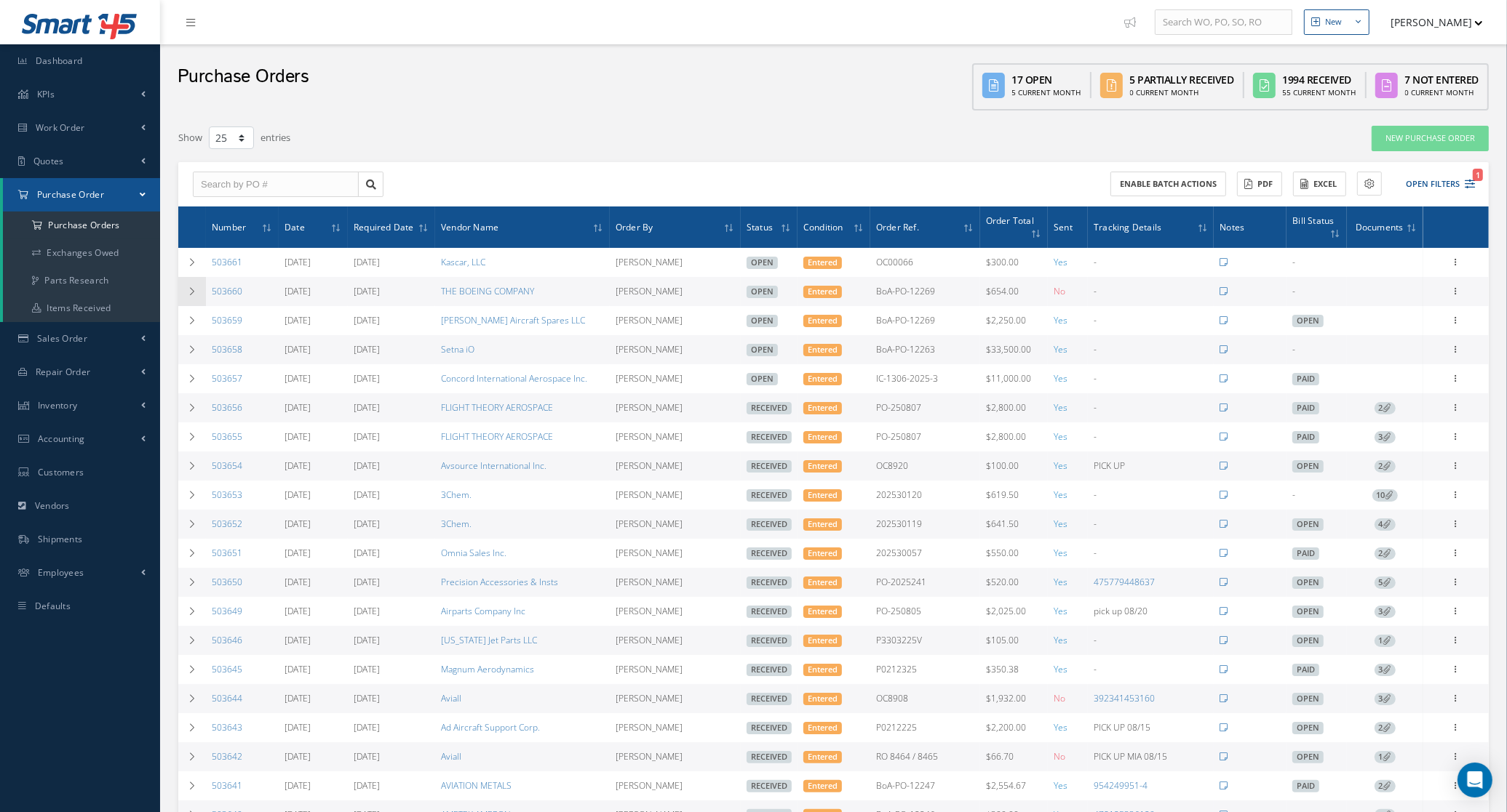
click at [197, 297] on td at bounding box center [192, 291] width 27 height 29
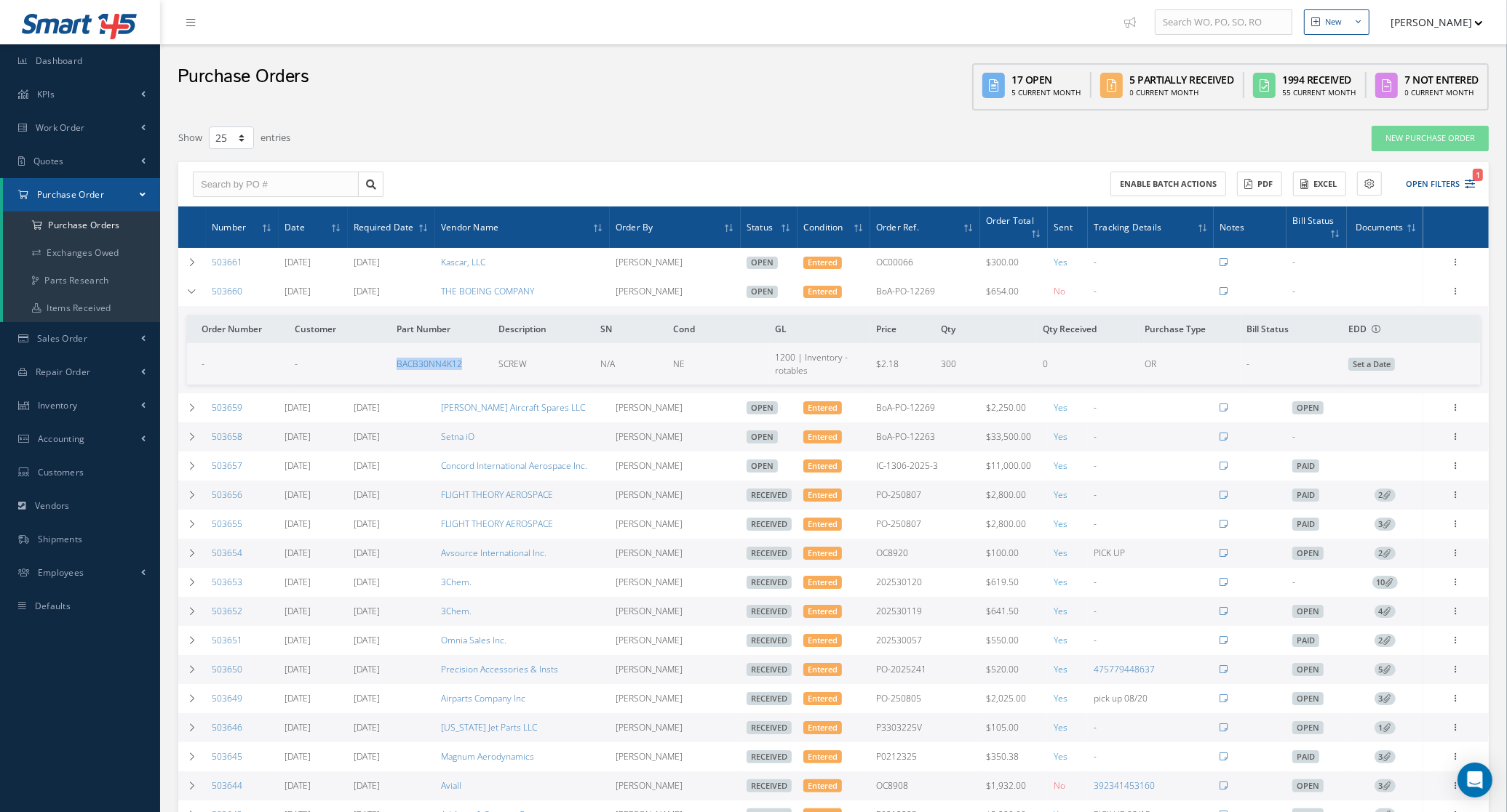
drag, startPoint x: 353, startPoint y: 366, endPoint x: 469, endPoint y: 366, distance: 116.0
click at [469, 366] on tr "- - BACB30NN4K12 SCREW N/A NE 1200 | Inventory - rotables $2.18 300 0 OR - Set …" at bounding box center [833, 363] width 1293 height 41
copy tr "BACB30NN4K12"
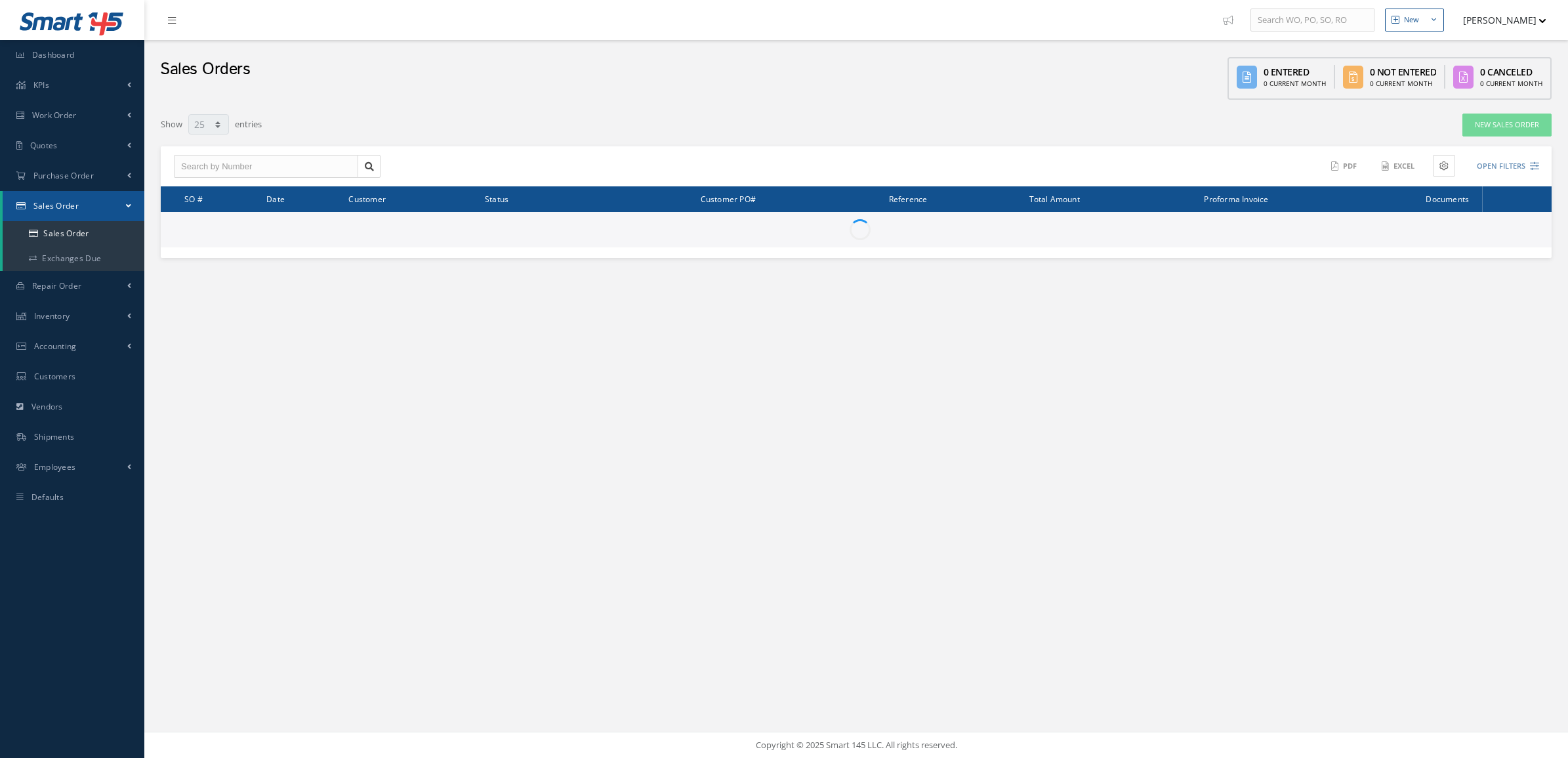
select select "25"
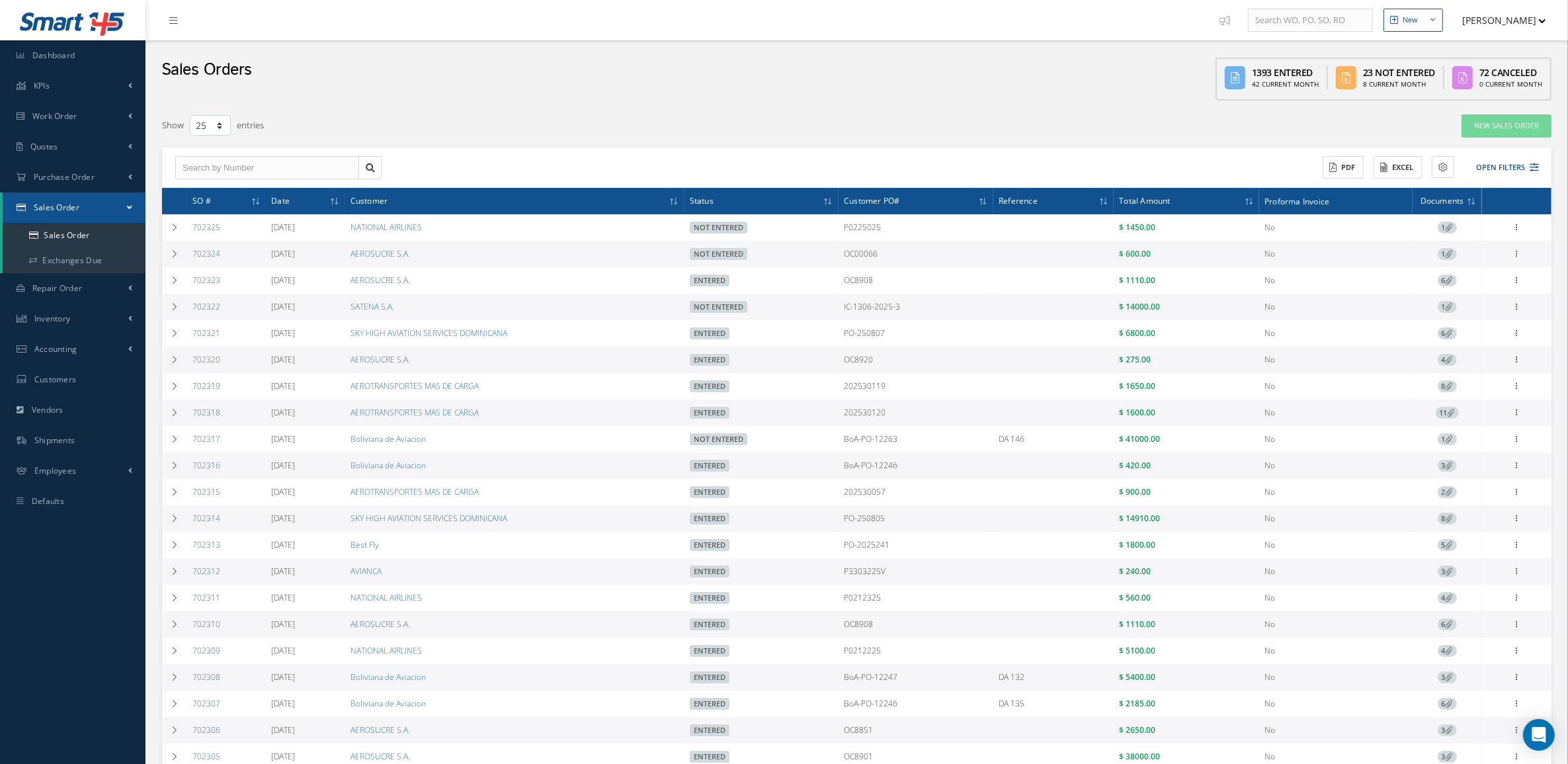
click at [1486, 156] on div "ACTIONS Receive Payments Select Customer MABA AERO LLC 21 AIR ABR AVIATION LEAS…" at bounding box center [1200, 168] width 686 height 23
click at [1487, 163] on button "Open Filters" at bounding box center [1501, 168] width 75 height 22
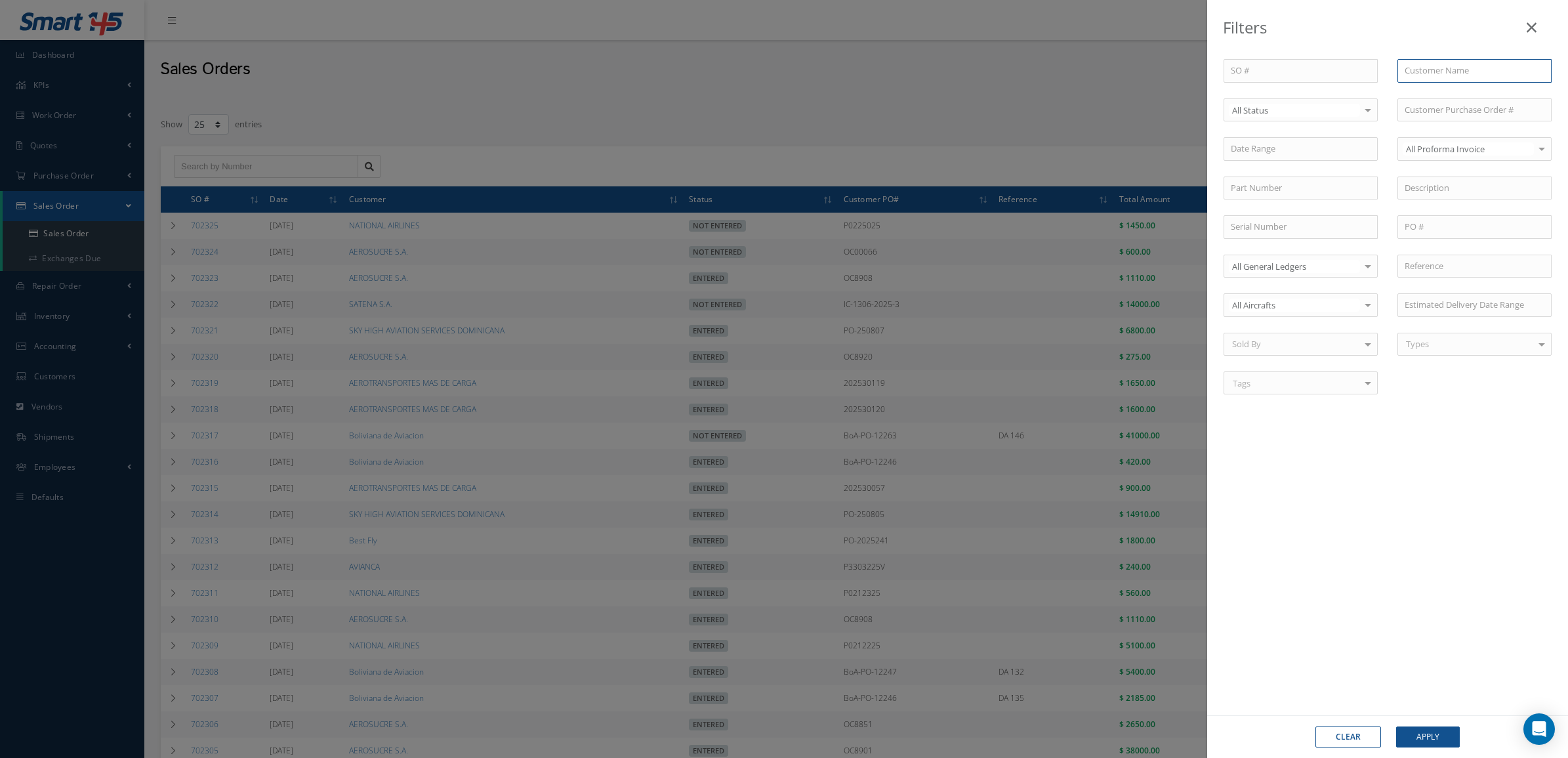
click at [1431, 70] on input "text" at bounding box center [1475, 70] width 154 height 23
click at [1487, 93] on span "Boliviana de Aviacion" at bounding box center [1446, 93] width 82 height 12
type input "Boliviana de Aviacion"
click at [1441, 733] on button "Apply" at bounding box center [1428, 737] width 64 height 21
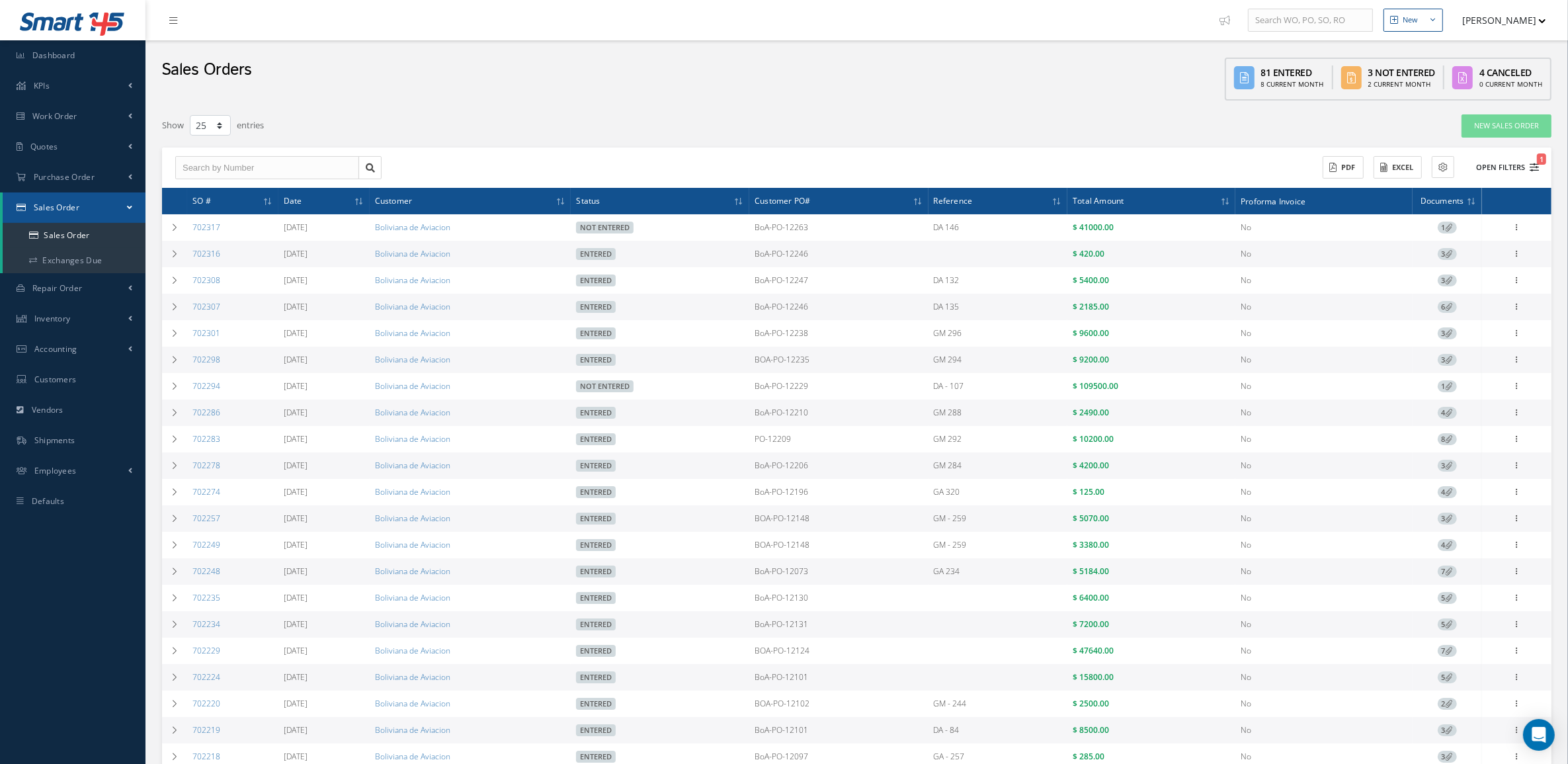
click at [1525, 168] on button "Open Filters 1" at bounding box center [1501, 168] width 75 height 22
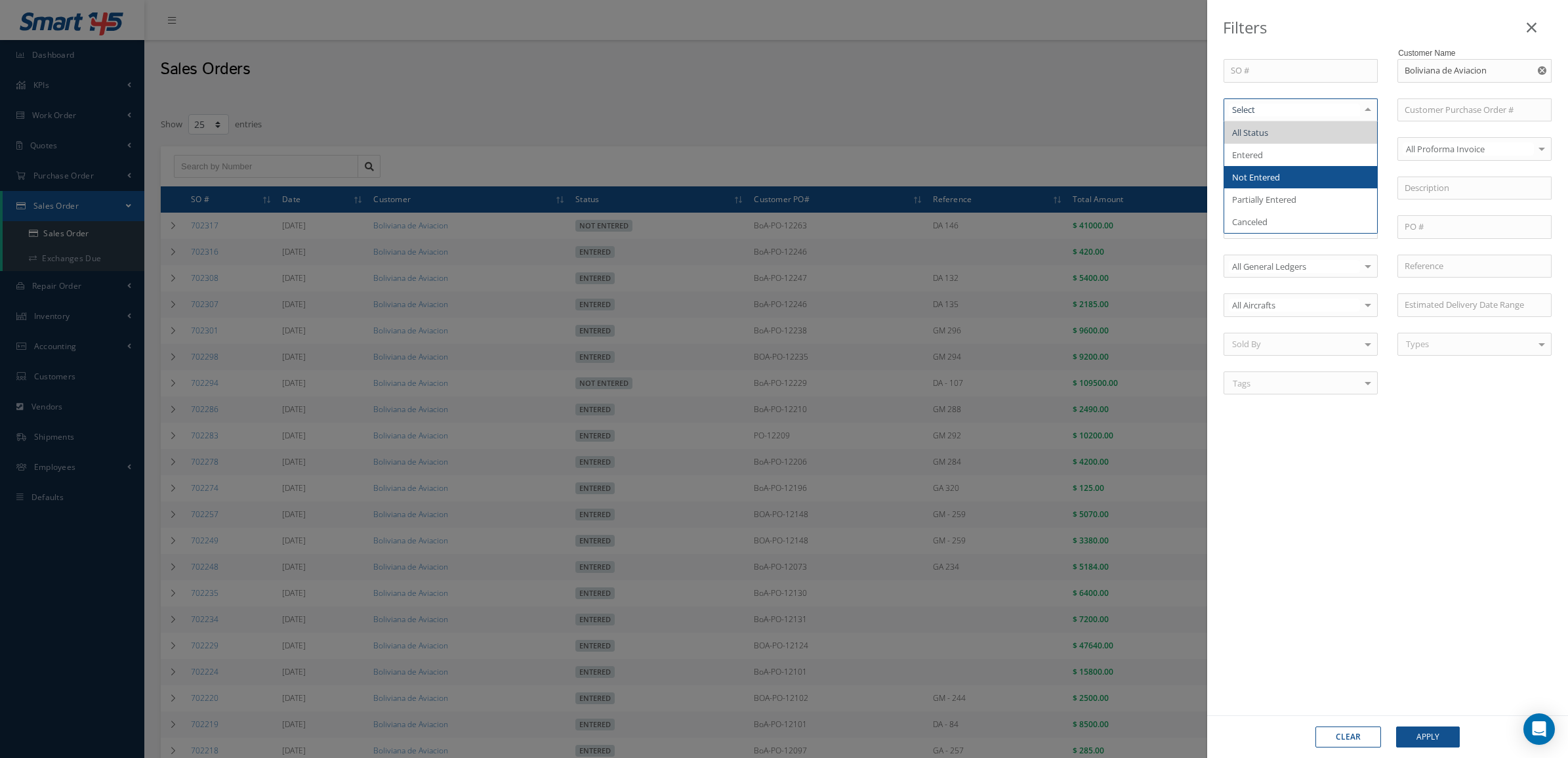
click at [1306, 167] on span "Not Entered" at bounding box center [1301, 177] width 153 height 23
click at [1434, 735] on button "Apply" at bounding box center [1428, 737] width 64 height 21
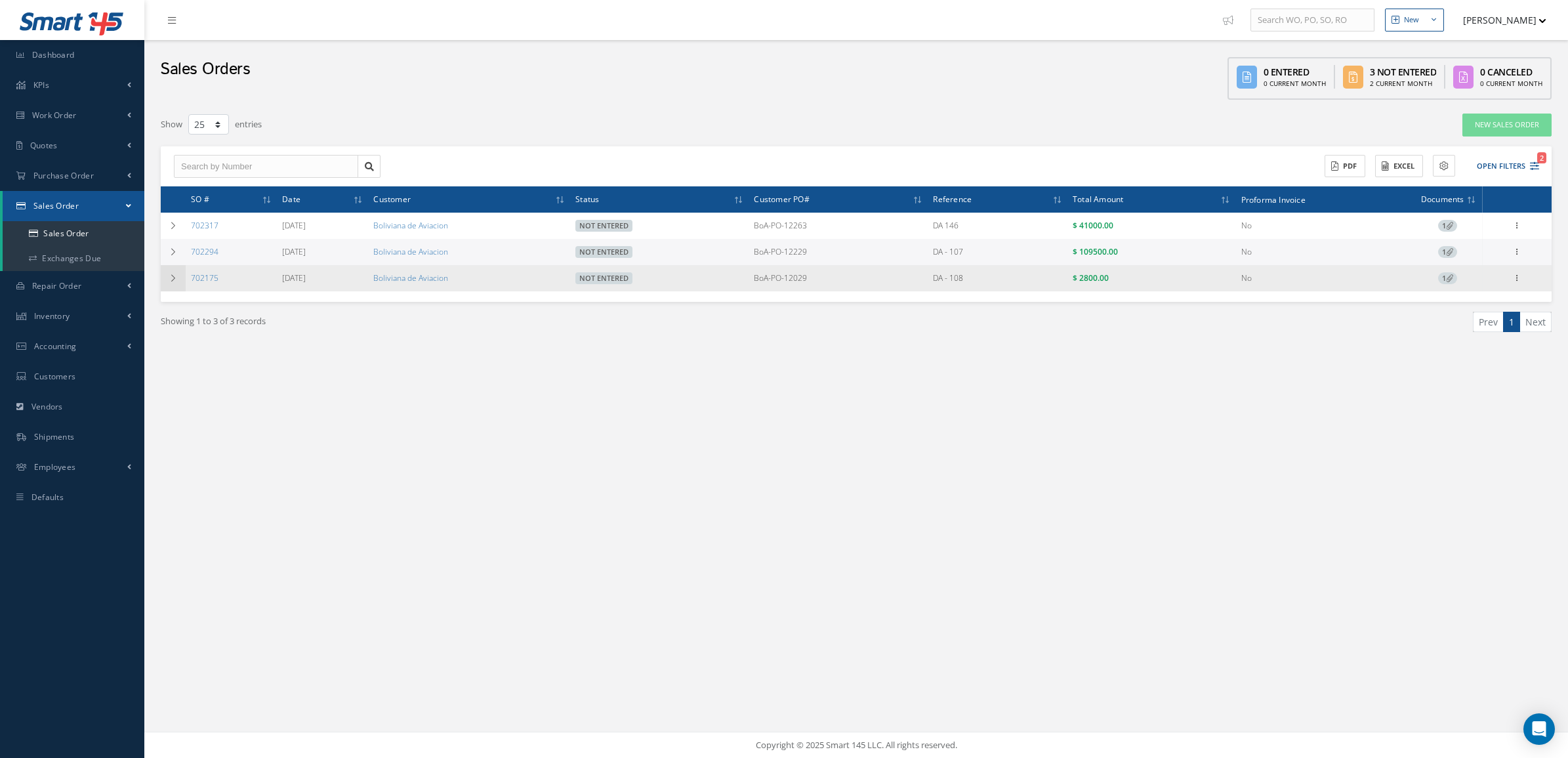
click at [169, 274] on icon at bounding box center [173, 277] width 9 height 8
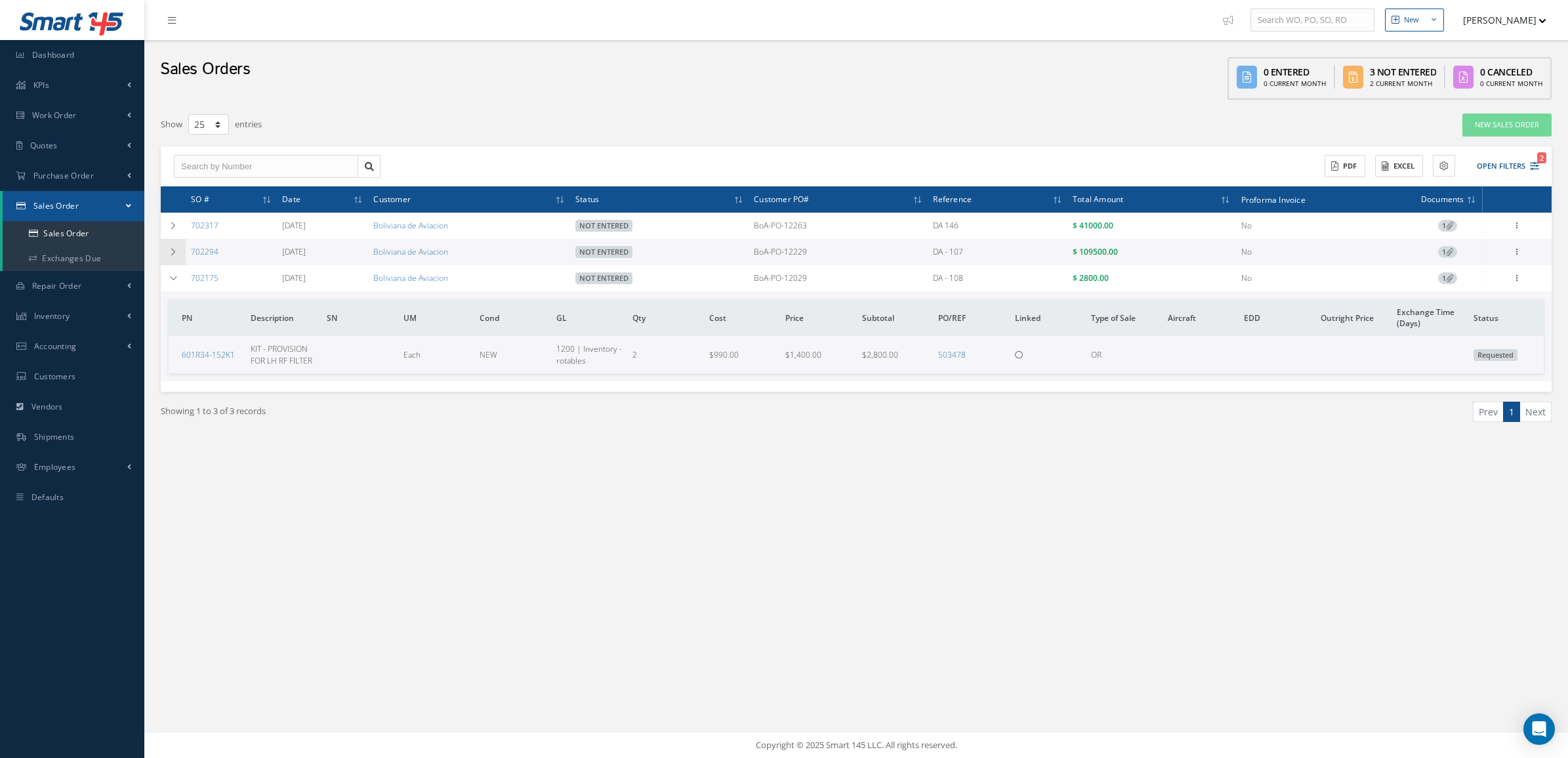
click at [181, 257] on td at bounding box center [173, 251] width 25 height 26
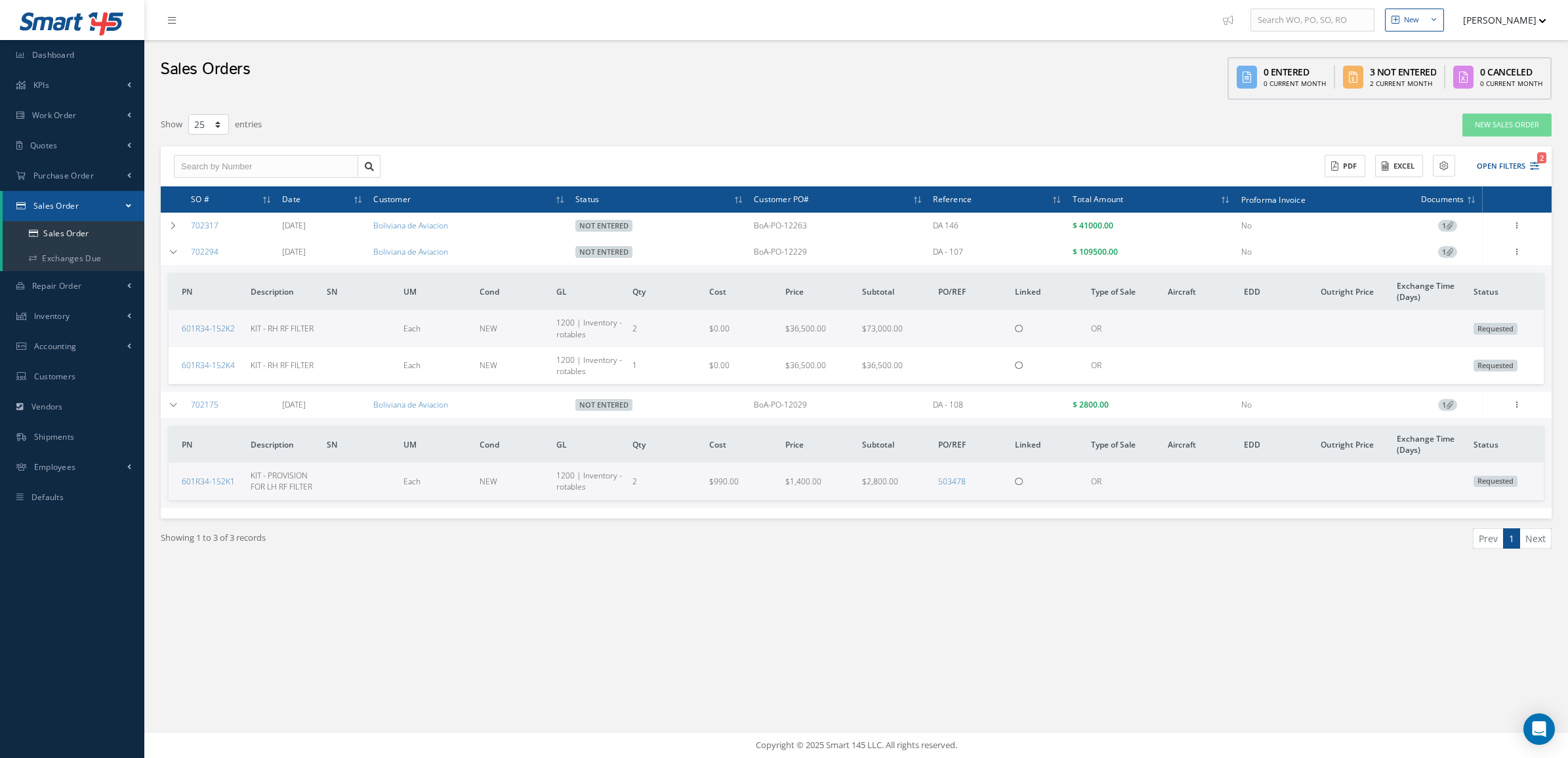
click at [171, 211] on th at bounding box center [173, 199] width 25 height 26
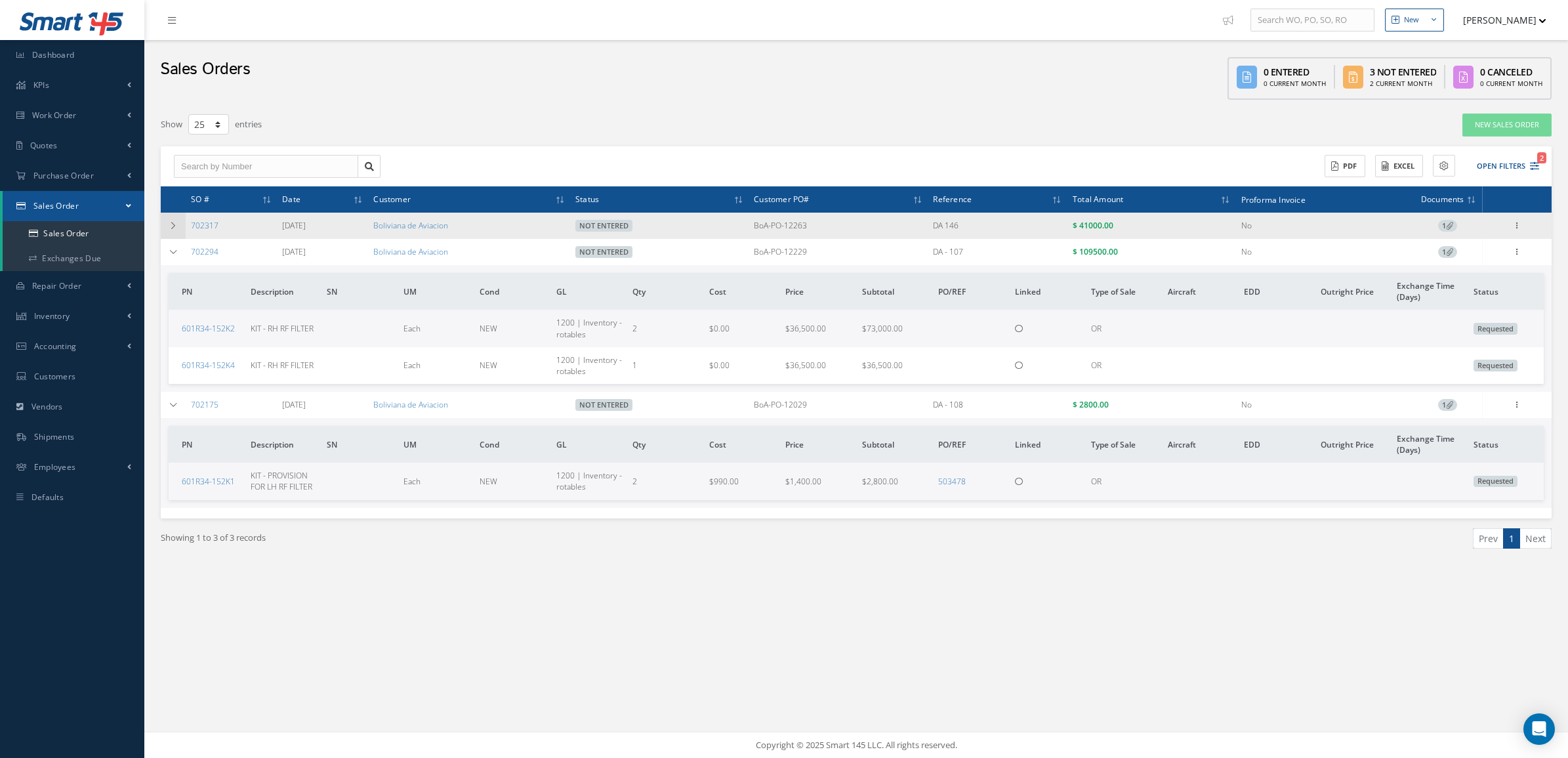
click at [172, 222] on icon at bounding box center [173, 225] width 9 height 8
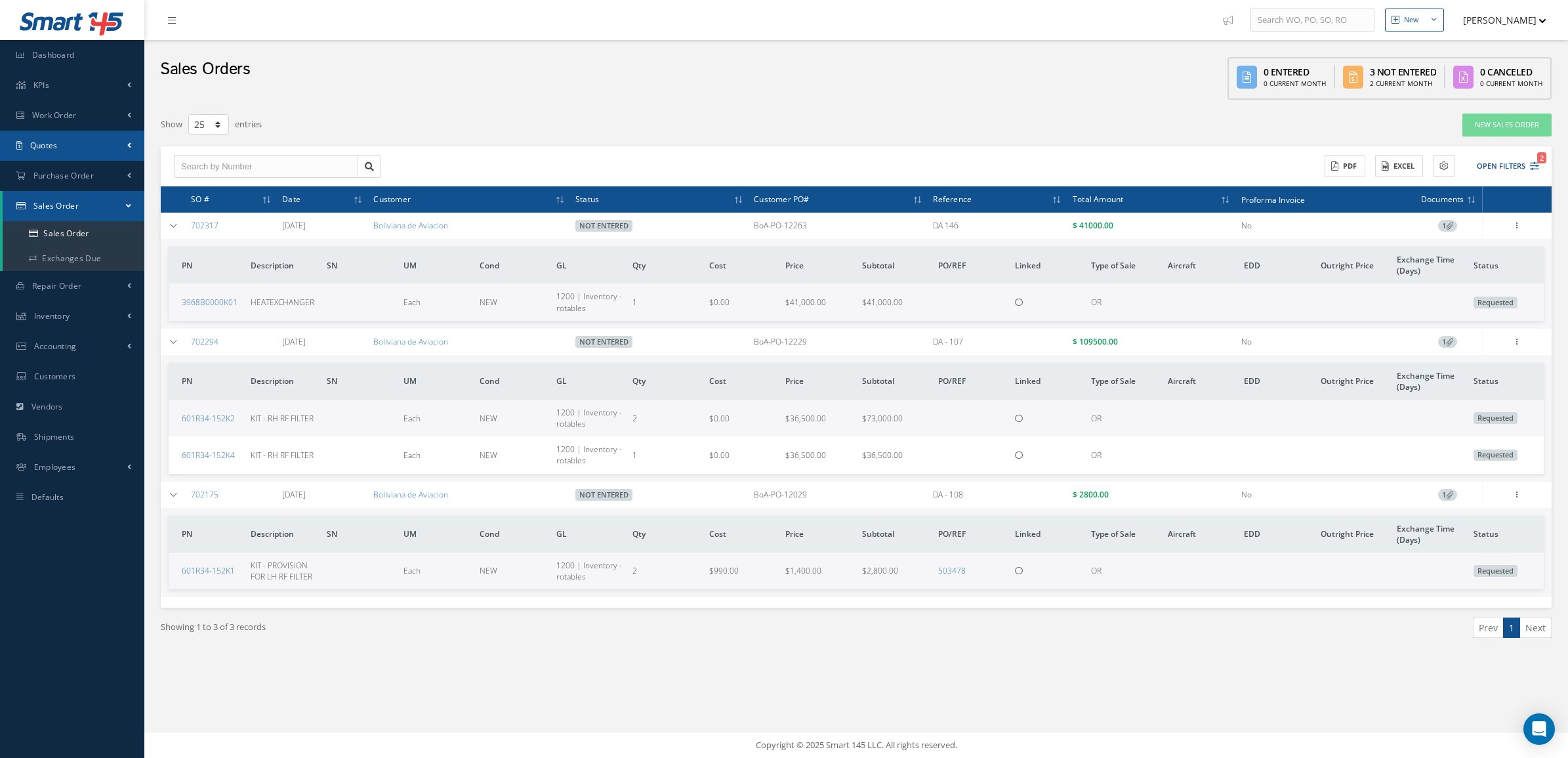
click at [35, 144] on span "Quotes" at bounding box center [44, 145] width 28 height 11
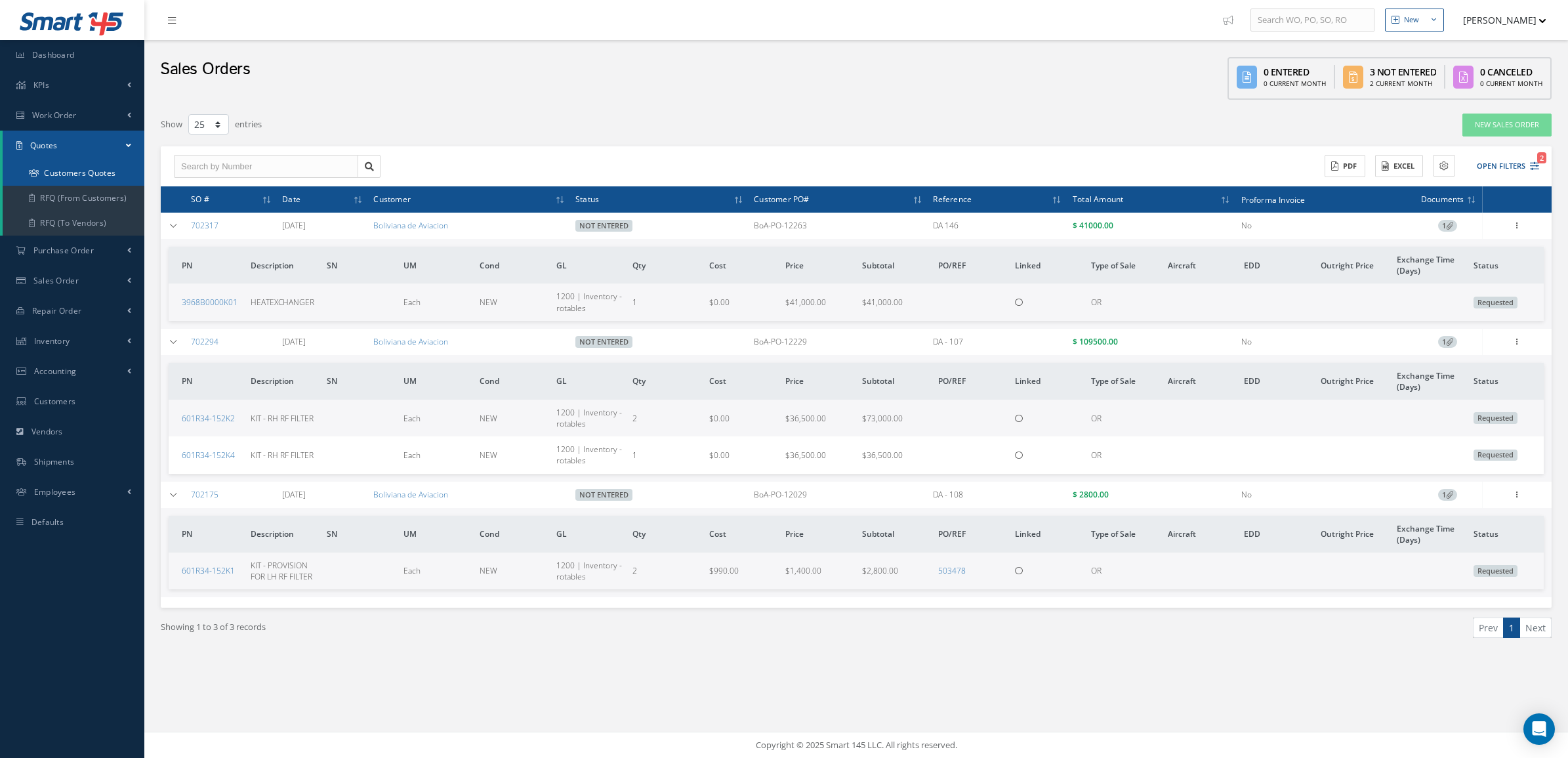
click at [50, 166] on link "Customers Quotes" at bounding box center [74, 173] width 142 height 25
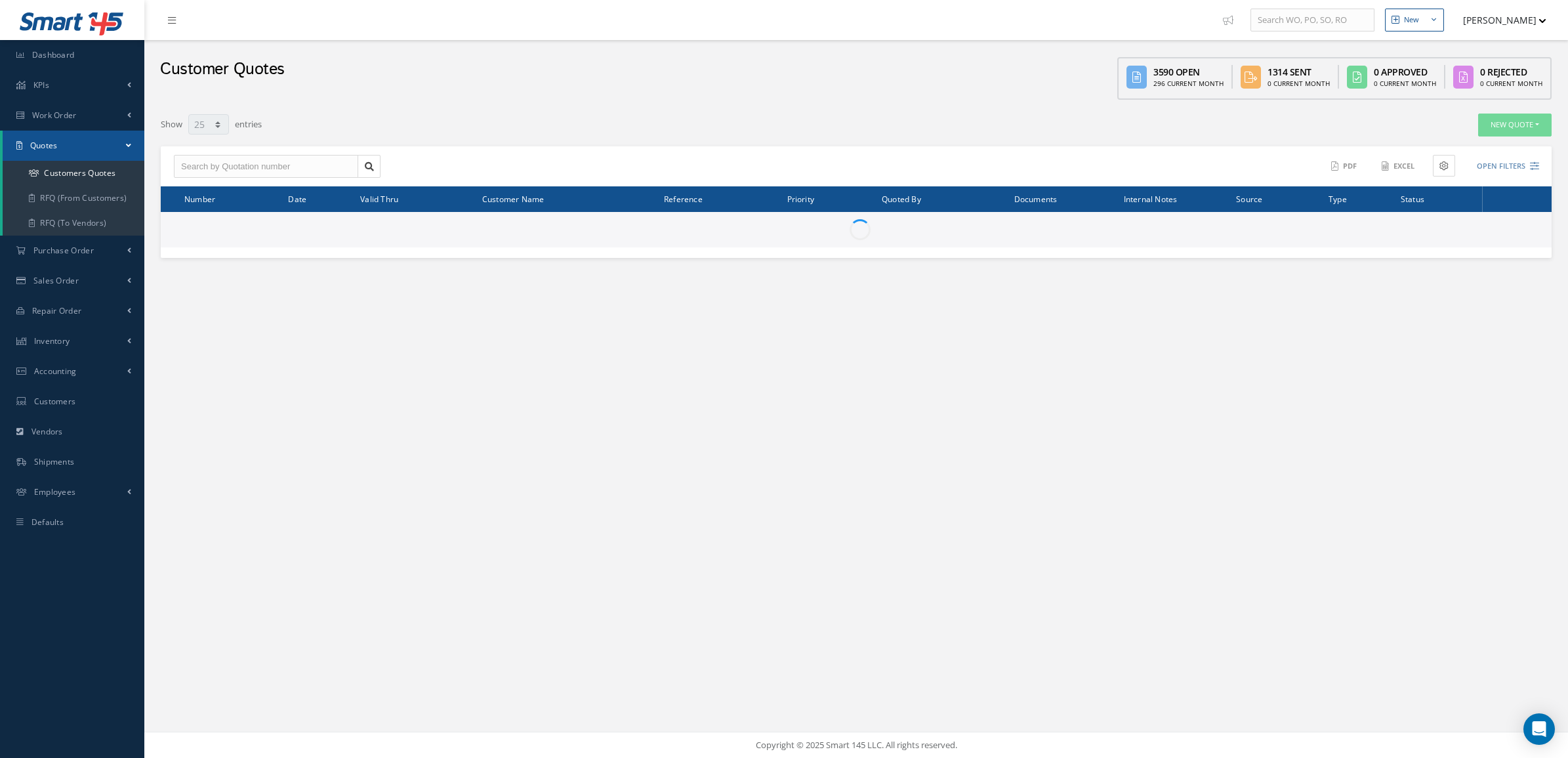
select select "25"
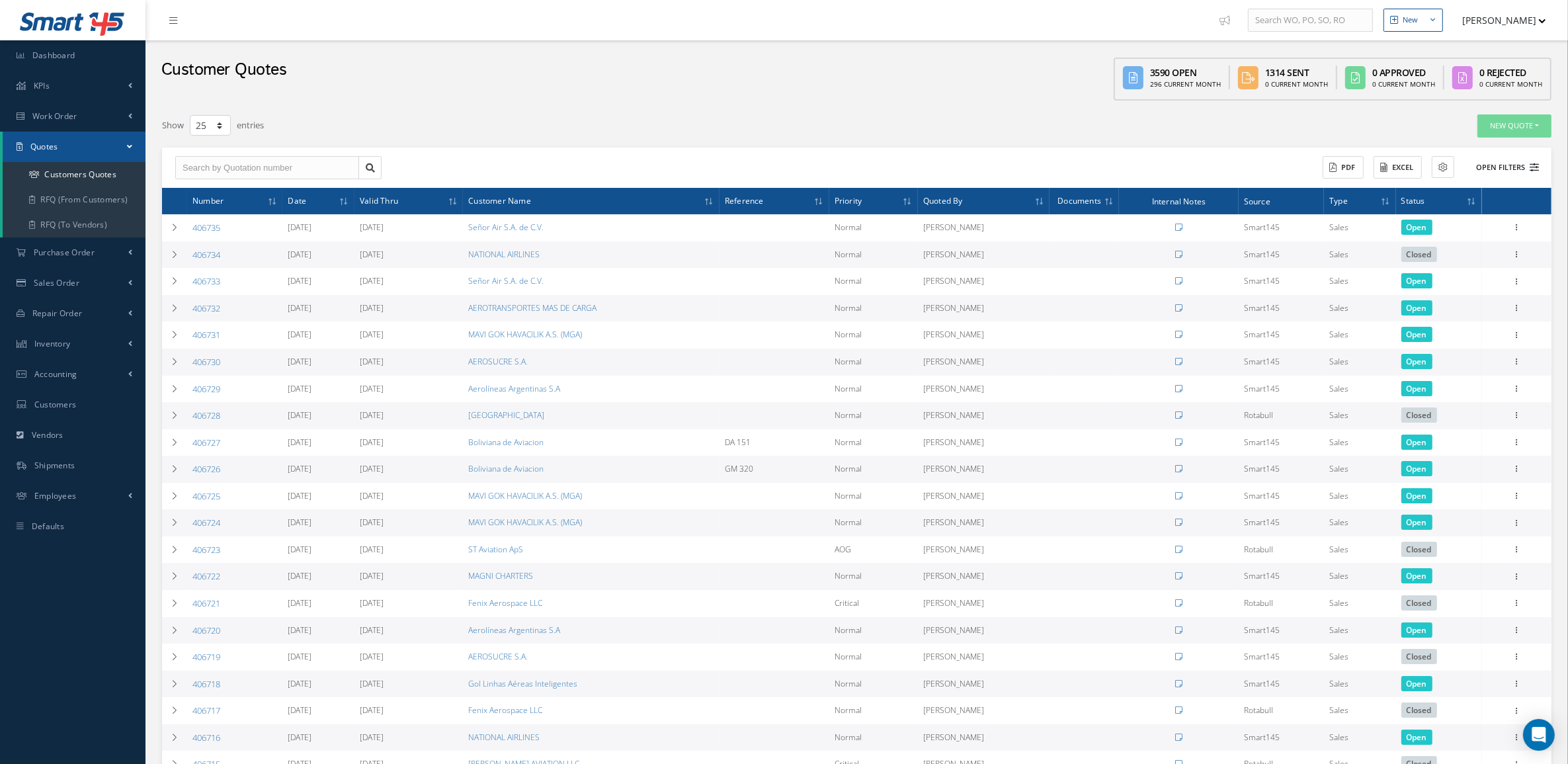
click at [1525, 165] on button "Open Filters" at bounding box center [1501, 168] width 75 height 22
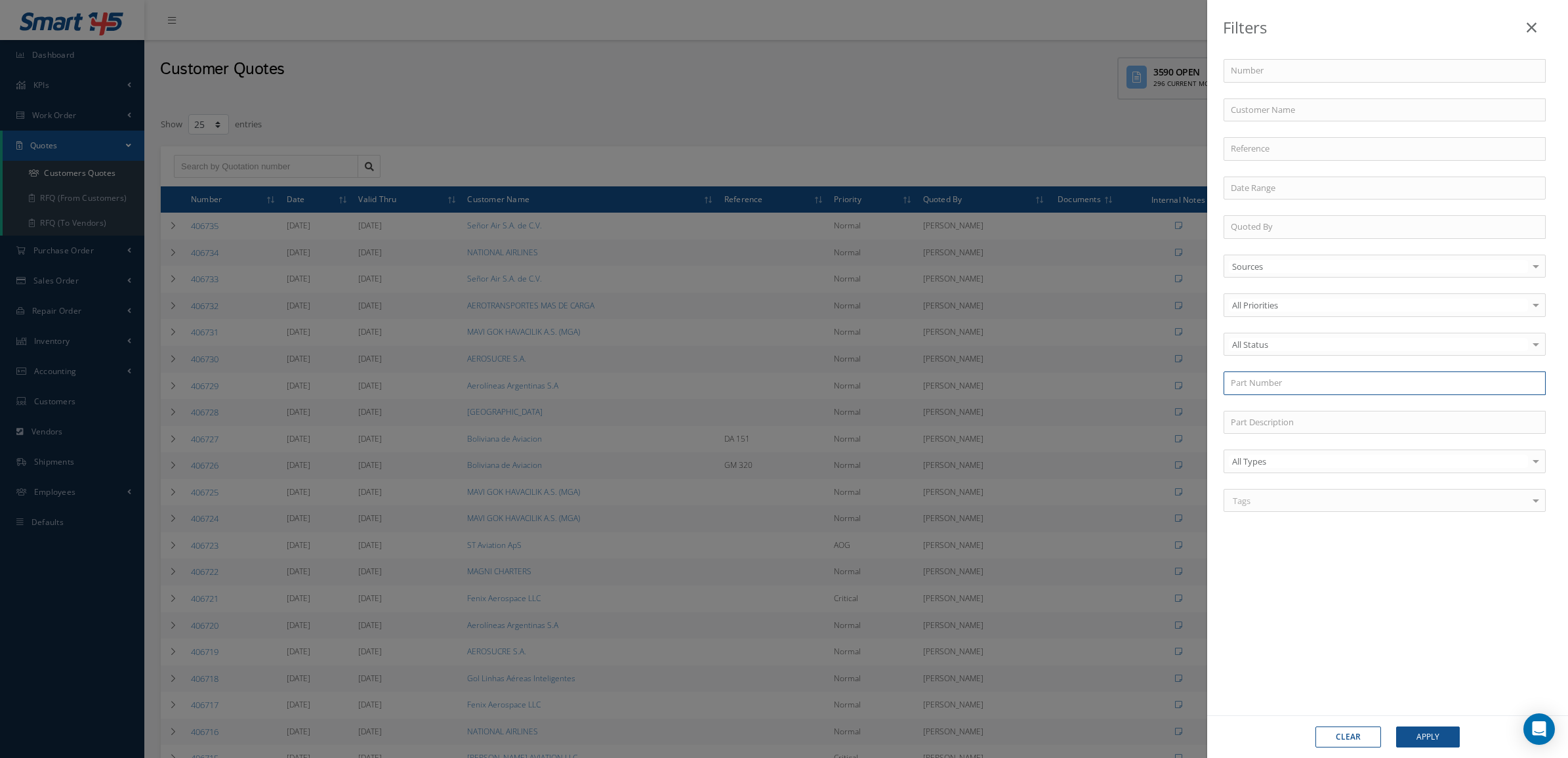
click at [1275, 384] on input "text" at bounding box center [1385, 383] width 322 height 23
paste input "BACB30NN4K12"
type input "BACB30NN4K12"
click at [1305, 408] on div "BACB30NN4K12" at bounding box center [1385, 406] width 308 height 13
click at [1419, 743] on button "Apply" at bounding box center [1428, 737] width 64 height 21
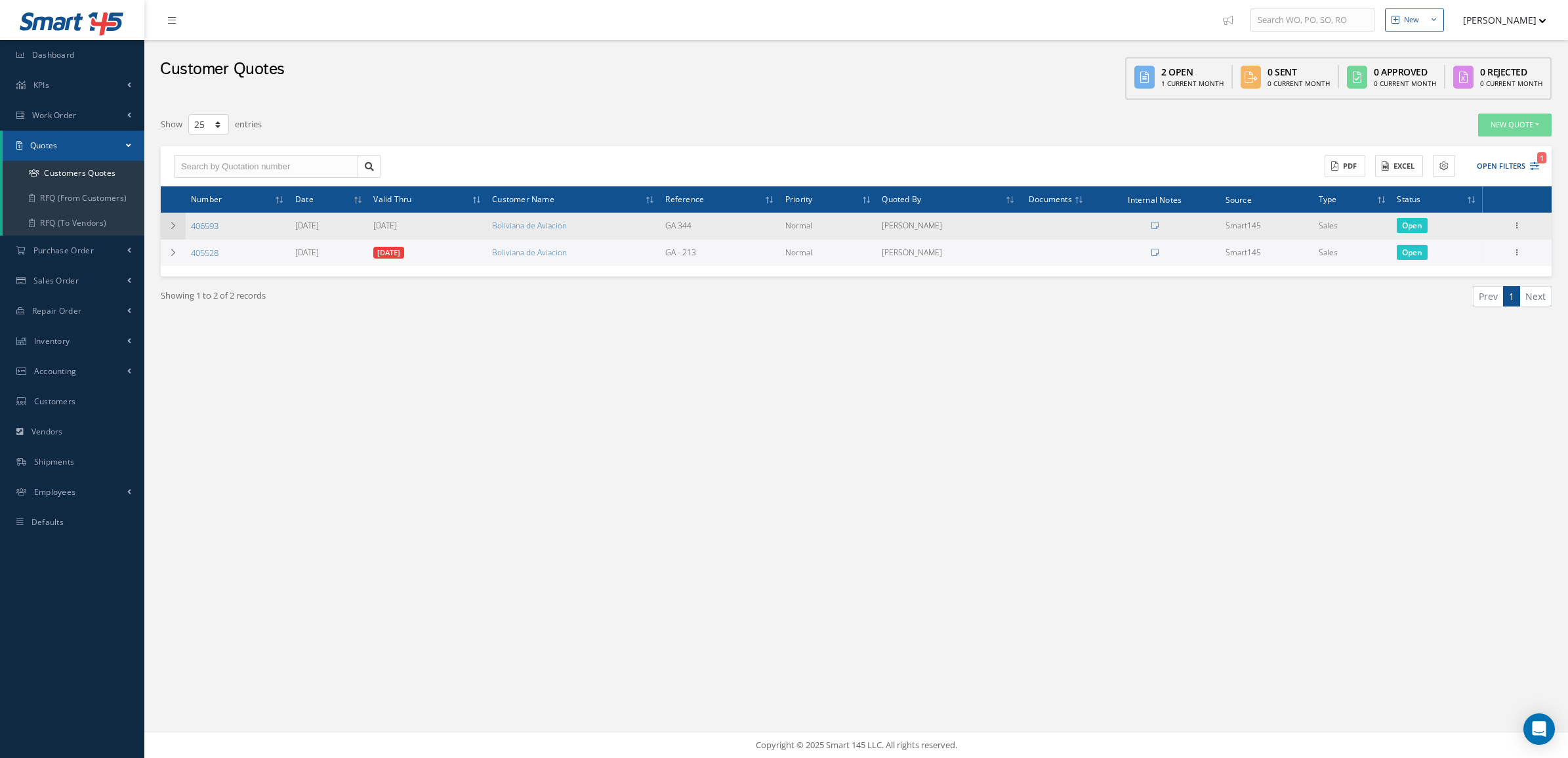
click at [177, 228] on icon at bounding box center [173, 225] width 9 height 8
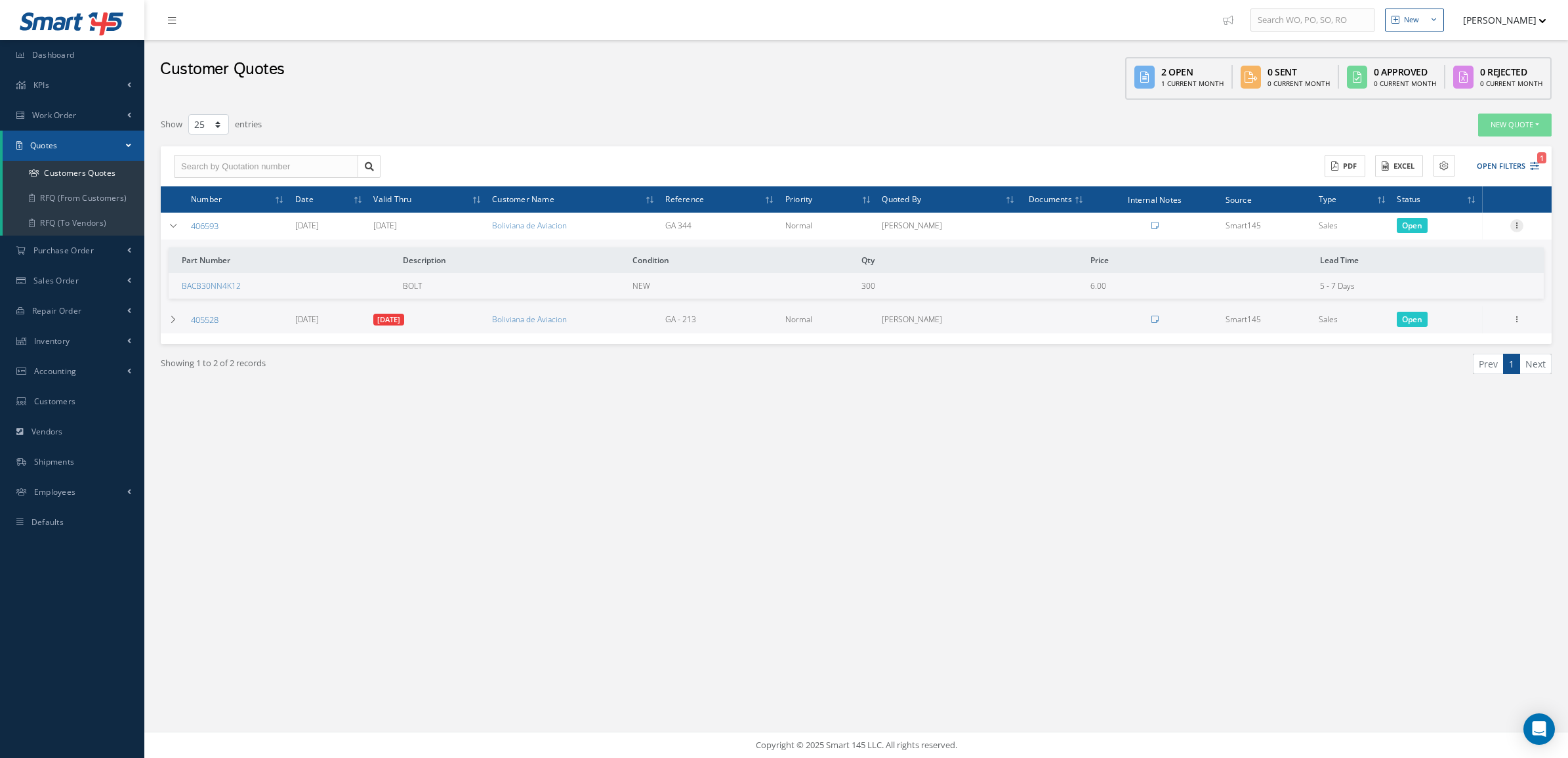
click at [1519, 224] on icon at bounding box center [1517, 224] width 13 height 11
click at [1465, 299] on link "Convert to Sales Order" at bounding box center [1456, 306] width 103 height 27
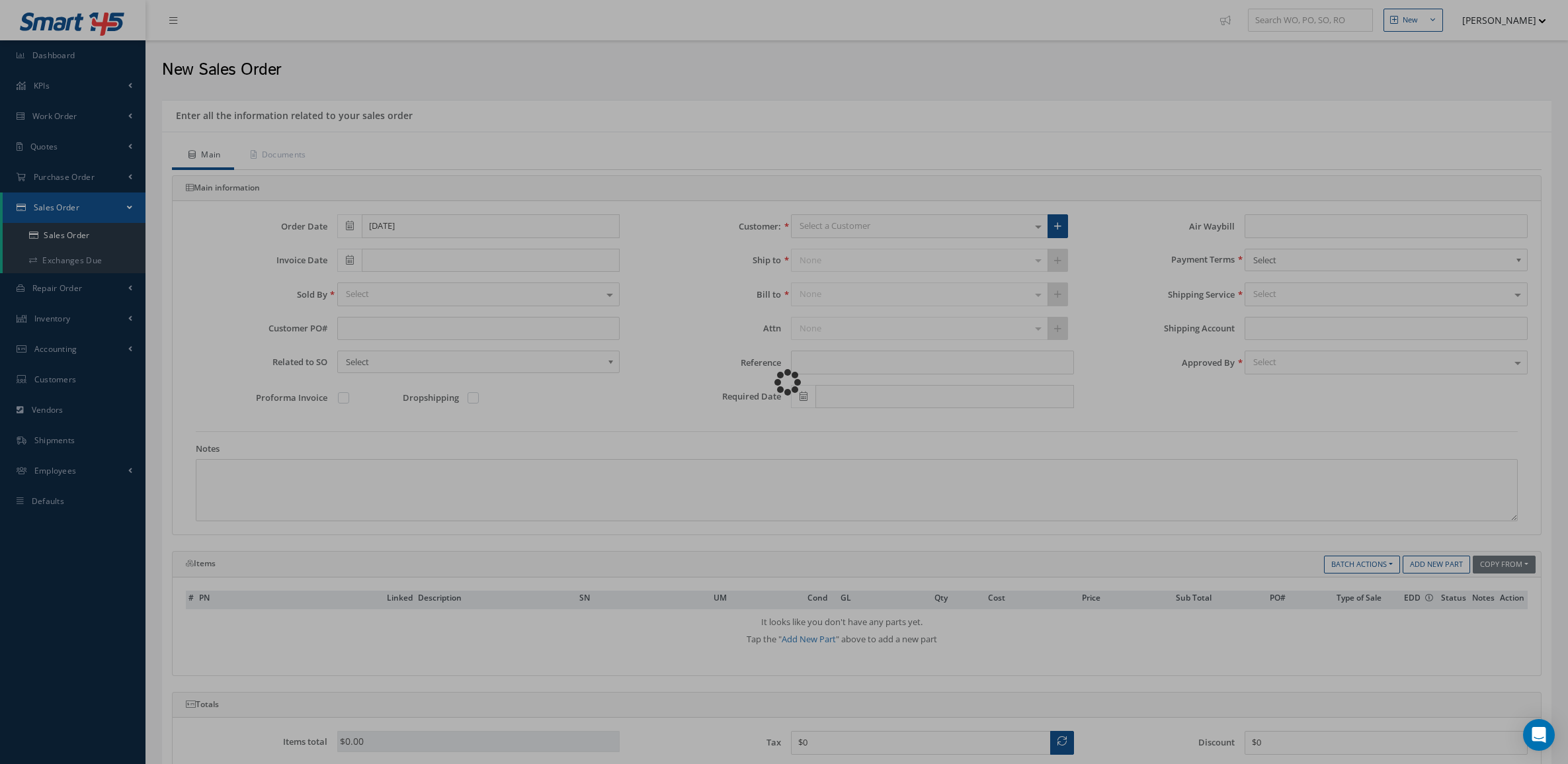
type input "GA 344"
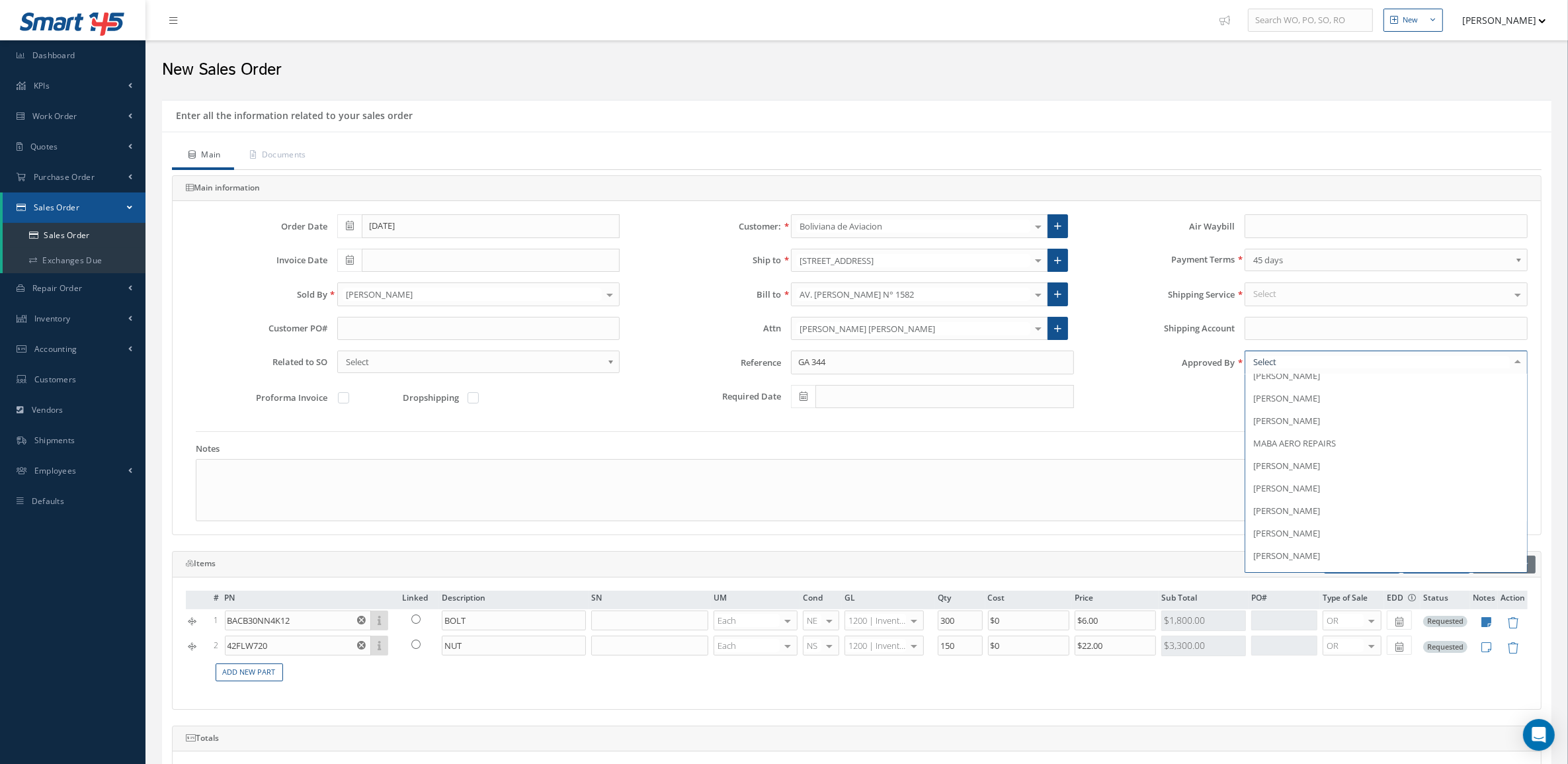
scroll to position [206, 0]
drag, startPoint x: 1299, startPoint y: 474, endPoint x: 1379, endPoint y: 435, distance: 89.0
click at [1298, 473] on span "[PERSON_NAME]" at bounding box center [1286, 472] width 67 height 12
click at [412, 334] on input "text" at bounding box center [479, 328] width 283 height 24
paste input "BoA-PO-12269"
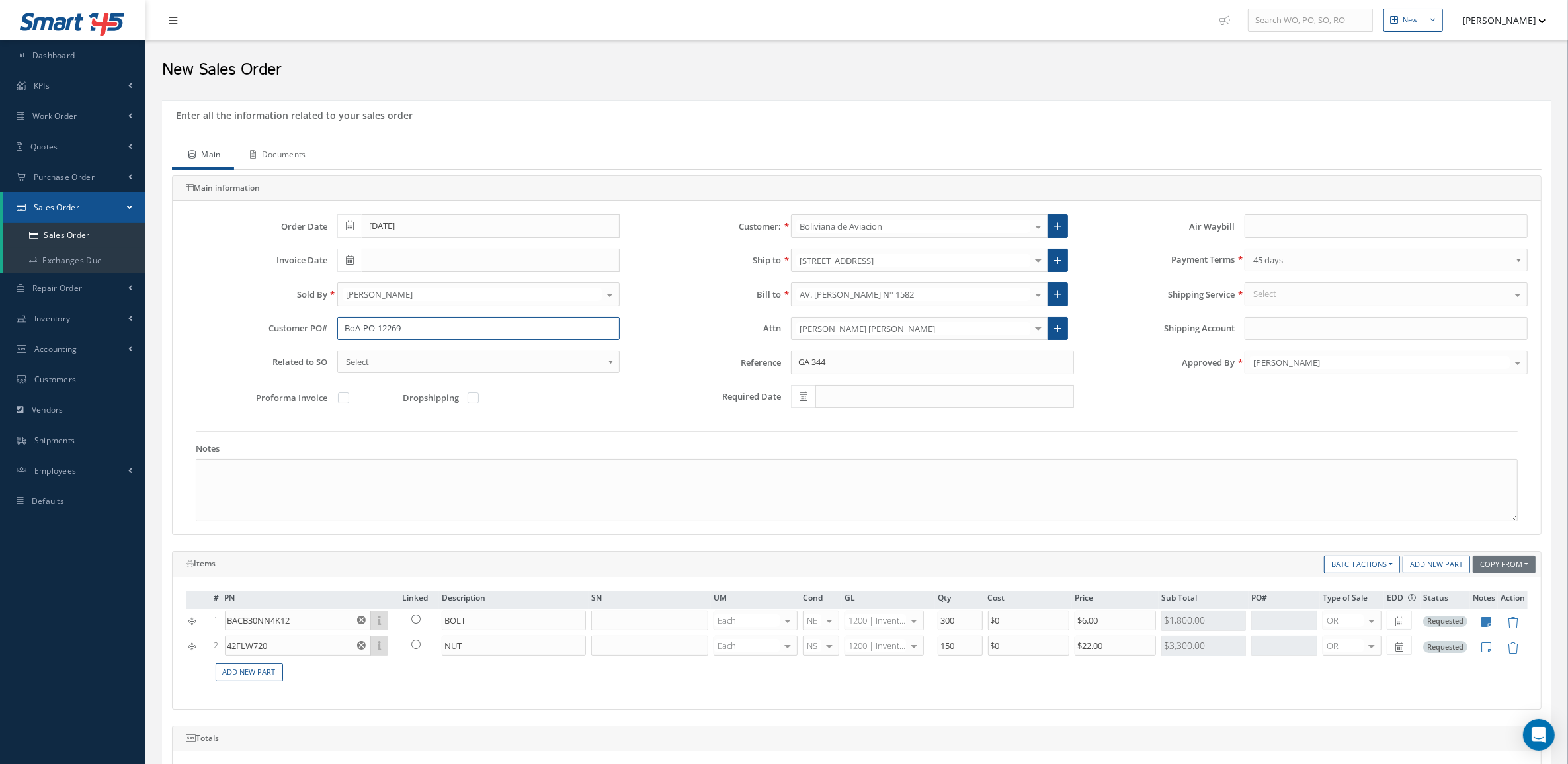
type input "BoA-PO-12269"
click at [273, 149] on link "Documents" at bounding box center [277, 156] width 86 height 28
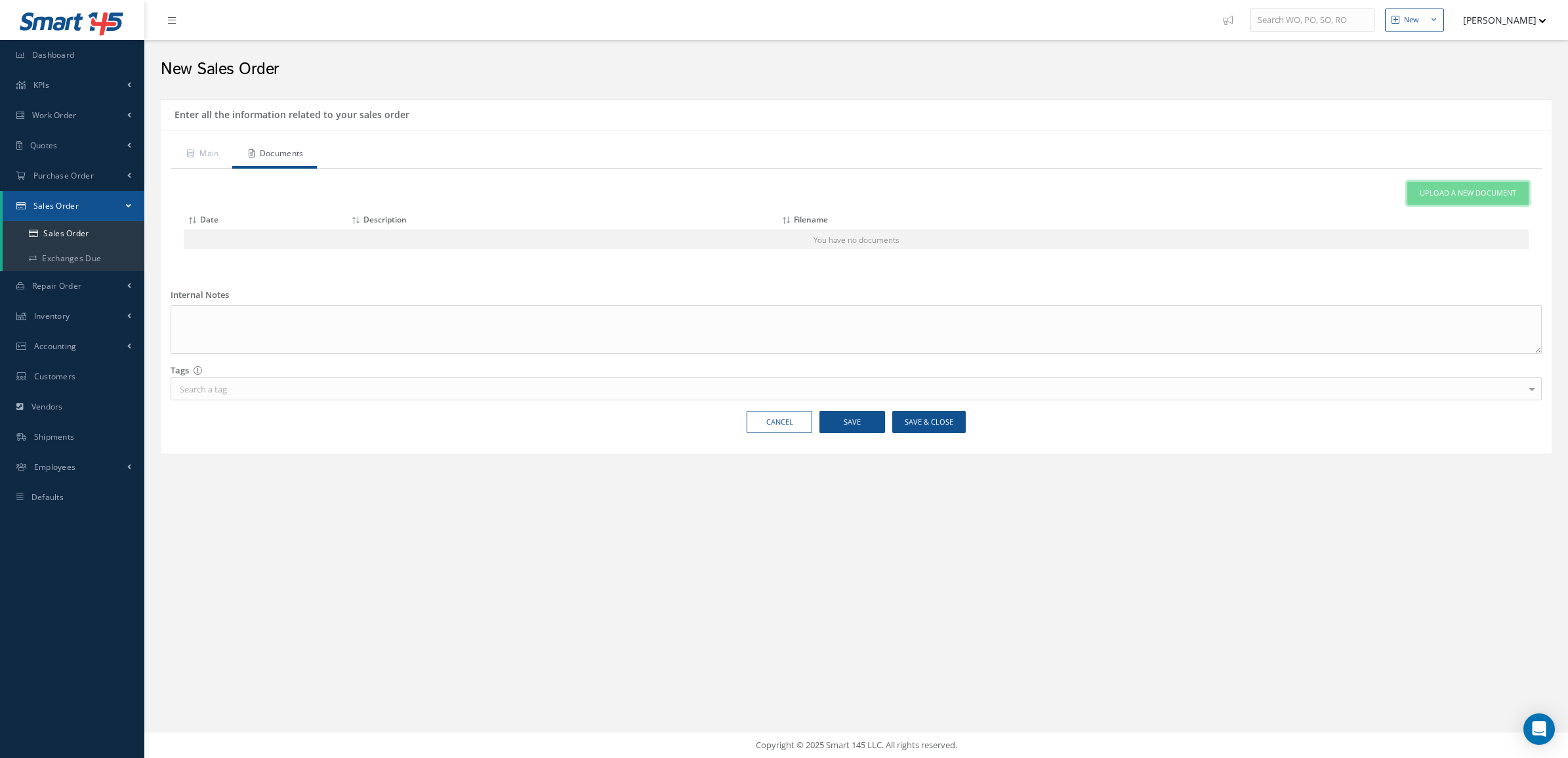
click at [1431, 199] on link "Upload a New Document" at bounding box center [1467, 193] width 121 height 23
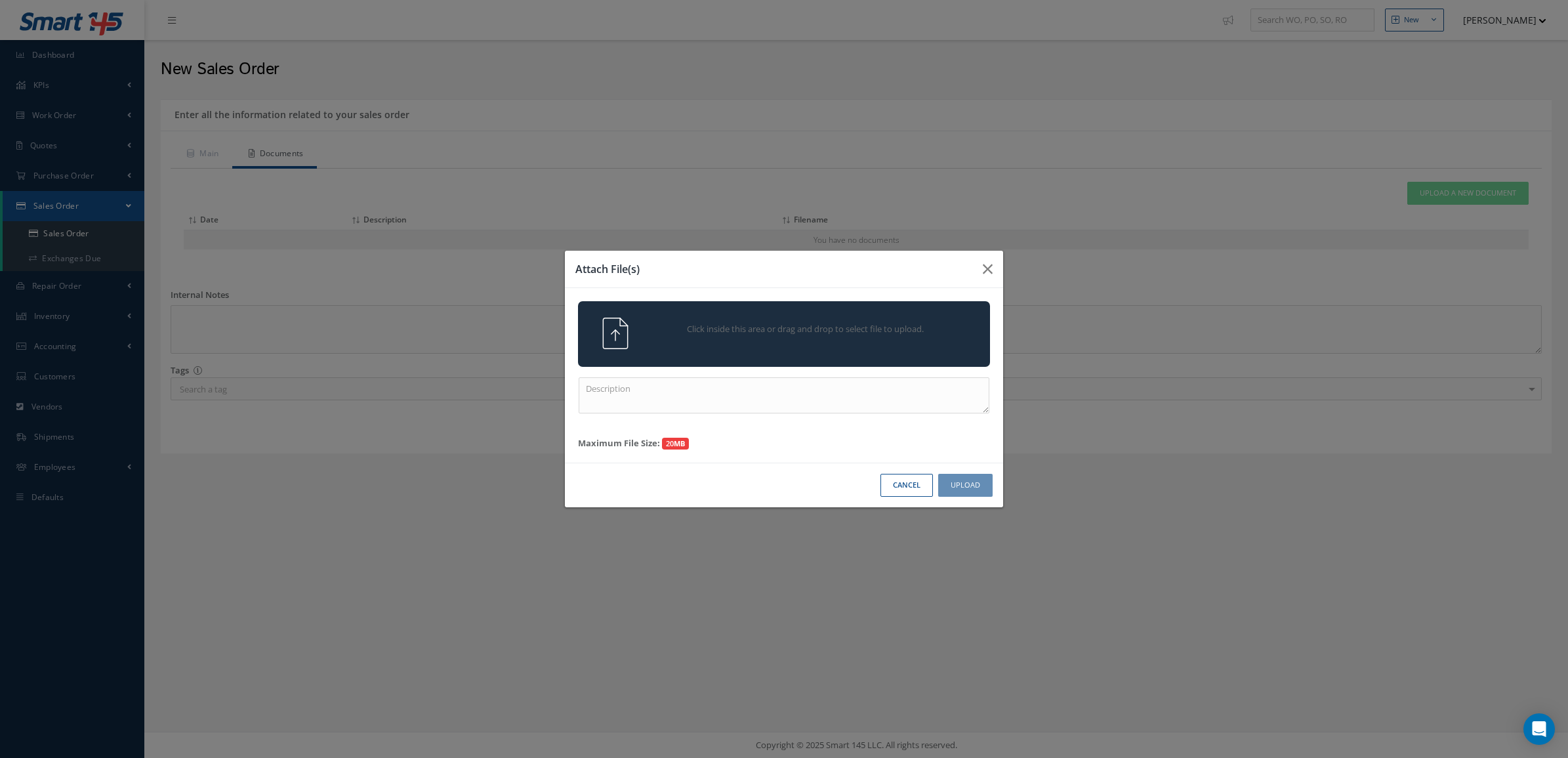
click at [794, 315] on div "Click inside this area or drag and drop to select file to upload." at bounding box center [784, 333] width 412 height 66
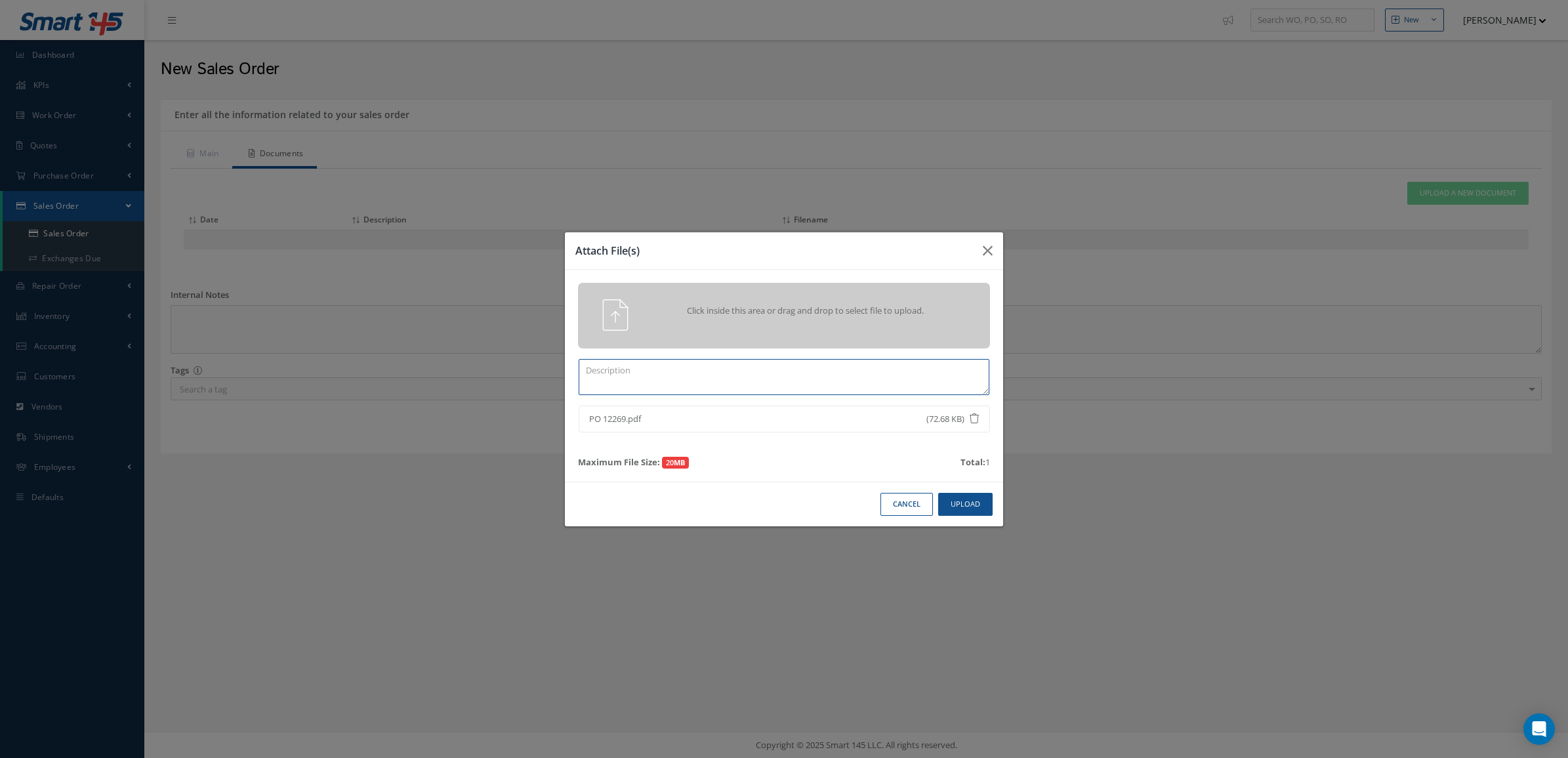
click at [894, 371] on textarea at bounding box center [784, 377] width 411 height 36
paste textarea "BoA-PO-12269"
type textarea "BoA-PO-12269"
click at [975, 508] on button "Upload" at bounding box center [965, 504] width 55 height 23
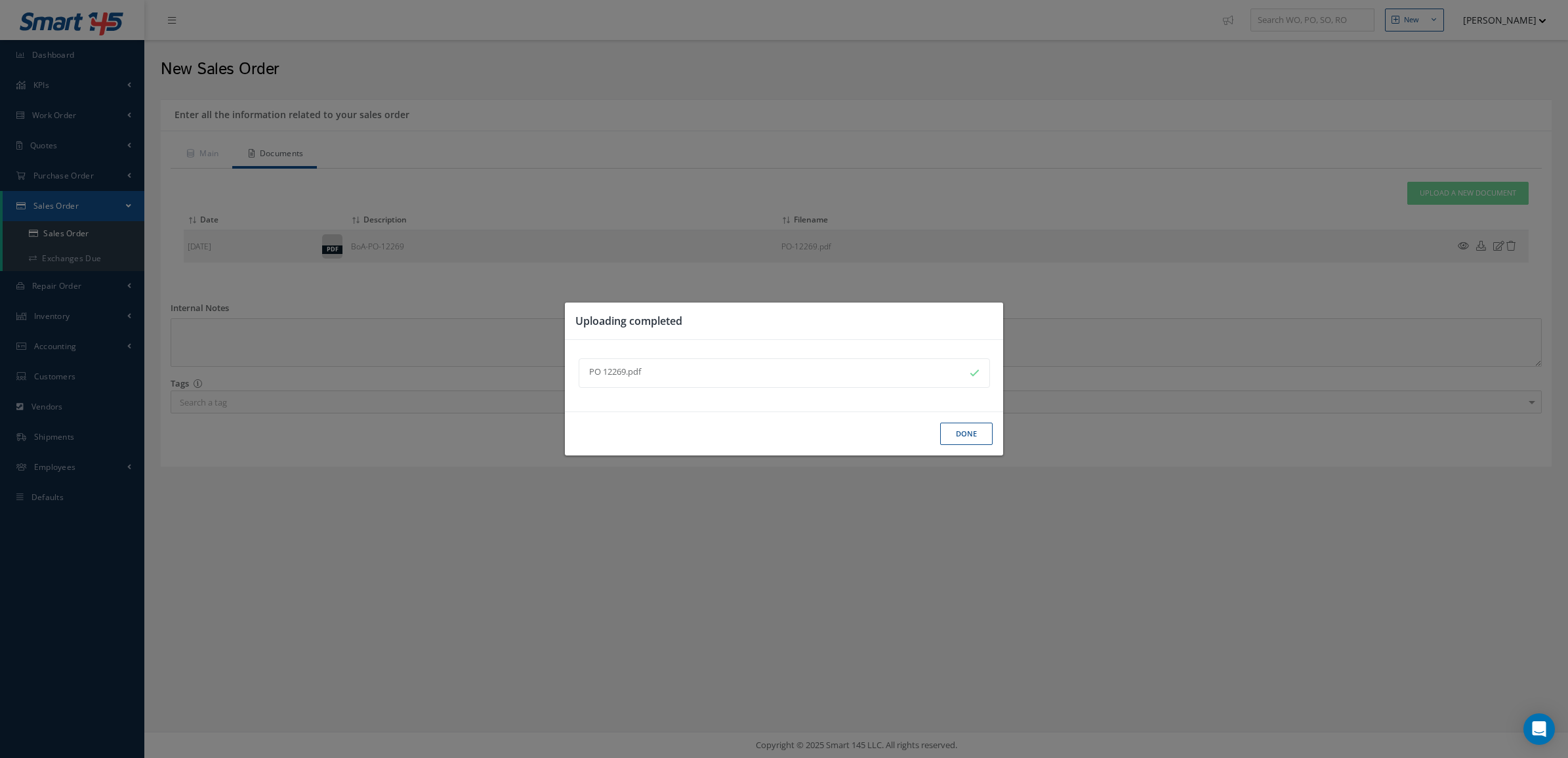
click at [952, 428] on button "Done" at bounding box center [966, 434] width 52 height 23
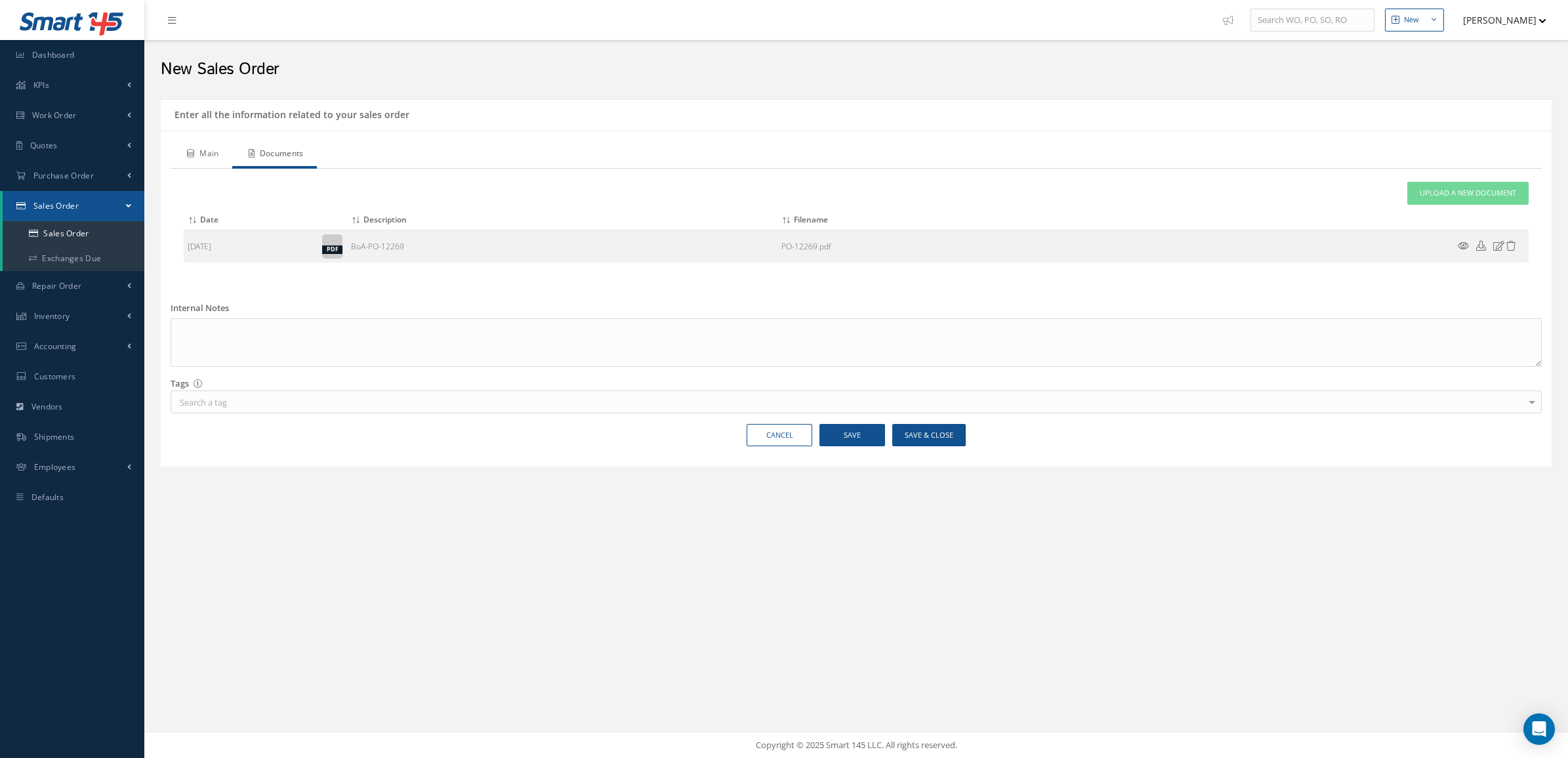
click at [227, 157] on link "Main" at bounding box center [201, 154] width 62 height 28
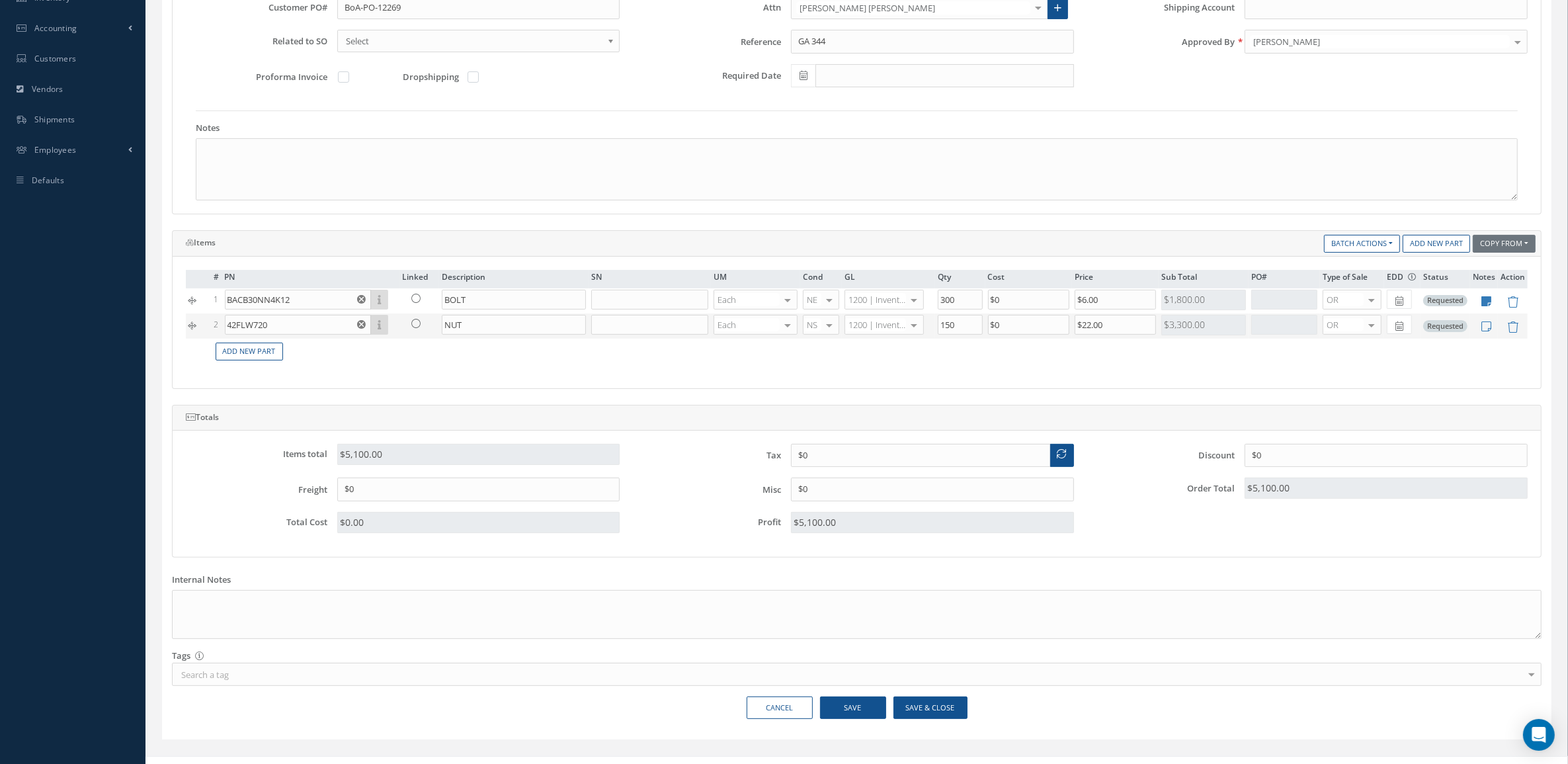
scroll to position [330, 0]
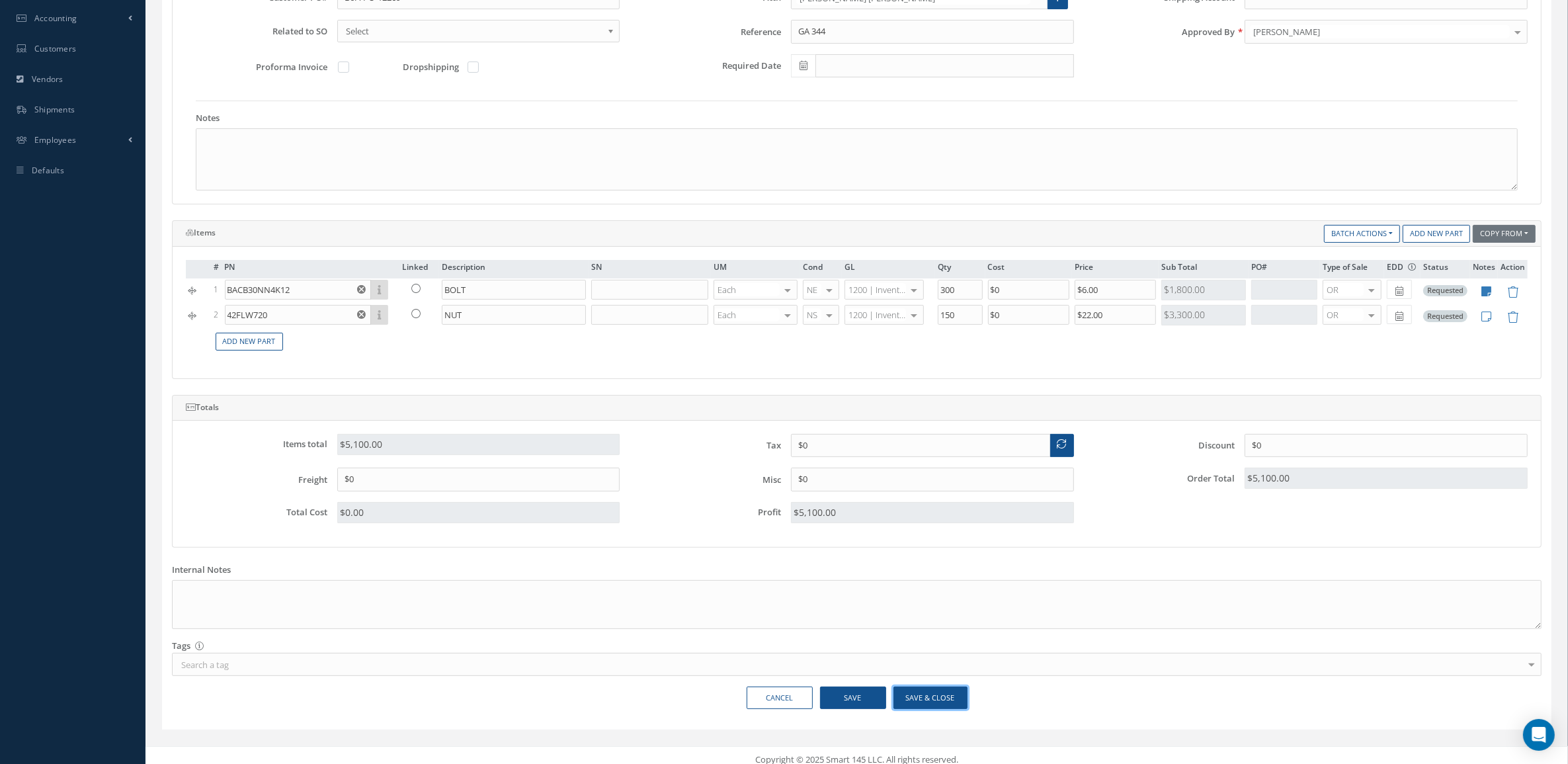
click at [924, 710] on button "Save & Close" at bounding box center [930, 698] width 74 height 23
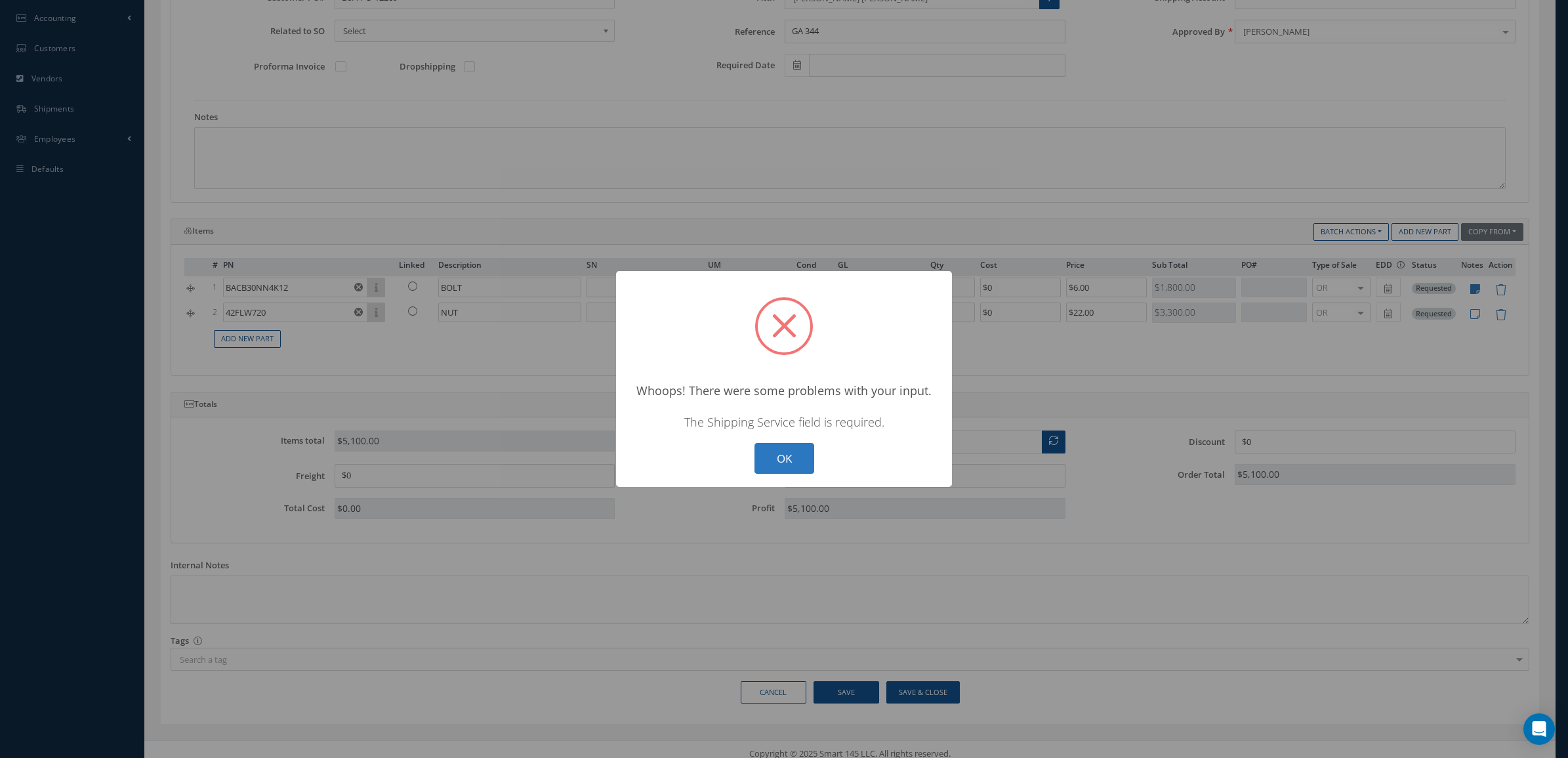
click at [758, 449] on button "OK" at bounding box center [784, 459] width 59 height 31
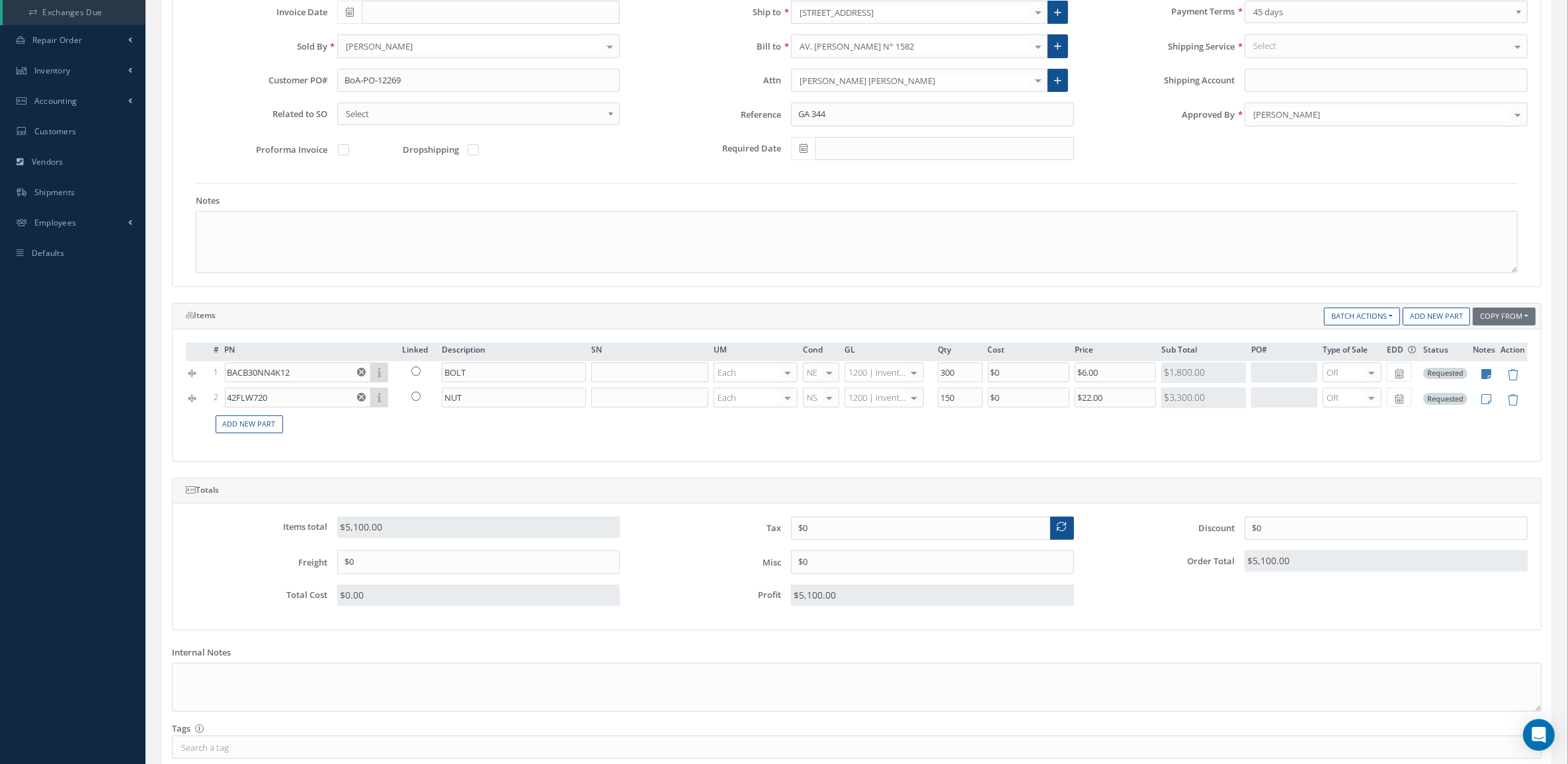
scroll to position [83, 0]
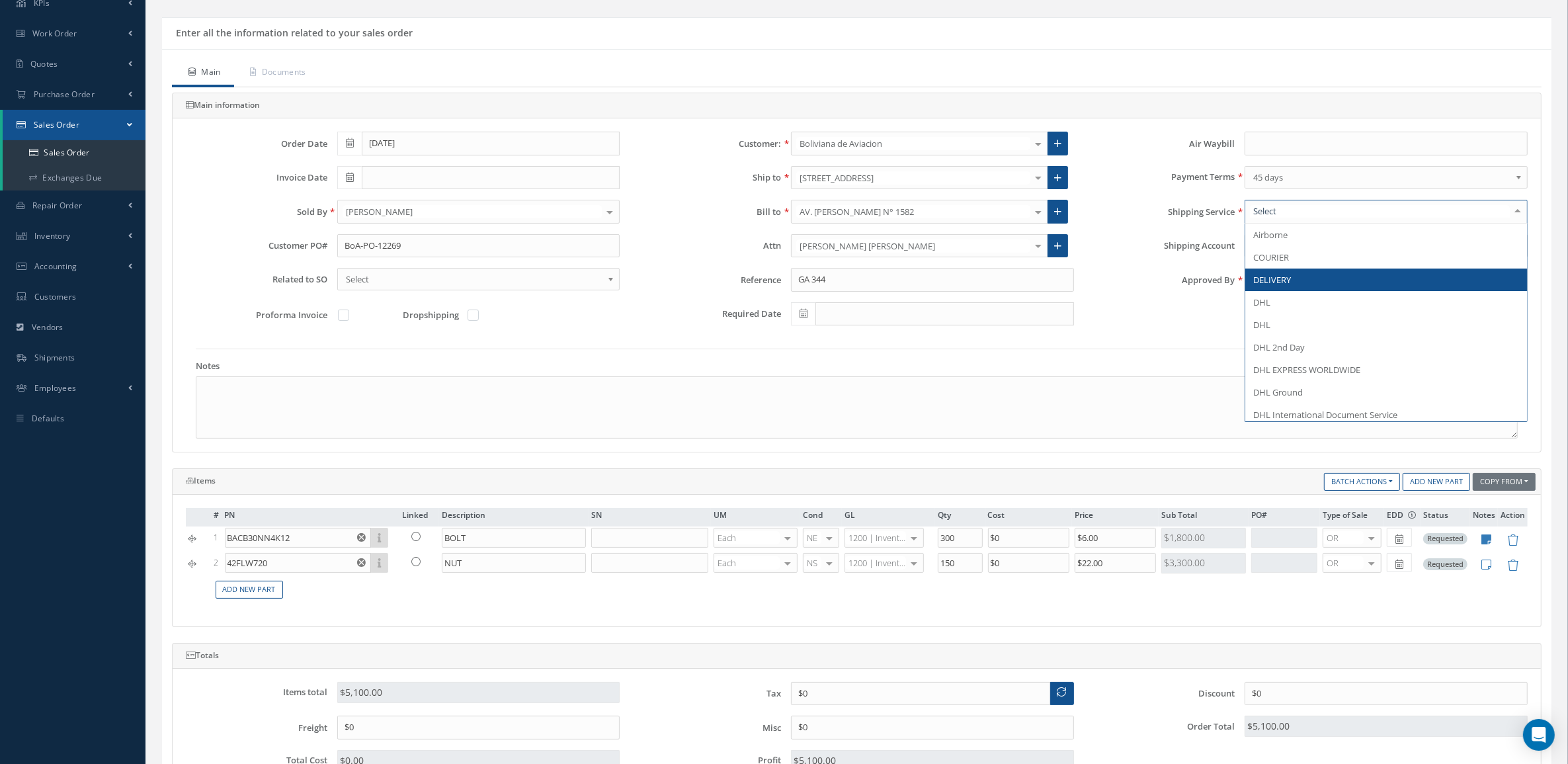
click at [1284, 286] on span "DELIVERY" at bounding box center [1385, 280] width 282 height 23
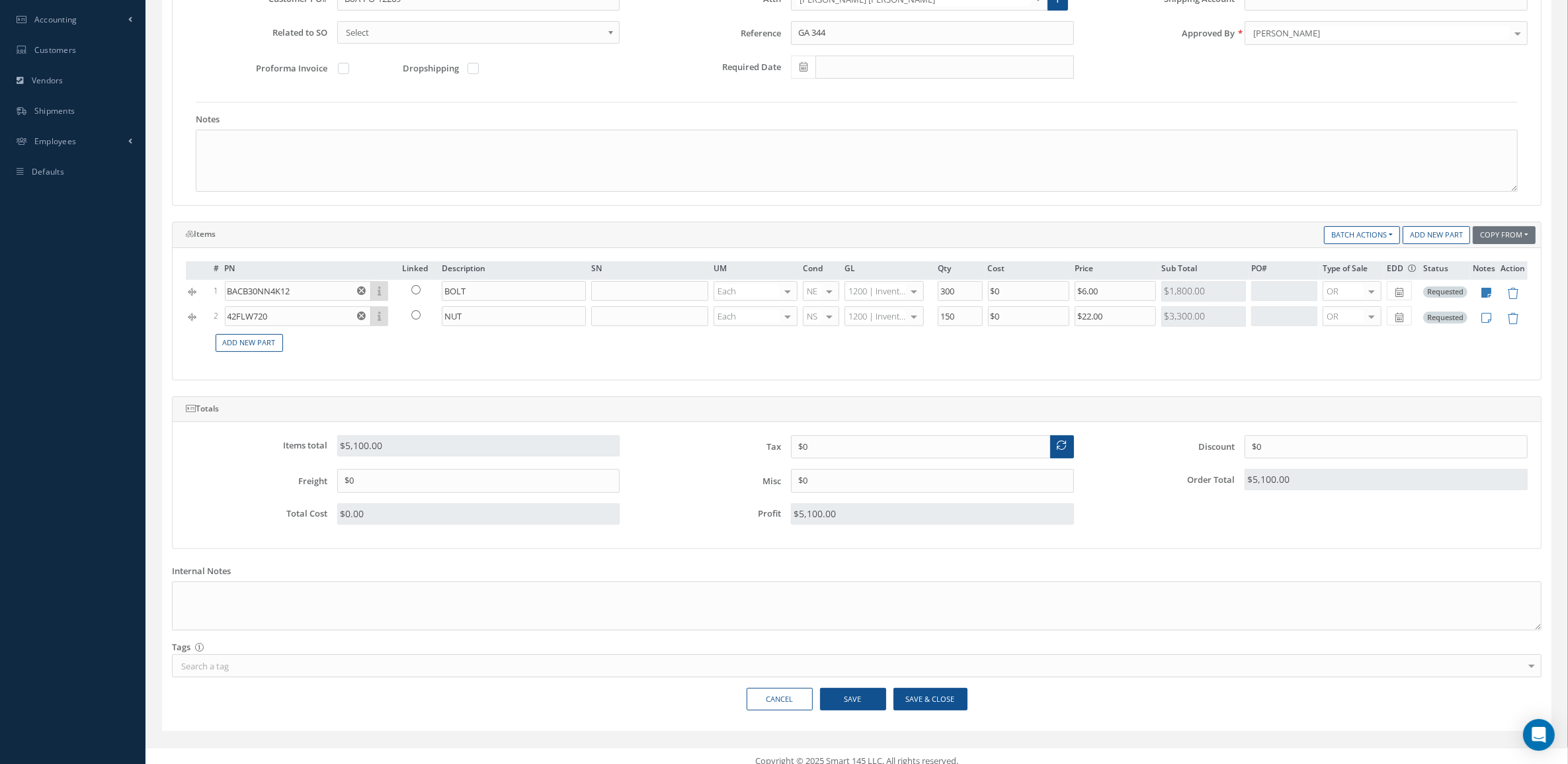
scroll to position [330, 0]
click at [322, 153] on textarea at bounding box center [856, 159] width 1322 height 62
paste textarea "HS CODE 88073000 ECCN 9A991 COUNTRY OF ORIGIN: USA"
click at [282, 139] on textarea "HS CODE 88073000 ECCN 9A991 COUNTRY OF ORIGIN: USA" at bounding box center [856, 159] width 1322 height 62
click at [256, 153] on textarea "HS CODE 88073000 ECCN 9A991 COUNTRY OF ORIGIN: USA" at bounding box center [856, 159] width 1322 height 62
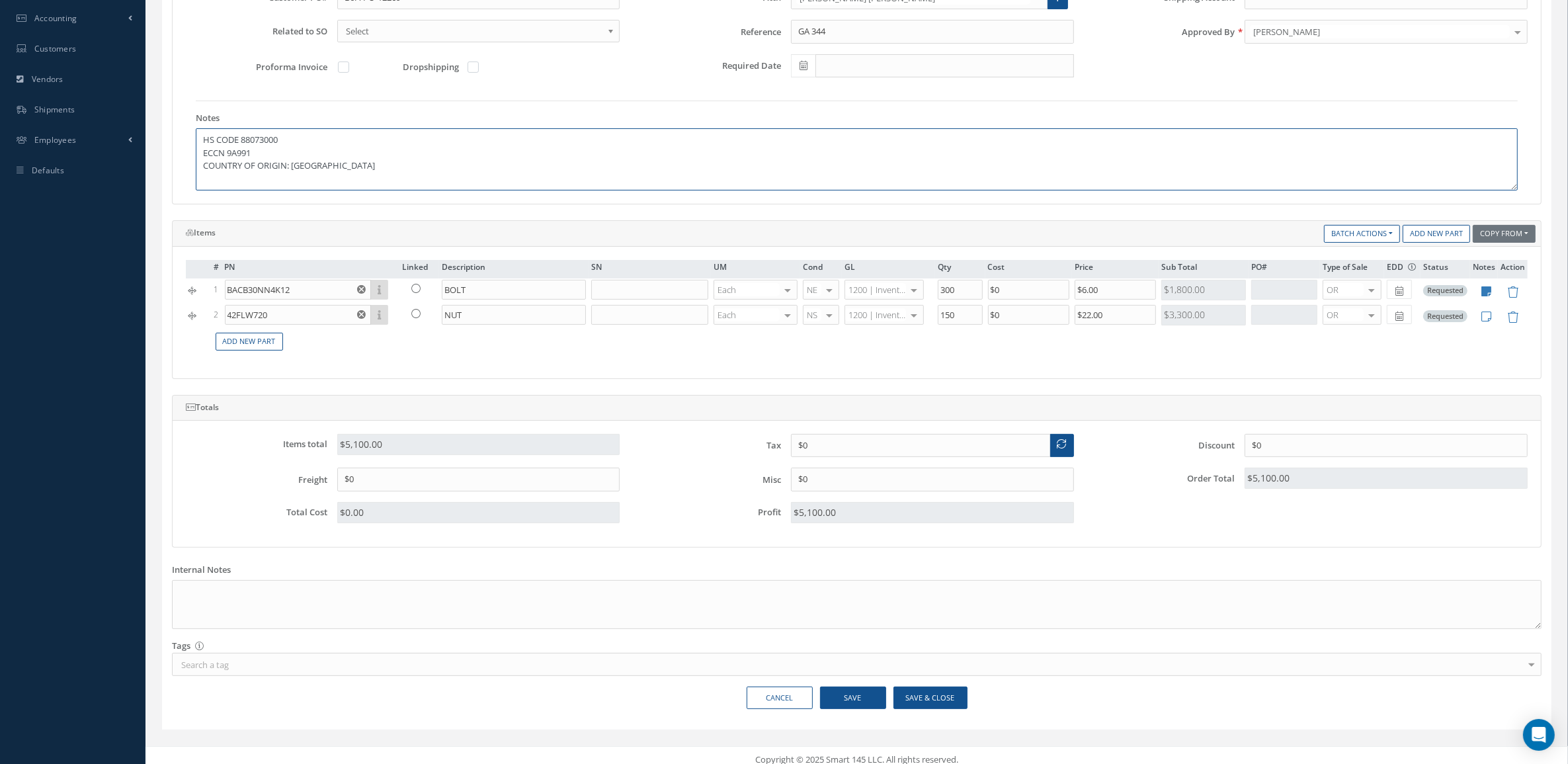
type textarea "HS CODE 88073000 ECCN 9A991 COUNTRY OF ORIGIN: USA"
click at [920, 700] on button "Save & Close" at bounding box center [930, 698] width 74 height 23
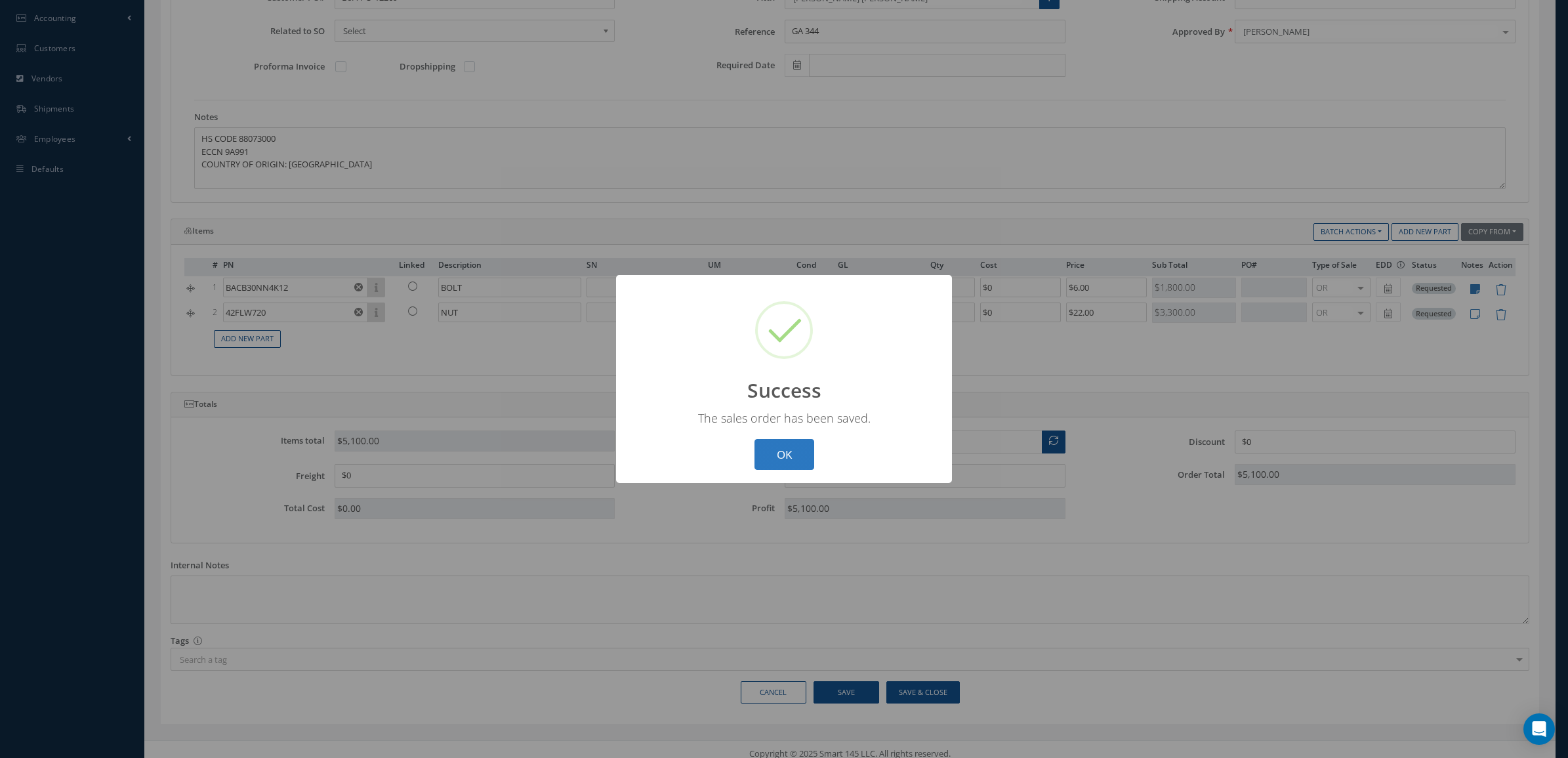
click at [793, 441] on button "OK" at bounding box center [784, 454] width 59 height 31
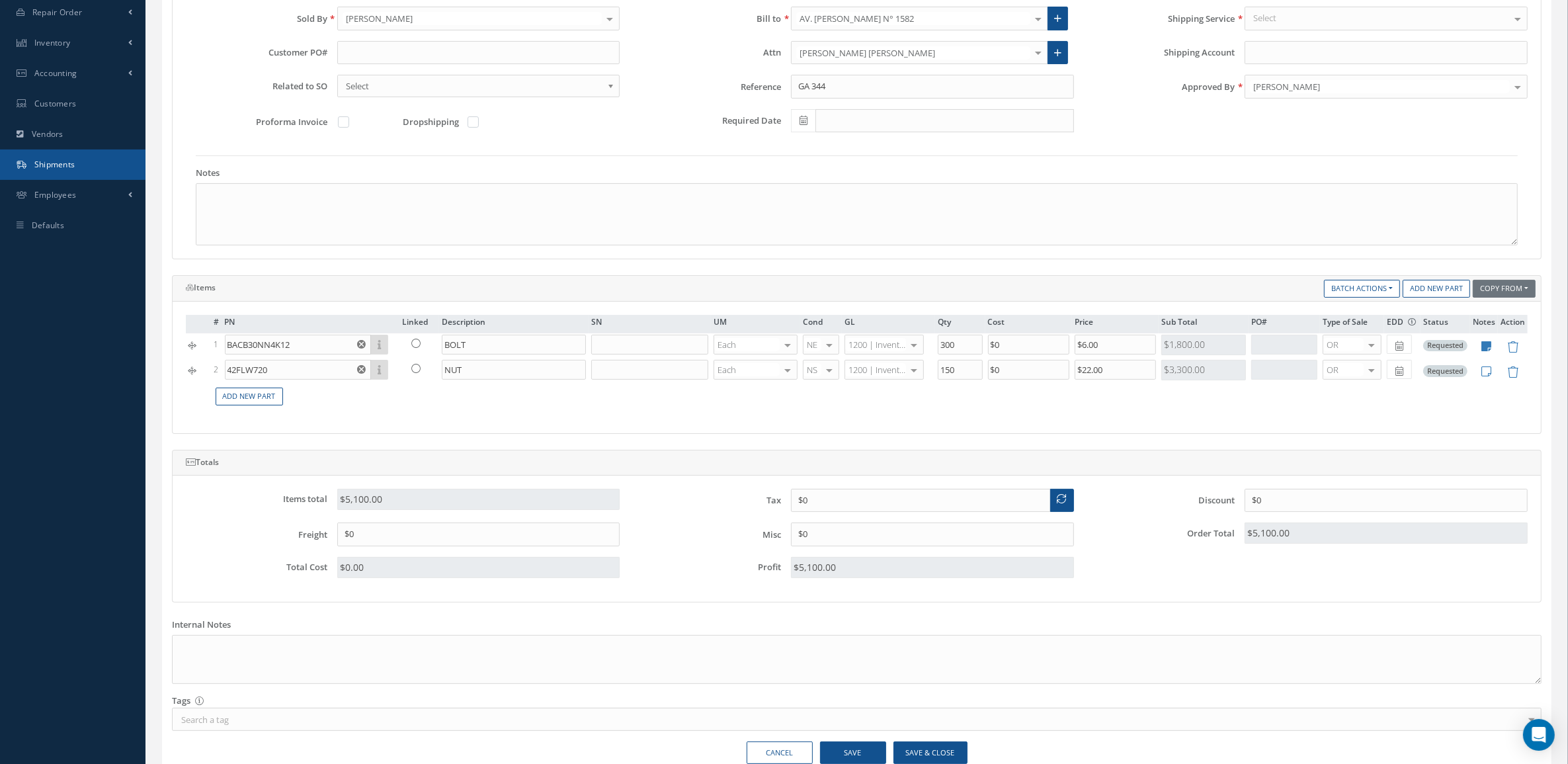
scroll to position [165, 0]
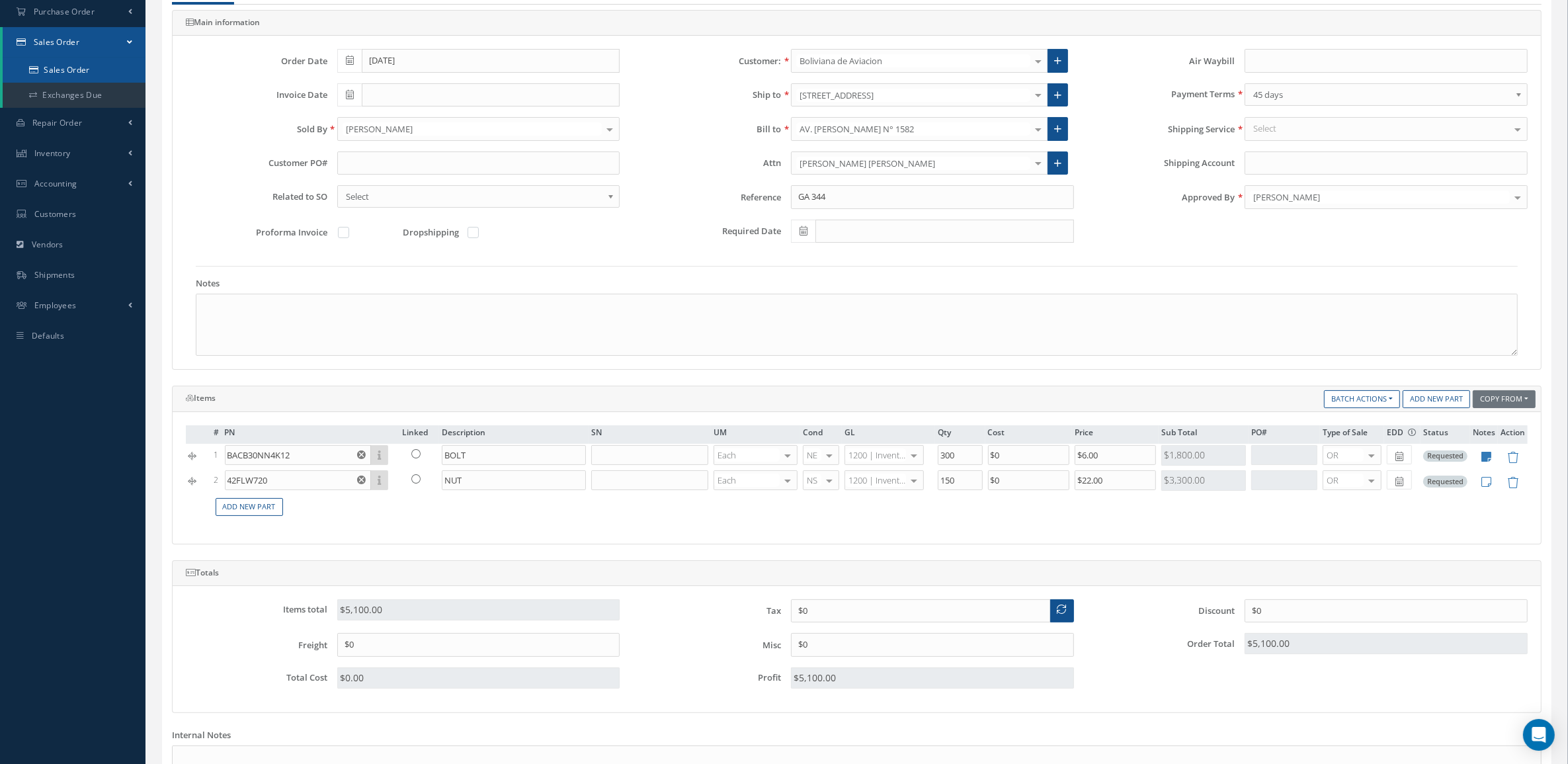
click at [64, 71] on link "Sales Order" at bounding box center [74, 70] width 143 height 25
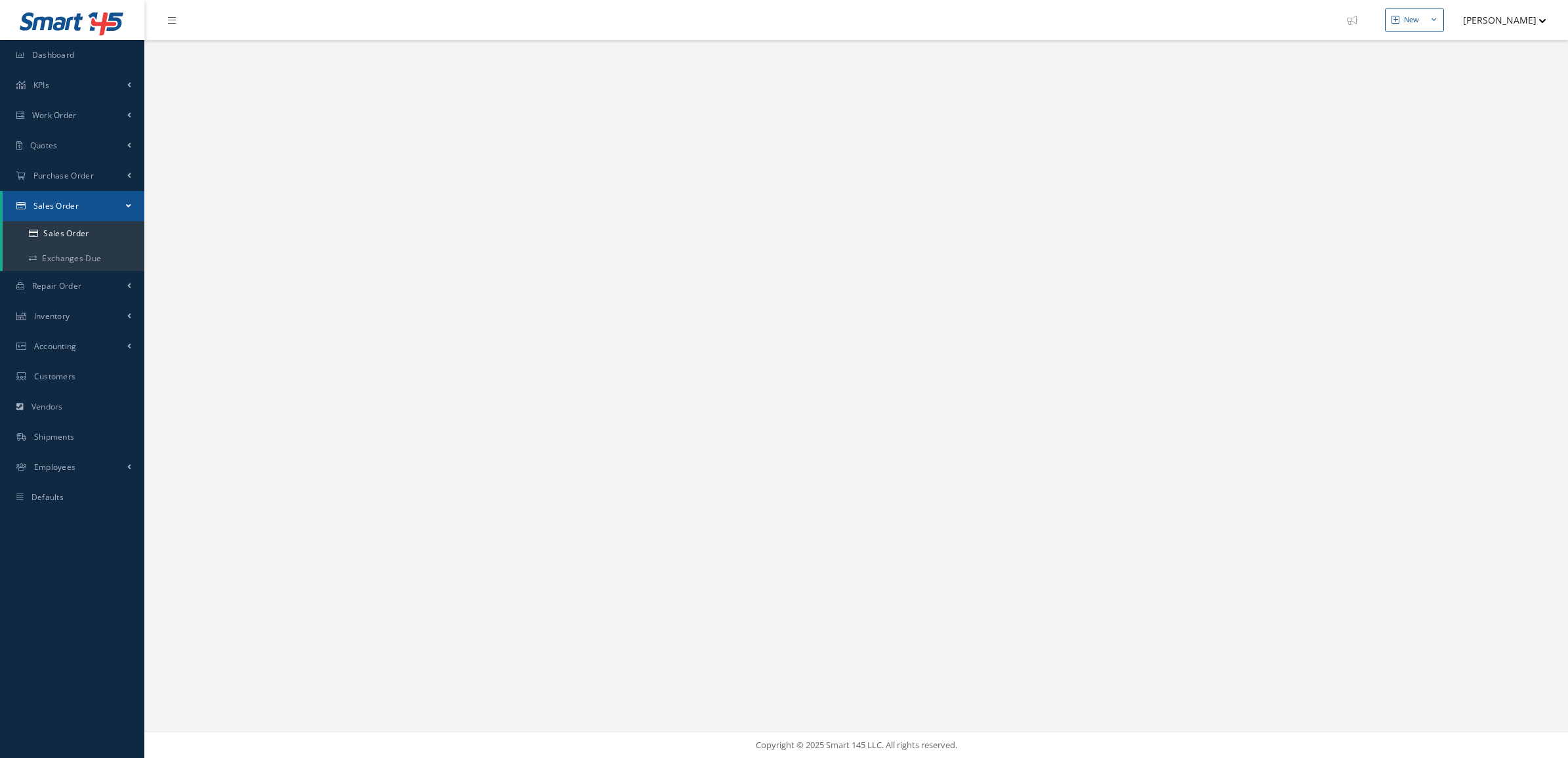
select select "25"
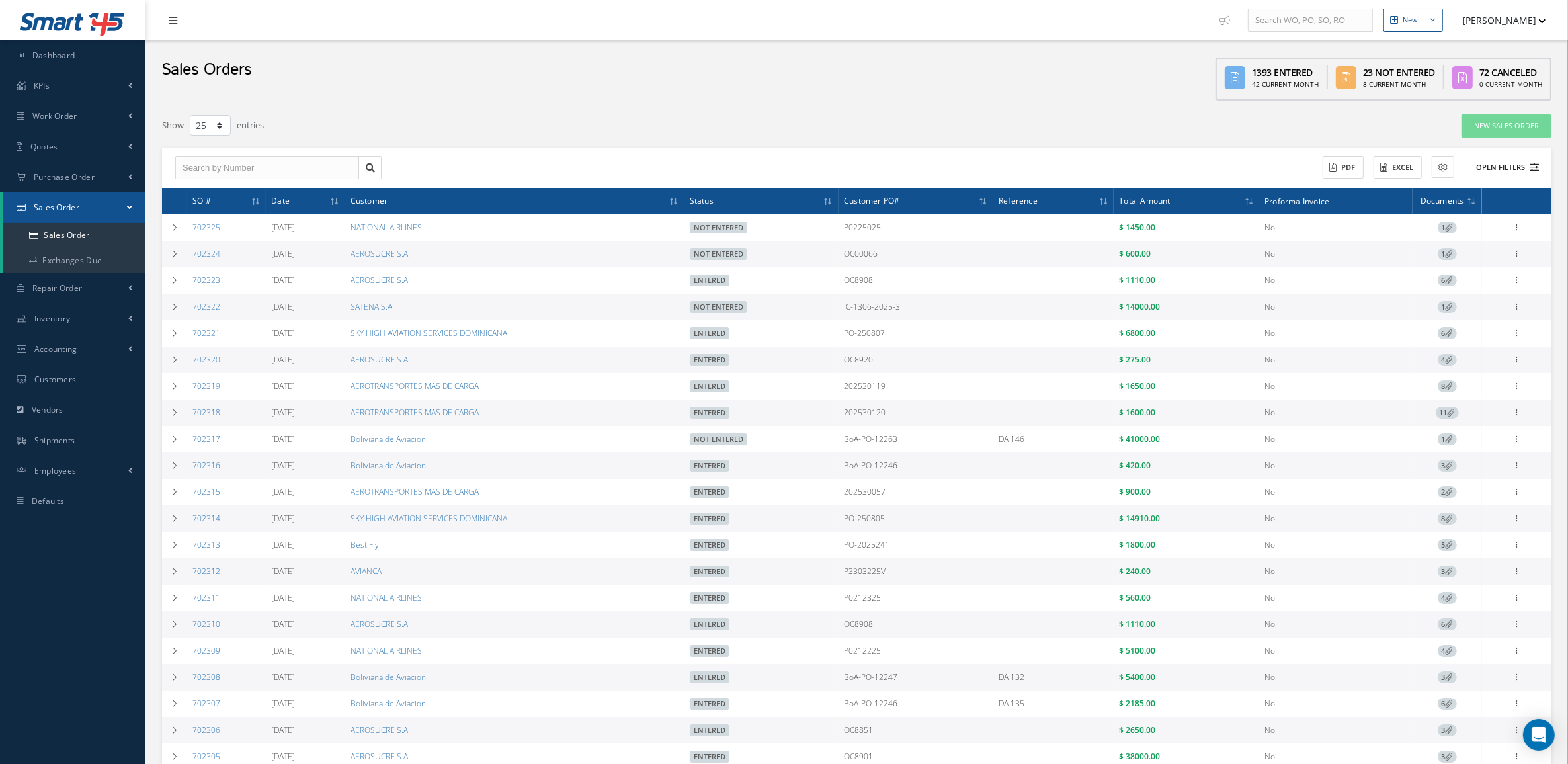
click at [1496, 161] on button "Open Filters" at bounding box center [1501, 168] width 75 height 22
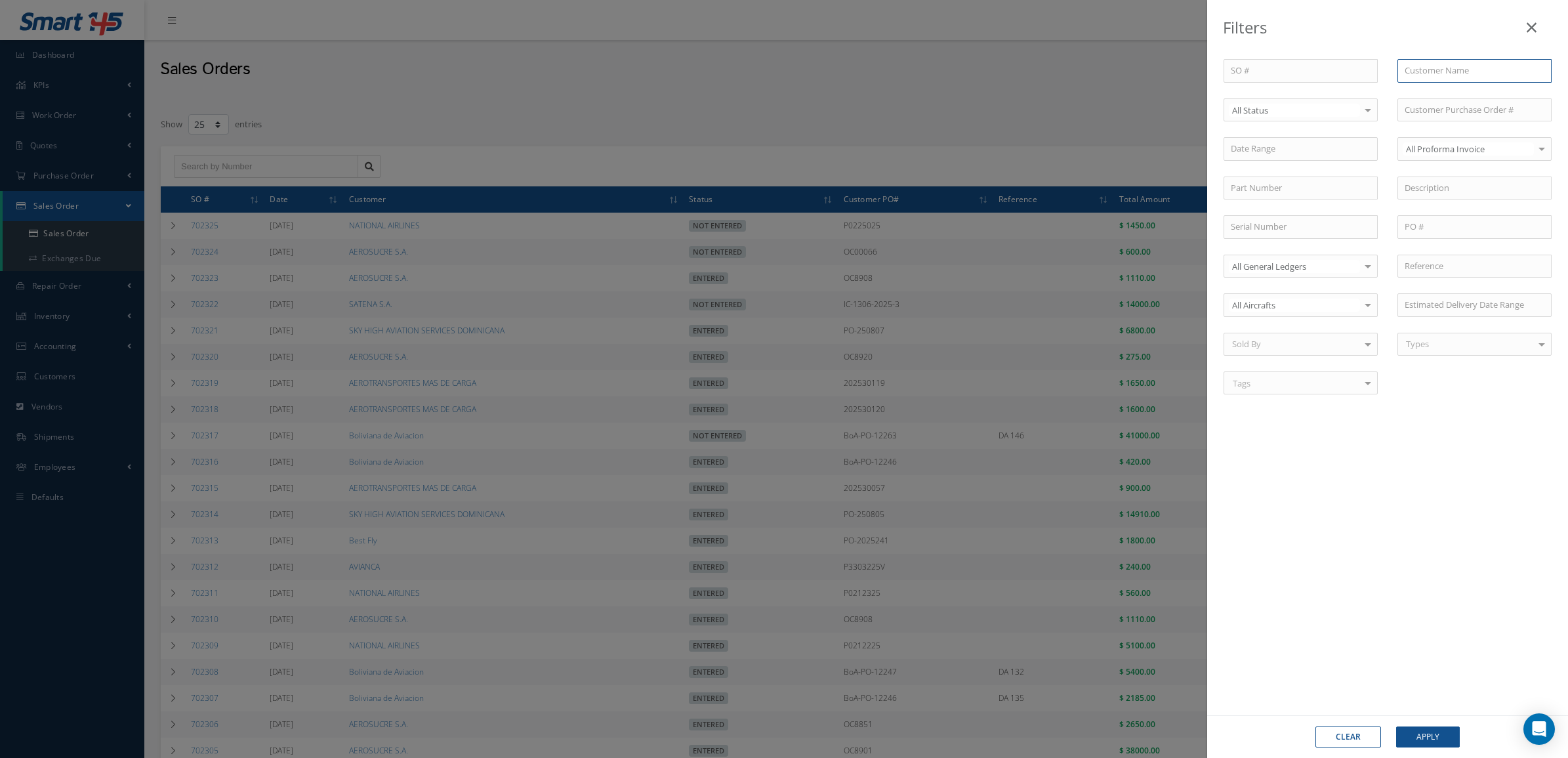
click at [1439, 74] on input "text" at bounding box center [1475, 70] width 154 height 23
click at [1444, 88] on span "Boliviana de Aviacion" at bounding box center [1446, 93] width 82 height 12
type input "Boliviana de Aviacion"
drag, startPoint x: 1428, startPoint y: 715, endPoint x: 1428, endPoint y: 726, distance: 11.0
click at [1428, 726] on div "Clear Apply" at bounding box center [1387, 736] width 361 height 42
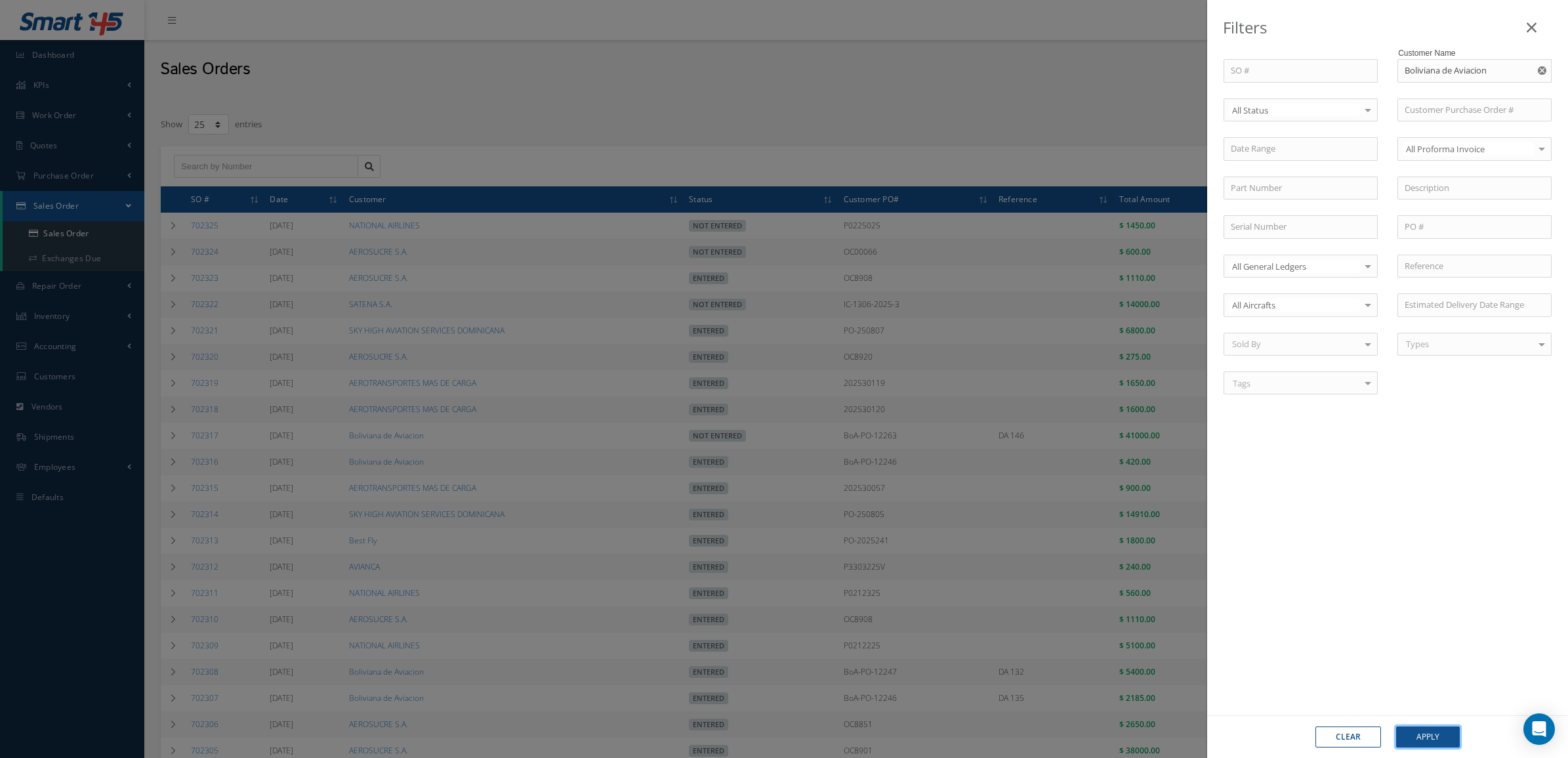
drag, startPoint x: 1428, startPoint y: 726, endPoint x: 1426, endPoint y: 735, distance: 9.2
click at [1427, 735] on button "Apply" at bounding box center [1428, 737] width 64 height 21
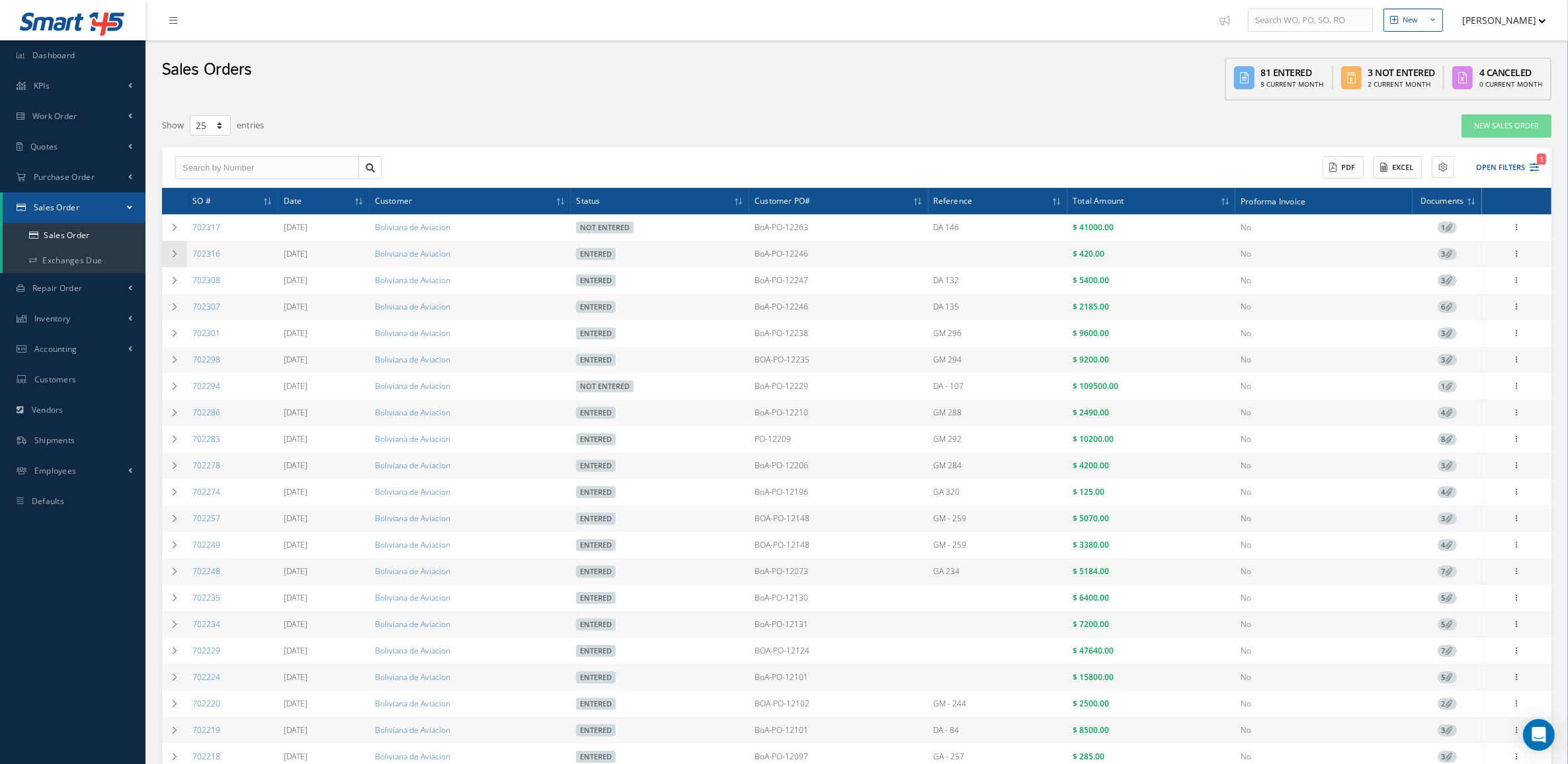
click at [169, 263] on td at bounding box center [174, 253] width 25 height 26
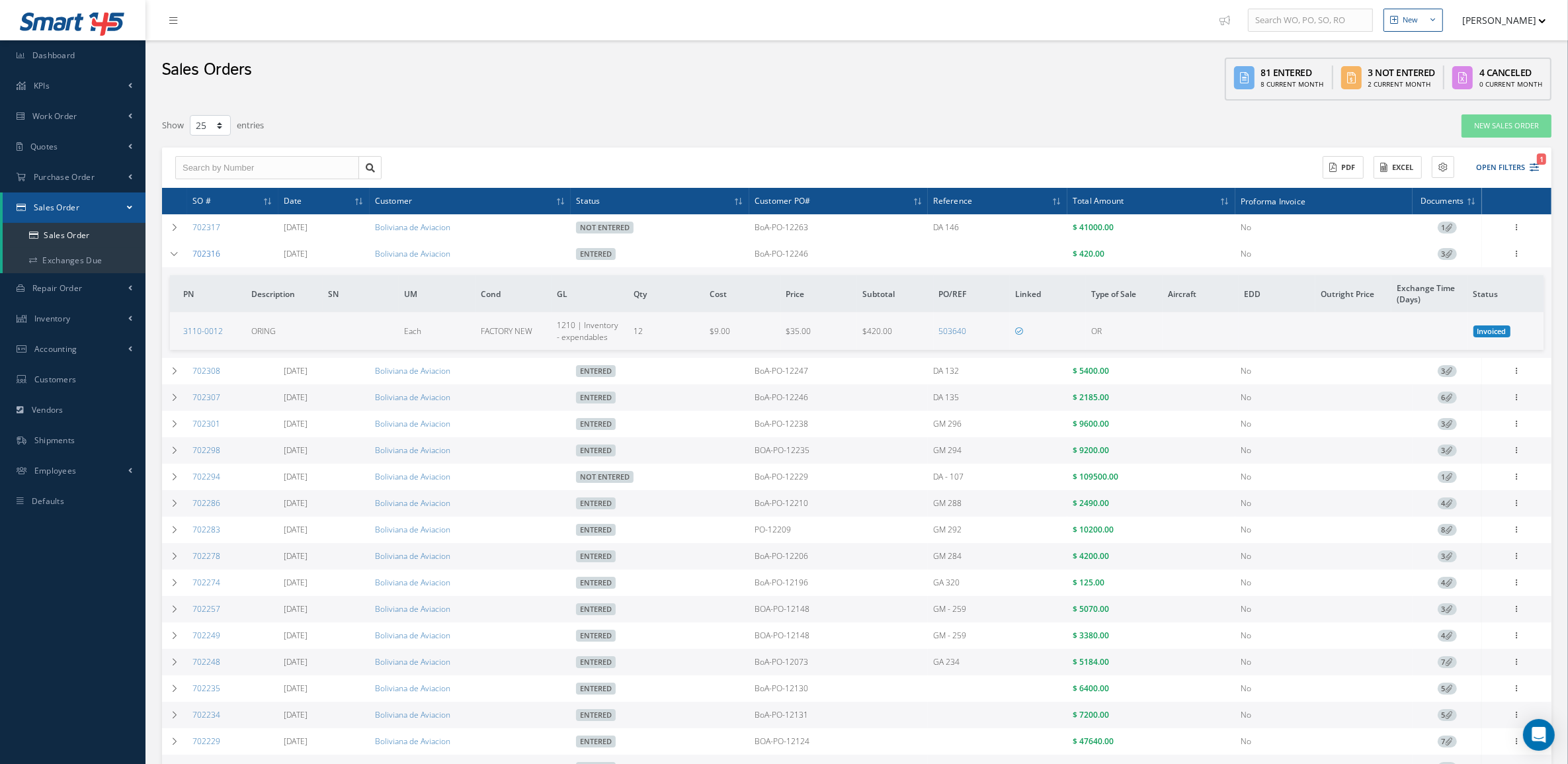
click at [203, 258] on link "702316" at bounding box center [206, 254] width 28 height 11
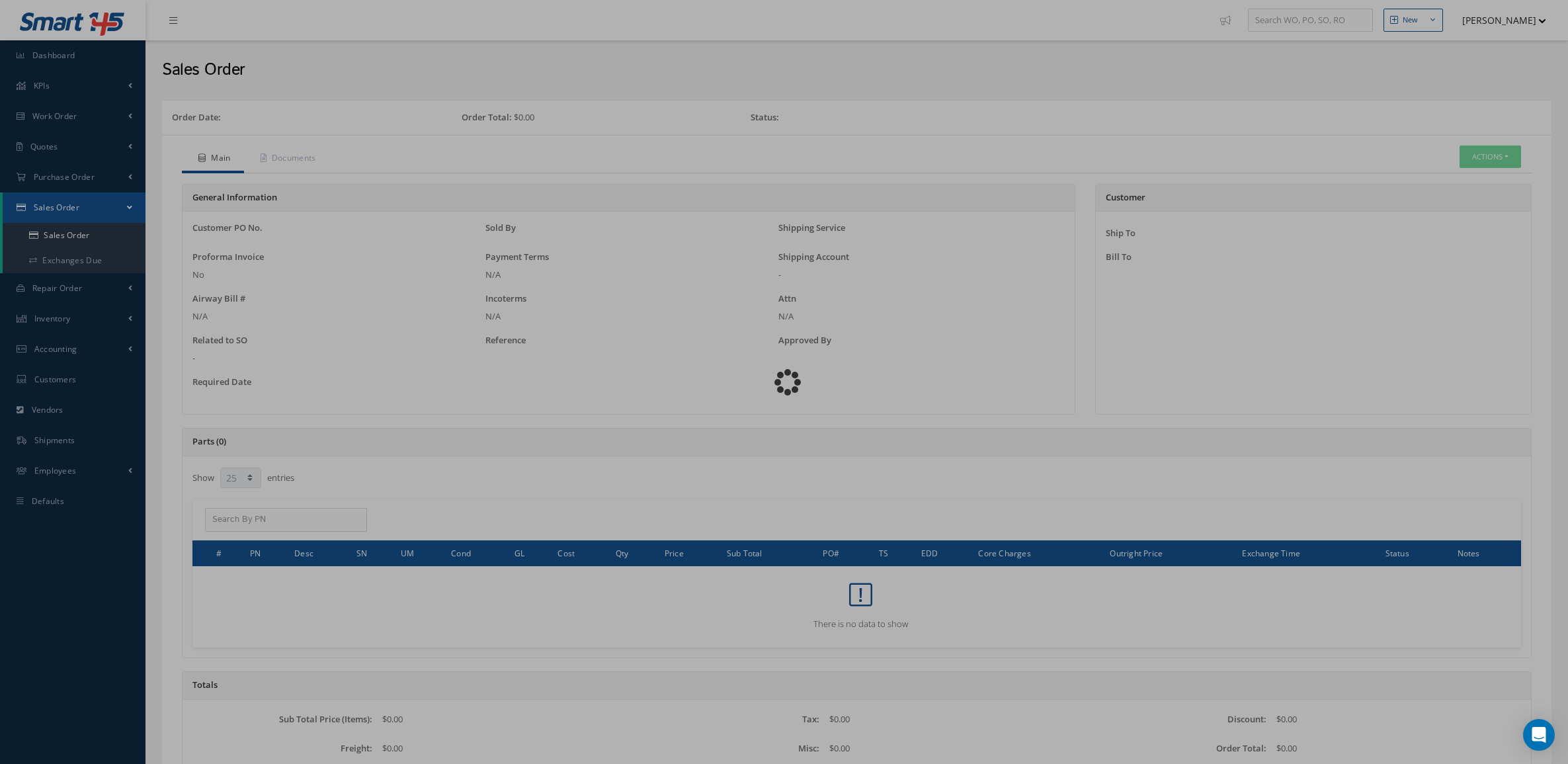
select select "25"
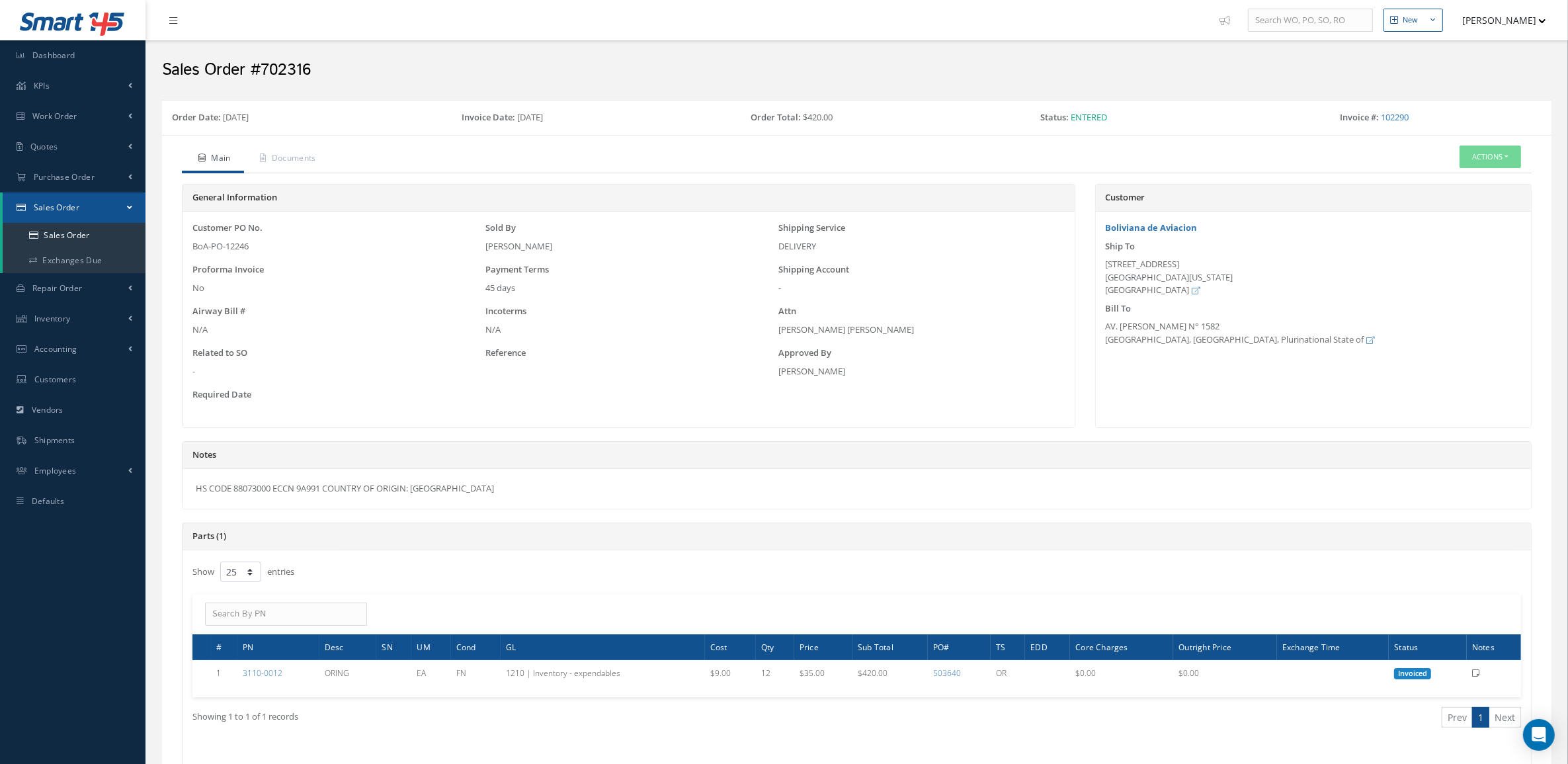
drag, startPoint x: 392, startPoint y: 498, endPoint x: 183, endPoint y: 496, distance: 209.0
click at [183, 496] on div "HS CODE 88073000 ECCN 9A991 COUNTRY OF ORIGIN: [GEOGRAPHIC_DATA]" at bounding box center [857, 489] width 1348 height 40
copy div "HS CODE 88073000 ECCN 9A991 COUNTRY OF ORIGIN: [GEOGRAPHIC_DATA]"
click at [75, 179] on span "Purchase Order" at bounding box center [63, 177] width 61 height 11
click at [73, 212] on a=1&status_id=2&status_id=3&status_id=5&collapsedFilters"] "Purchase Orders" at bounding box center [74, 205] width 143 height 25
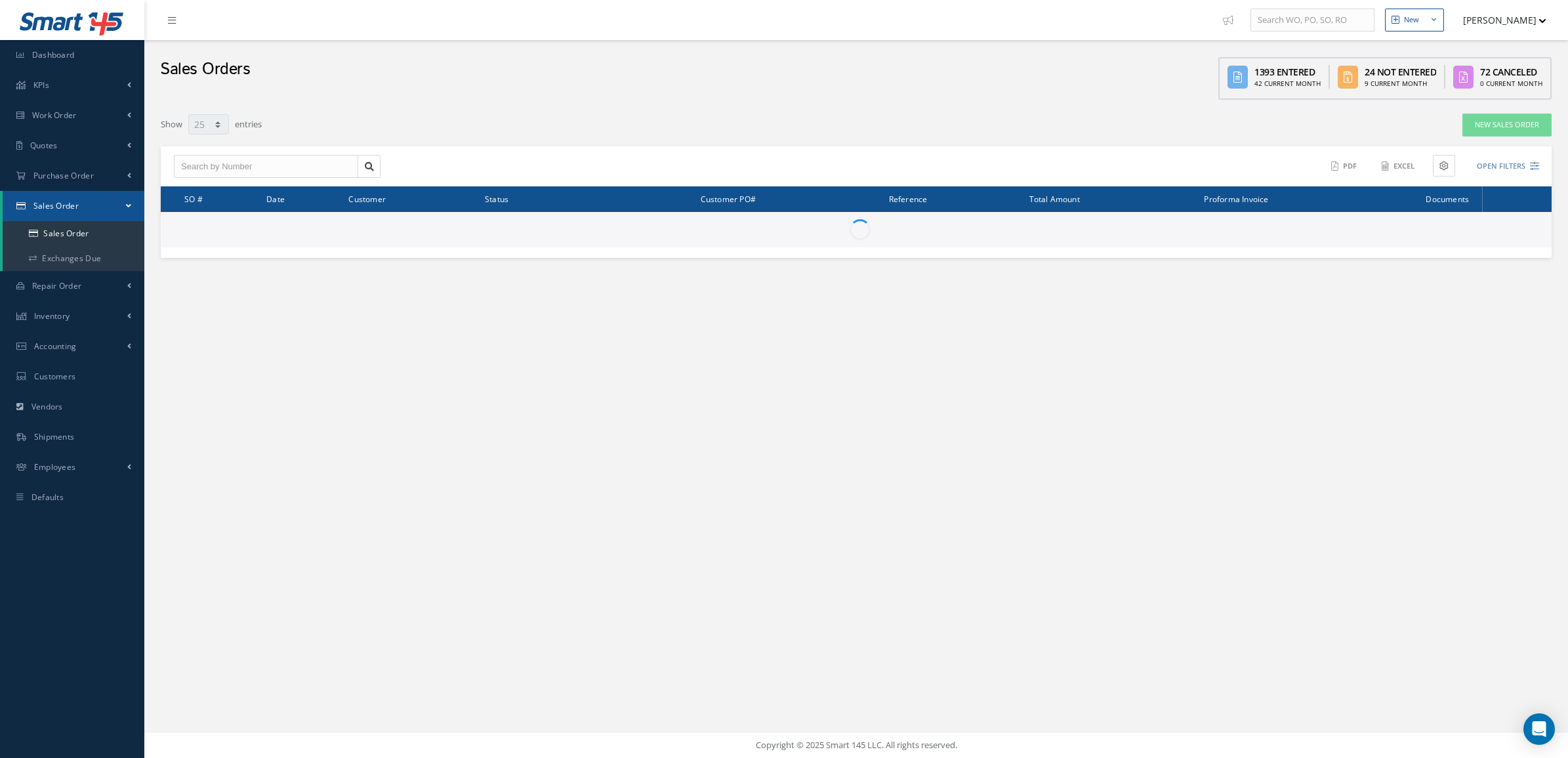
select select "25"
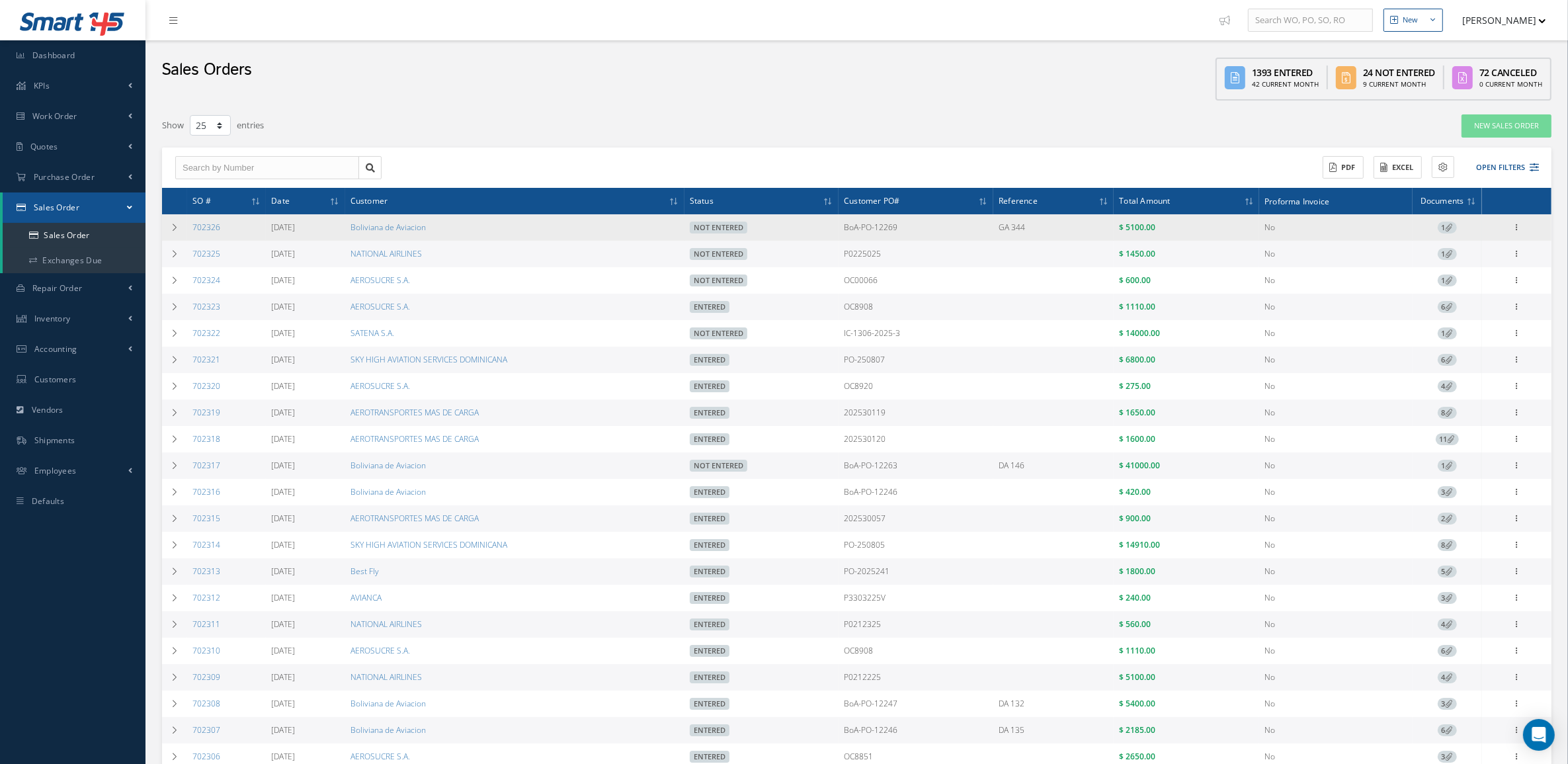
drag, startPoint x: 225, startPoint y: 227, endPoint x: 186, endPoint y: 226, distance: 39.0
click at [187, 226] on td "702326" at bounding box center [226, 227] width 78 height 26
copy link "702326"
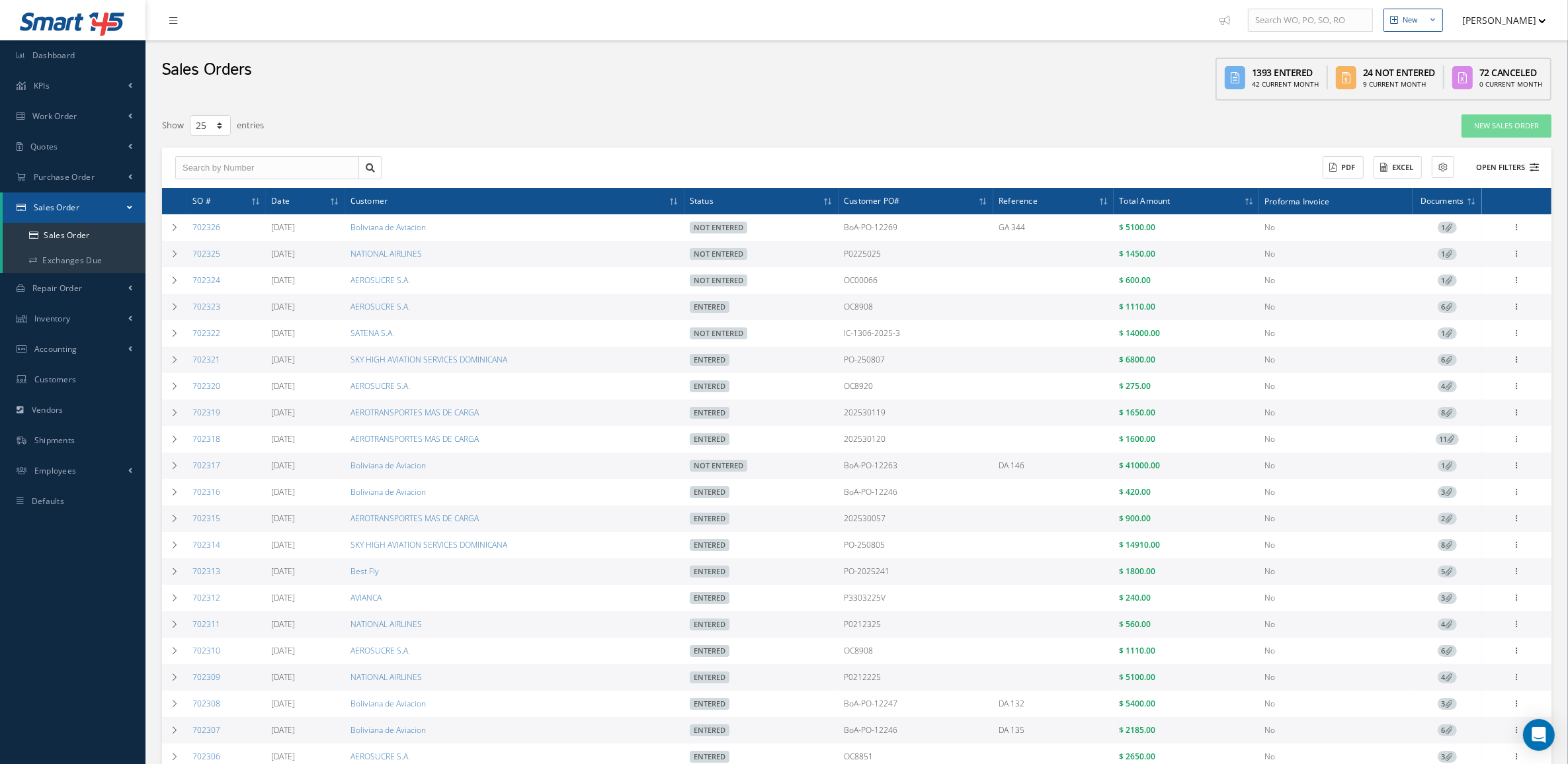
click at [1505, 161] on button "Open Filters" at bounding box center [1501, 168] width 75 height 22
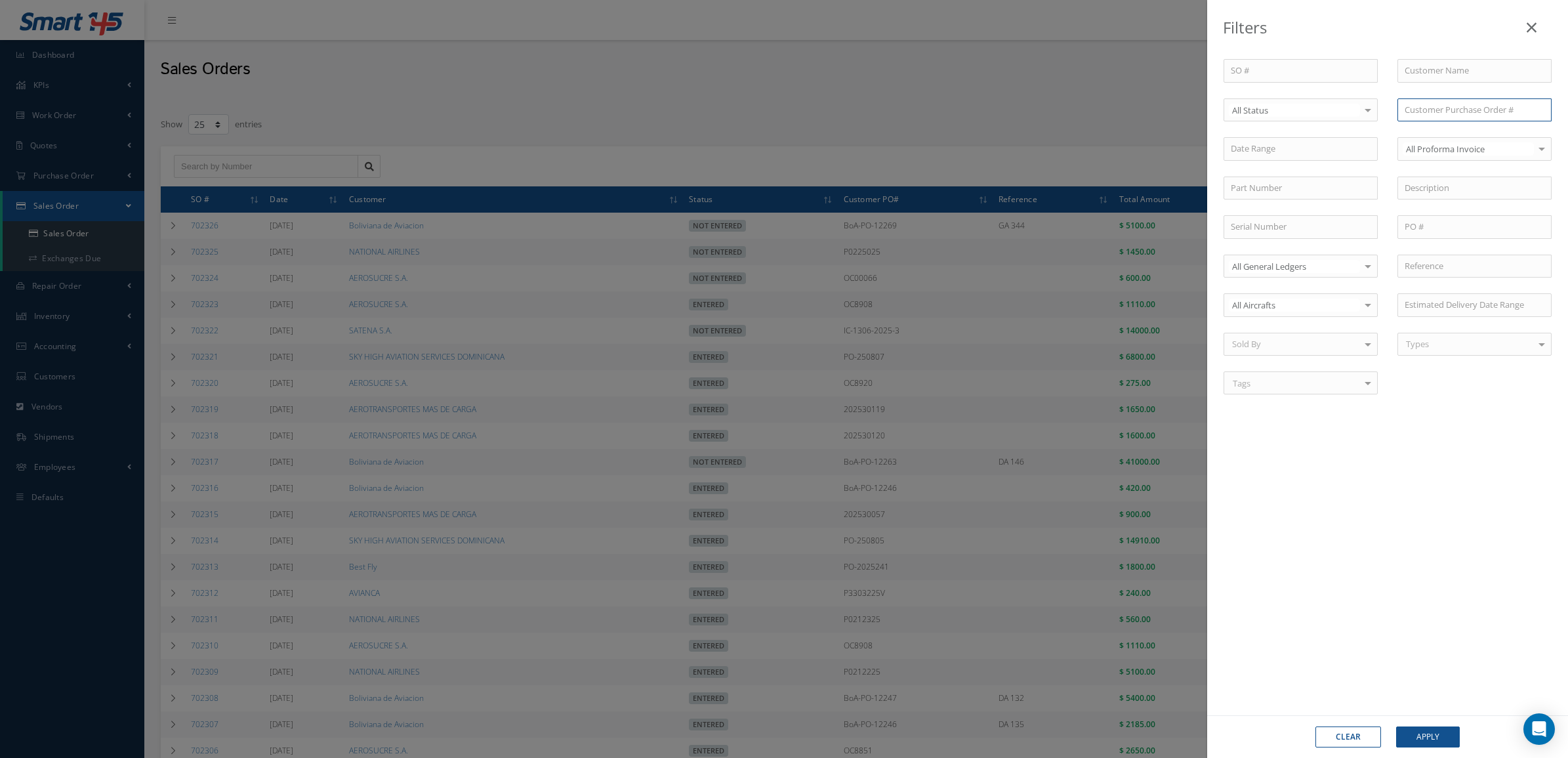
click at [1436, 106] on input "text" at bounding box center [1475, 110] width 154 height 23
paste input "BoA-PO-12263"
type input "BoA-PO-12263"
click at [1448, 125] on div "BoA-PO-12263" at bounding box center [1475, 132] width 153 height 23
click at [1438, 735] on button "Apply" at bounding box center [1428, 737] width 64 height 21
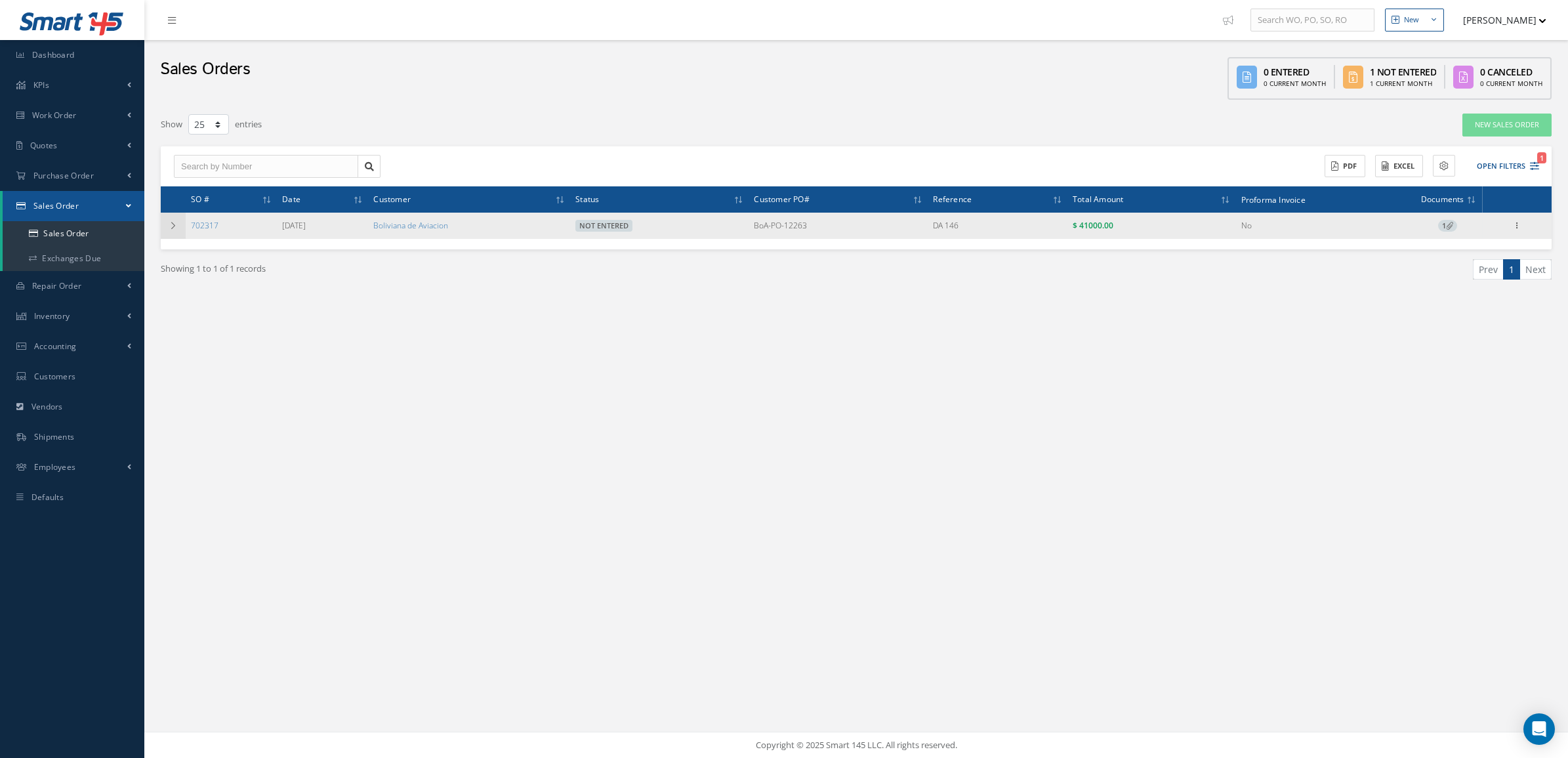
click at [175, 219] on td at bounding box center [173, 225] width 25 height 26
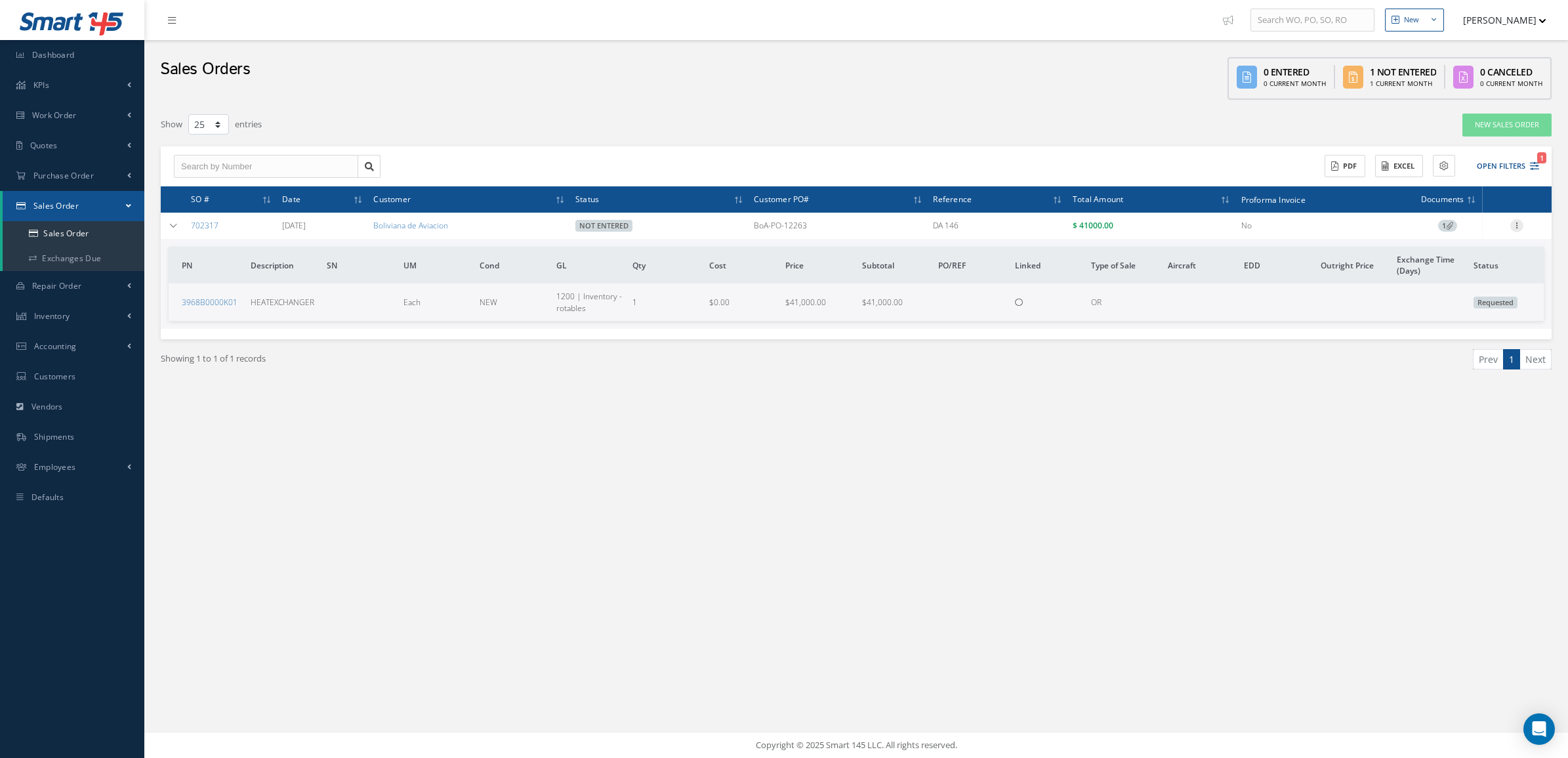
click at [1516, 227] on icon at bounding box center [1517, 224] width 13 height 11
click at [562, 389] on div "Showing 1 to 1 of 1 records Prev 1 Next" at bounding box center [856, 371] width 1411 height 64
click at [1516, 159] on button "Open Filters 1" at bounding box center [1502, 166] width 74 height 22
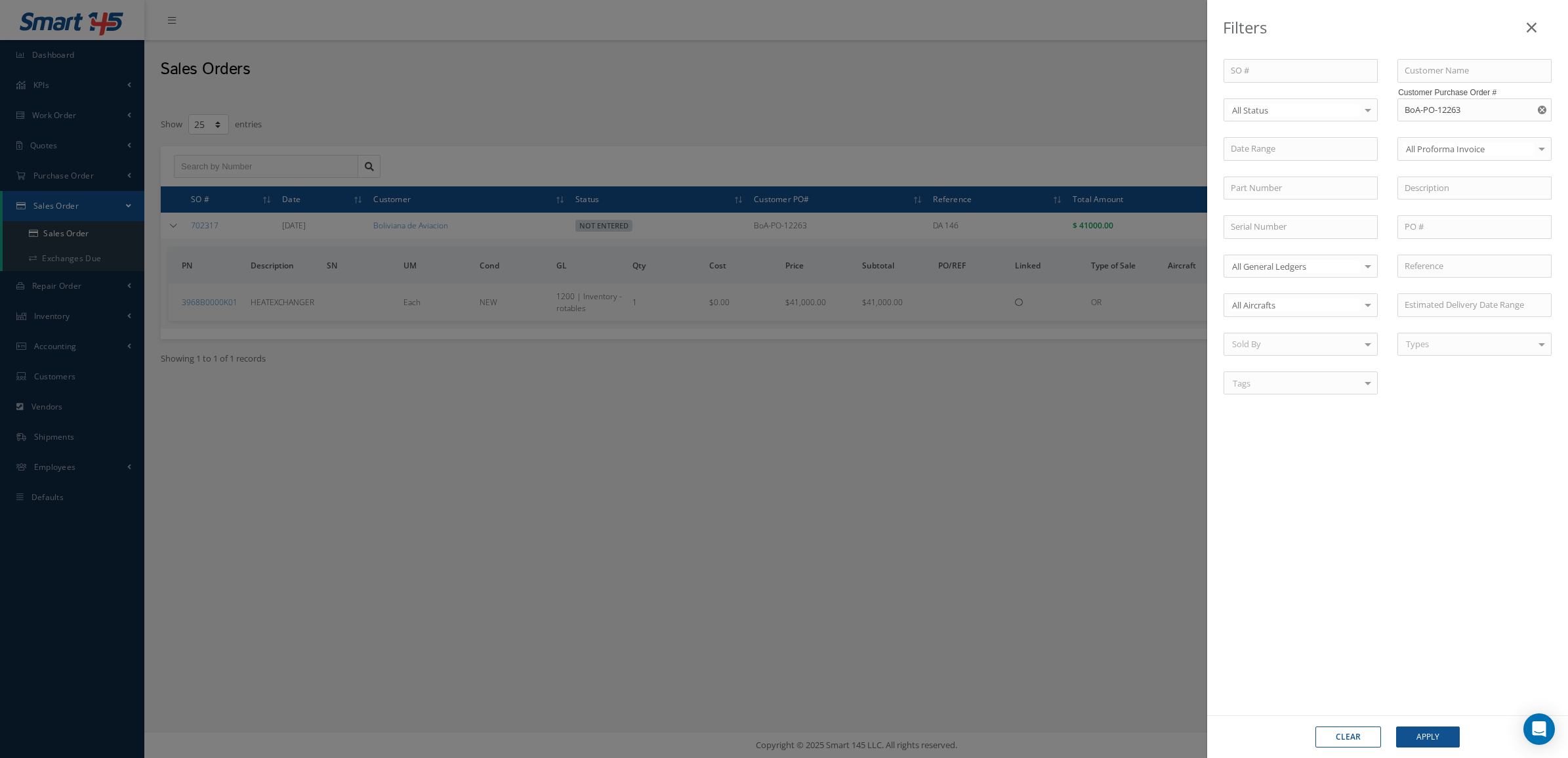
click at [1542, 110] on icon "Reset" at bounding box center [1543, 110] width 8 height 8
click at [1261, 168] on span "Not Entered" at bounding box center [1301, 177] width 153 height 23
click at [1398, 728] on button "Apply" at bounding box center [1428, 737] width 64 height 21
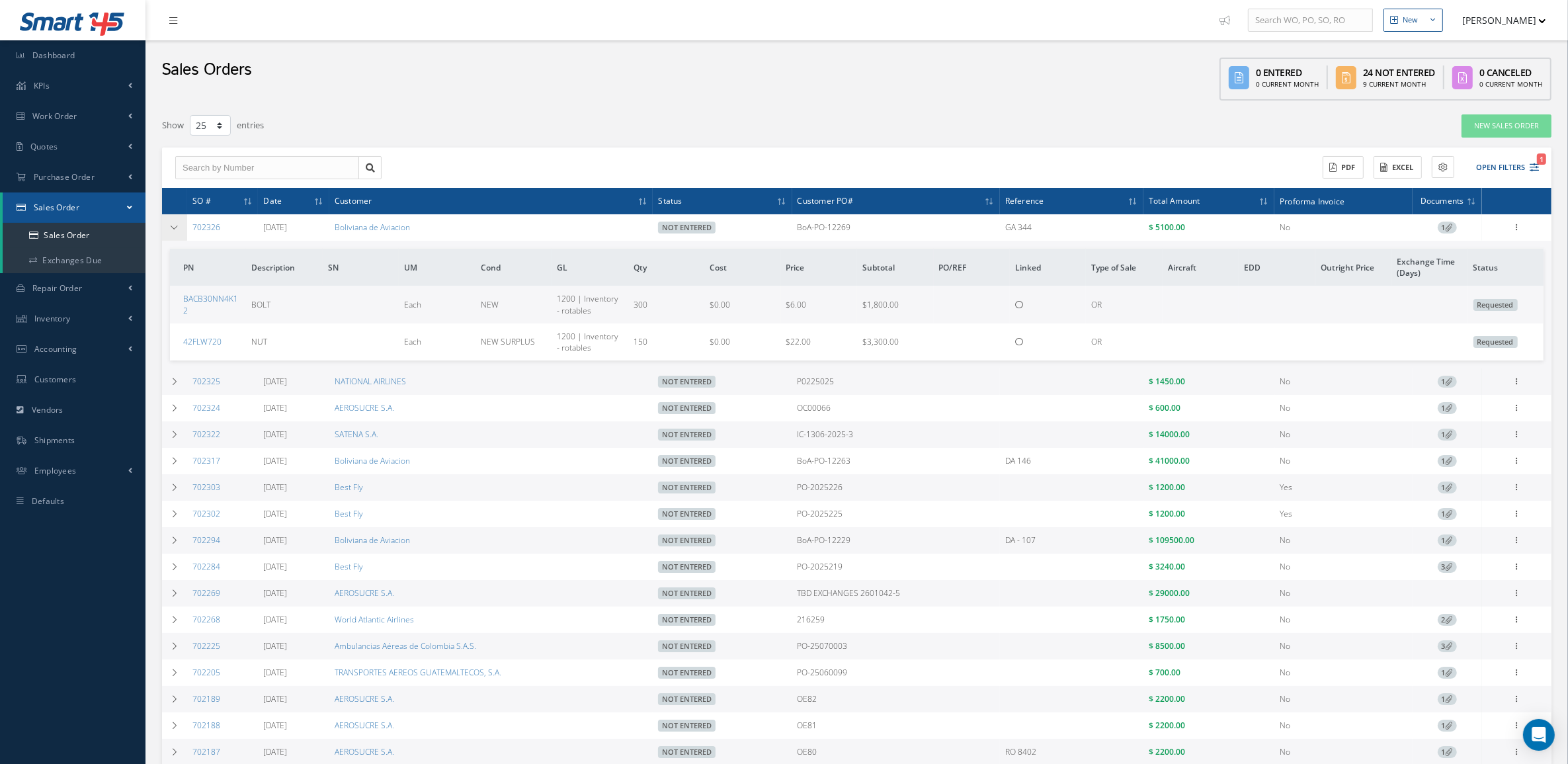
click at [172, 228] on icon at bounding box center [174, 227] width 9 height 8
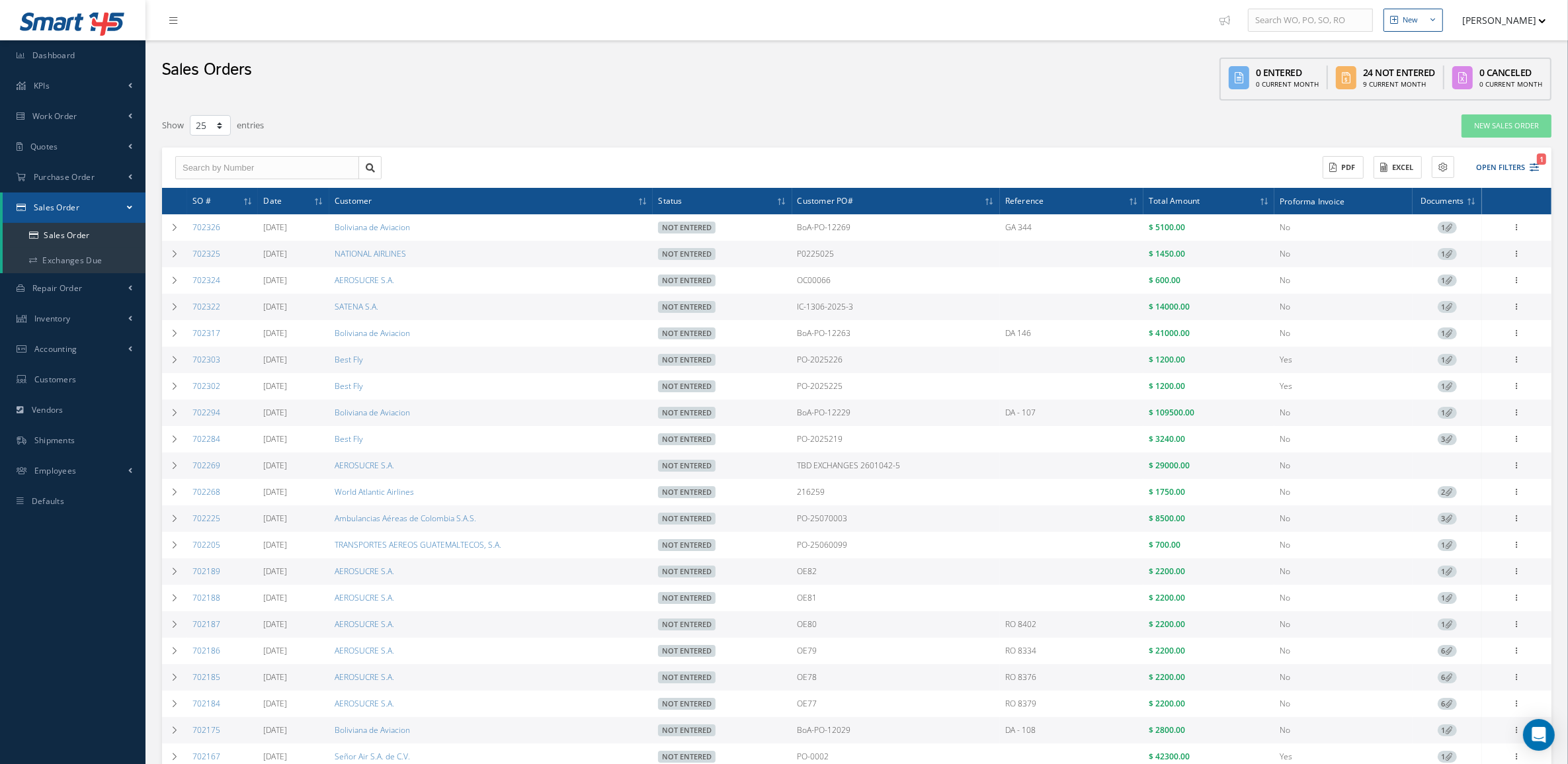
drag, startPoint x: 856, startPoint y: 253, endPoint x: 797, endPoint y: 258, distance: 59.2
click at [797, 258] on tr "702325 08/25/2025 NATIONAL AIRLINES Not Entered P0225025 $ 1450.00 No 1 Enter/U…" at bounding box center [856, 253] width 1389 height 26
copy tr "P0225025"
click at [1516, 231] on icon at bounding box center [1517, 226] width 14 height 11
click at [1469, 613] on link "Cancel" at bounding box center [1456, 612] width 104 height 17
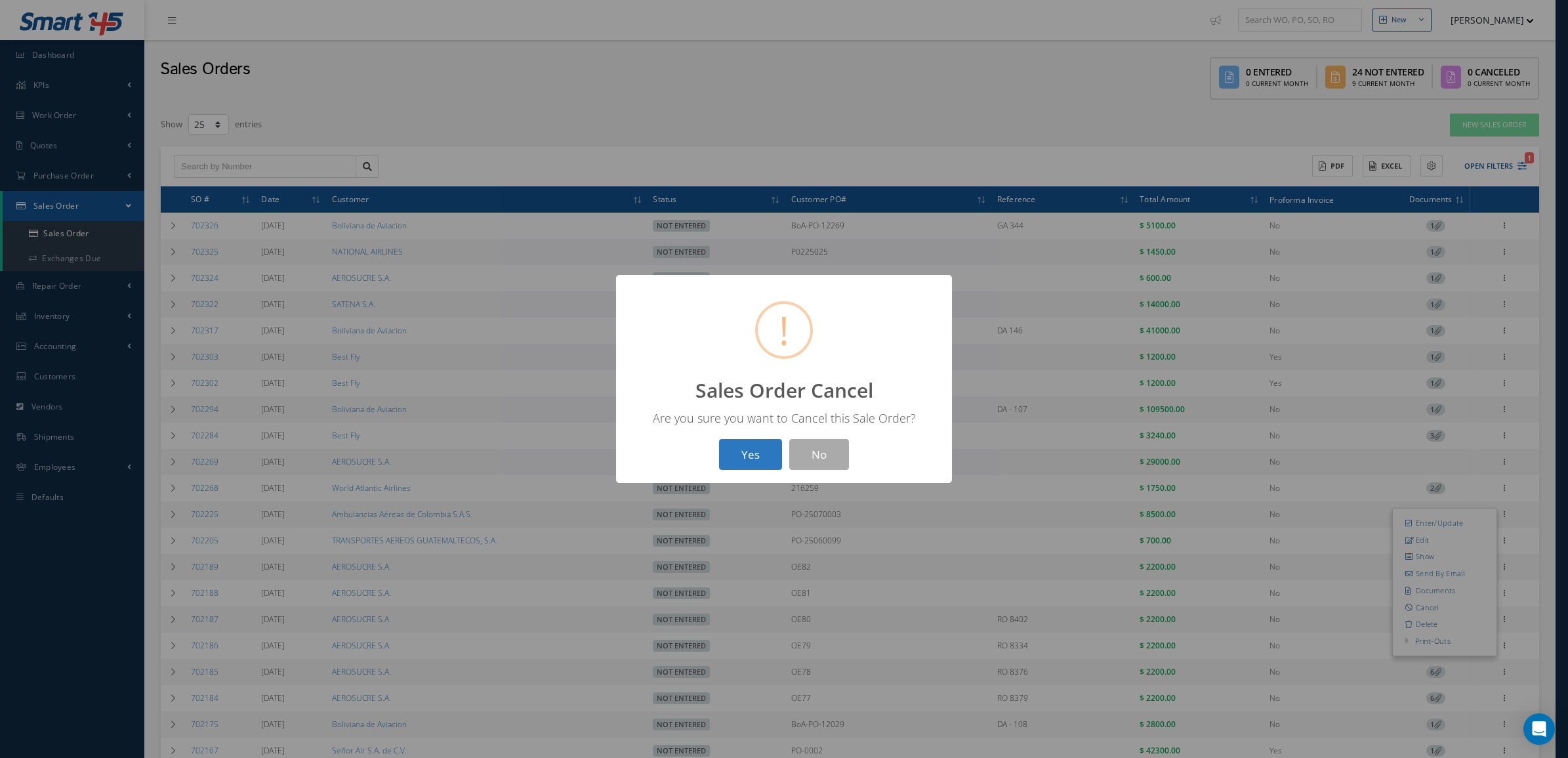
click at [732, 462] on button "Yes" at bounding box center [750, 454] width 63 height 31
click at [774, 464] on button "OK" at bounding box center [784, 454] width 59 height 31
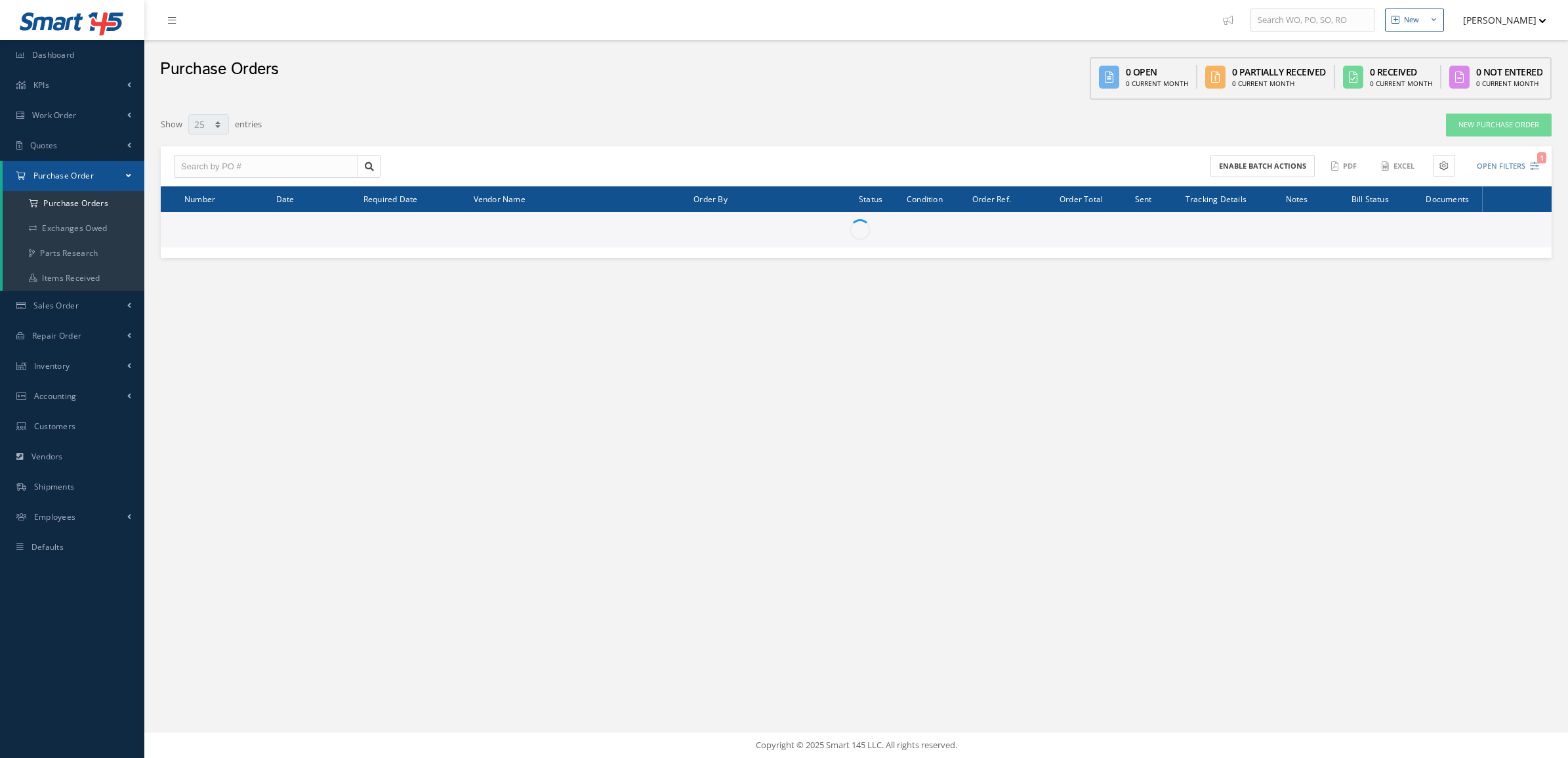
select select "25"
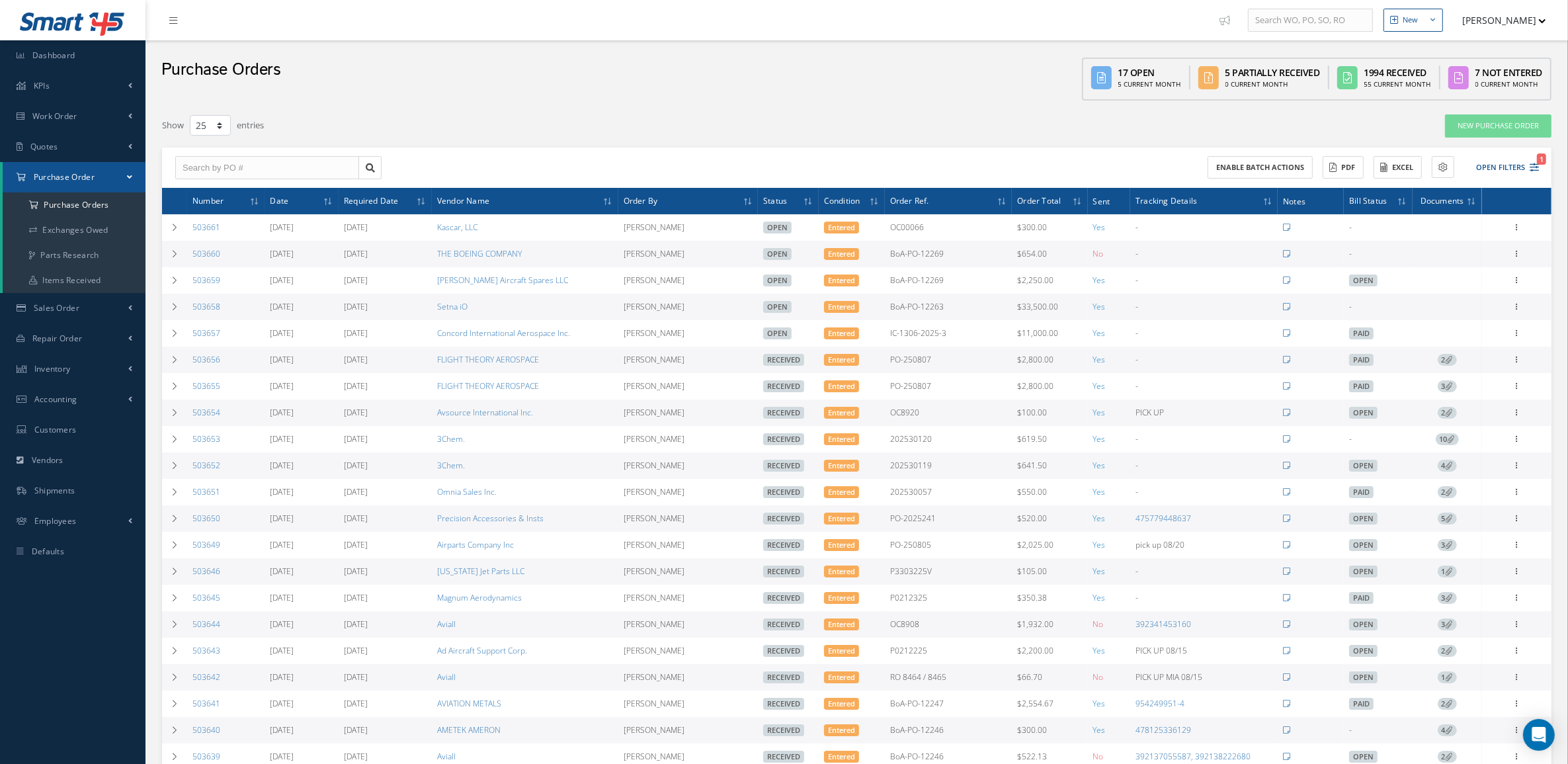
click at [1440, 359] on span "2" at bounding box center [1447, 360] width 19 height 12
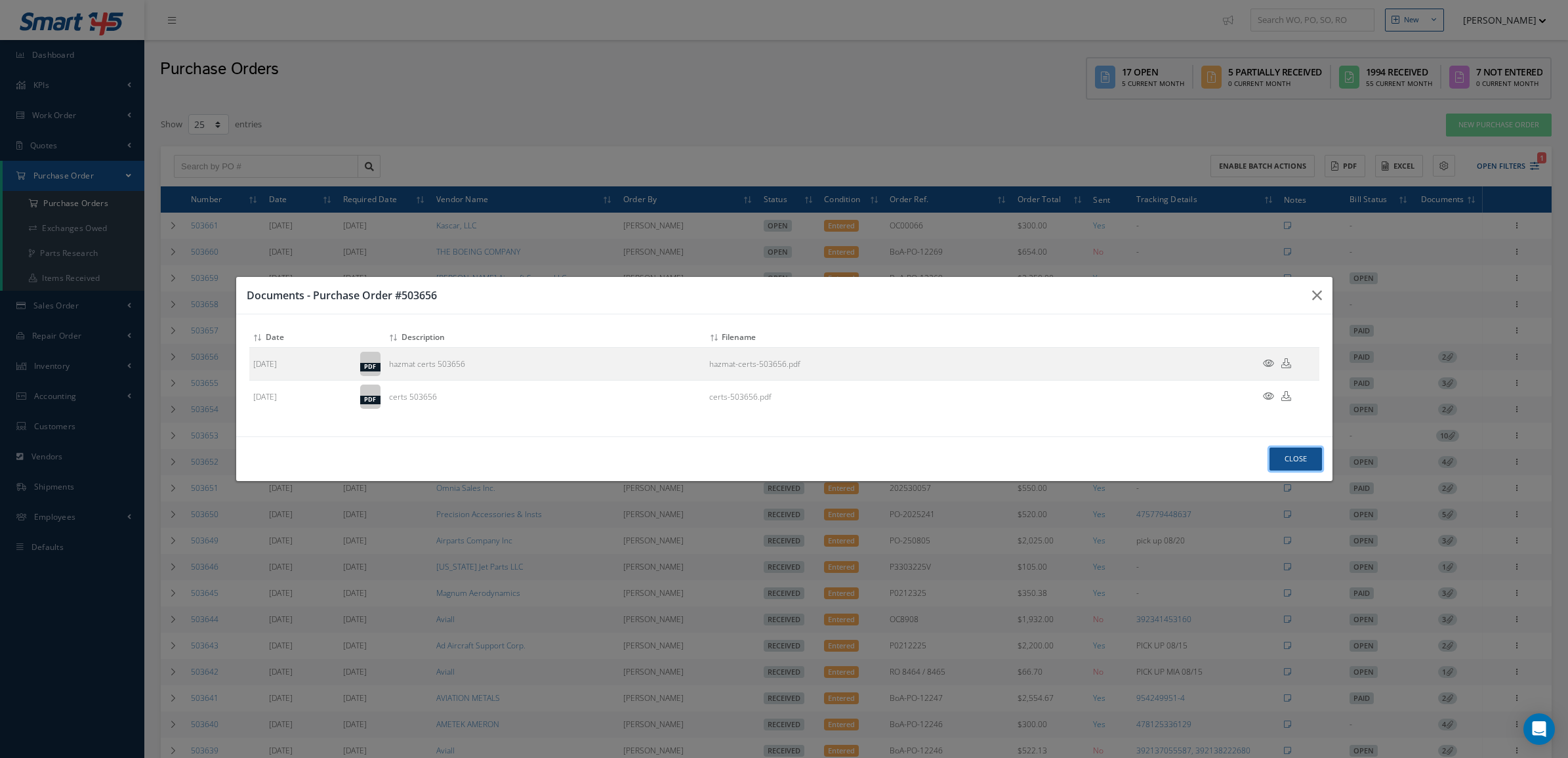
click at [1293, 453] on button "Close" at bounding box center [1295, 459] width 52 height 23
